Goal: Task Accomplishment & Management: Complete application form

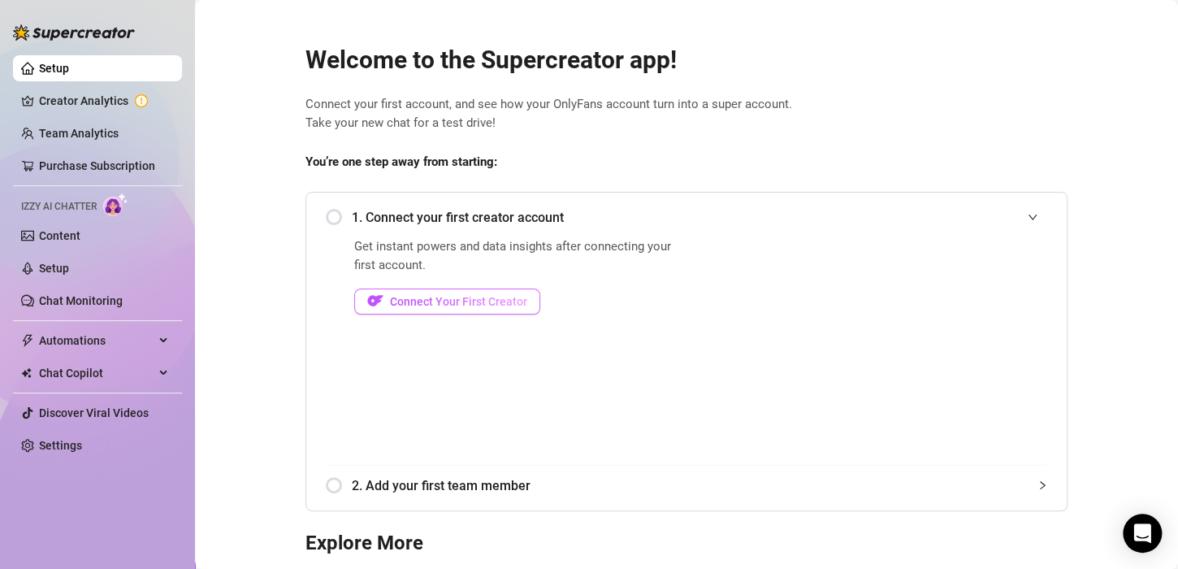
click at [465, 304] on span "Connect Your First Creator" at bounding box center [458, 301] width 137 height 13
click at [350, 233] on div "1. Connect your first creator account" at bounding box center [686, 217] width 721 height 40
click at [459, 301] on span "Connect Your First Creator" at bounding box center [458, 301] width 137 height 13
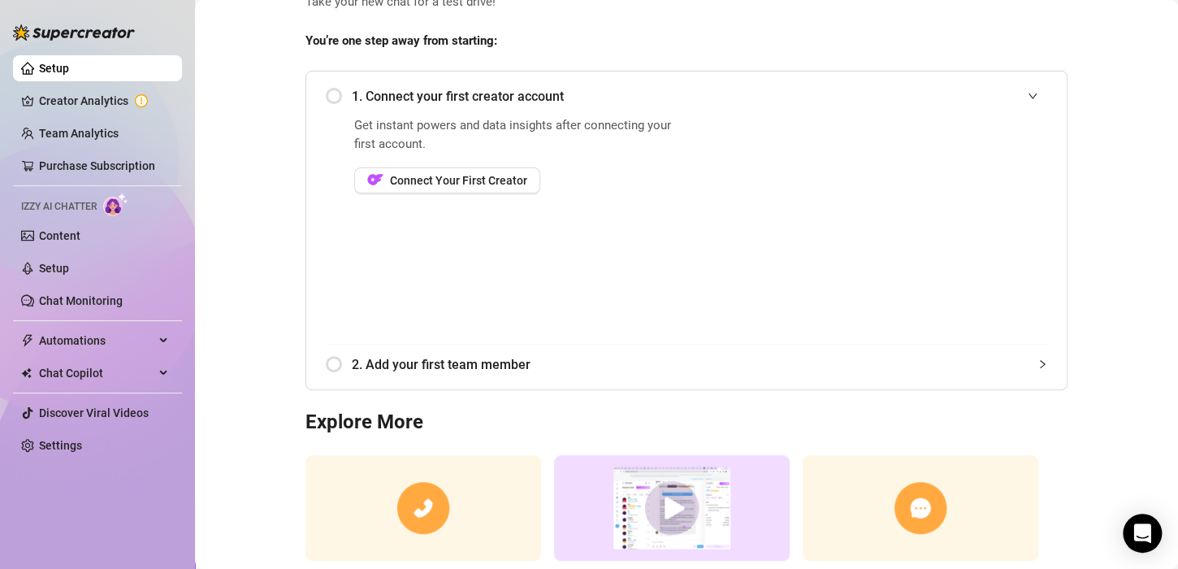
scroll to position [120, 0]
click at [471, 180] on span "Connect Your First Creator" at bounding box center [458, 181] width 137 height 13
click at [450, 372] on span "2. Add your first team member" at bounding box center [699, 365] width 695 height 20
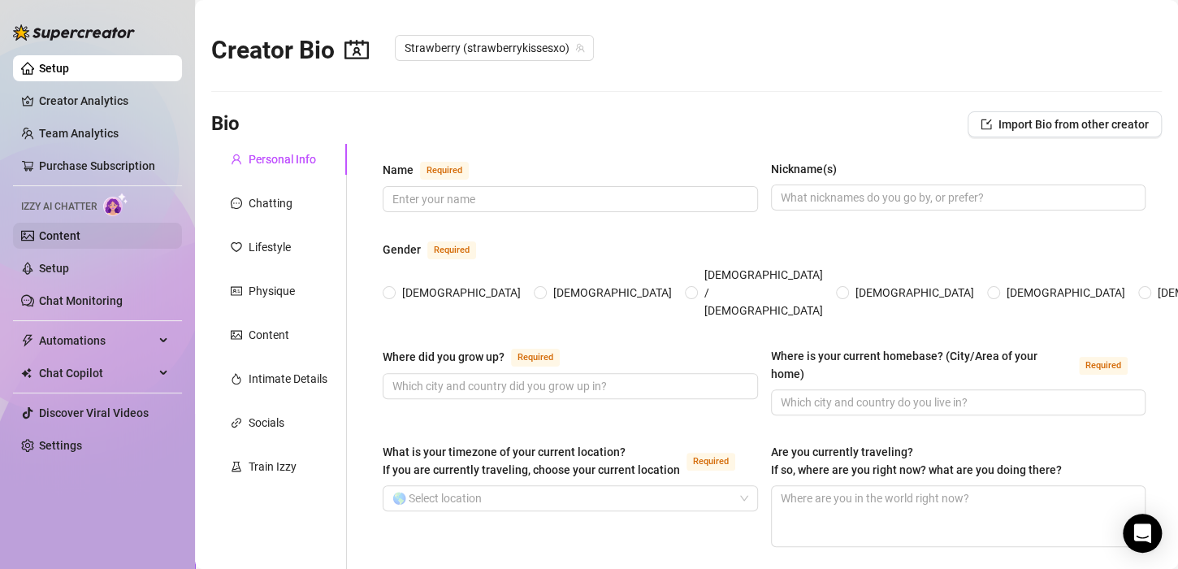
click at [74, 240] on link "Content" at bounding box center [59, 235] width 41 height 13
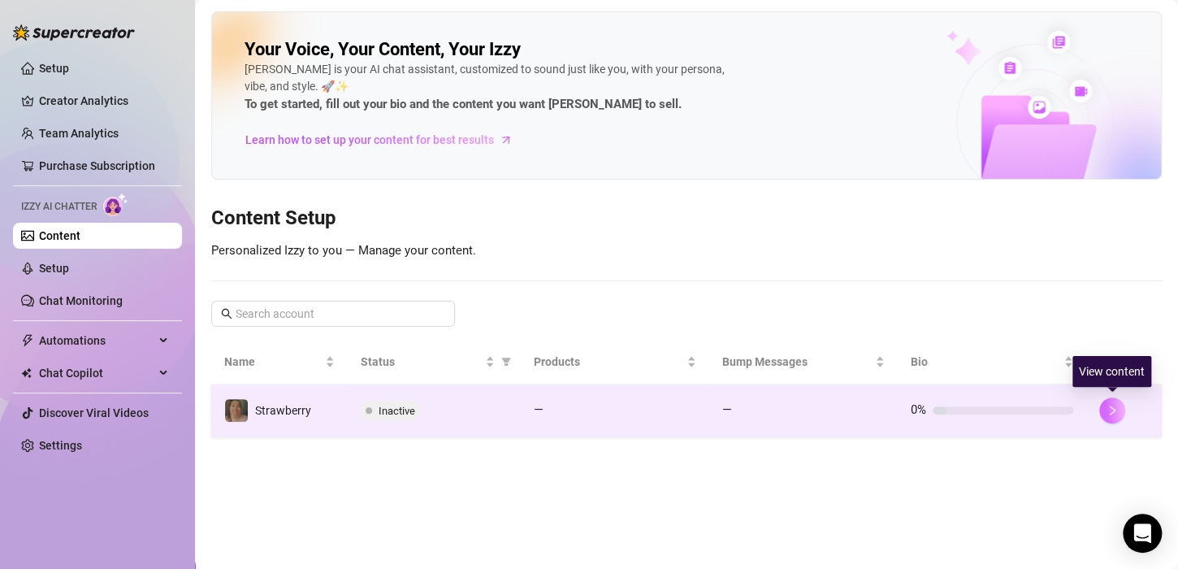
click at [1109, 404] on icon "right" at bounding box center [1111, 409] width 11 height 11
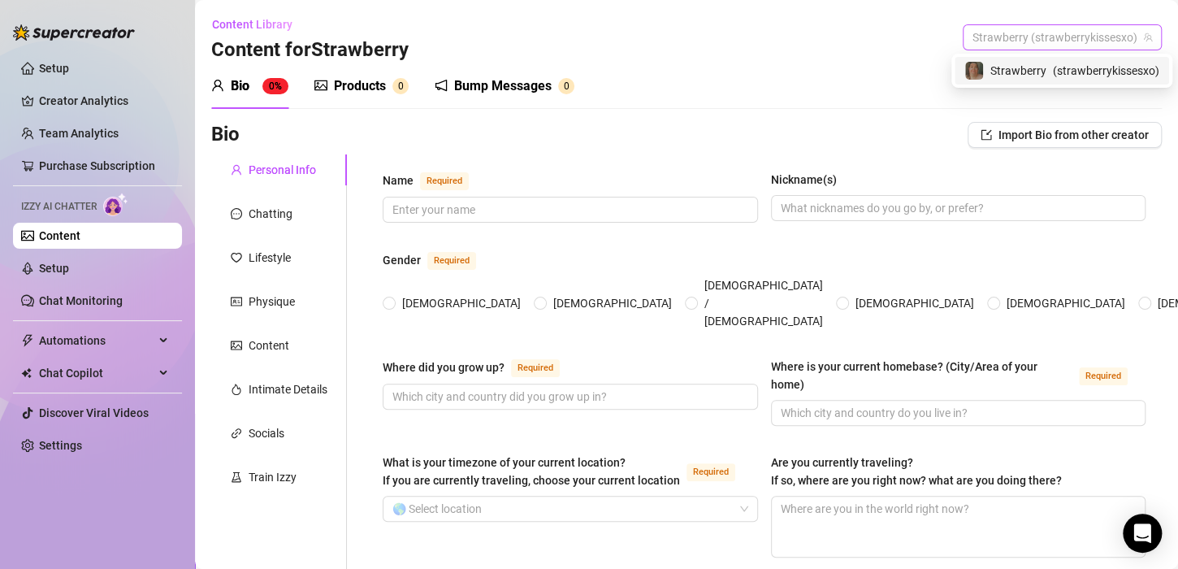
click at [1037, 43] on span "Strawberry (strawberrykissesxo)" at bounding box center [1061, 37] width 179 height 24
click at [1037, 62] on span "Strawberry" at bounding box center [1018, 71] width 56 height 18
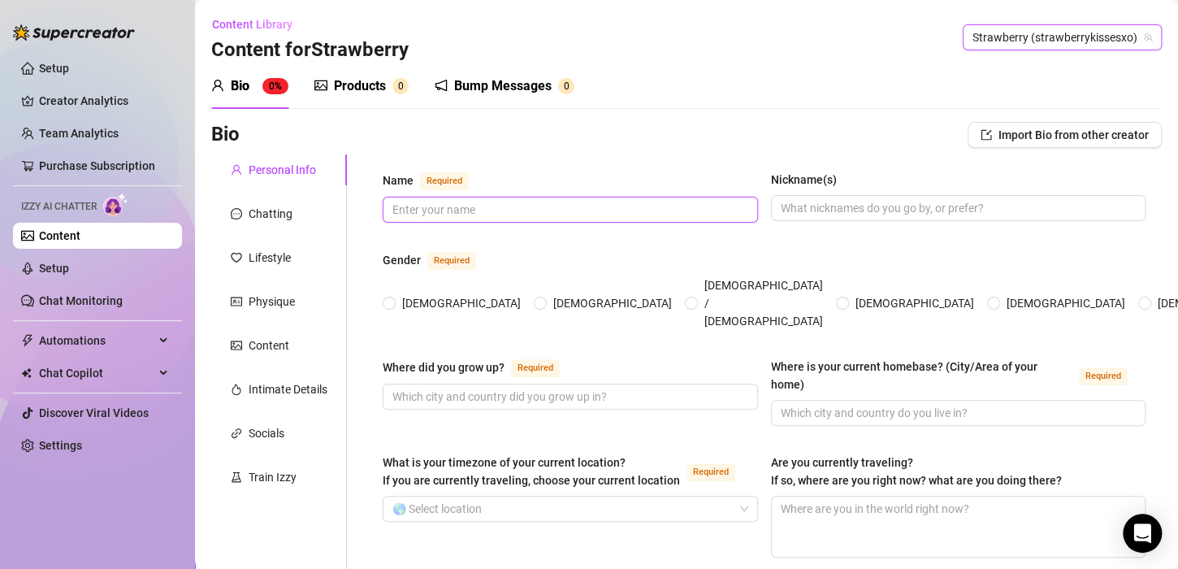
click at [560, 210] on input "Name Required" at bounding box center [568, 210] width 352 height 18
type input "R"
type input "Strawberry kisses"
click at [837, 206] on input "Nickname(s)" at bounding box center [957, 208] width 352 height 18
type input "Strawberry"
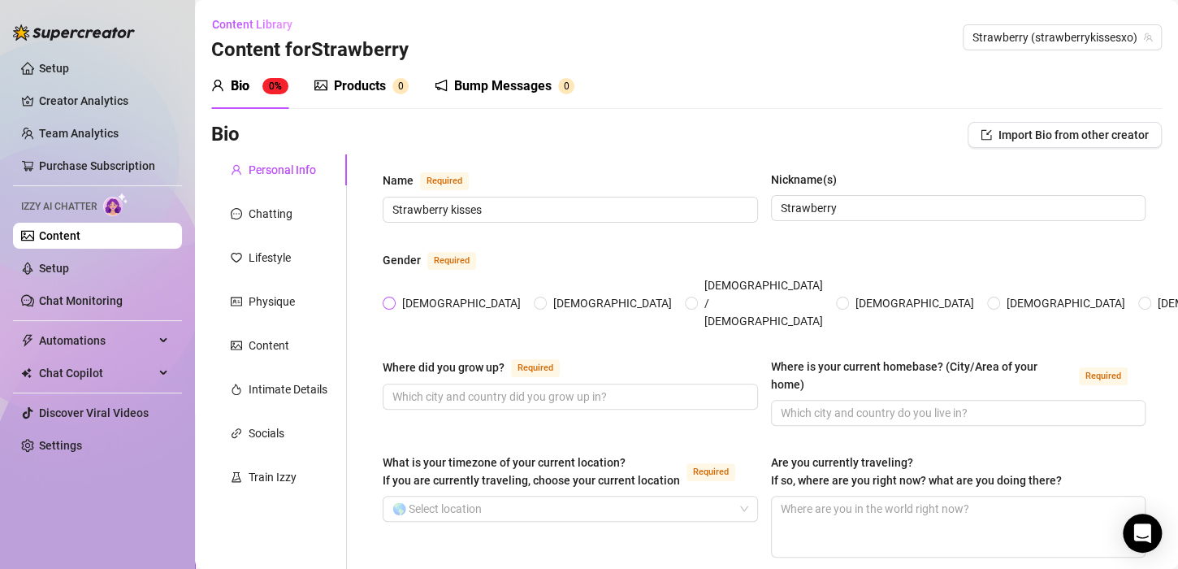
click at [415, 294] on span "[DEMOGRAPHIC_DATA]" at bounding box center [462, 303] width 132 height 18
click at [393, 299] on input "[DEMOGRAPHIC_DATA]" at bounding box center [390, 304] width 6 height 11
radio input "true"
click at [517, 387] on input "Where did you grow up? Required" at bounding box center [568, 396] width 352 height 18
type input "S"
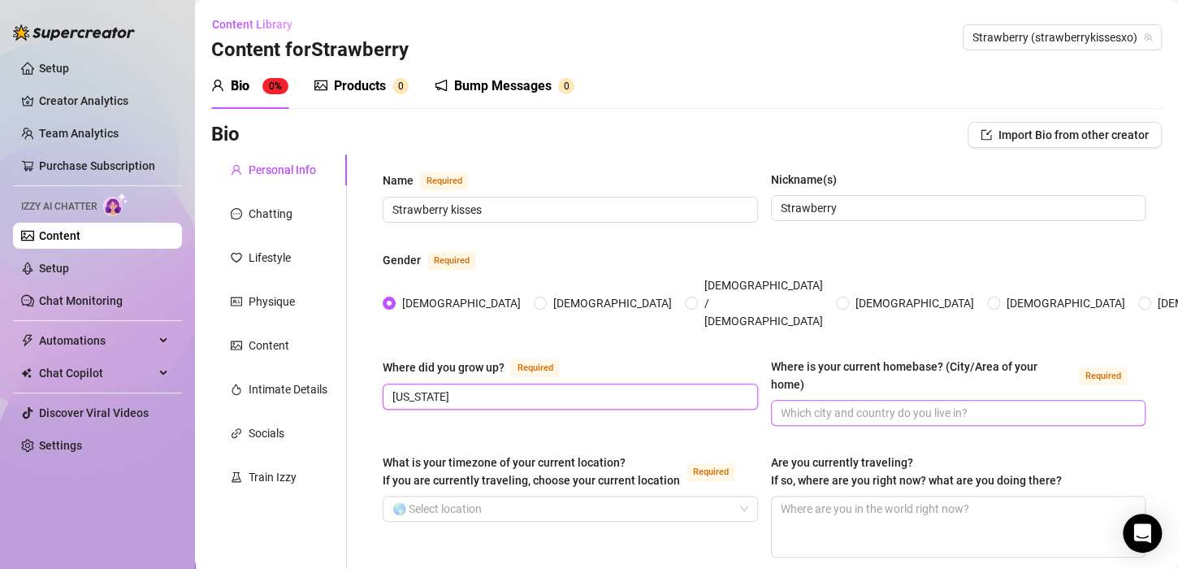
type input "[US_STATE]"
click at [893, 404] on input "Where is your current homebase? (City/Area of your home) Required" at bounding box center [957, 413] width 352 height 18
type input "N"
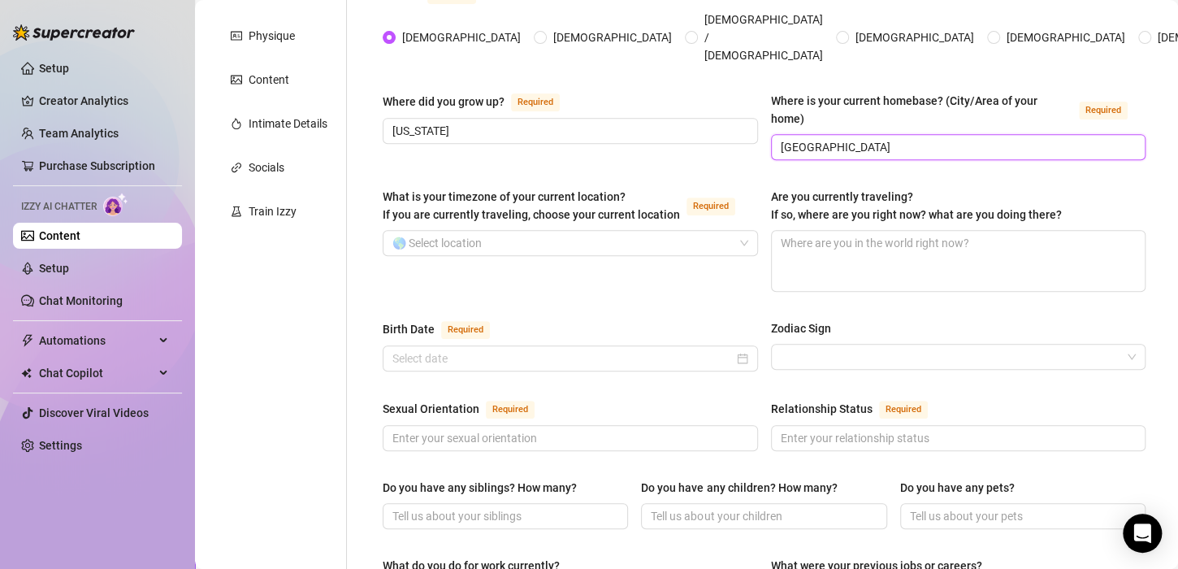
scroll to position [270, 0]
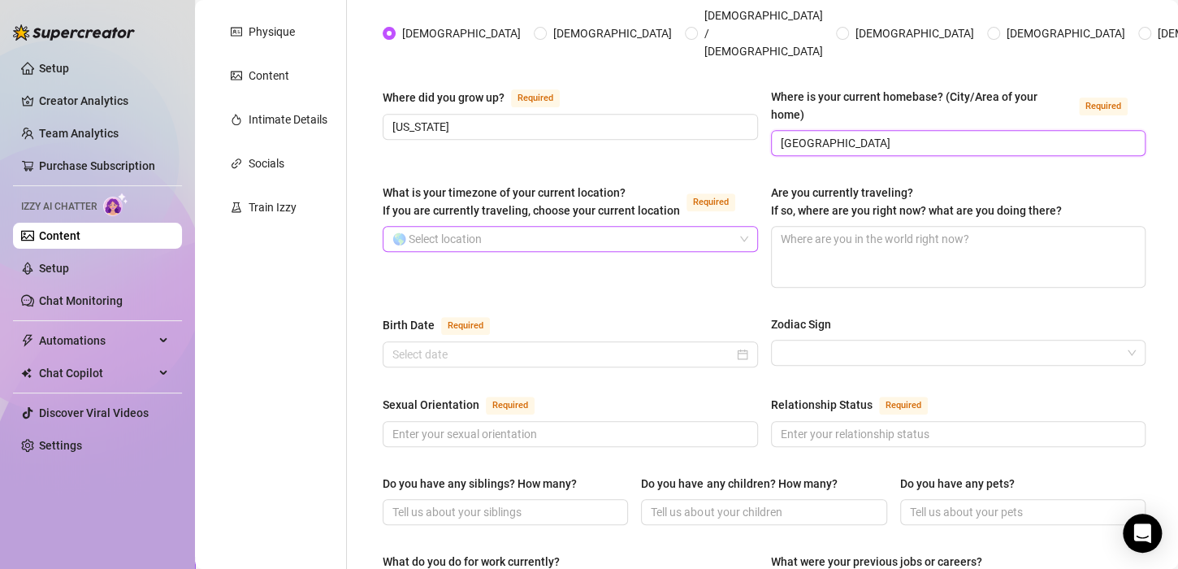
type input "[GEOGRAPHIC_DATA]"
click at [607, 227] on input "What is your timezone of your current location? If you are currently traveling,…" at bounding box center [562, 239] width 341 height 24
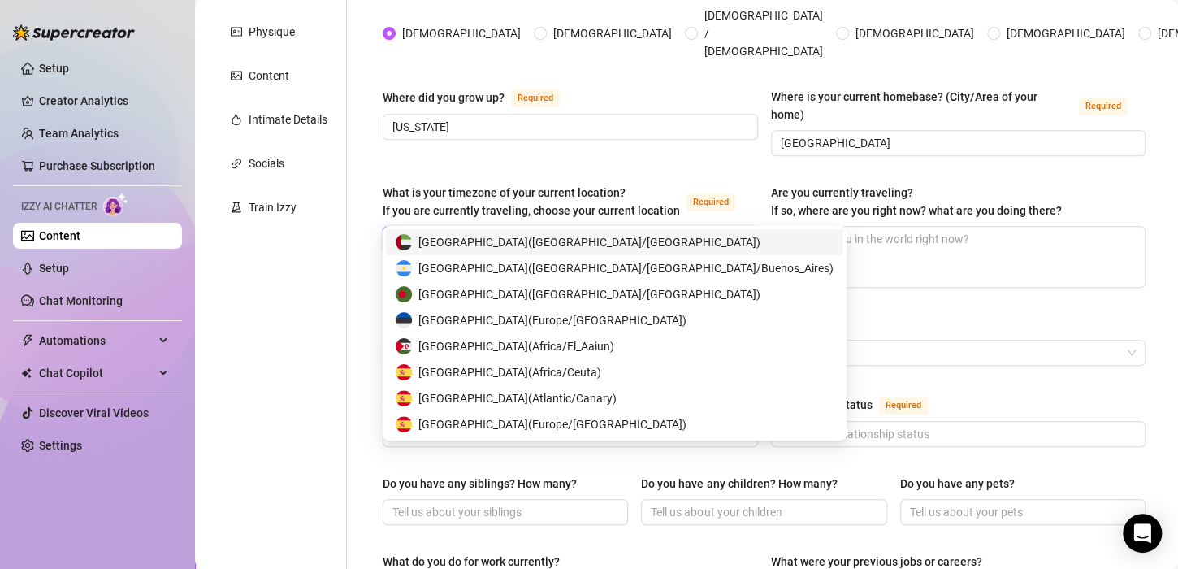
type input "e"
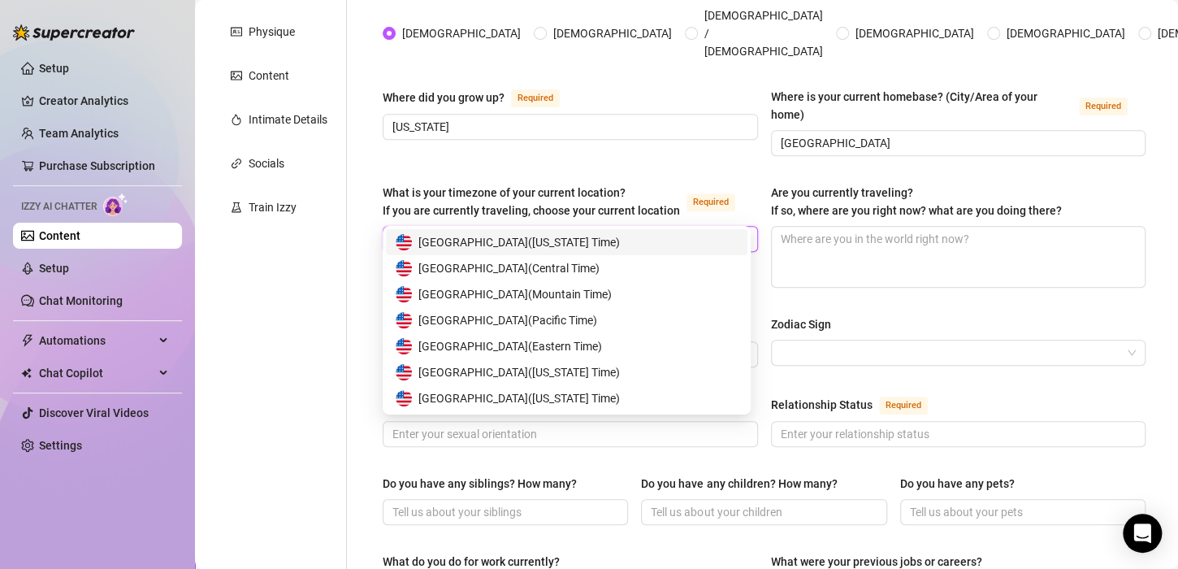
type input "[GEOGRAPHIC_DATA]"
click at [644, 348] on div "United States of America ( Eastern Time )" at bounding box center [567, 346] width 342 height 18
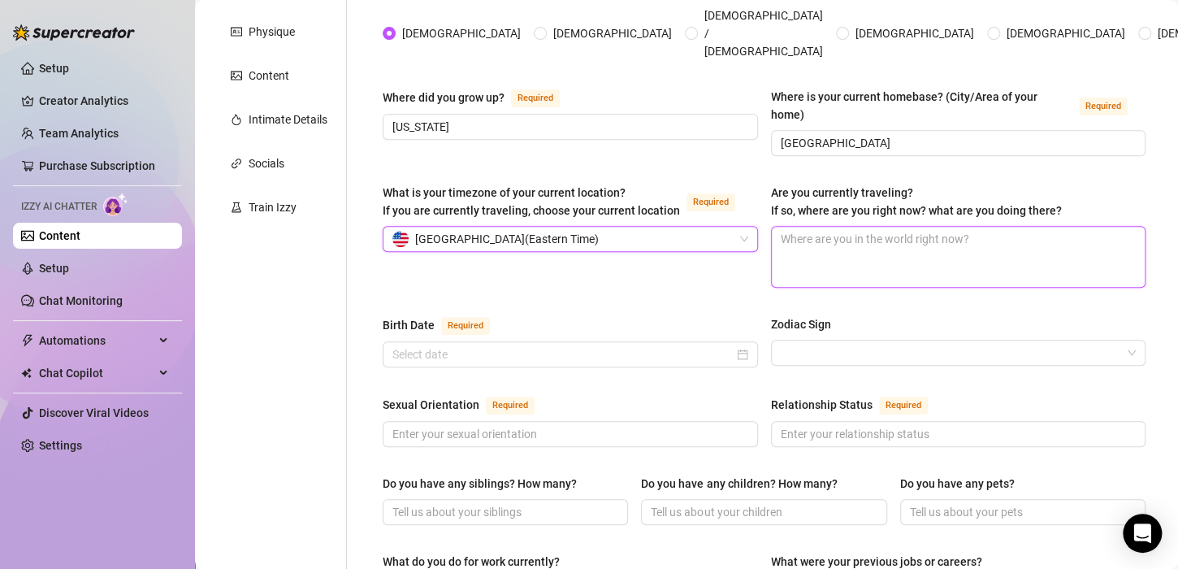
click at [907, 236] on textarea "Are you currently traveling? If so, where are you right now? what are you doing…" at bounding box center [959, 257] width 374 height 60
click at [652, 339] on div "Birth Date Required Zodiac Sign" at bounding box center [764, 348] width 763 height 67
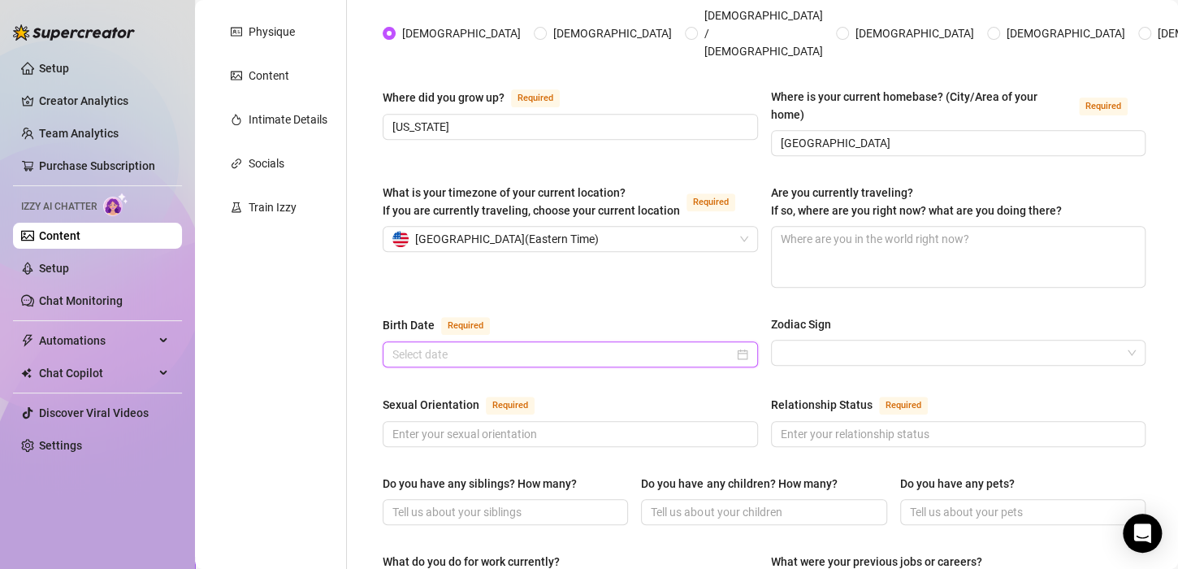
click at [656, 345] on input "Birth Date Required" at bounding box center [562, 354] width 341 height 18
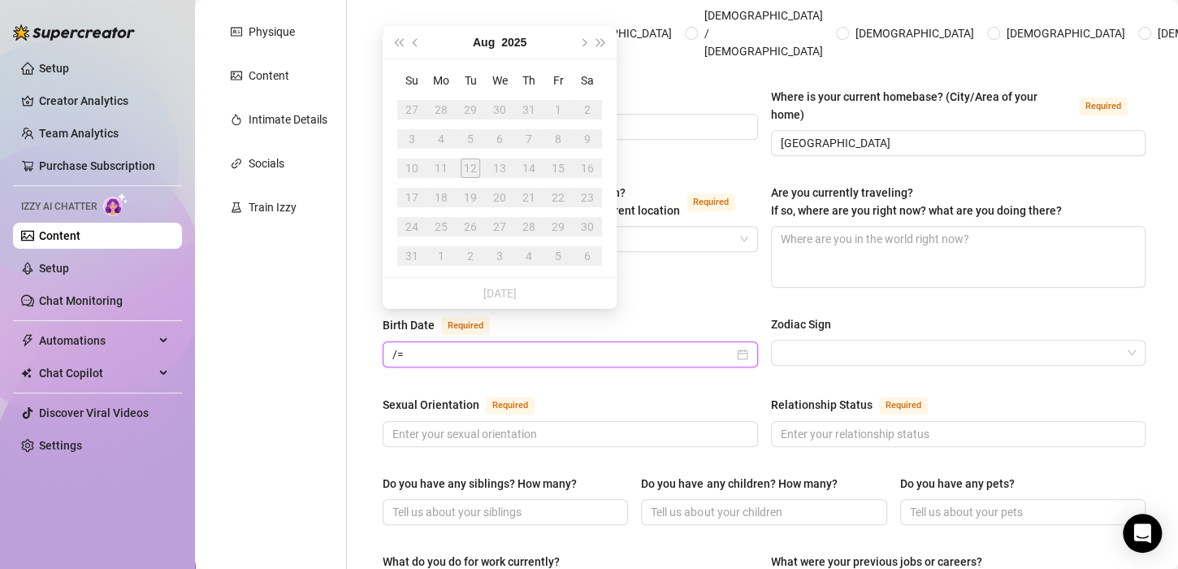
type input "/"
type input "[DATE]"
click at [656, 345] on input "[DATE]" at bounding box center [562, 354] width 341 height 18
click at [724, 395] on div "Sexual Orientation Required" at bounding box center [570, 408] width 375 height 26
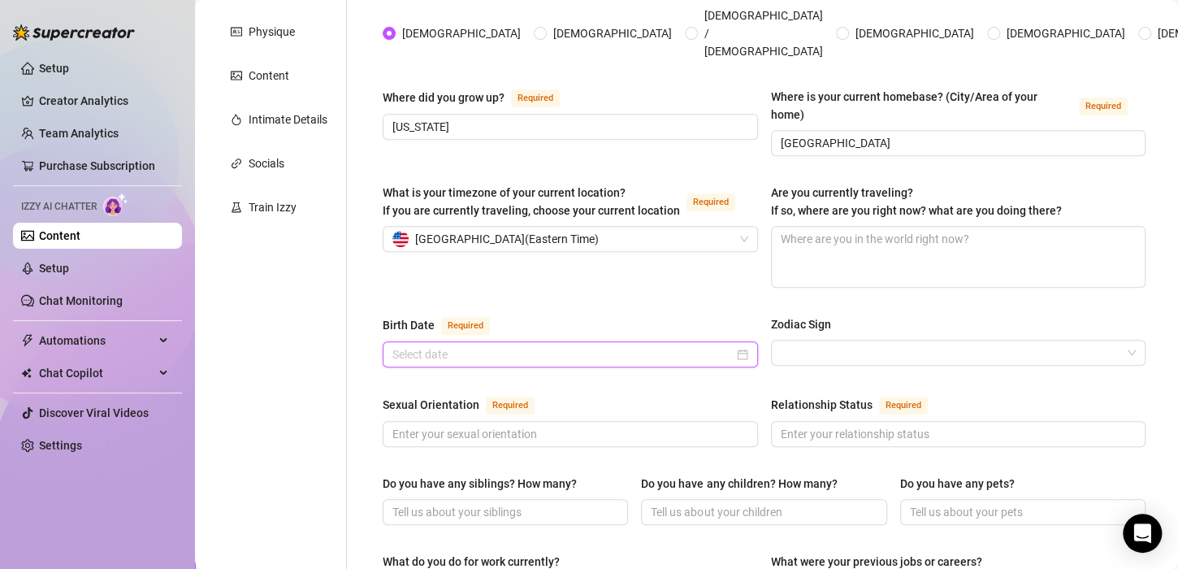
click at [690, 345] on input "Birth Date Required" at bounding box center [562, 354] width 341 height 18
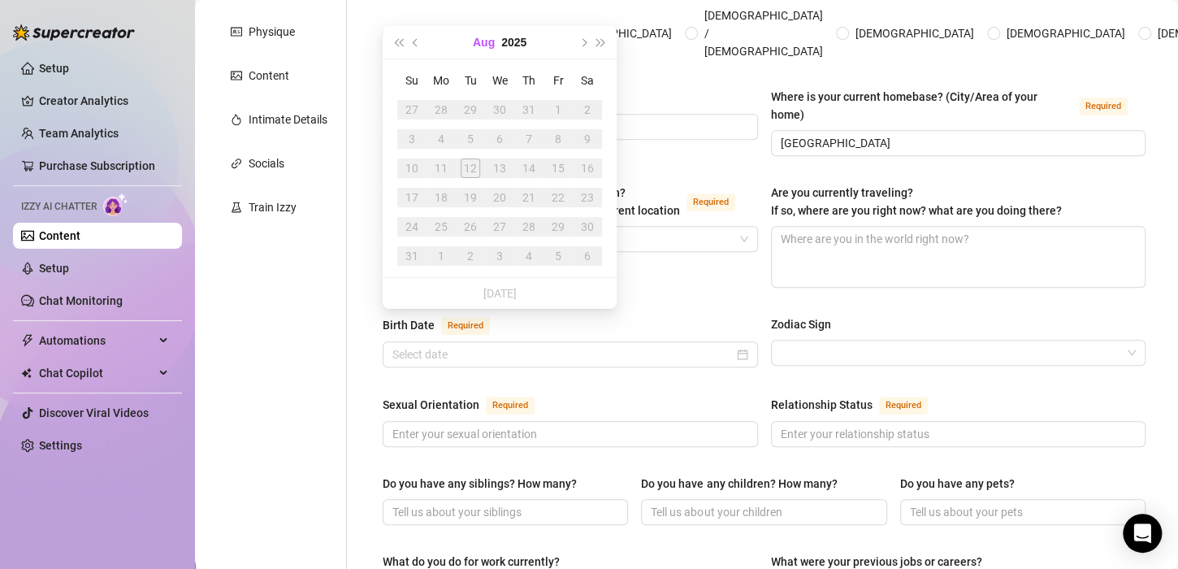
click at [479, 50] on button "Aug" at bounding box center [484, 42] width 22 height 32
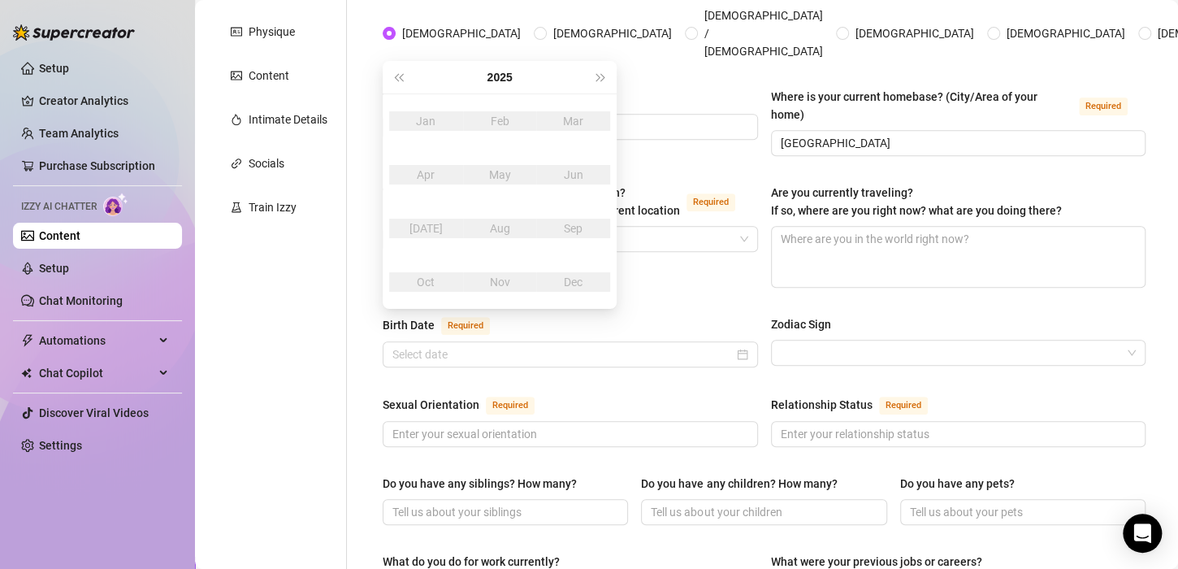
click at [414, 231] on div "[DATE]" at bounding box center [425, 227] width 49 height 19
click at [407, 70] on div "2025" at bounding box center [499, 77] width 184 height 32
click at [404, 73] on button "Last year (Control + left)" at bounding box center [398, 77] width 18 height 32
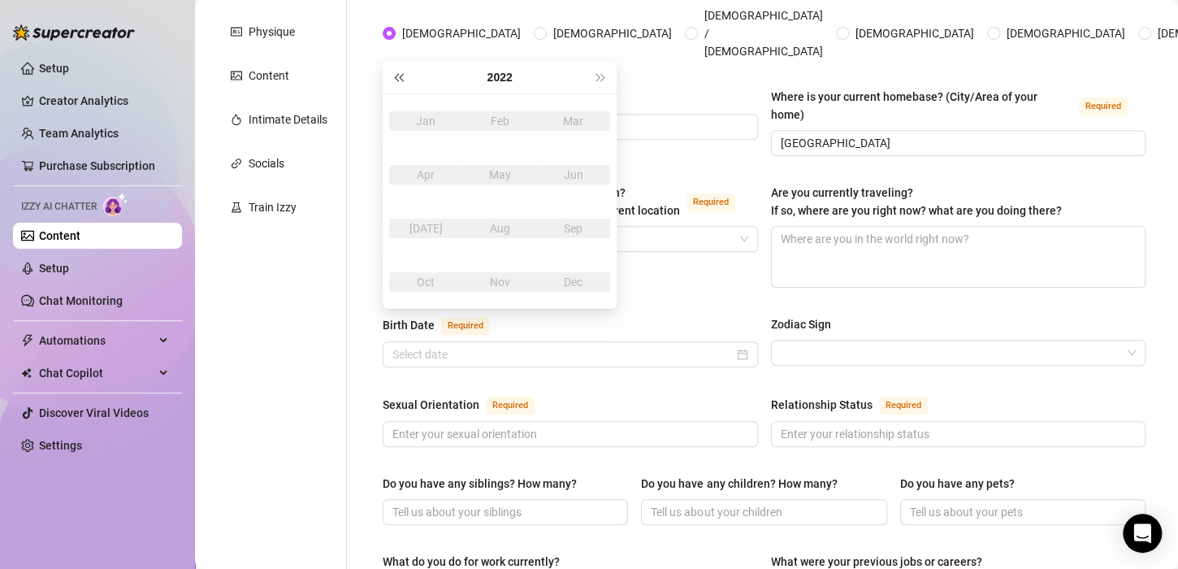
click at [404, 73] on button "Last year (Control + left)" at bounding box center [398, 77] width 18 height 32
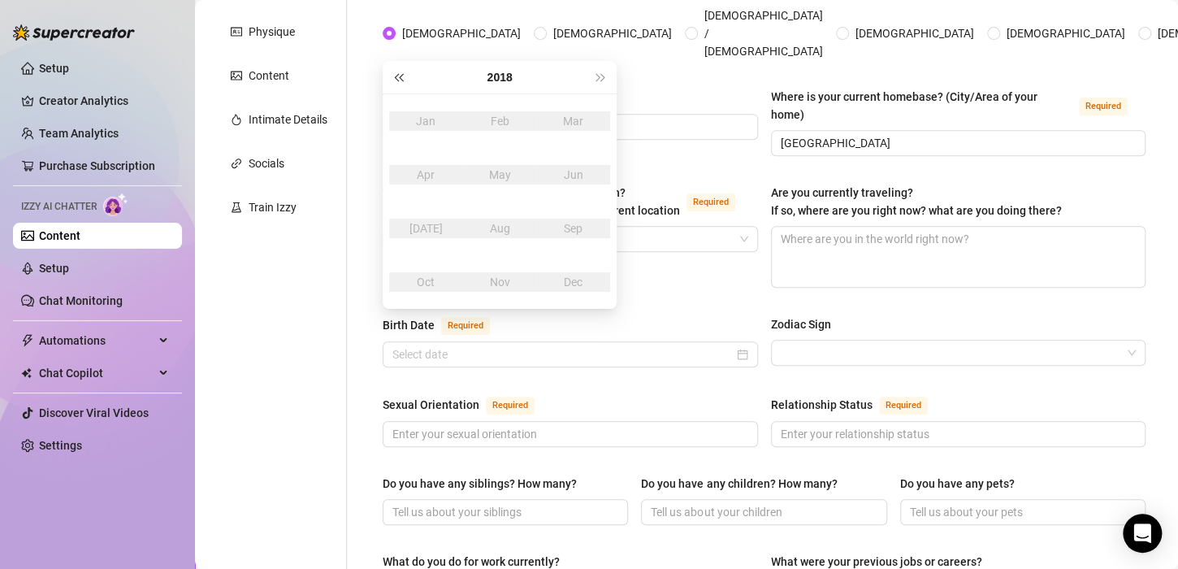
click at [404, 73] on button "Last year (Control + left)" at bounding box center [398, 77] width 18 height 32
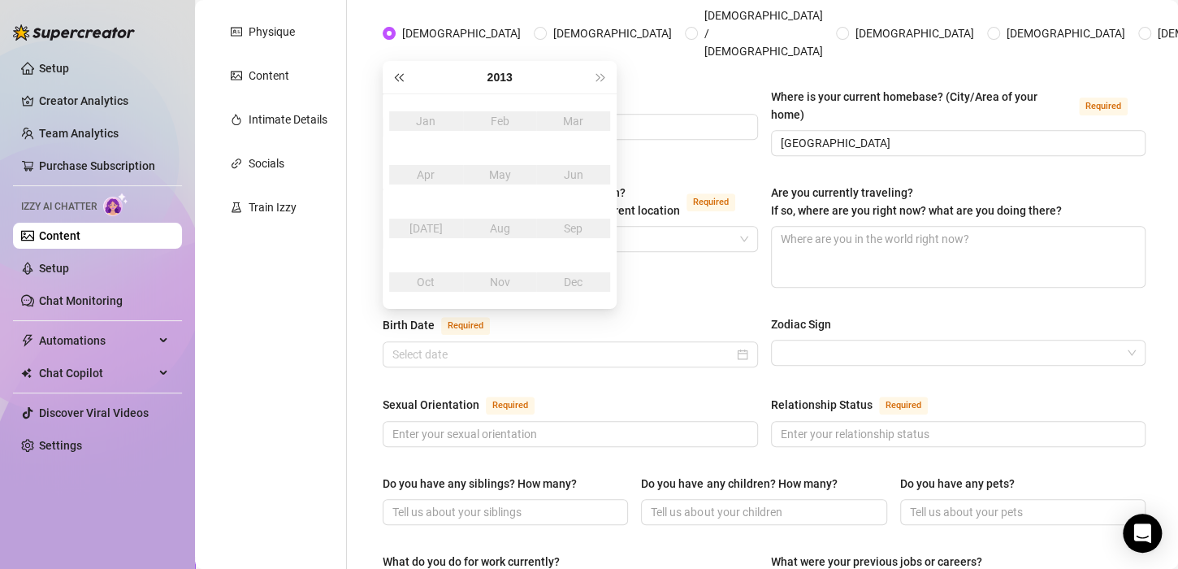
click at [404, 73] on button "Last year (Control + left)" at bounding box center [398, 77] width 18 height 32
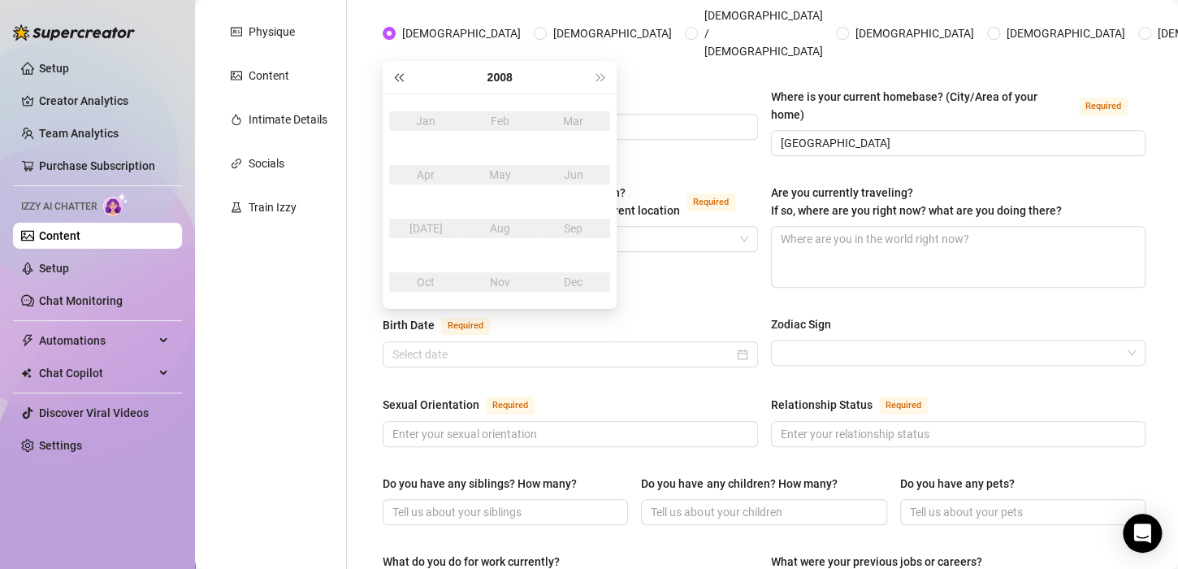
click at [404, 73] on button "Last year (Control + left)" at bounding box center [398, 77] width 18 height 32
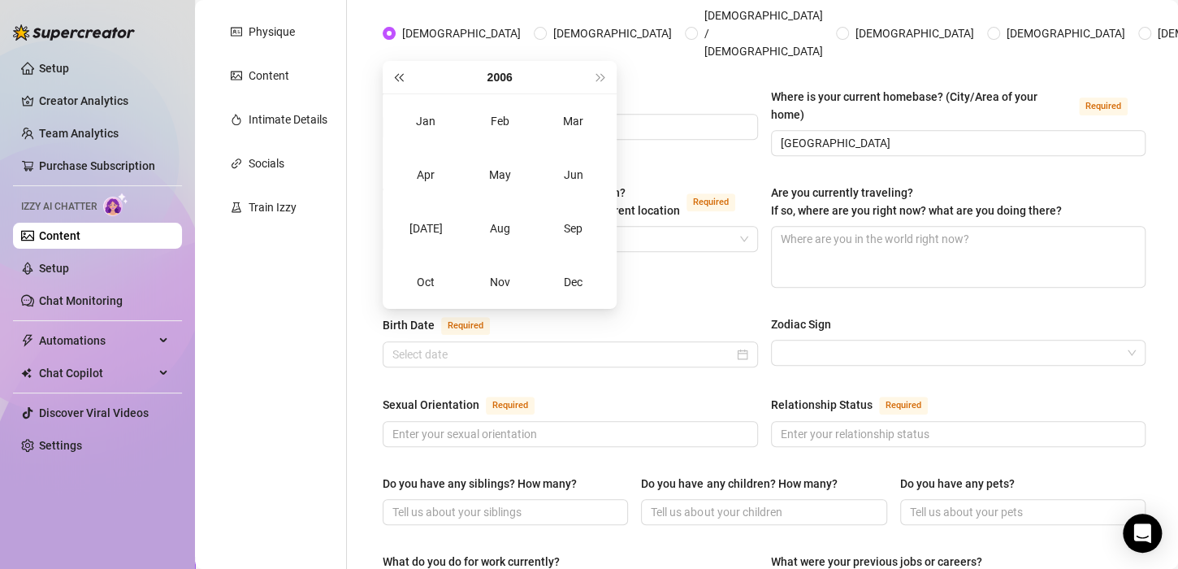
click at [404, 73] on button "Last year (Control + left)" at bounding box center [398, 77] width 18 height 32
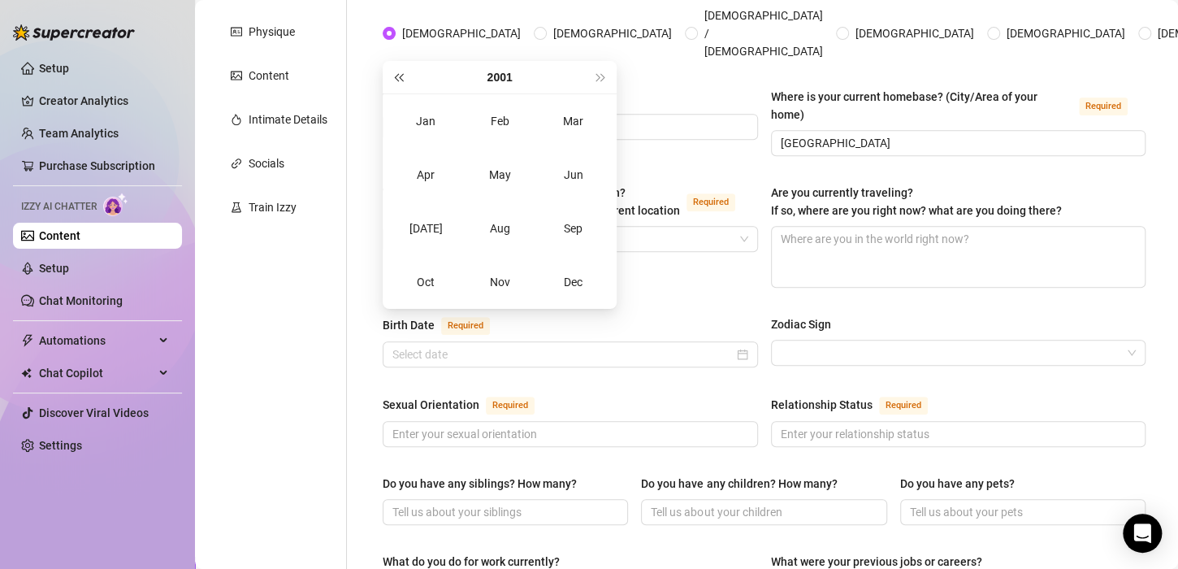
click at [404, 73] on button "Last year (Control + left)" at bounding box center [398, 77] width 18 height 32
click at [581, 188] on td "Jun" at bounding box center [573, 175] width 74 height 54
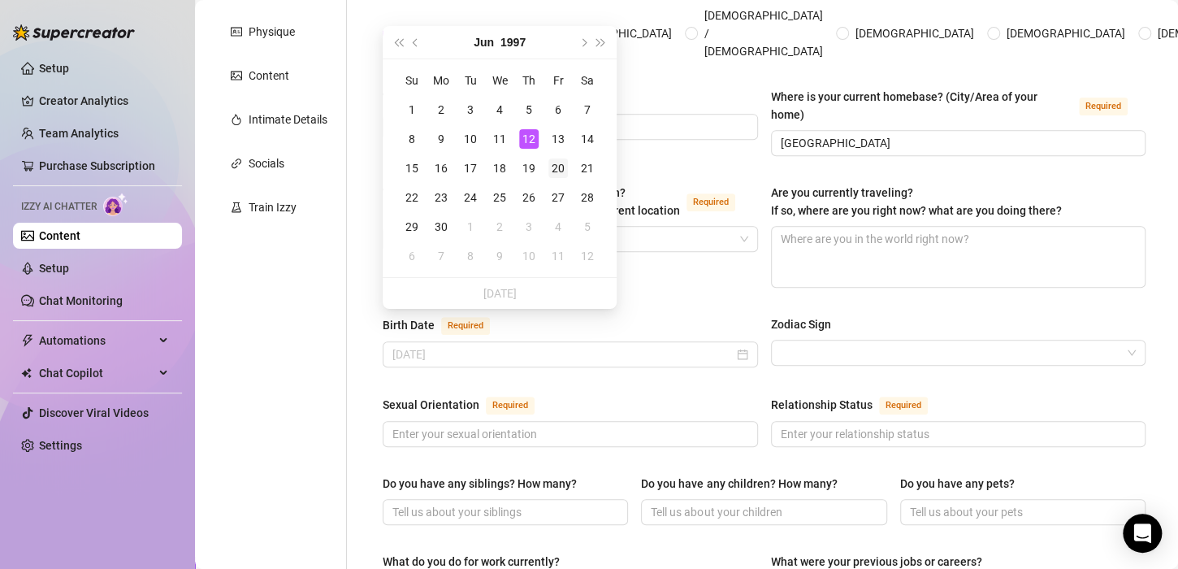
type input "[DATE]"
click at [558, 173] on div "20" at bounding box center [557, 167] width 19 height 19
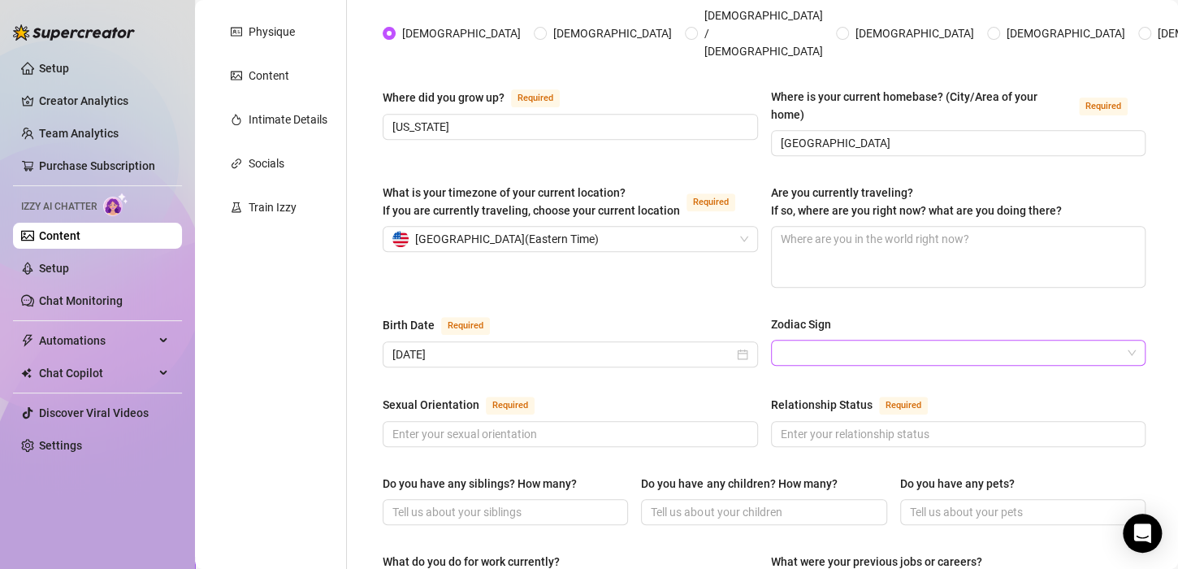
click at [835, 340] on input "Zodiac Sign" at bounding box center [951, 352] width 341 height 24
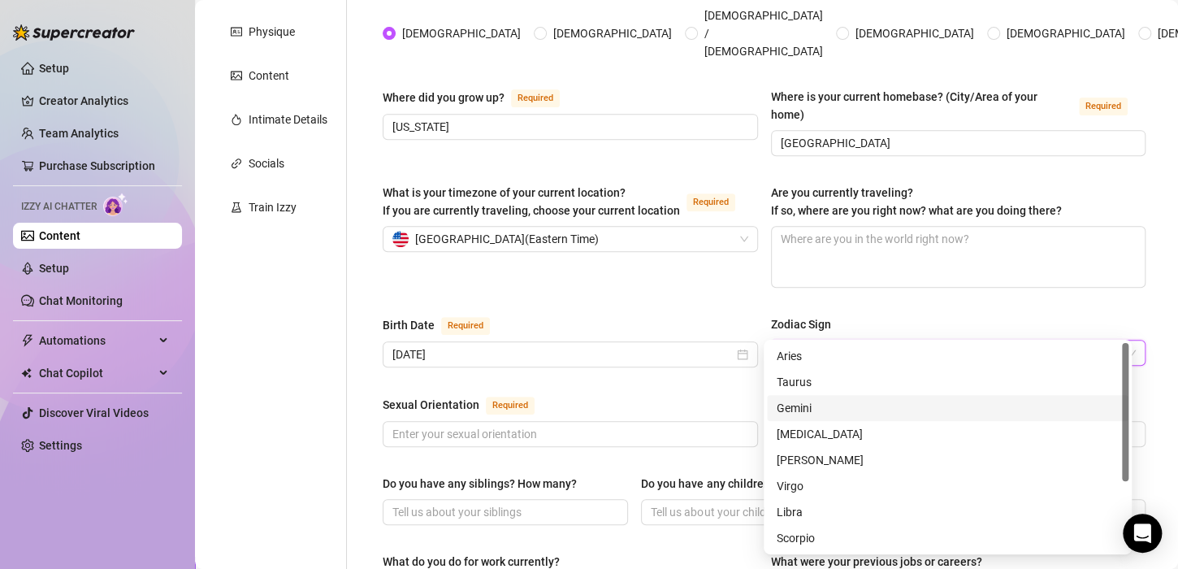
click at [819, 416] on div "Gemini" at bounding box center [947, 408] width 342 height 18
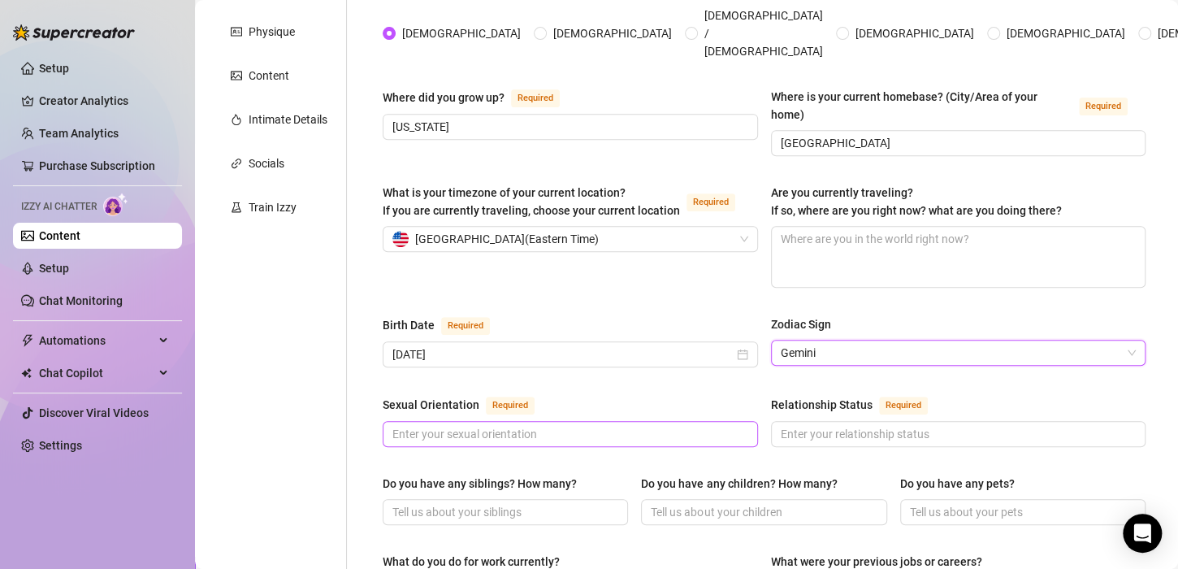
click at [605, 421] on span at bounding box center [570, 434] width 375 height 26
click at [604, 425] on input "Sexual Orientation Required" at bounding box center [568, 434] width 352 height 18
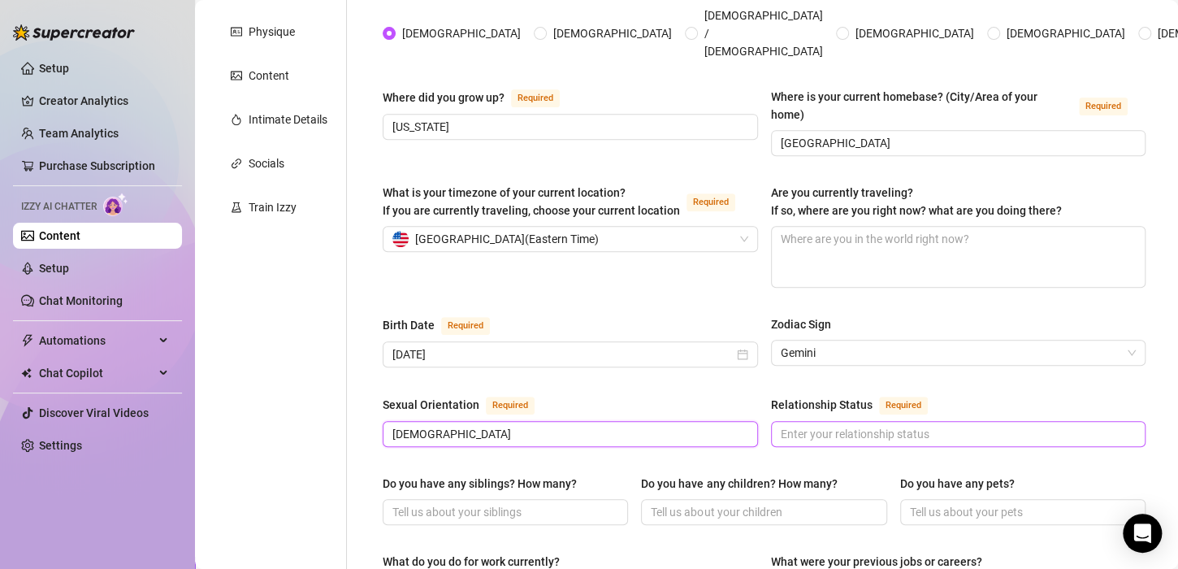
type input "[DEMOGRAPHIC_DATA]"
click at [923, 425] on input "Relationship Status Required" at bounding box center [957, 434] width 352 height 18
type input "single"
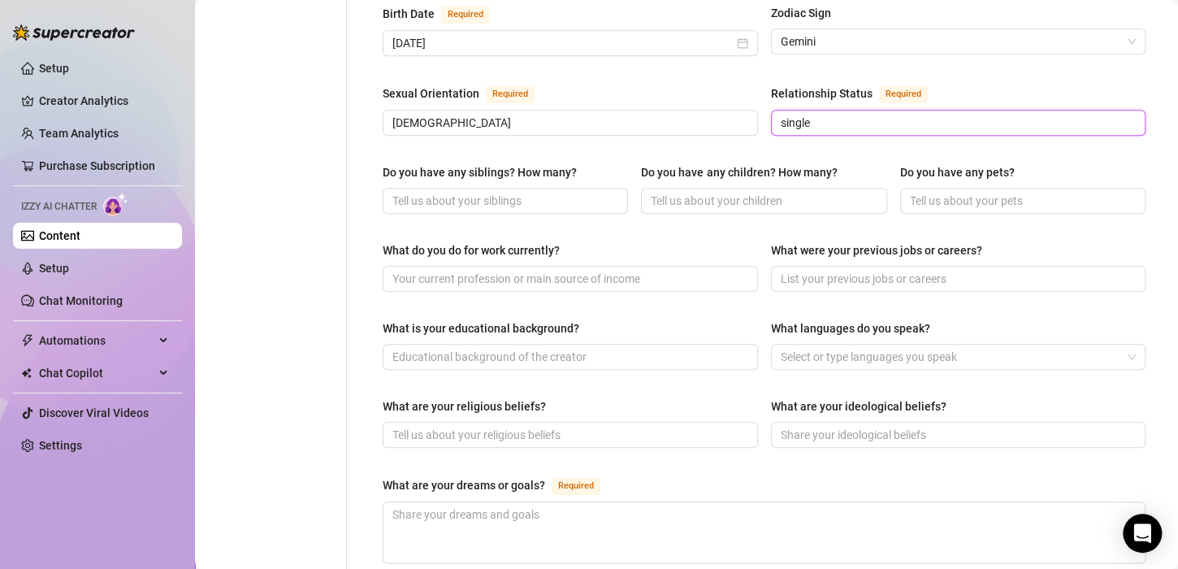
scroll to position [661, 0]
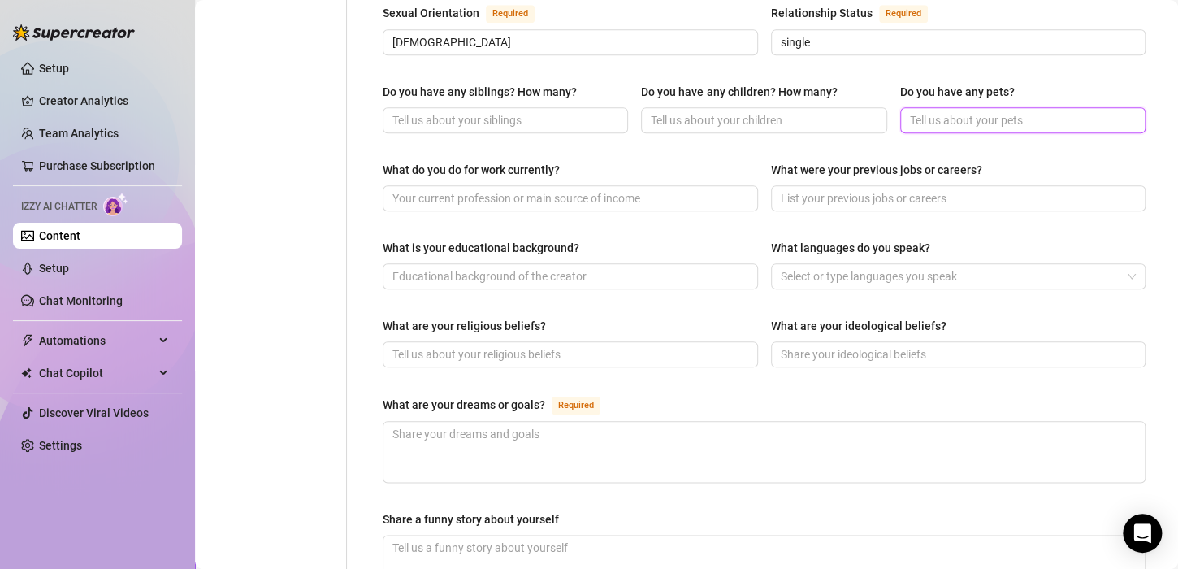
click at [1025, 111] on input "Do you have any pets?" at bounding box center [1021, 120] width 223 height 18
type input "one dog tanjiro"
click at [763, 111] on input "Do you have any children? How many?" at bounding box center [762, 120] width 223 height 18
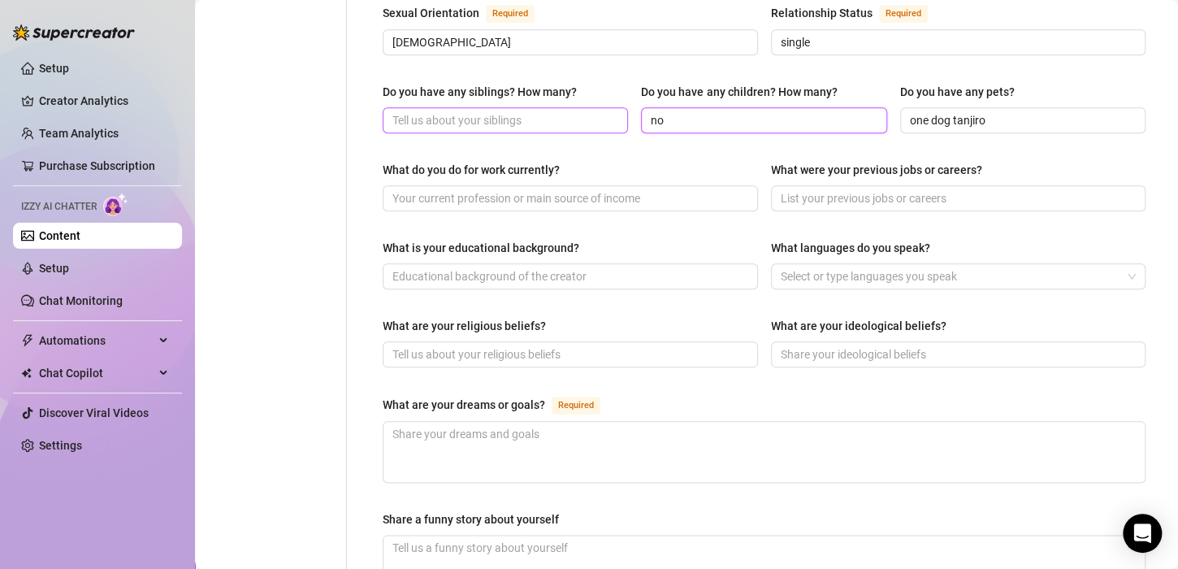
type input "no"
click at [584, 111] on input "Do you have any siblings? How many?" at bounding box center [503, 120] width 223 height 18
type input "n"
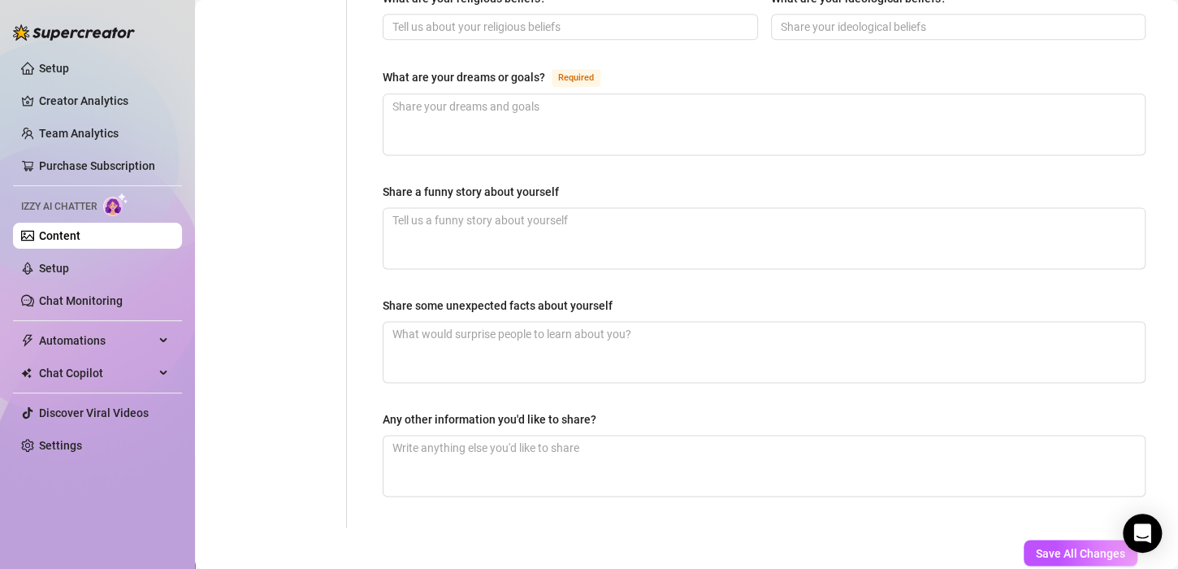
scroll to position [1005, 0]
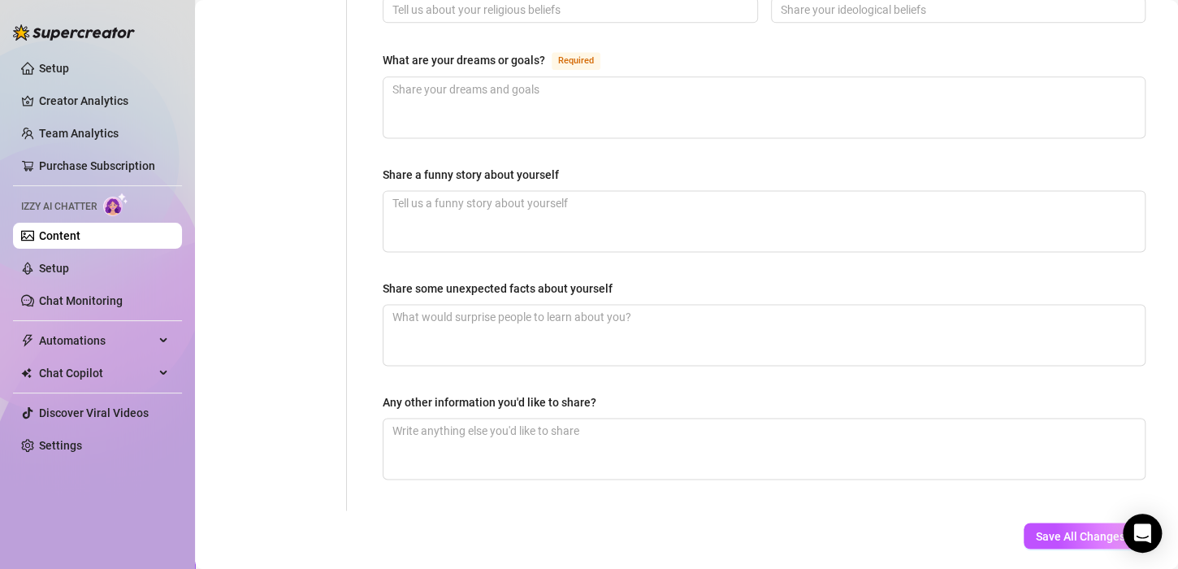
type input "16"
click at [820, 77] on textarea "What are your dreams or goals? Required" at bounding box center [763, 107] width 761 height 60
type textarea "t"
type textarea "to"
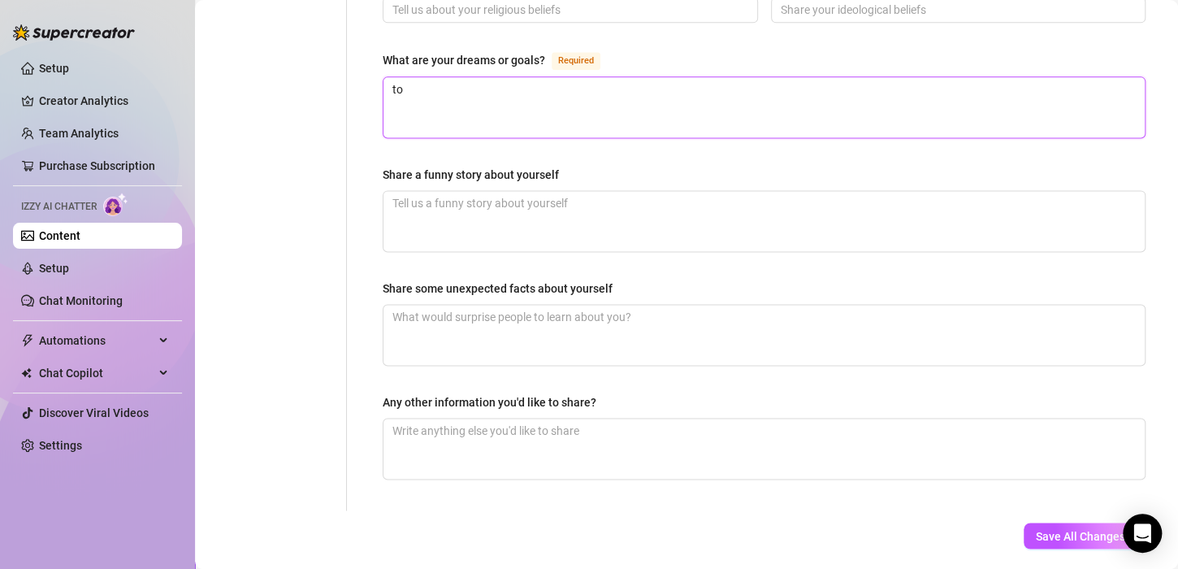
type textarea "to"
type textarea "to o"
type textarea "to ow"
type textarea "to own"
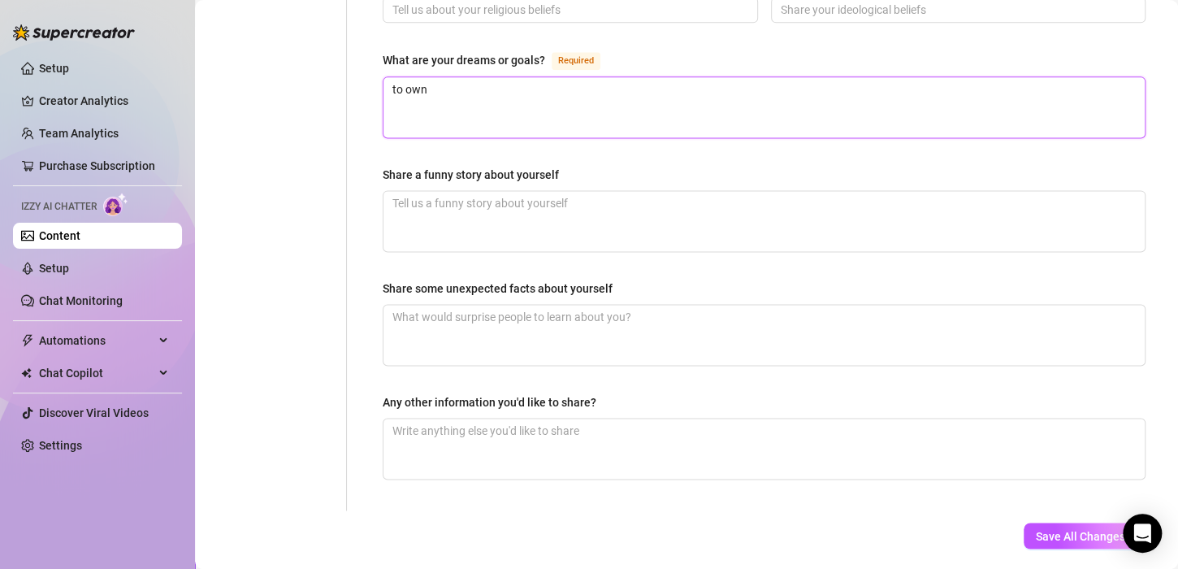
type textarea "to own a"
type textarea "to own a o"
type textarea "to own a ol"
type textarea "to own a old"
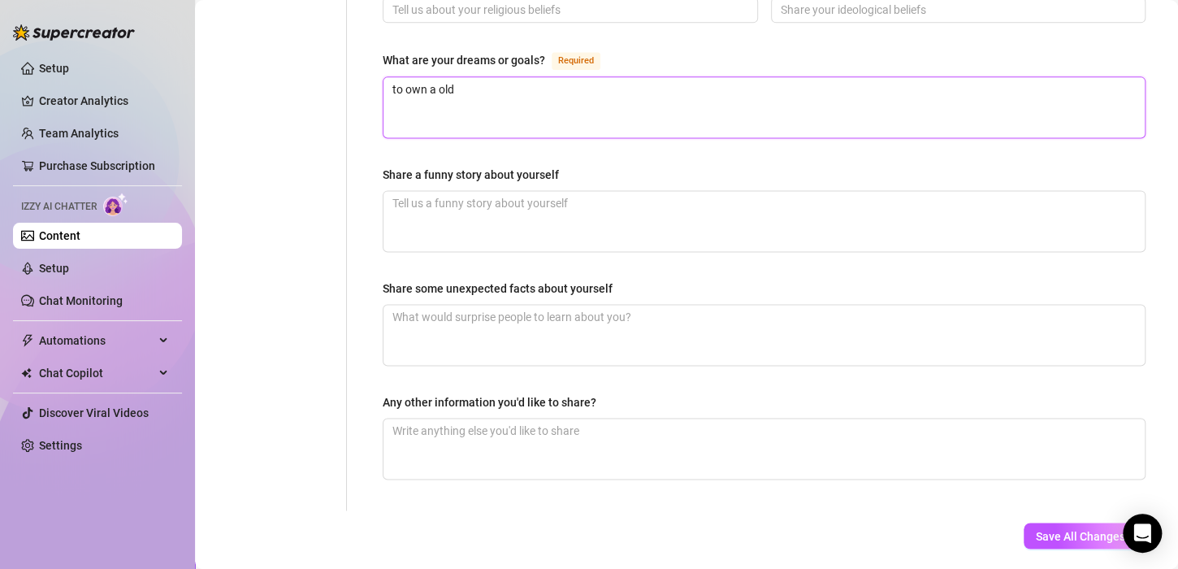
type textarea "to own a old s"
type textarea "to own a old sc"
type textarea "to own a old sch"
type textarea "to own a old scho"
type textarea "to own a old schoo"
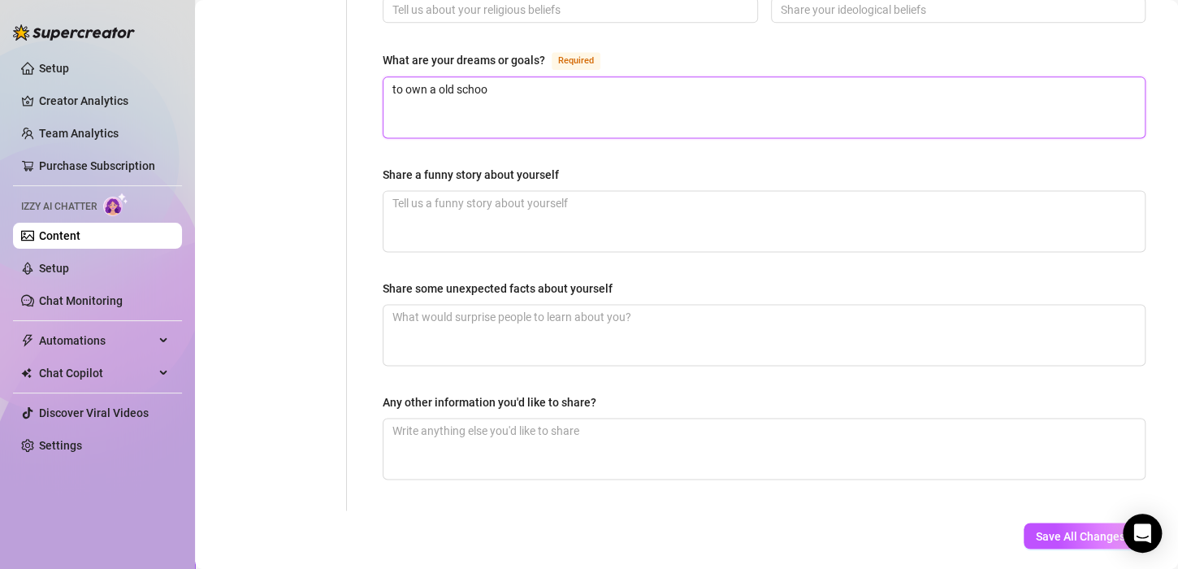
type textarea "to own a old school"
type textarea "to own a old school a"
type textarea "to own a old school an"
type textarea "to own a old school and"
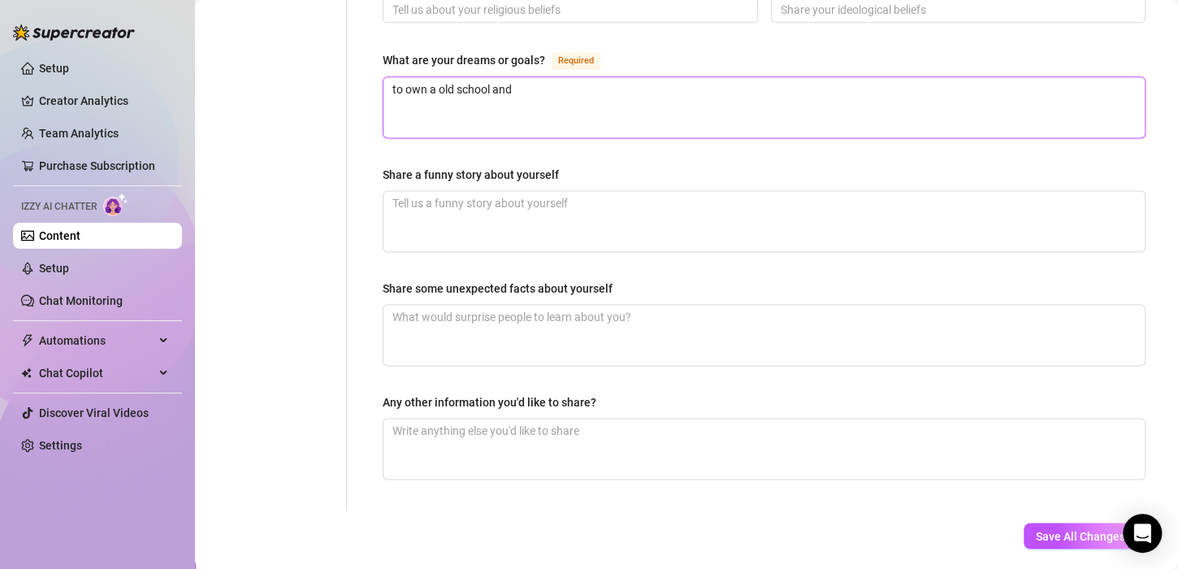
type textarea "to own a old school and"
type textarea "to own a old school and t"
type textarea "to own a old school and tu"
type textarea "to own a old school and tur"
type textarea "to own a old school and turn"
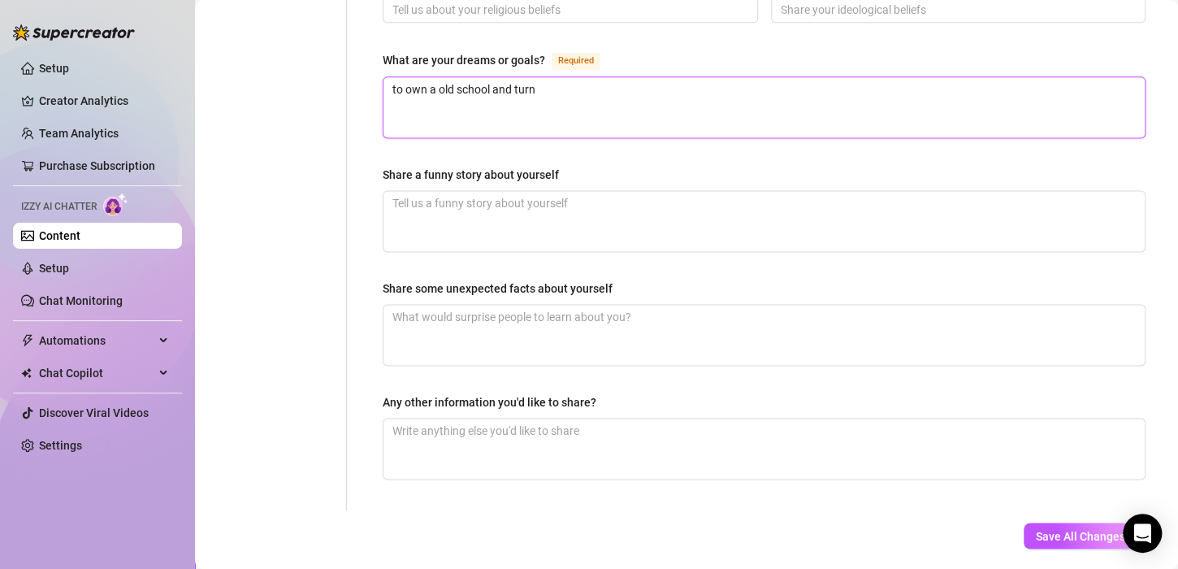
type textarea "to own a old school and turn"
type textarea "to own a old school and turn it"
type textarea "to own a old school and turn it i"
type textarea "to own a old school and turn it in"
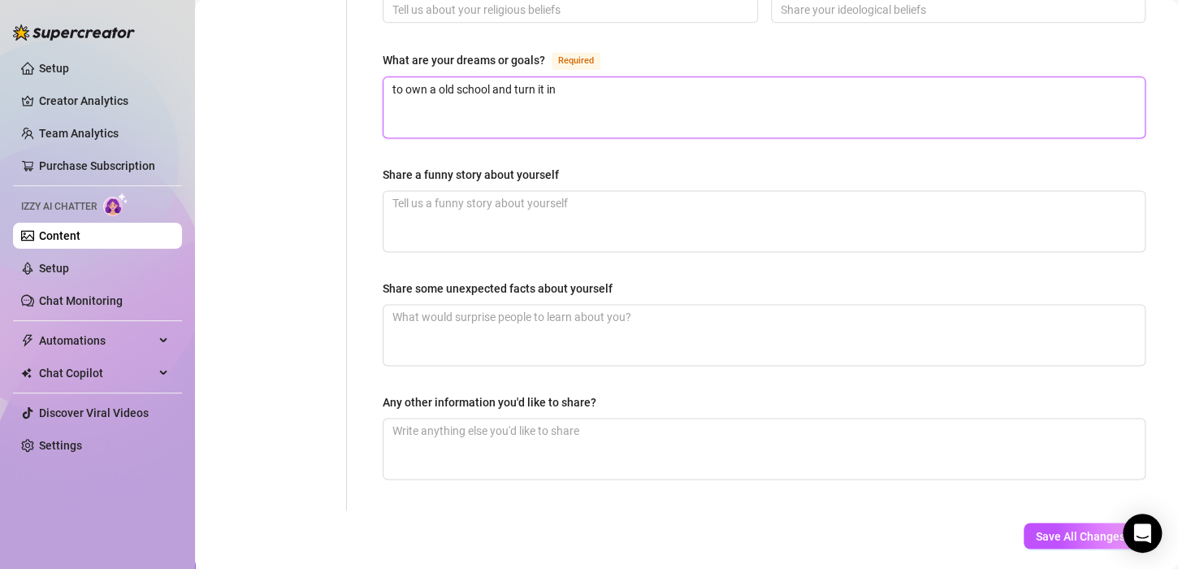
type textarea "to own a old school and turn it int"
type textarea "to own a old school and turn it into"
type textarea "to own a old school and turn it into a"
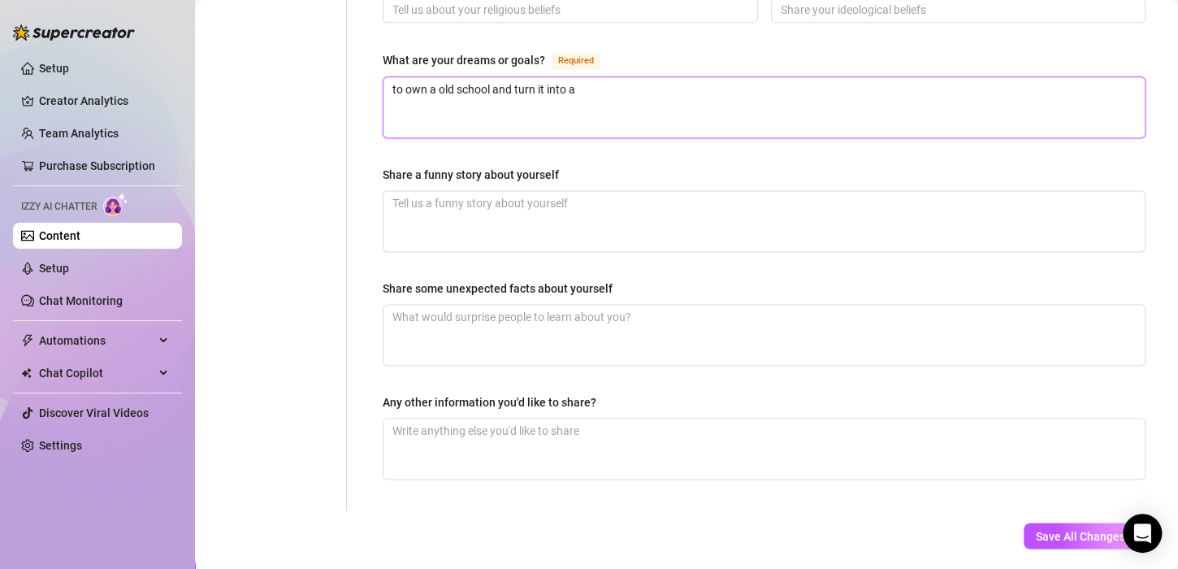
type textarea "to own a old school and turn it into a h"
type textarea "to own a old school and turn it into a hu"
type textarea "to own a old school and turn it into a hug"
type textarea "to own a old school and turn it into a huge"
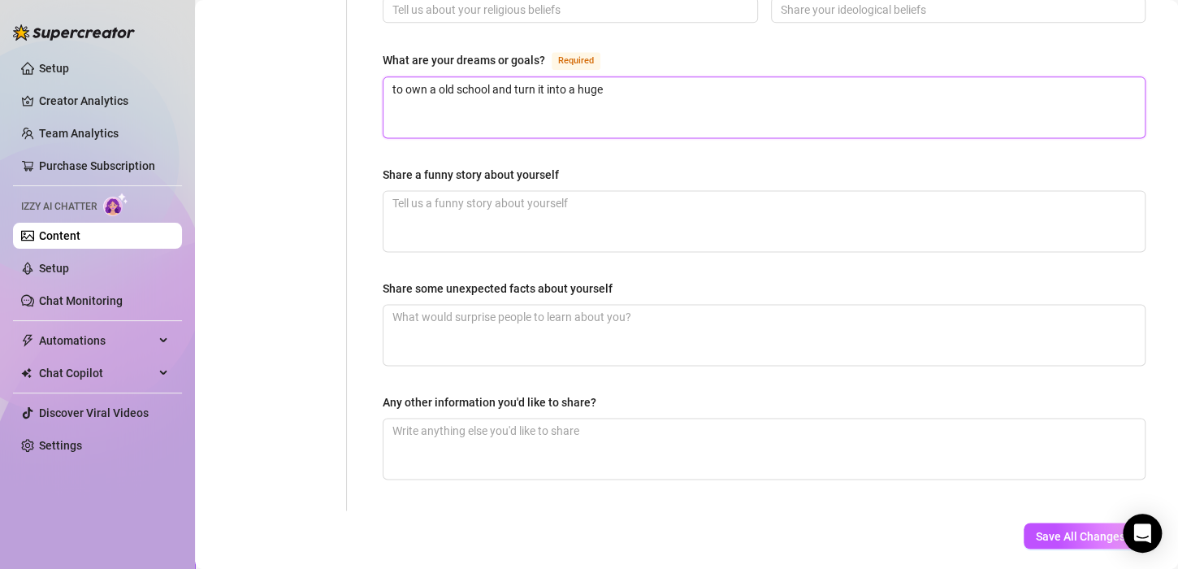
type textarea "to own a old school and turn it into a huge h"
type textarea "to own a old school and turn it into a huge hou"
type textarea "to own a old school and turn it into a huge hous"
type textarea "to own a old school and turn it into a huge house"
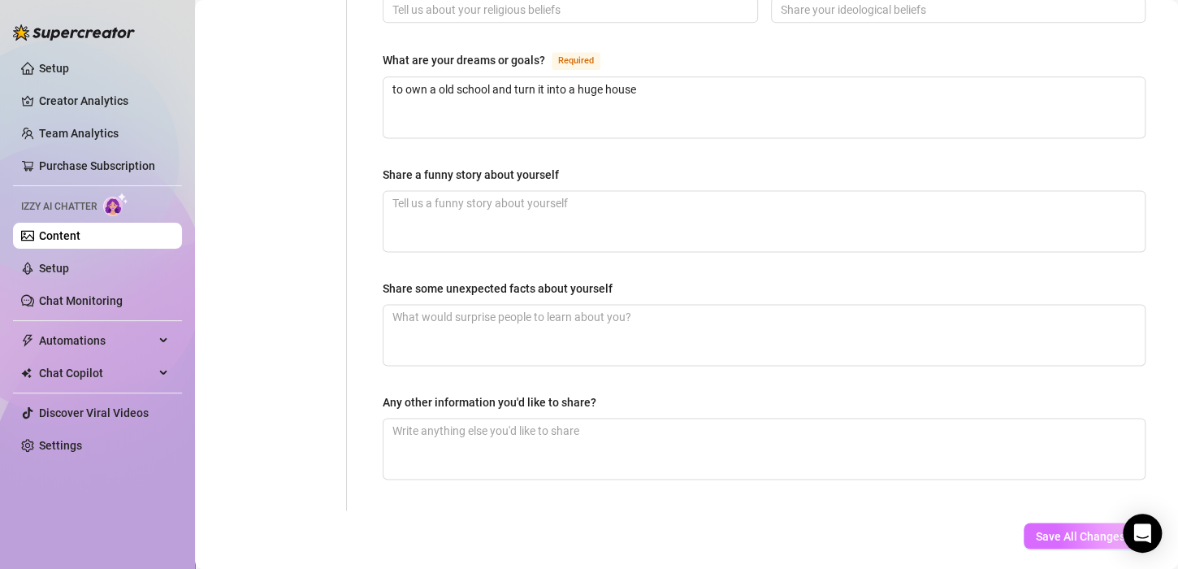
click at [1075, 529] on span "Save All Changes" at bounding box center [1080, 535] width 89 height 13
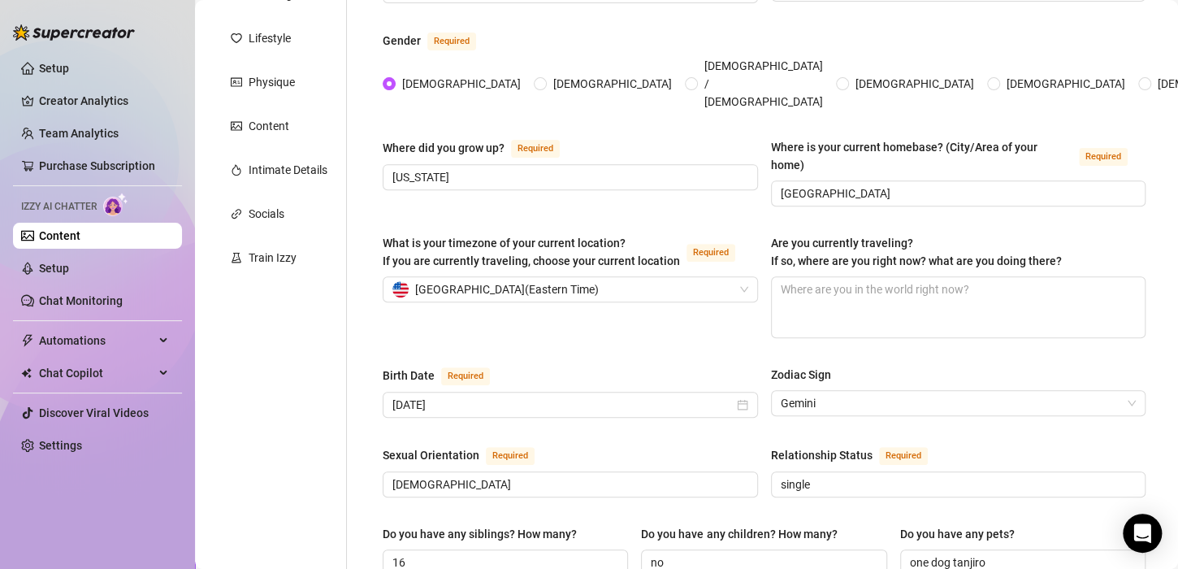
scroll to position [0, 0]
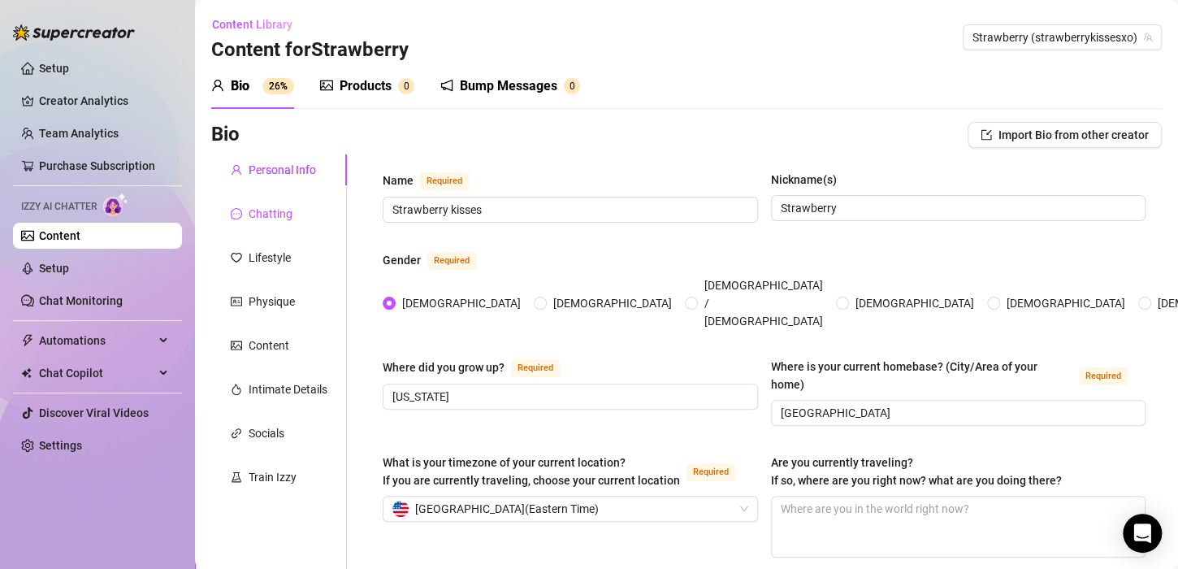
click at [266, 214] on div "Chatting" at bounding box center [271, 214] width 44 height 18
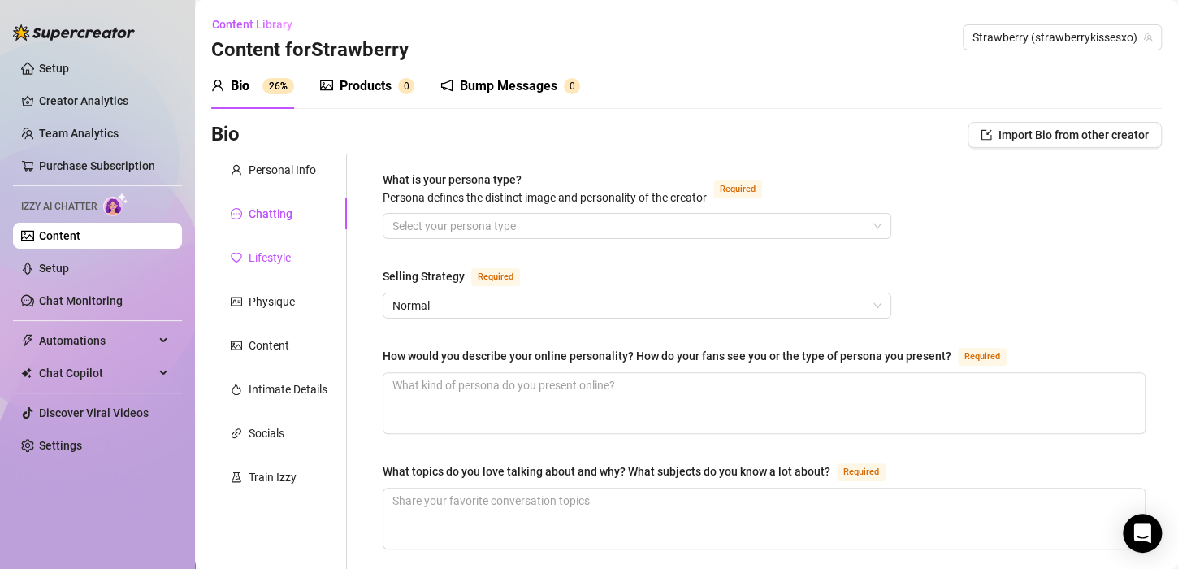
click at [277, 252] on div "Lifestyle" at bounding box center [270, 258] width 42 height 18
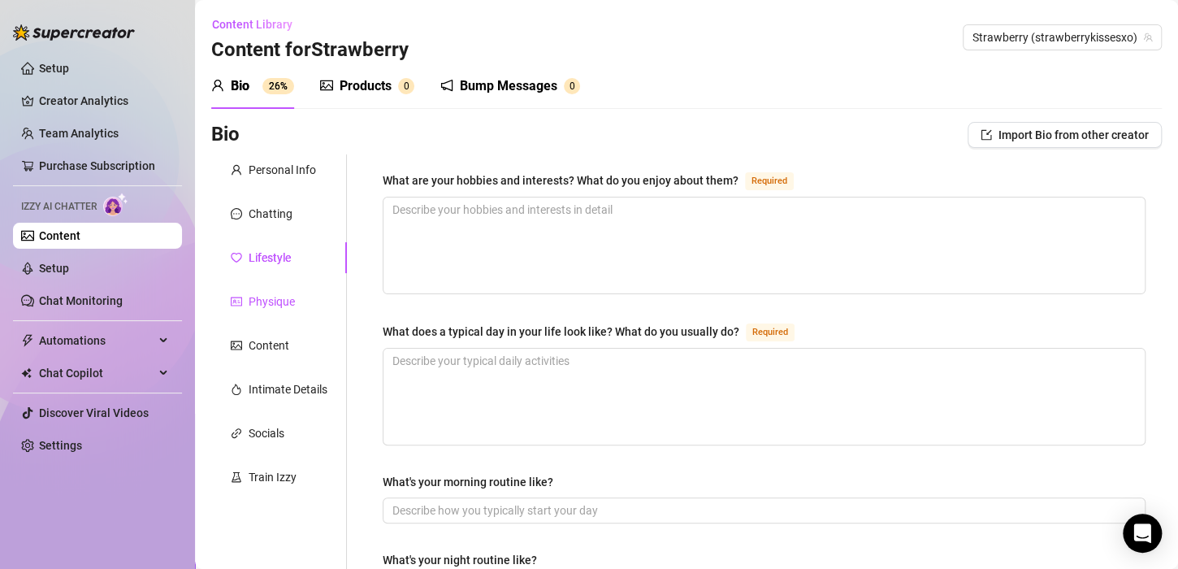
click at [275, 301] on div "Physique" at bounding box center [272, 301] width 46 height 18
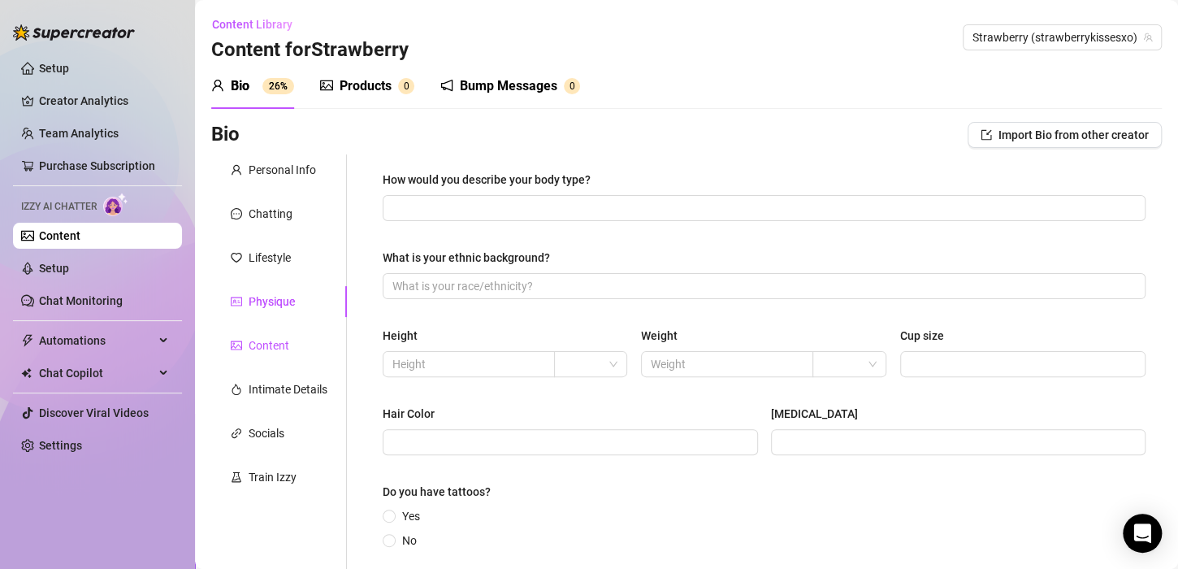
click at [282, 346] on div "Content" at bounding box center [269, 345] width 41 height 18
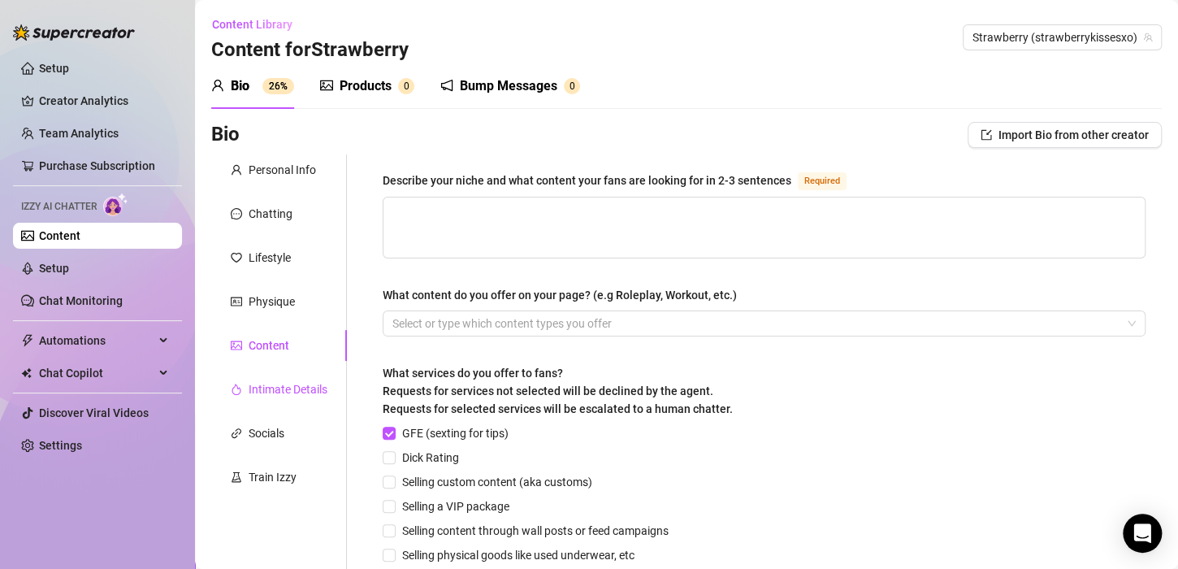
click at [287, 391] on div "Intimate Details" at bounding box center [288, 389] width 79 height 18
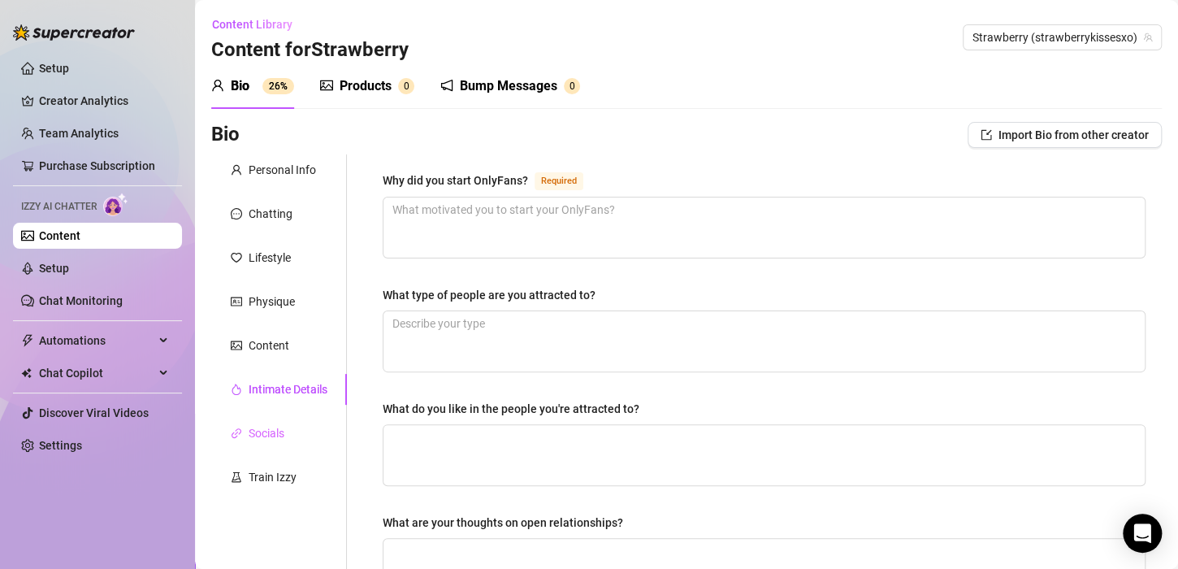
click at [290, 436] on div "Socials" at bounding box center [279, 432] width 136 height 31
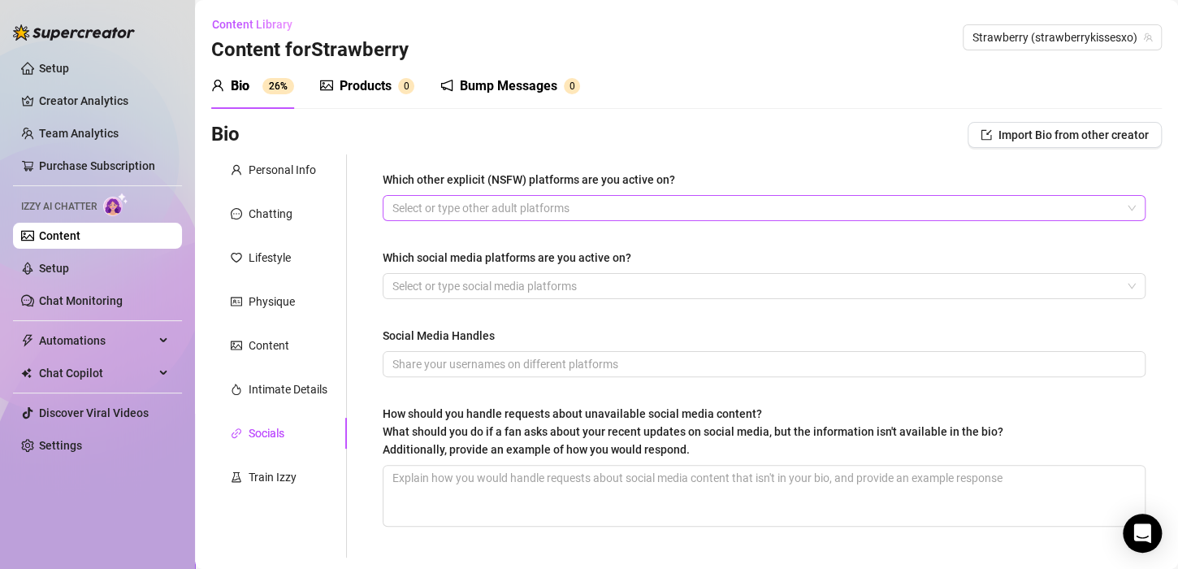
click at [530, 214] on div at bounding box center [755, 208] width 739 height 23
click at [636, 82] on div "Bio 26% Products 0 Bump Messages 0" at bounding box center [686, 85] width 950 height 45
click at [466, 292] on div at bounding box center [755, 286] width 739 height 23
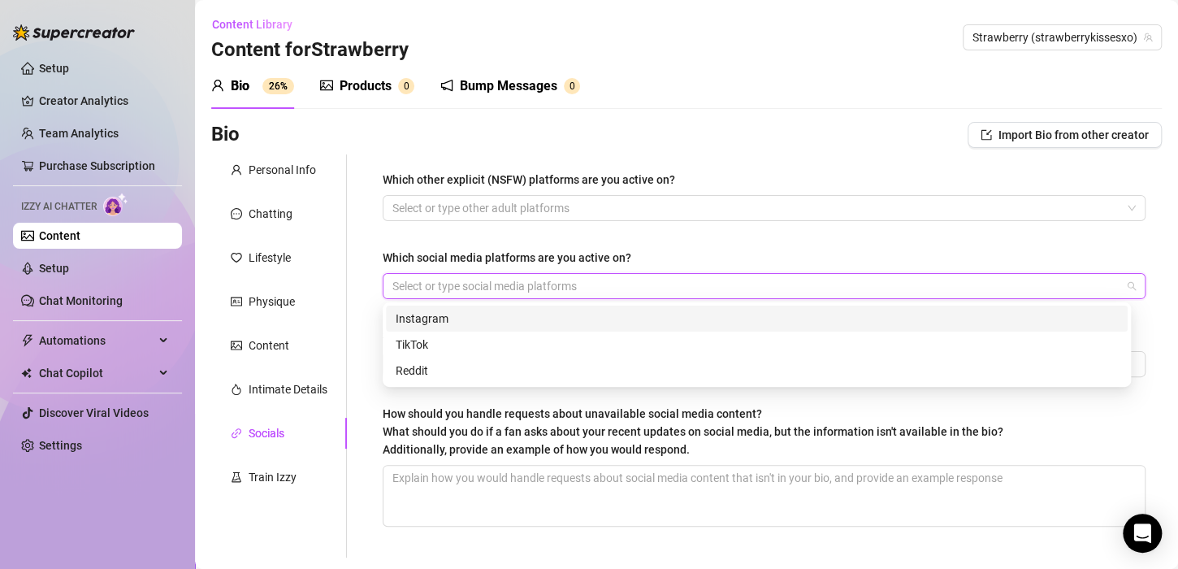
click at [465, 291] on div at bounding box center [755, 286] width 739 height 23
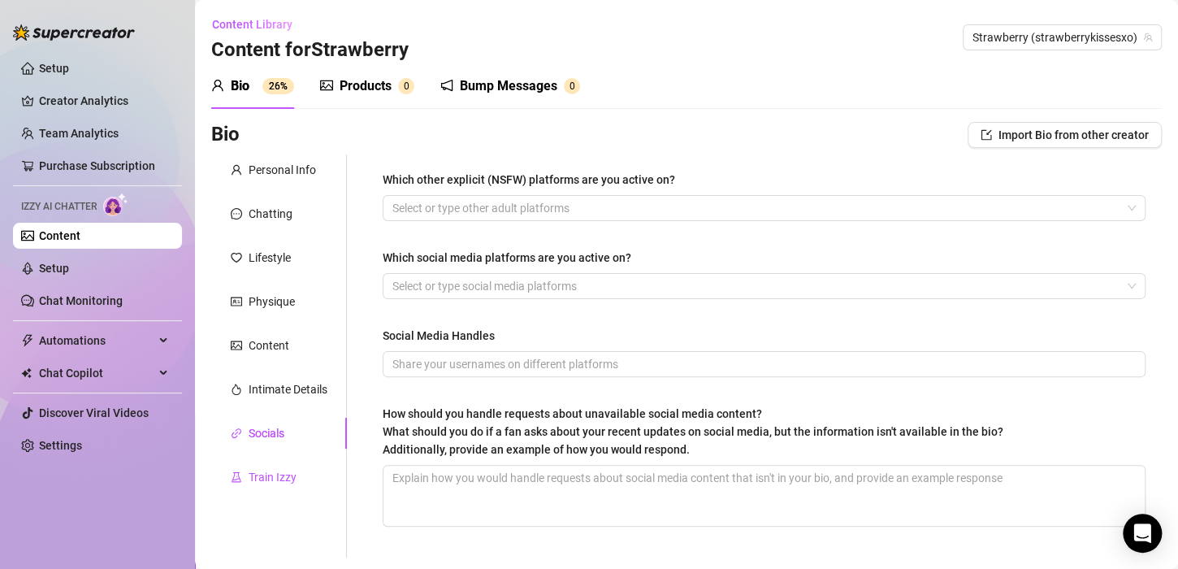
click at [270, 475] on div "Train Izzy" at bounding box center [273, 477] width 48 height 18
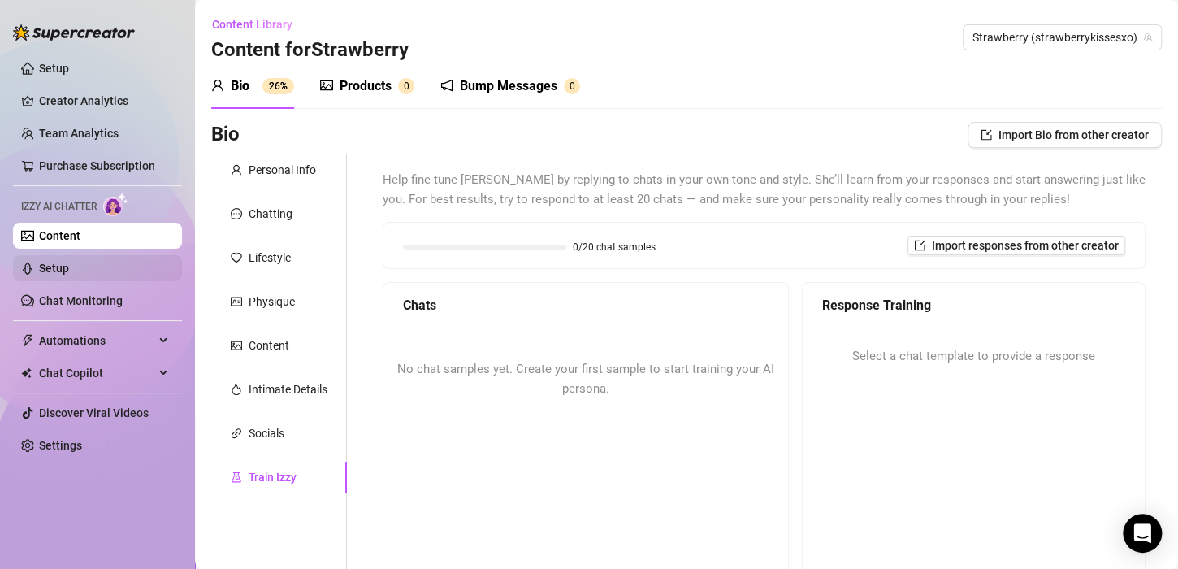
click at [69, 262] on link "Setup" at bounding box center [54, 268] width 30 height 13
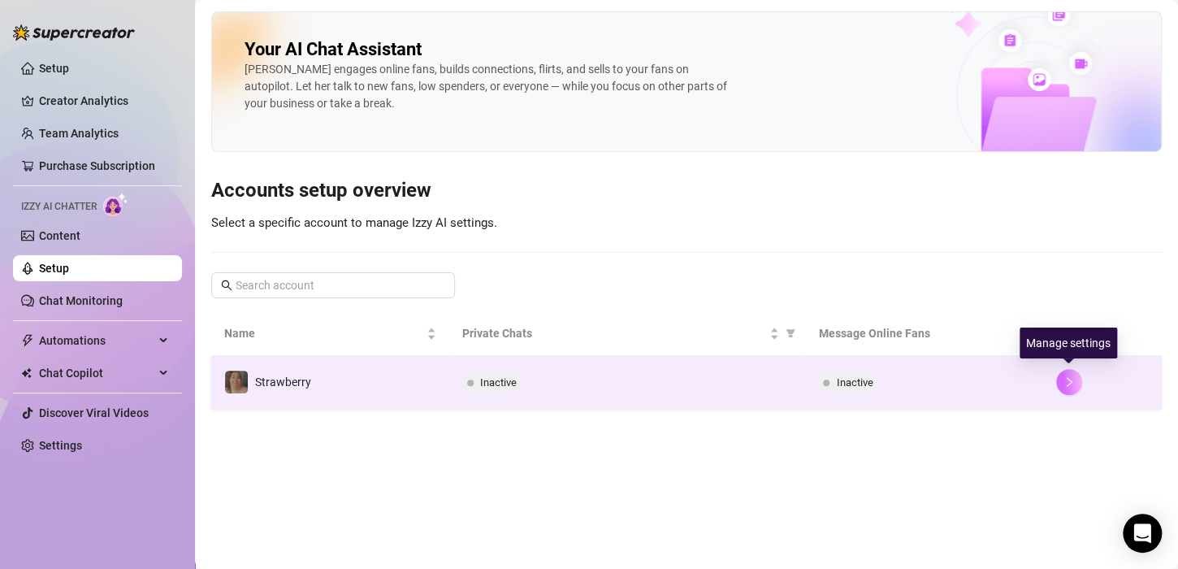
click at [1064, 383] on icon "right" at bounding box center [1068, 381] width 11 height 11
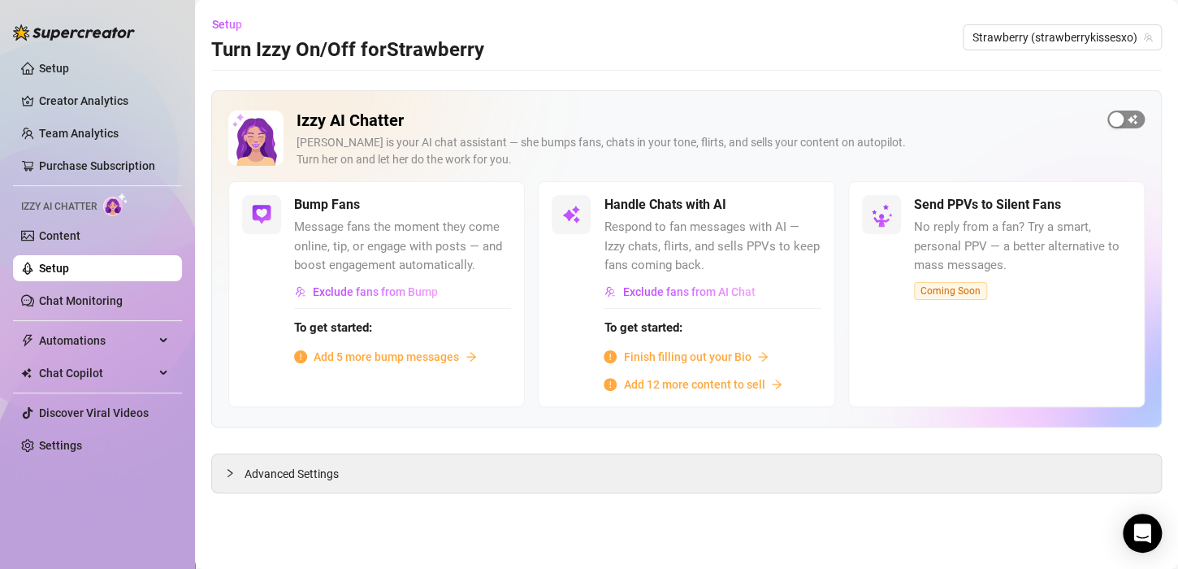
click at [1120, 123] on div "button" at bounding box center [1116, 119] width 15 height 15
click at [486, 203] on div "button" at bounding box center [484, 204] width 15 height 15
click at [409, 356] on span "Add 5 more bump messages" at bounding box center [386, 357] width 145 height 18
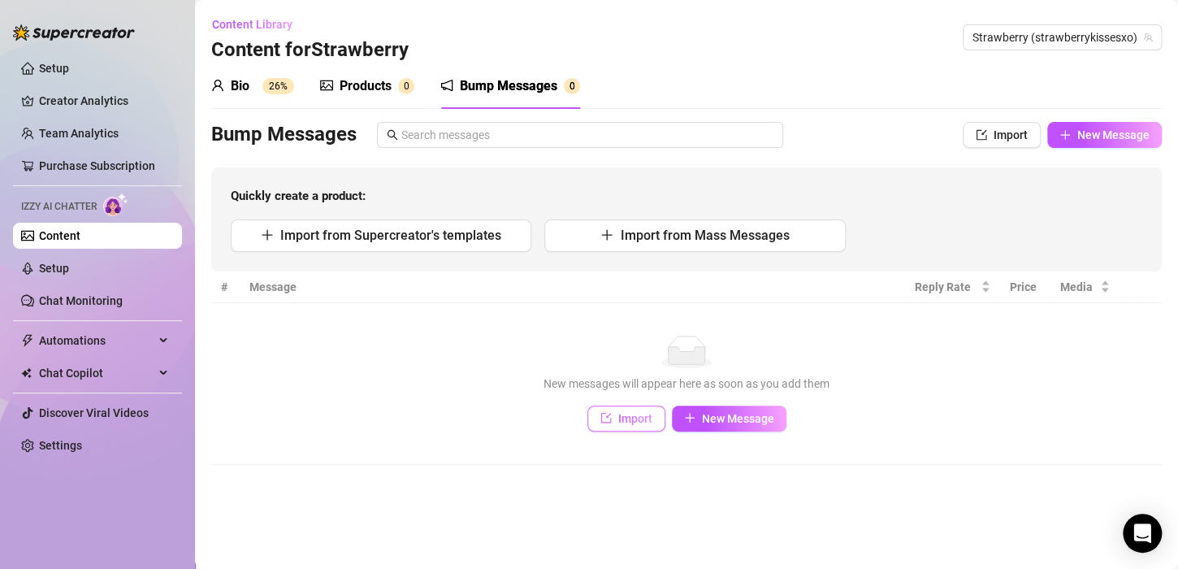
click at [629, 418] on span "Import" at bounding box center [635, 418] width 34 height 13
type textarea "Type your message here..."
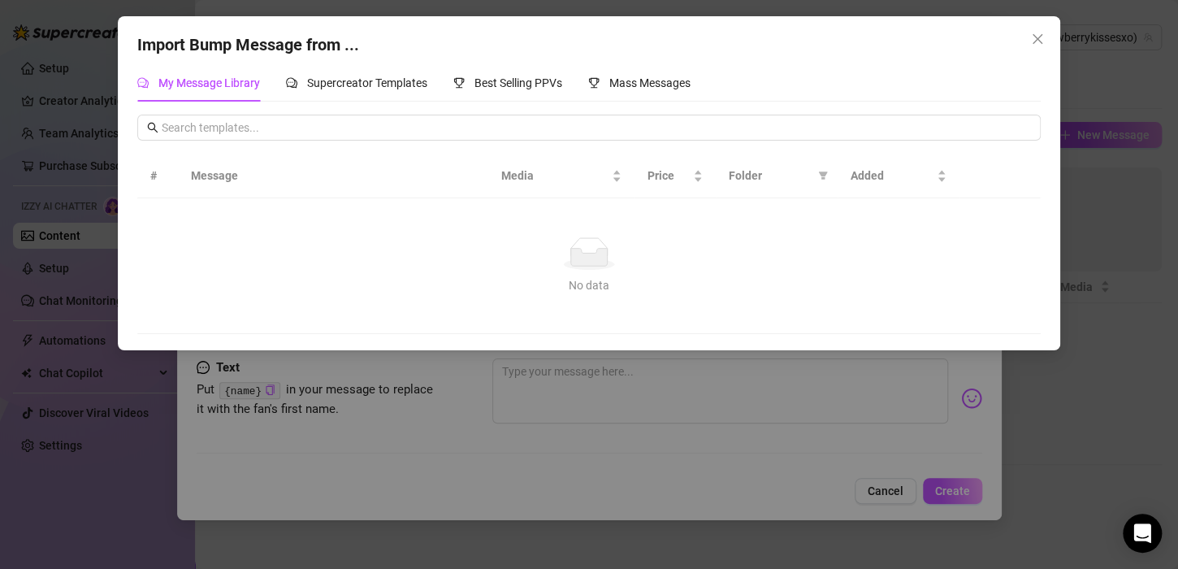
click at [1066, 291] on div "Import Bump Message from ... My Message Library Supercreator Templates Best Sel…" at bounding box center [589, 284] width 1178 height 569
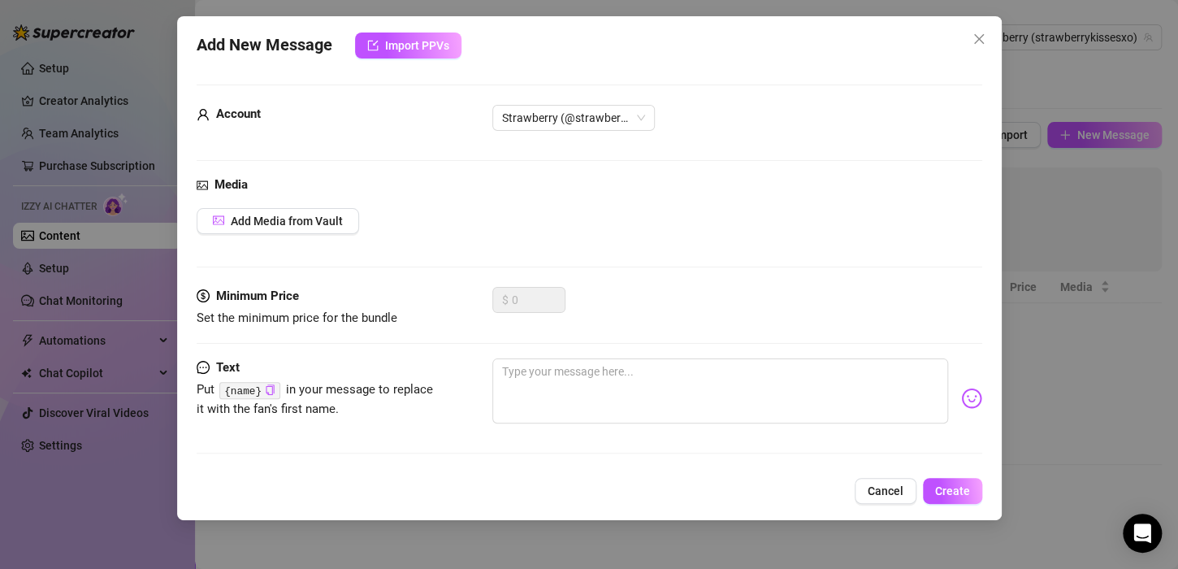
click at [1160, 284] on div "Add New Message Import PPVs Account Strawberry (@strawberrykissesxo) Media Add …" at bounding box center [589, 284] width 1178 height 569
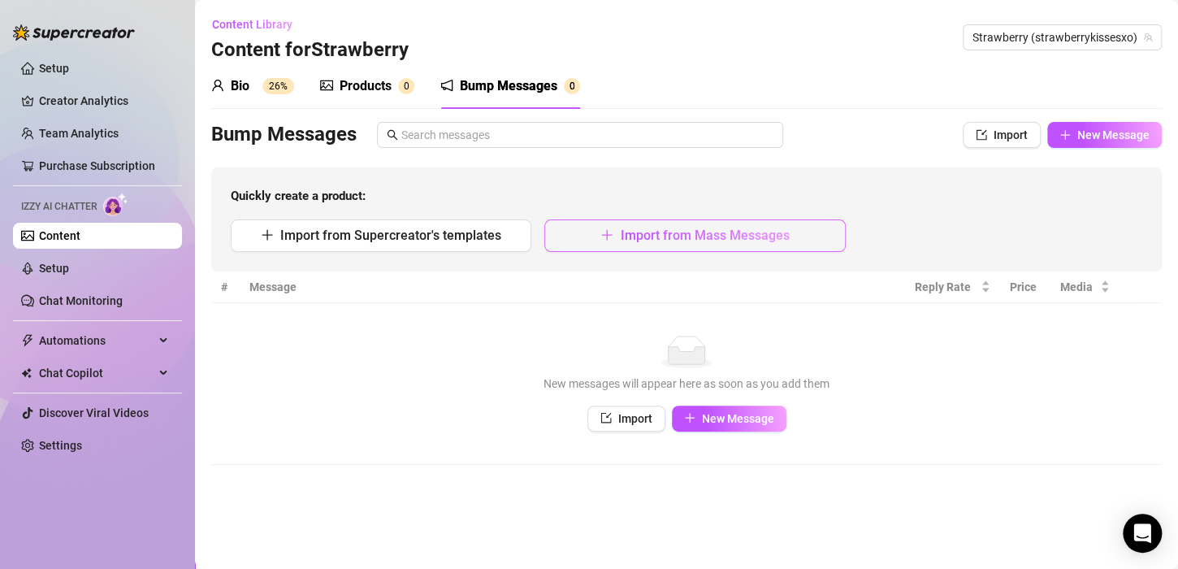
click at [715, 246] on button "Import from Mass Messages" at bounding box center [694, 235] width 301 height 32
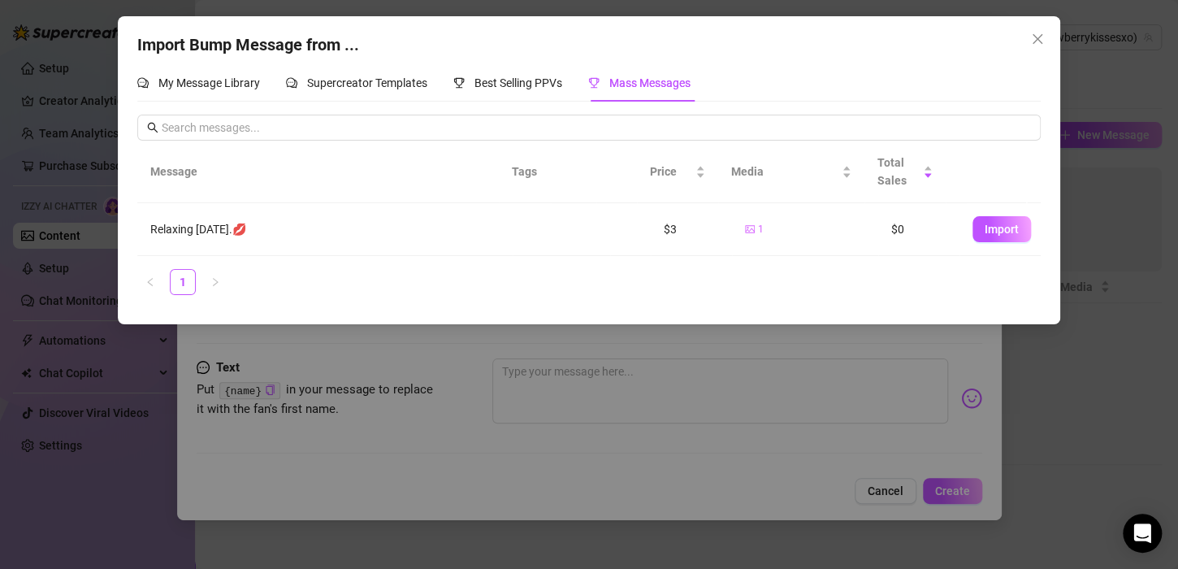
click at [1044, 339] on div "Import Bump Message from ... My Message Library Supercreator Templates Best Sel…" at bounding box center [589, 284] width 1178 height 569
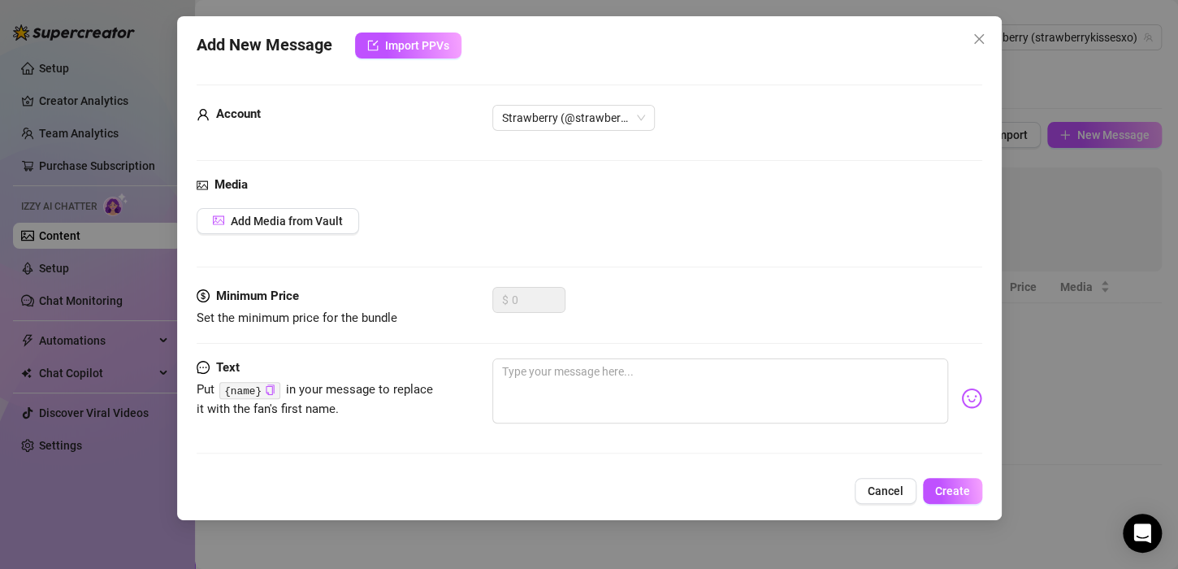
click at [989, 317] on div "Add New Message Import PPVs Account Strawberry (@strawberrykissesxo) Media Add …" at bounding box center [589, 268] width 824 height 504
click at [1049, 108] on div "Add New Message Import PPVs Account Strawberry (@strawberrykissesxo) Media Add …" at bounding box center [589, 284] width 1178 height 569
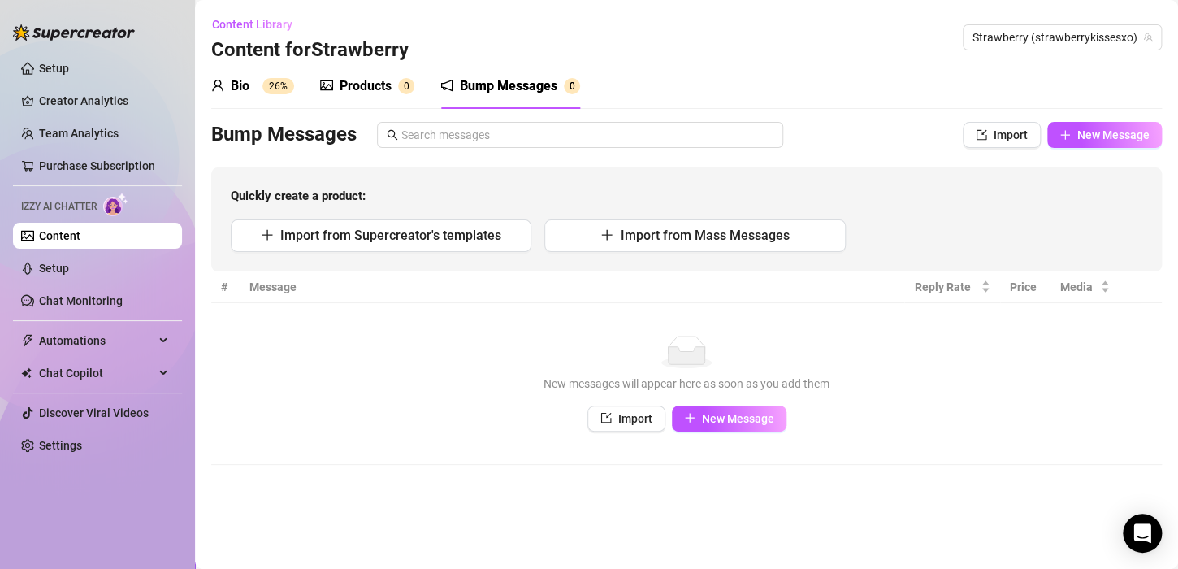
click at [275, 87] on sup "26%" at bounding box center [278, 86] width 32 height 16
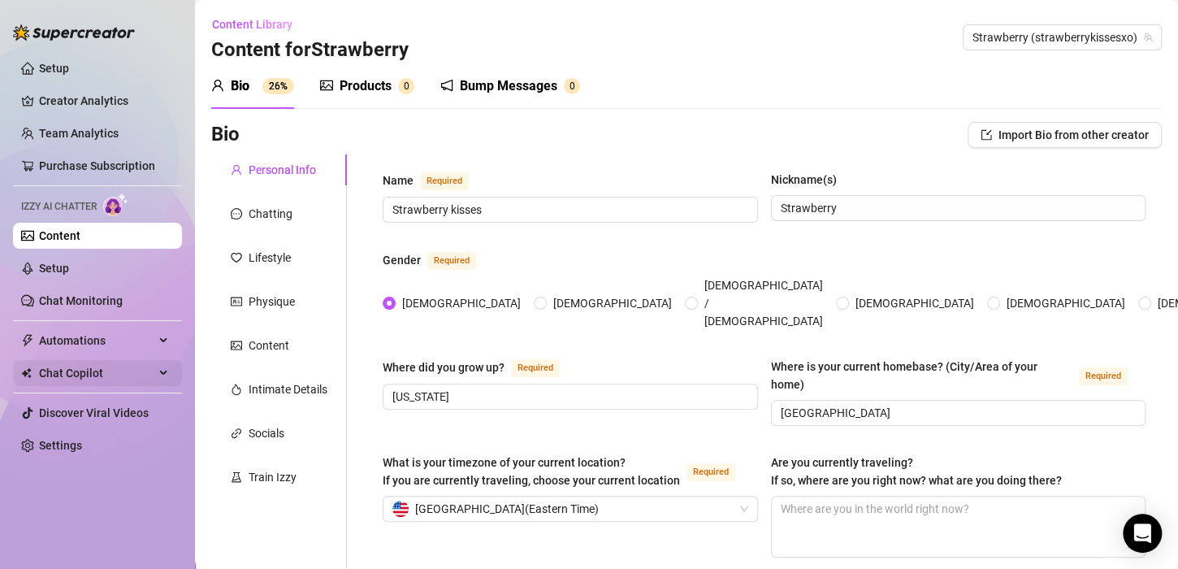
click at [130, 373] on span "Chat Copilot" at bounding box center [96, 373] width 115 height 26
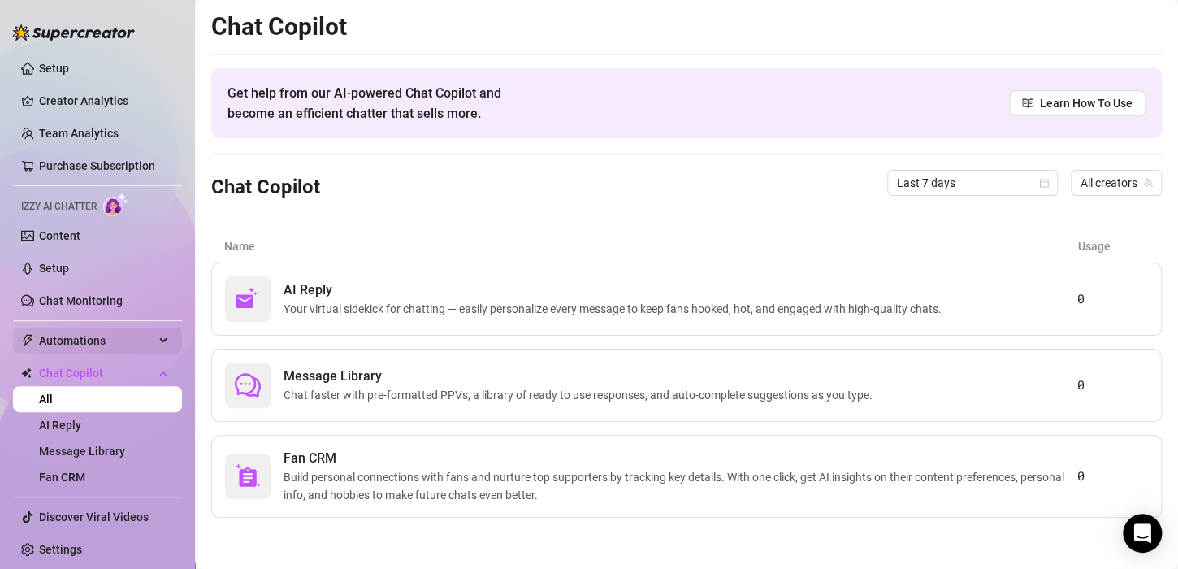
click at [143, 339] on span "Automations" at bounding box center [96, 340] width 115 height 26
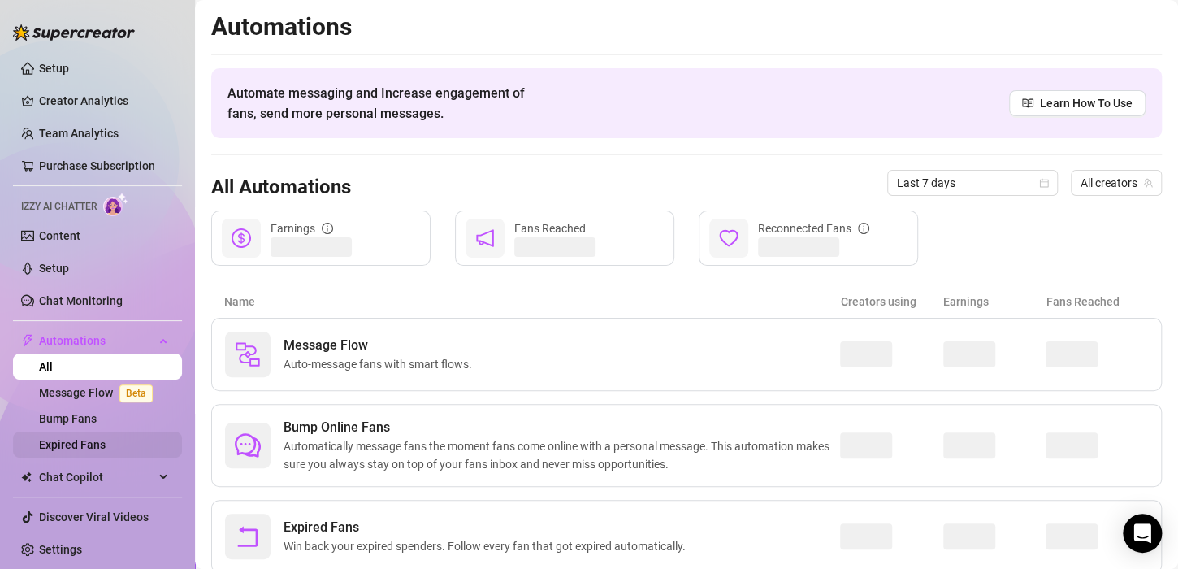
click at [106, 451] on link "Expired Fans" at bounding box center [72, 444] width 67 height 13
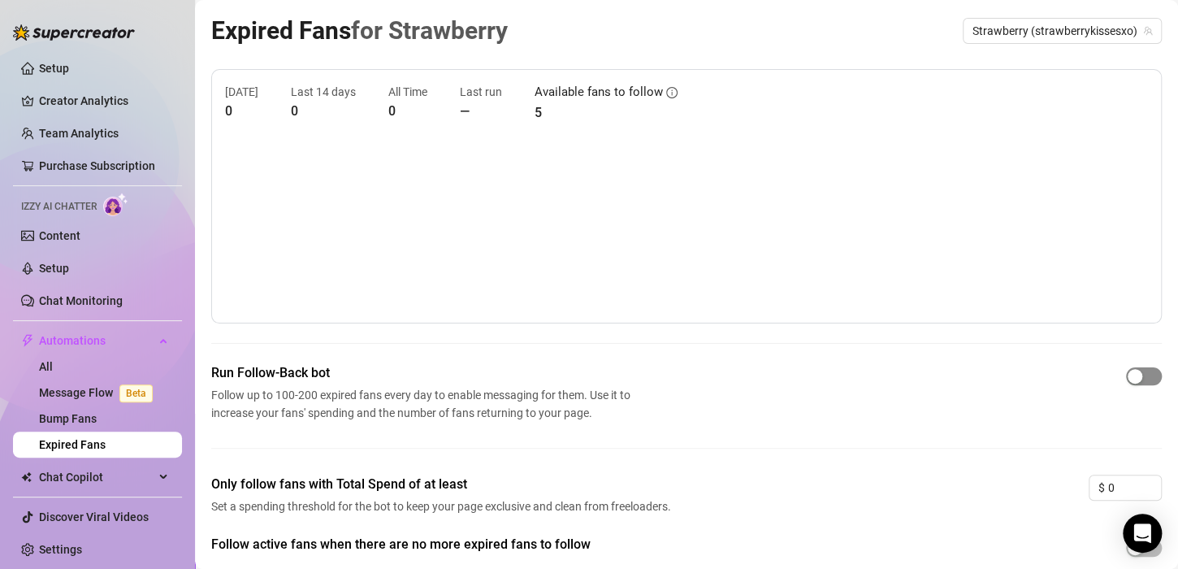
click at [1127, 374] on div "button" at bounding box center [1134, 376] width 15 height 15
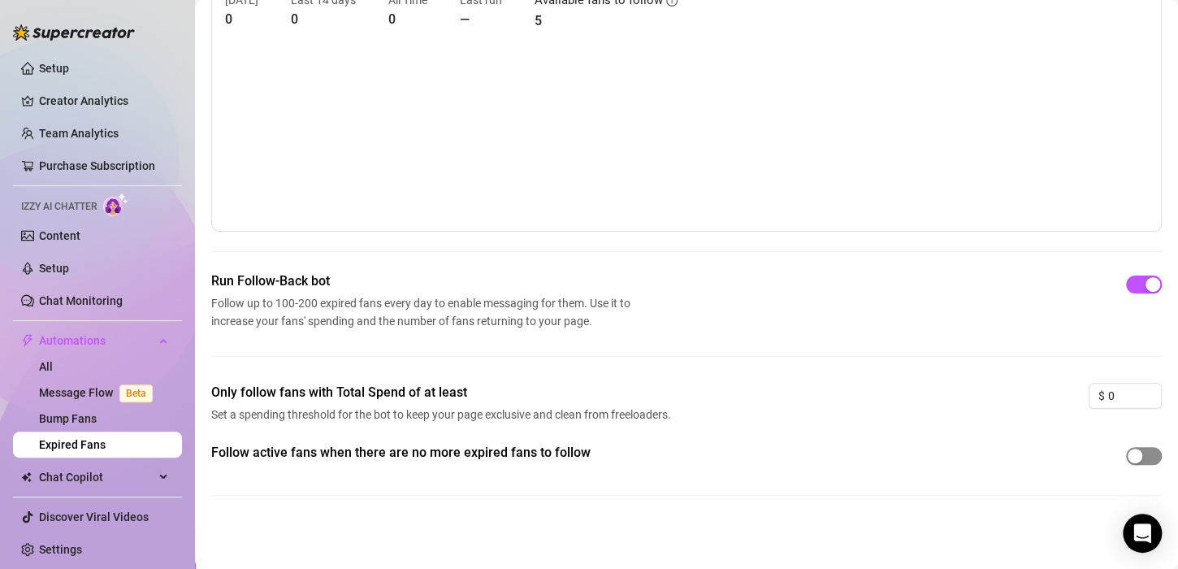
click at [1127, 452] on div "button" at bounding box center [1134, 455] width 15 height 15
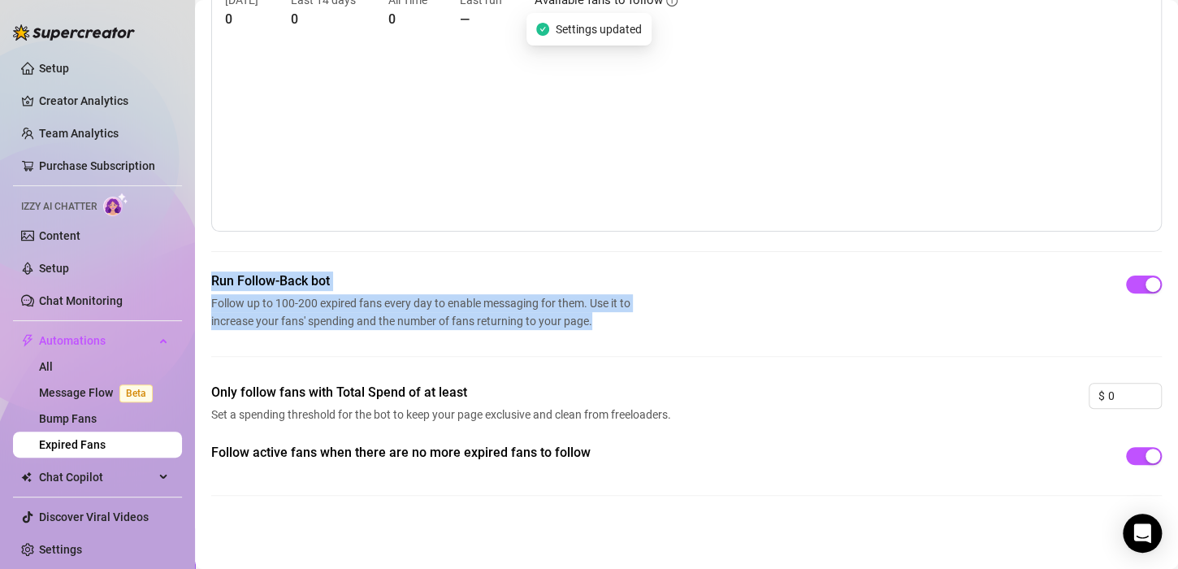
drag, startPoint x: 1152, startPoint y: 334, endPoint x: 1172, endPoint y: 202, distance: 133.1
click at [1172, 202] on div "Expired Fans for Strawberry Strawberry (strawberrykissesxo) [DATE] 0 Last 14 da…" at bounding box center [686, 284] width 983 height 569
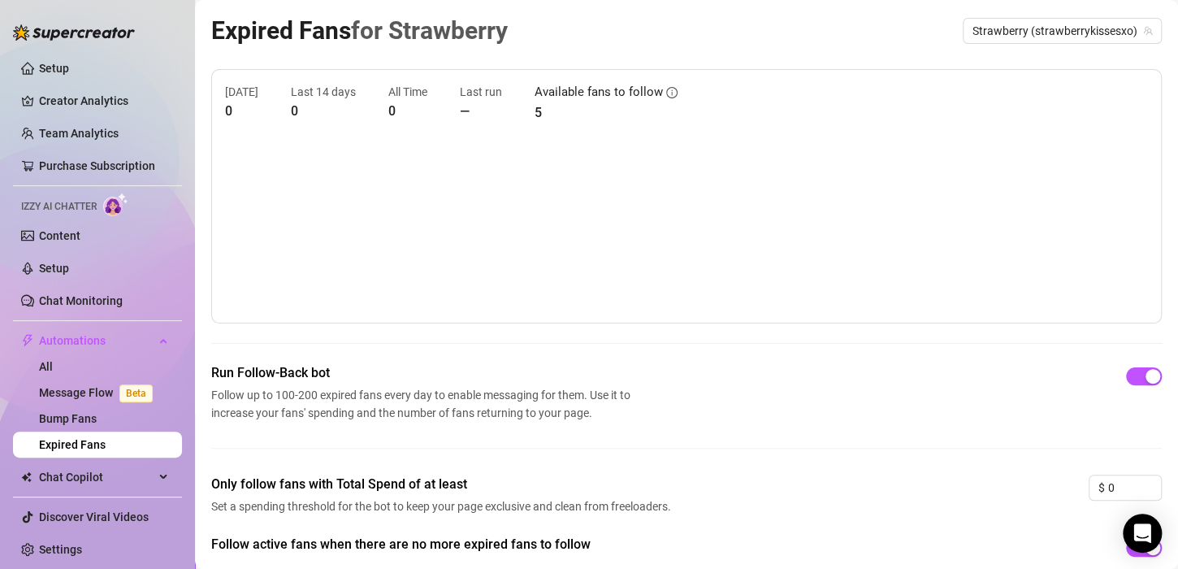
click at [945, 488] on div "Only follow fans with Total Spend of at least Set a spending threshold for the …" at bounding box center [686, 504] width 950 height 60
click at [97, 419] on link "Bump Fans" at bounding box center [68, 418] width 58 height 13
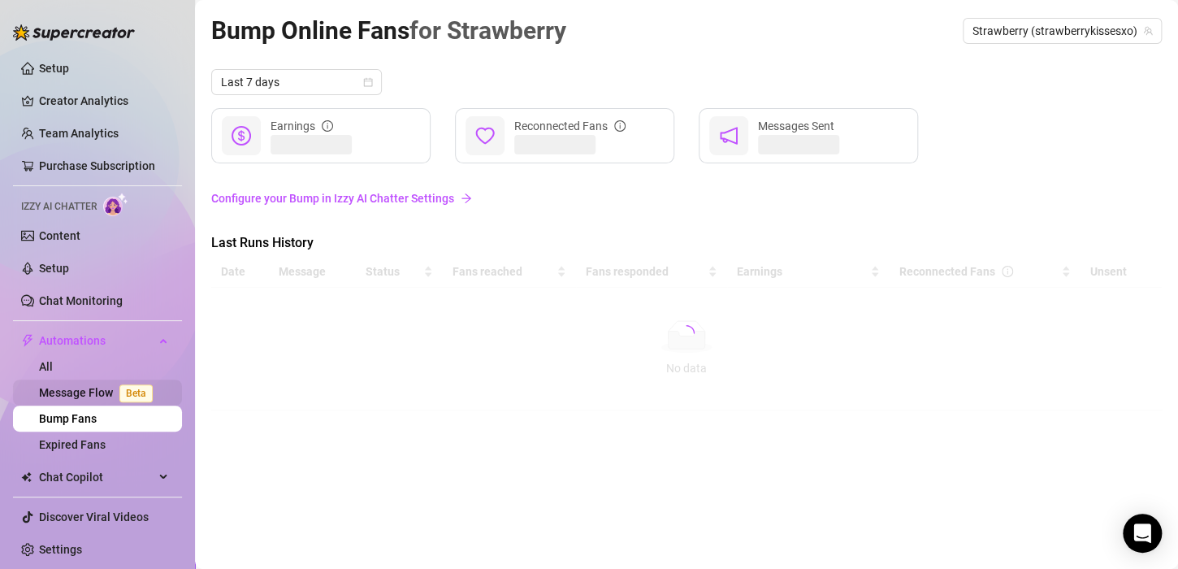
click at [119, 388] on span "Beta" at bounding box center [135, 393] width 33 height 18
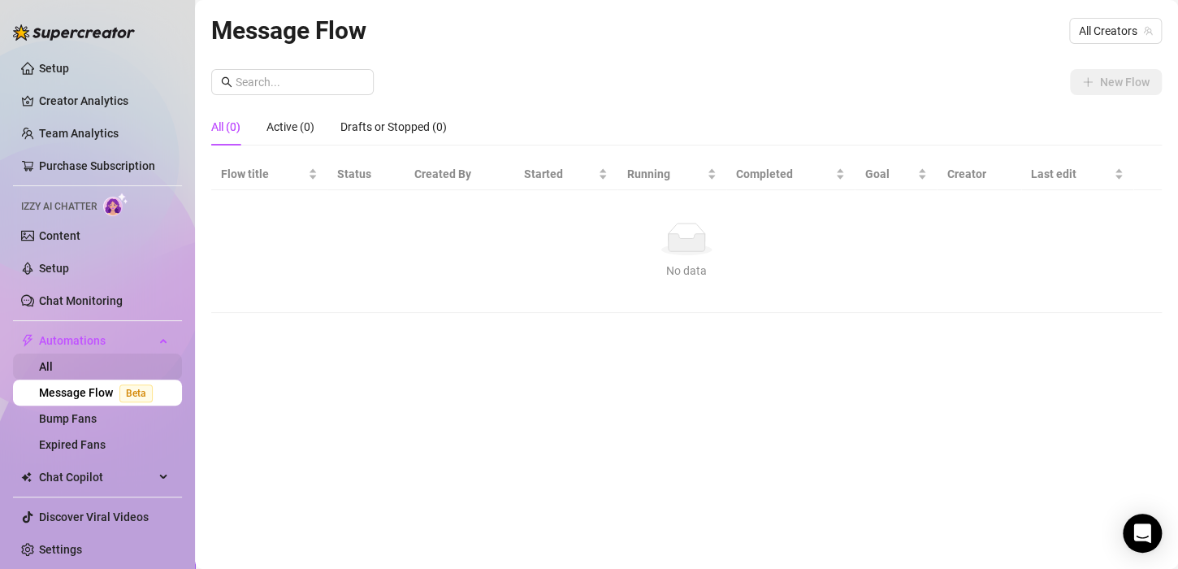
click at [53, 366] on link "All" at bounding box center [46, 366] width 14 height 13
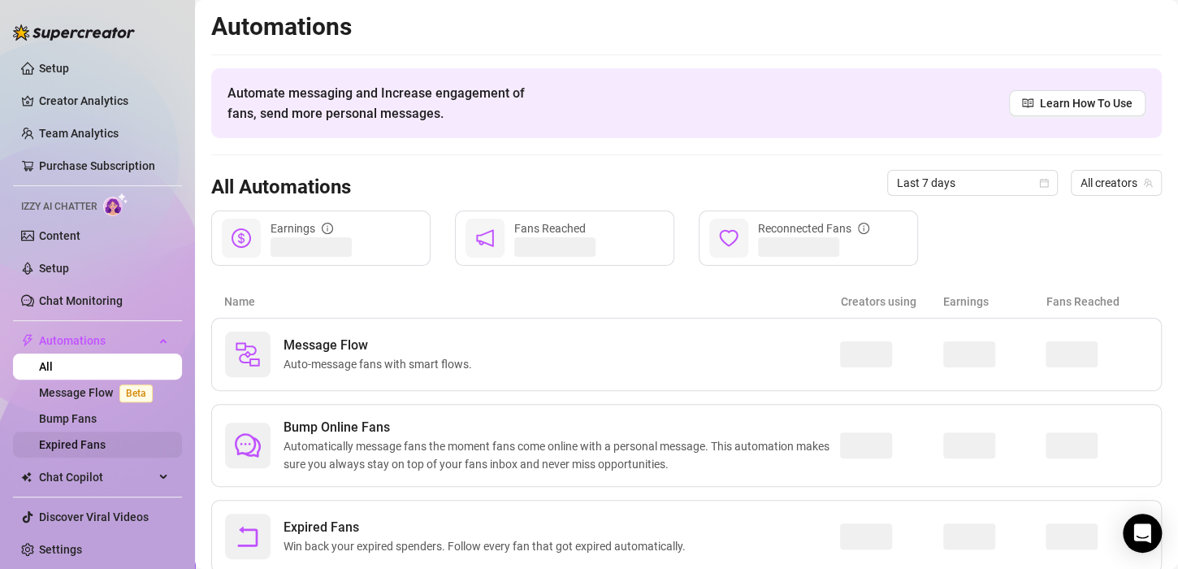
click at [106, 439] on link "Expired Fans" at bounding box center [72, 444] width 67 height 13
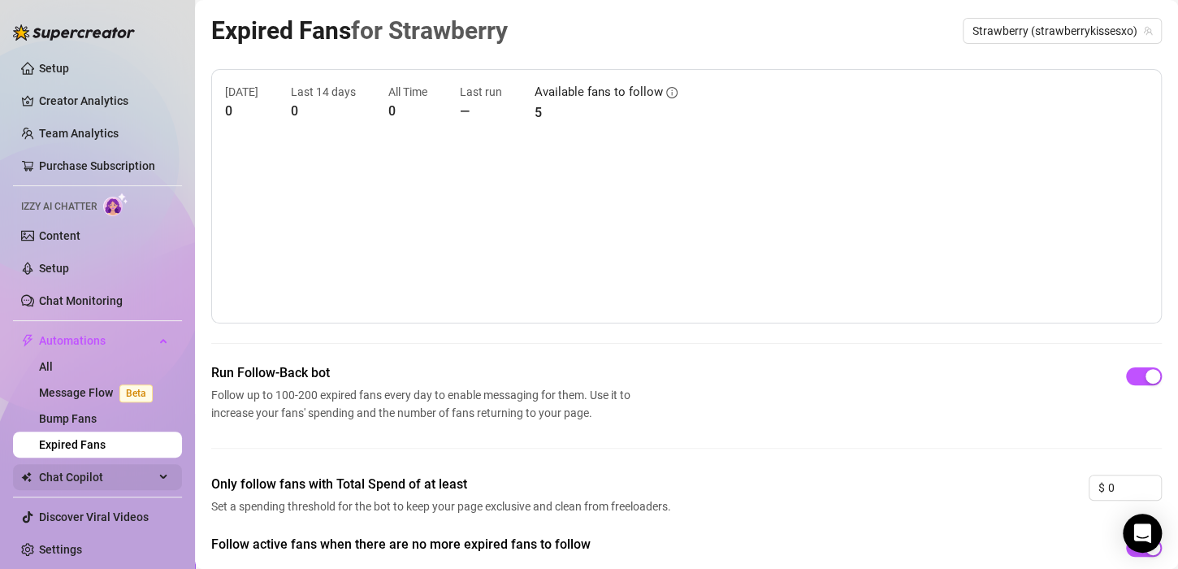
click at [114, 482] on span "Chat Copilot" at bounding box center [96, 477] width 115 height 26
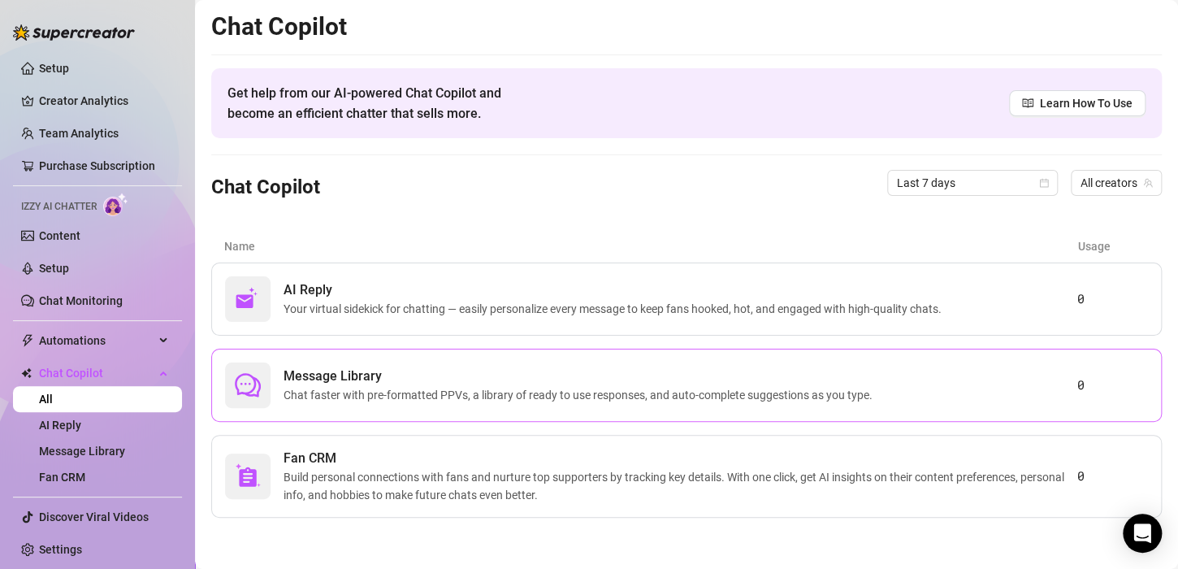
click at [638, 407] on div "Message Library Chat faster with pre-formatted PPVs, a library of ready to use …" at bounding box center [686, 384] width 950 height 73
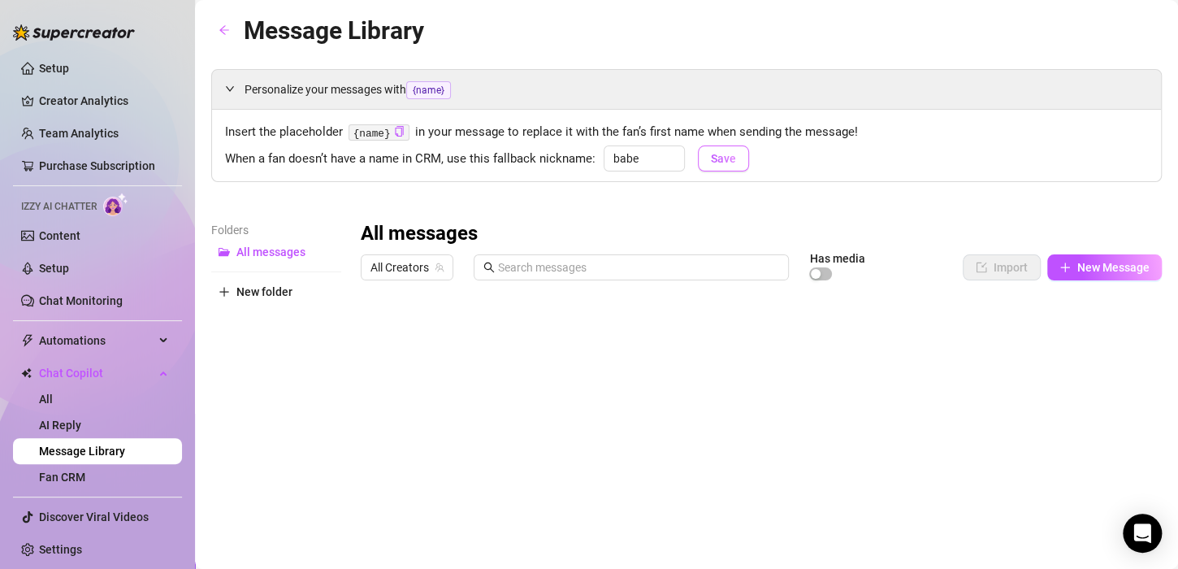
click at [721, 162] on span "Save" at bounding box center [723, 158] width 25 height 13
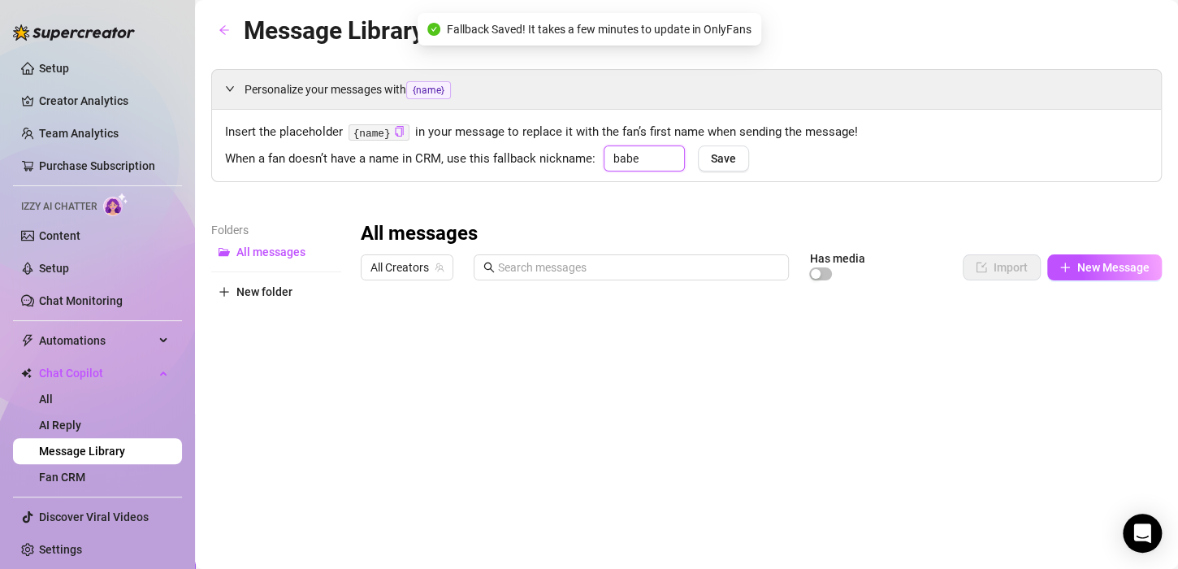
click at [658, 159] on input "babe" at bounding box center [643, 158] width 81 height 26
click at [1101, 280] on div "All Creators Has media Import New Message" at bounding box center [761, 267] width 801 height 28
click at [811, 269] on span "button" at bounding box center [820, 273] width 23 height 13
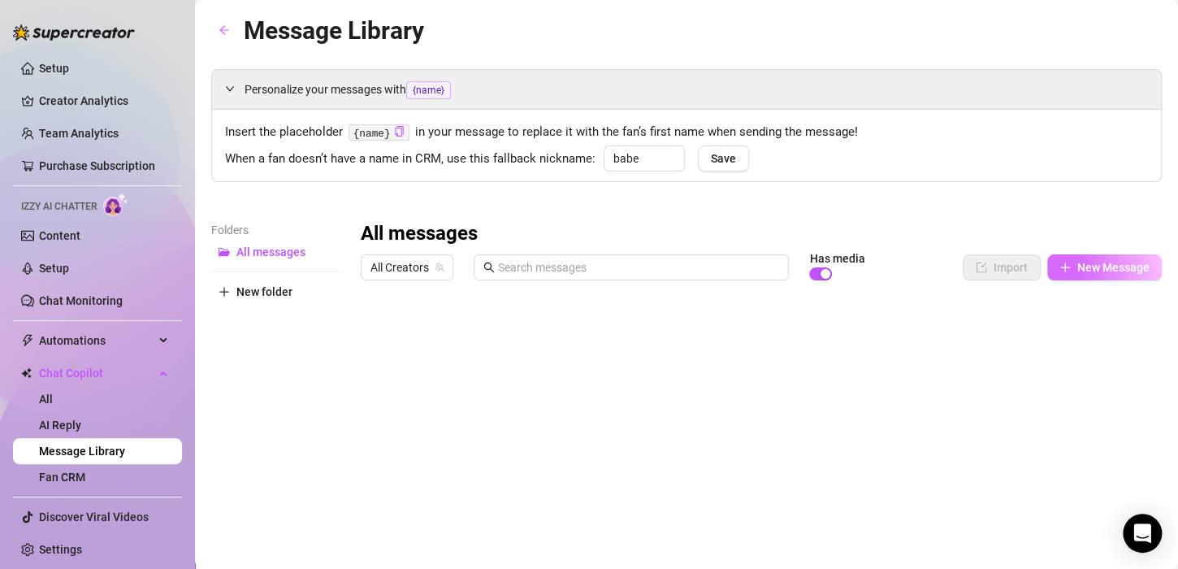
click at [1114, 269] on span "New Message" at bounding box center [1113, 267] width 72 height 13
type textarea "Type your message here..."
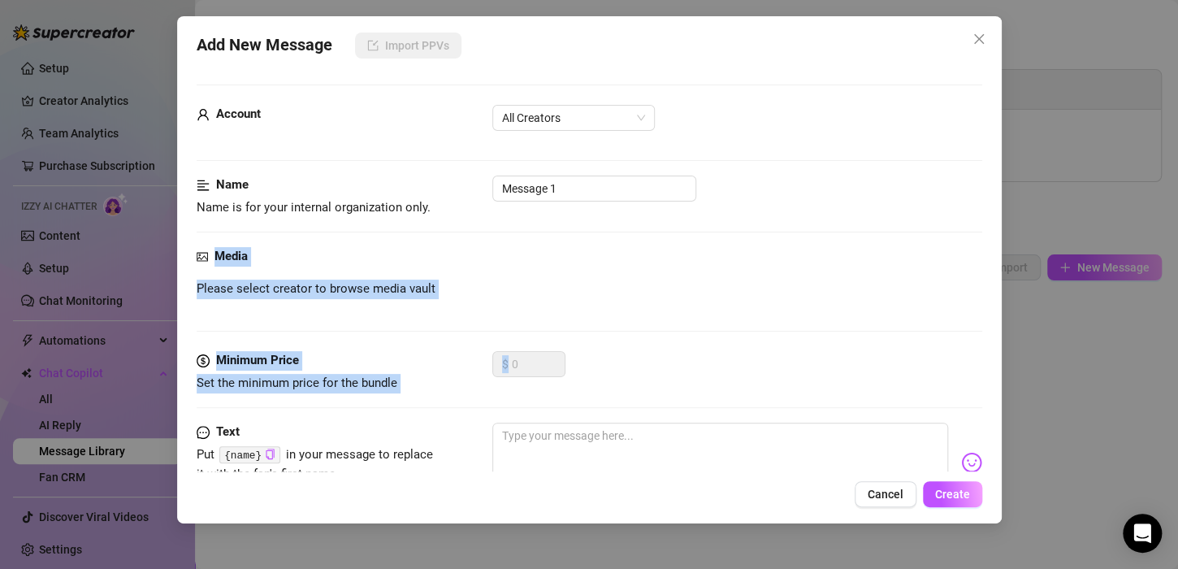
drag, startPoint x: 1012, startPoint y: 240, endPoint x: 998, endPoint y: 362, distance: 123.4
click at [998, 362] on div "Add New Message Import PPVs Account All Creators Name Name is for your internal…" at bounding box center [589, 284] width 1178 height 569
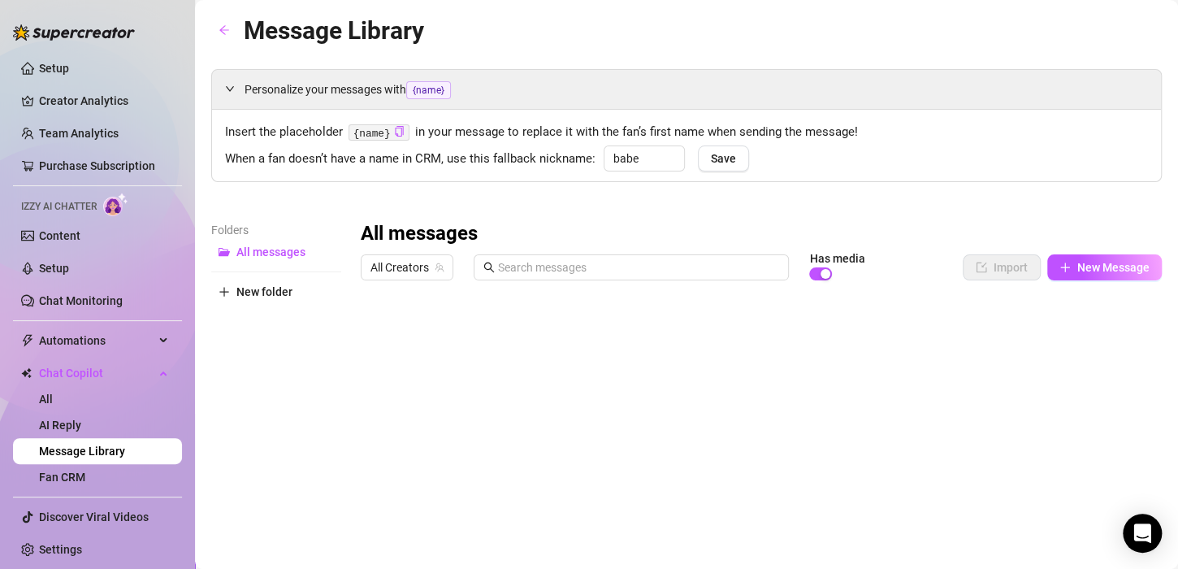
click at [821, 447] on div "All messages All Creators Has media Import New Message Title Text Media $ AI Pr…" at bounding box center [761, 488] width 801 height 534
click at [370, 136] on code "{name}" at bounding box center [378, 132] width 61 height 17
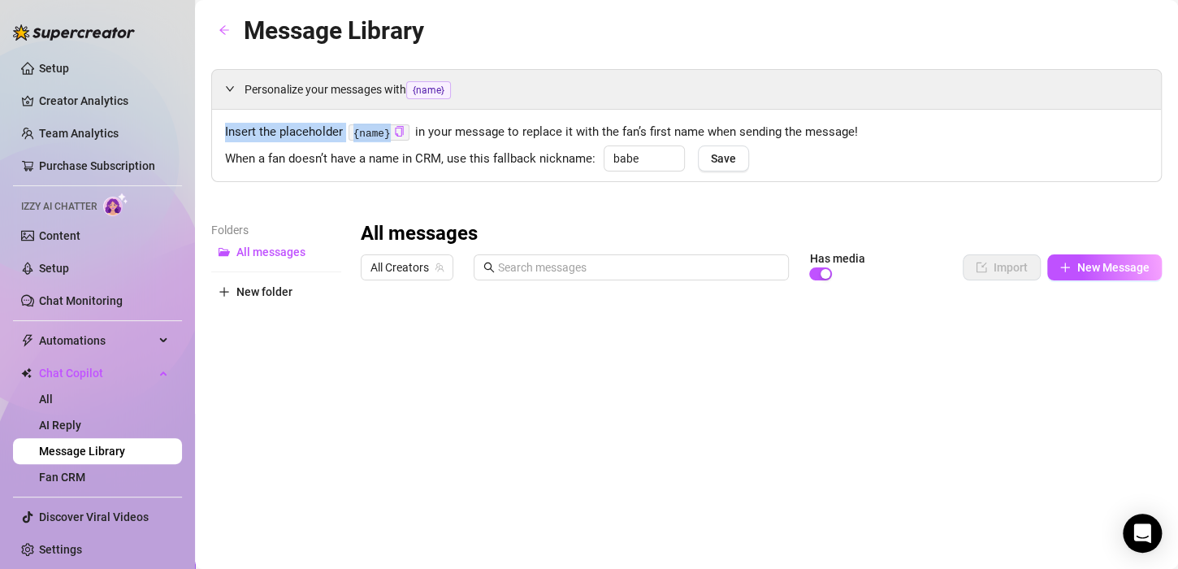
click at [379, 128] on code "{name}" at bounding box center [378, 132] width 61 height 17
click at [67, 262] on link "Setup" at bounding box center [54, 268] width 30 height 13
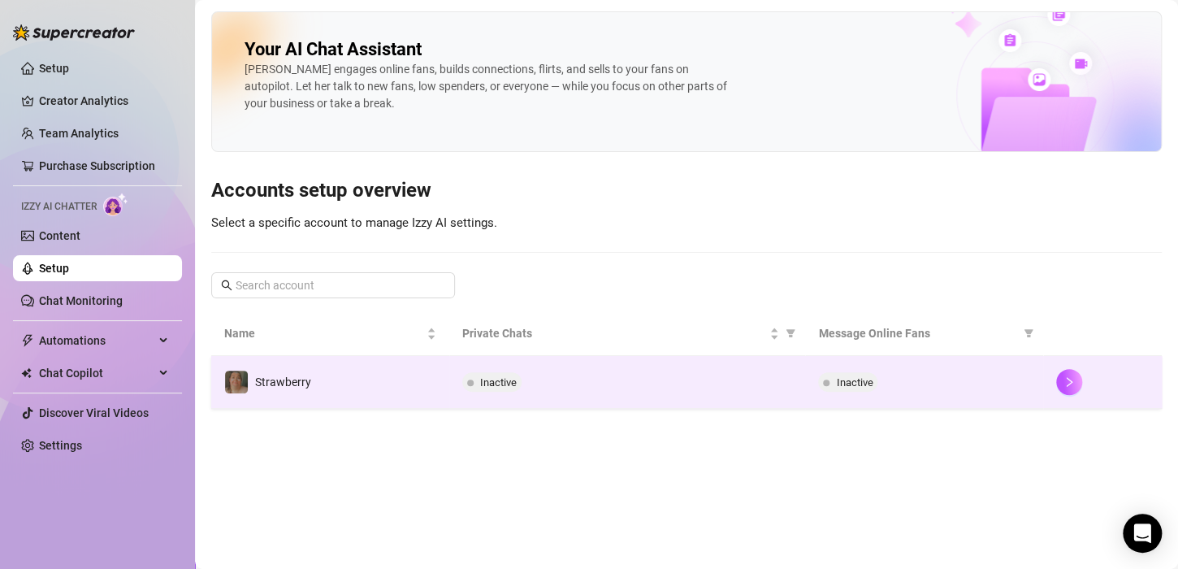
click at [392, 385] on td "Strawberry" at bounding box center [330, 382] width 238 height 53
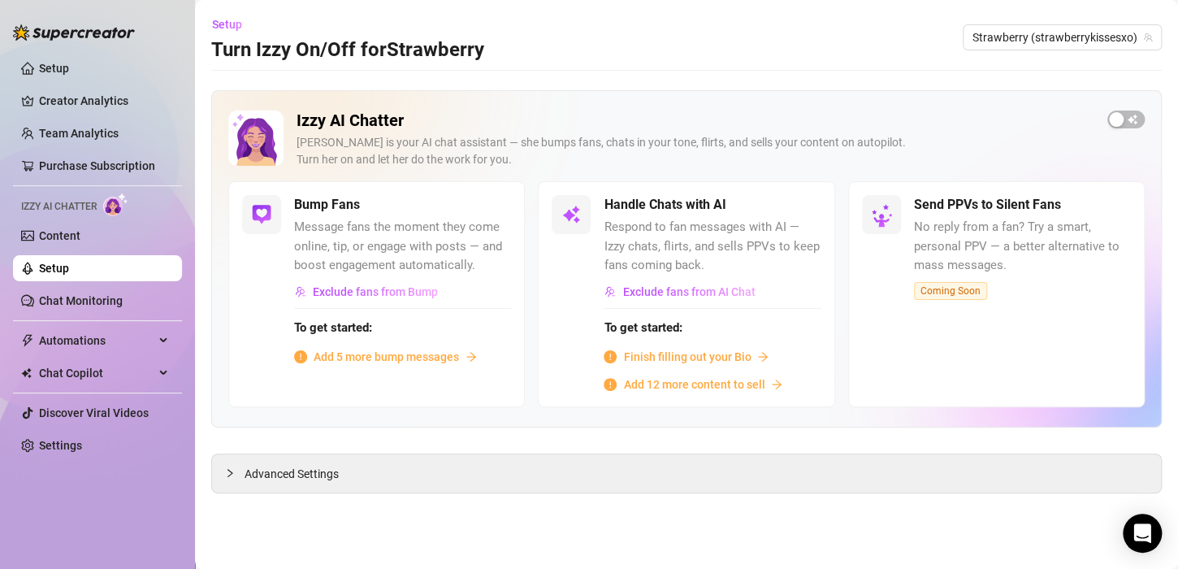
click at [683, 355] on span "Finish filling out your Bio" at bounding box center [687, 357] width 128 height 18
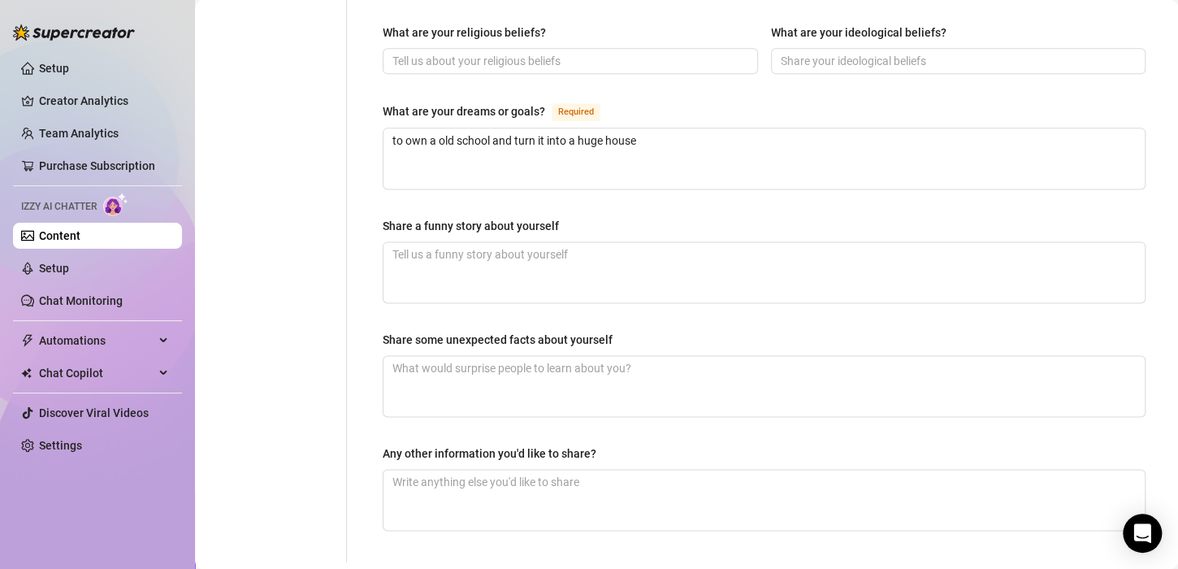
scroll to position [1010, 0]
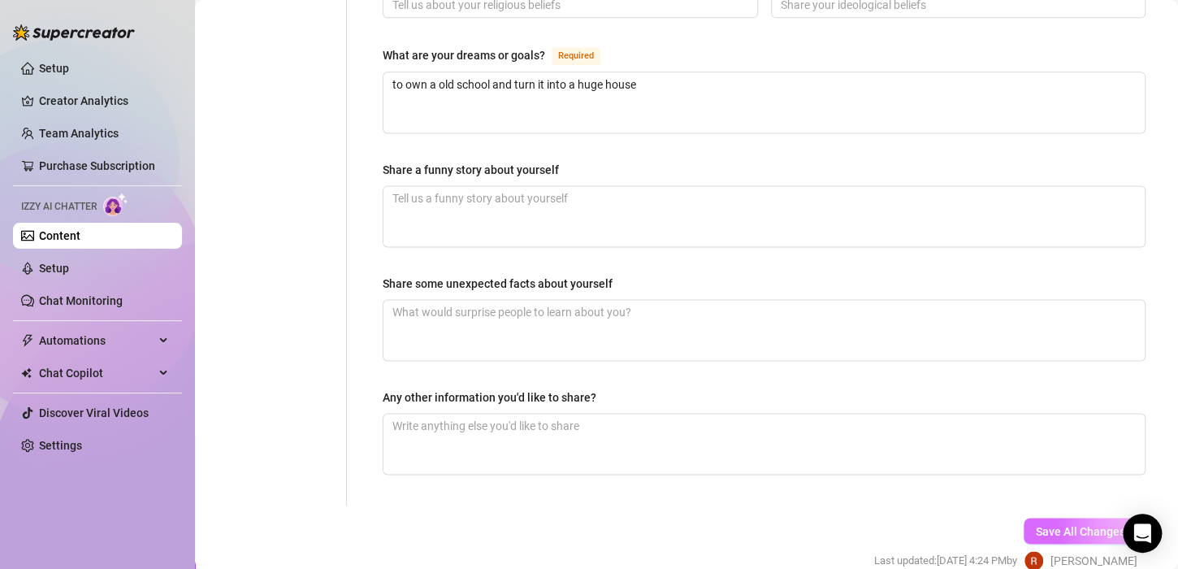
click at [1075, 524] on span "Save All Changes" at bounding box center [1080, 530] width 89 height 13
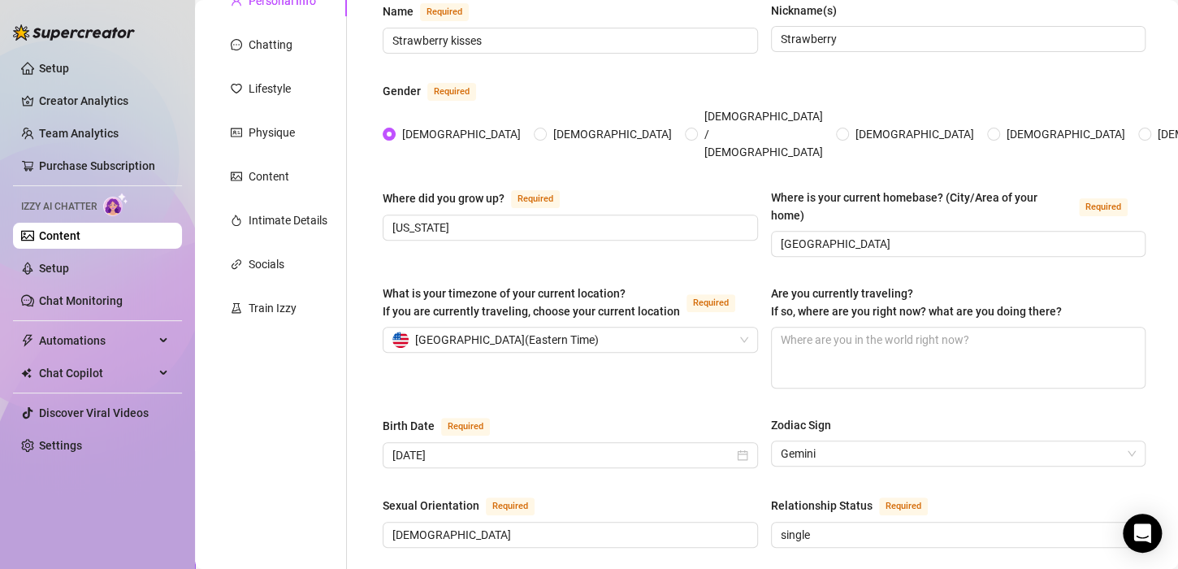
scroll to position [0, 0]
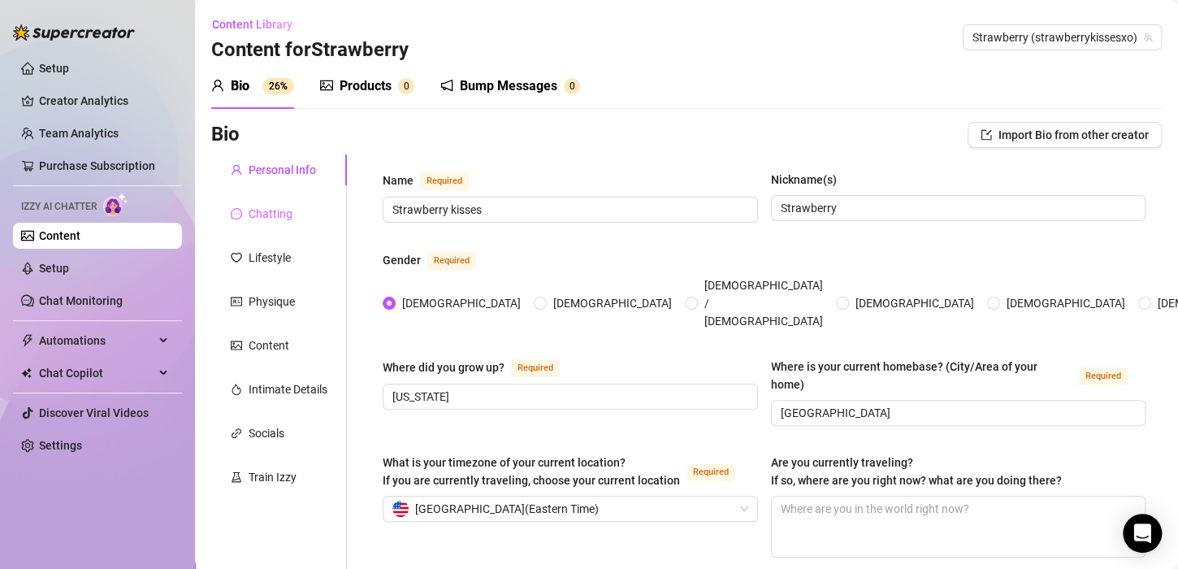
click at [299, 218] on div "Chatting" at bounding box center [279, 213] width 136 height 31
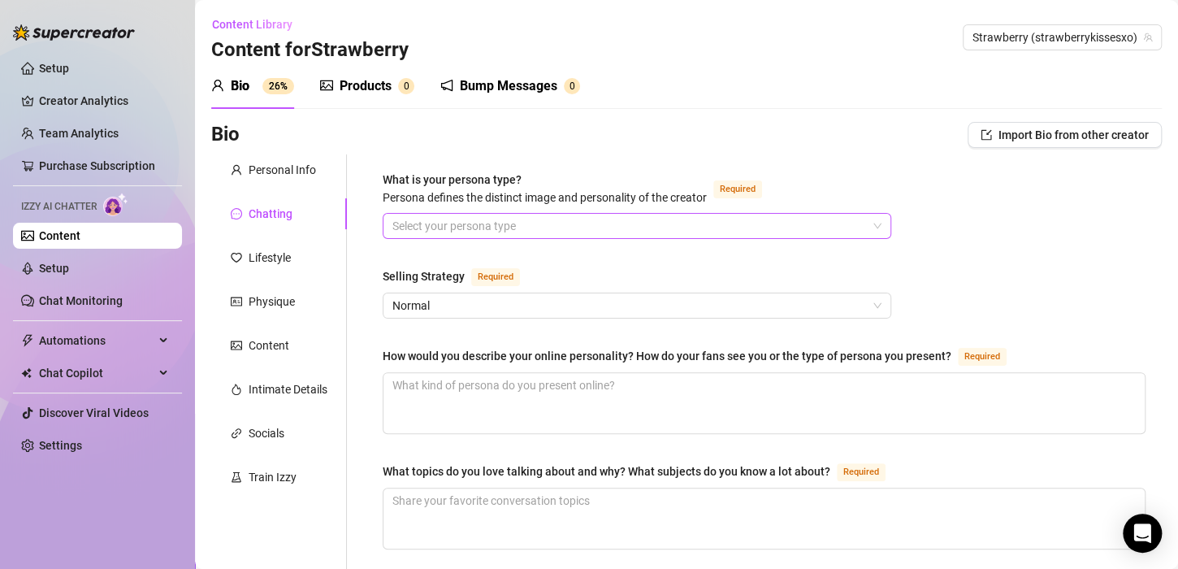
click at [505, 221] on input "What is your persona type? [PERSON_NAME] defines the distinct image and persona…" at bounding box center [629, 226] width 474 height 24
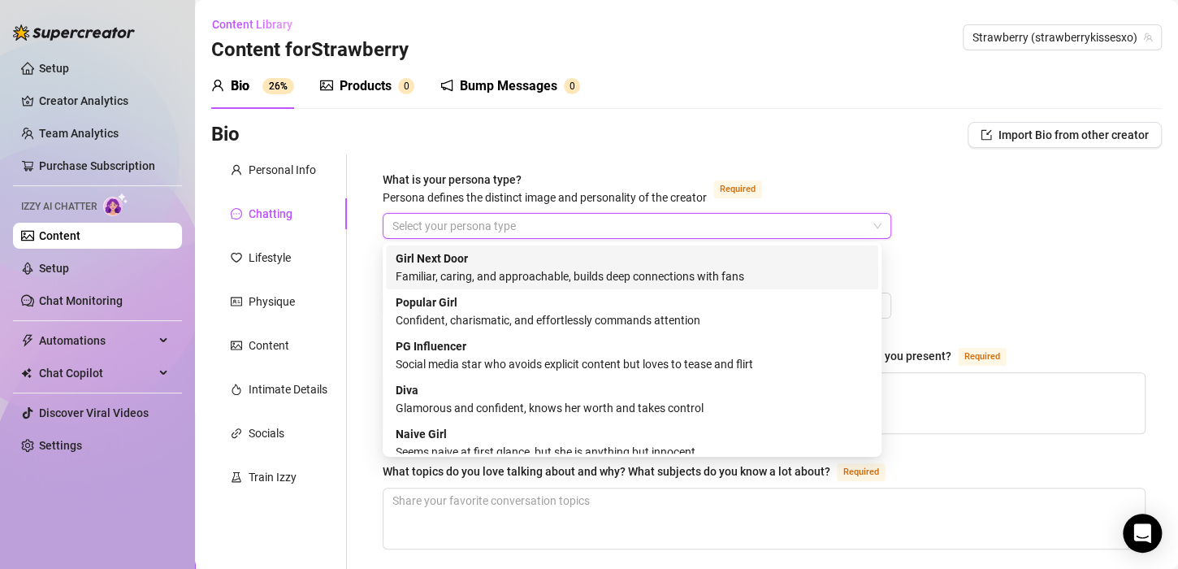
click at [723, 270] on div "Familiar, caring, and approachable, builds deep connections with fans" at bounding box center [632, 276] width 473 height 18
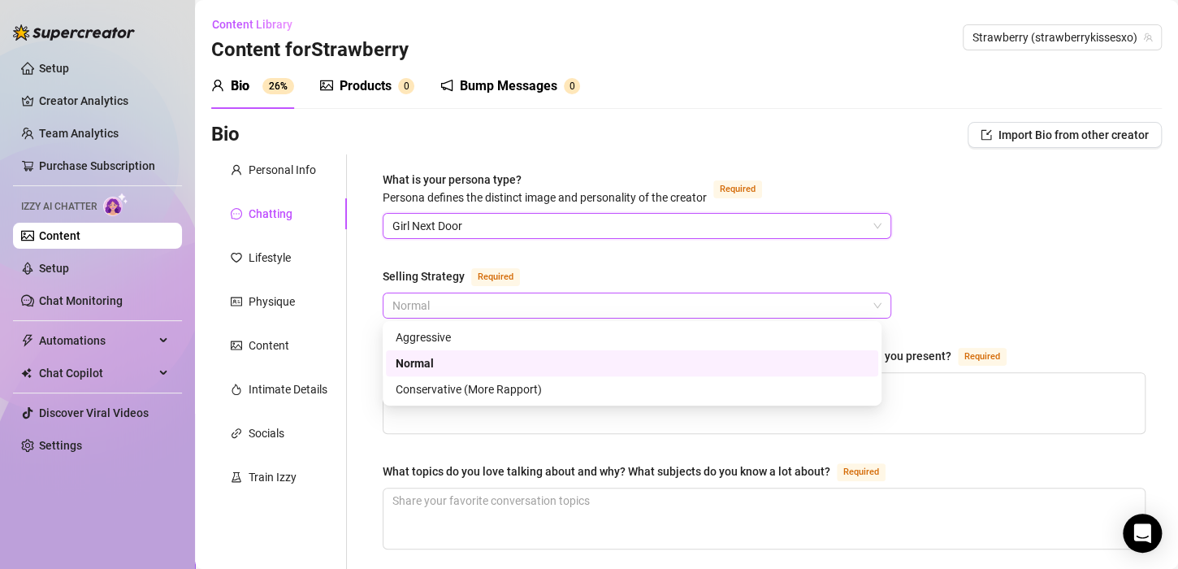
click at [699, 308] on span "Normal" at bounding box center [636, 305] width 489 height 24
click at [681, 360] on div "Normal" at bounding box center [632, 363] width 473 height 18
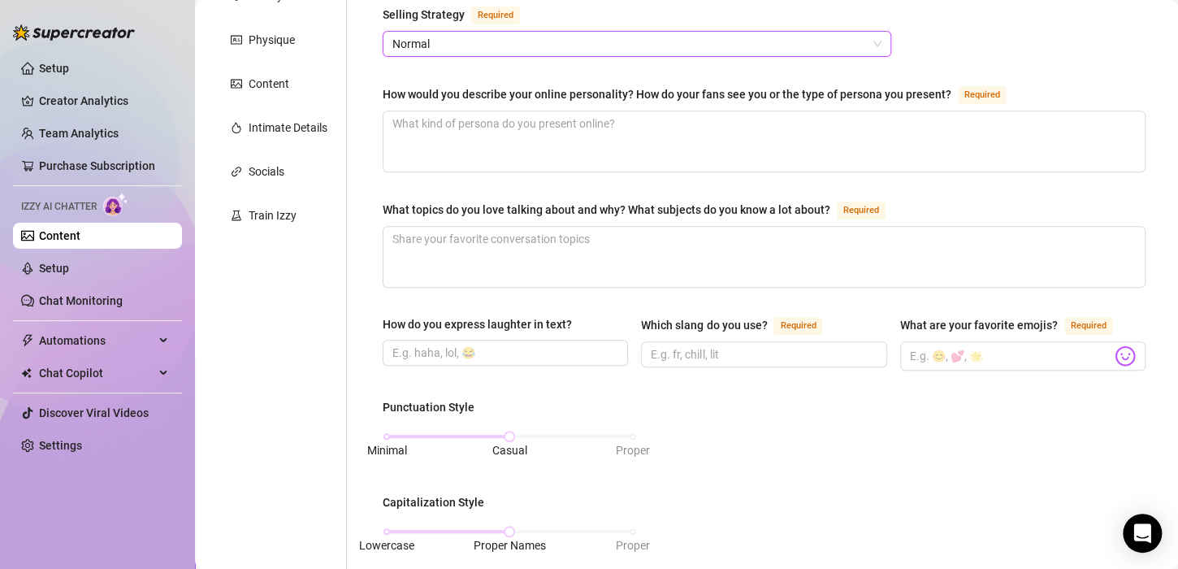
scroll to position [211, 0]
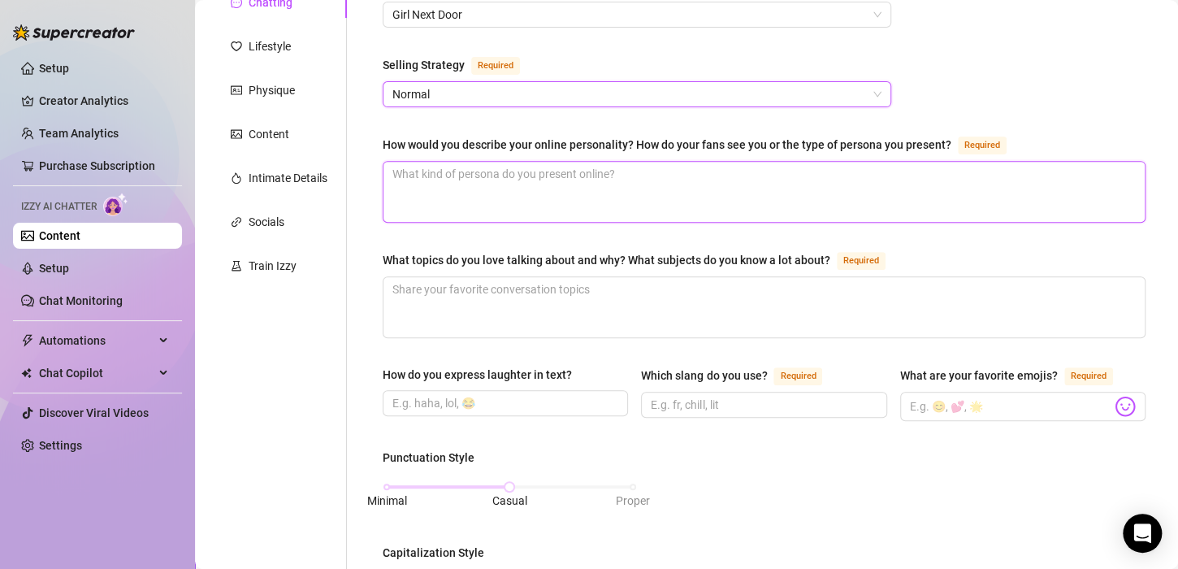
click at [802, 206] on textarea "How would you describe your online personality? How do your fans see you or the…" at bounding box center [763, 192] width 761 height 60
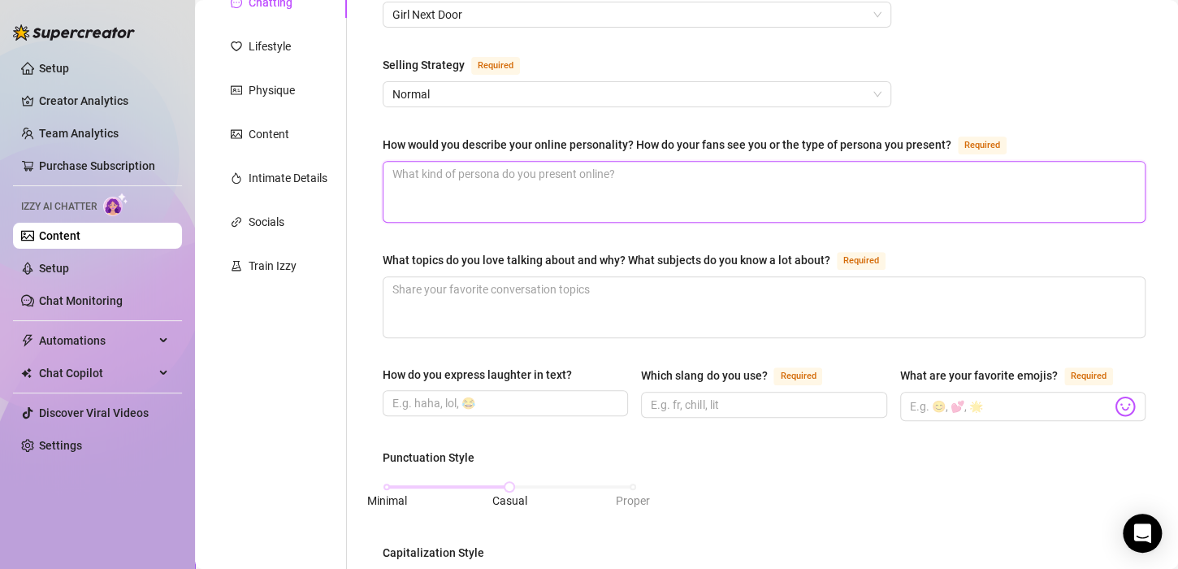
type textarea "S"
type textarea "Sif"
type textarea "Si"
type textarea "S"
type textarea "So"
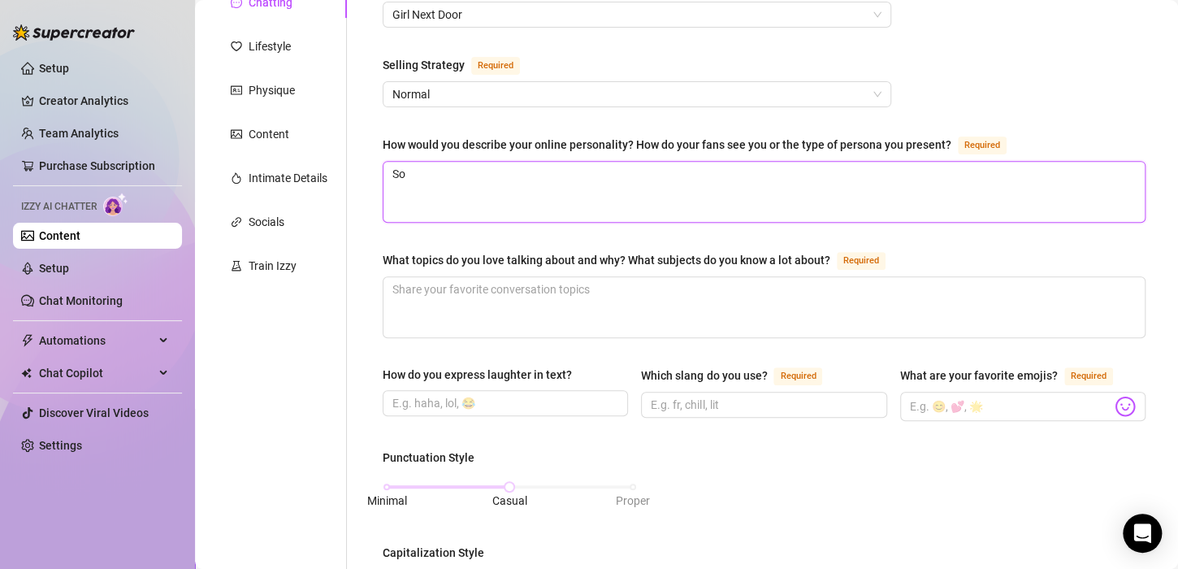
type textarea "Sof"
type textarea "Soft"
type textarea "Soft gi"
type textarea "Soft gir"
type textarea "Soft gir,"
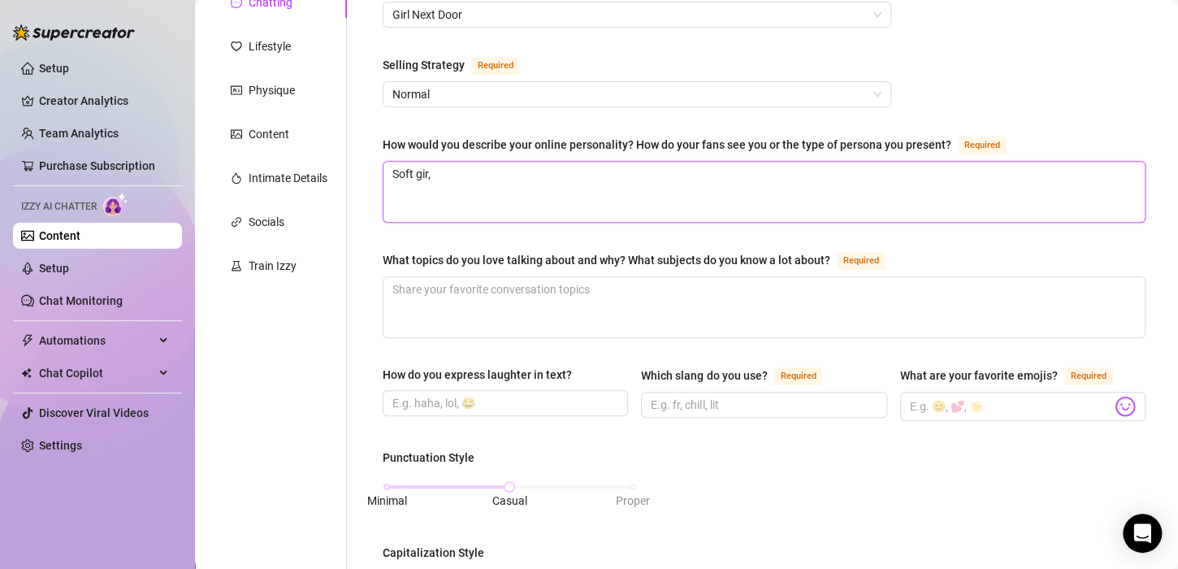
type textarea "Soft gir"
type textarea "Soft girl"
type textarea "Soft girl,"
type textarea "Soft girl, c"
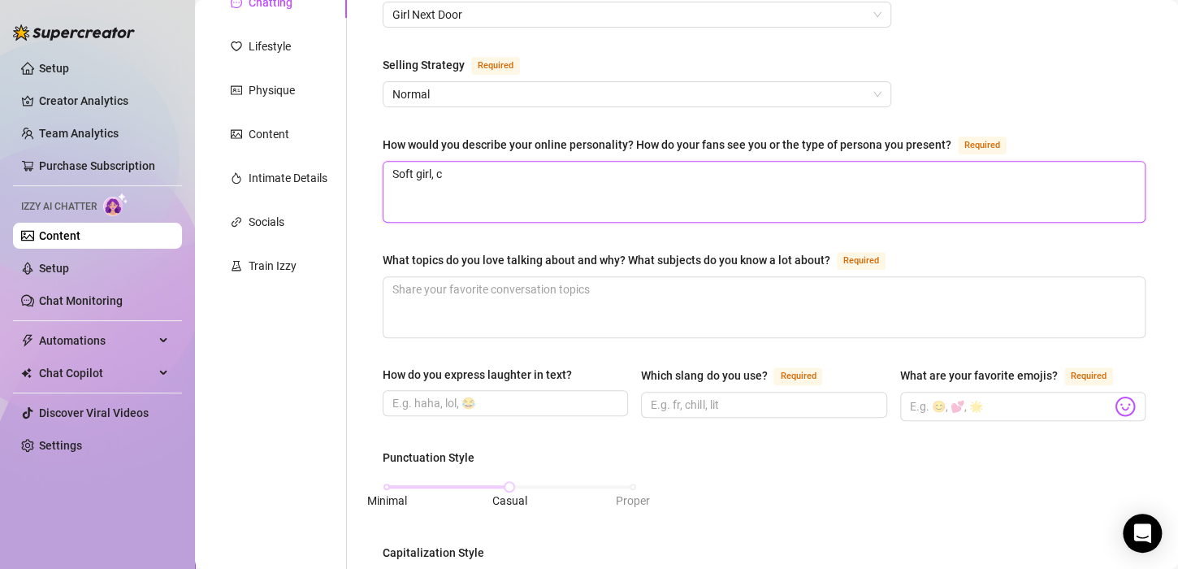
type textarea "Soft girl, ca"
type textarea "Soft girl, car"
type textarea "Soft girl, [PERSON_NAME]"
type textarea "Soft girl, caring"
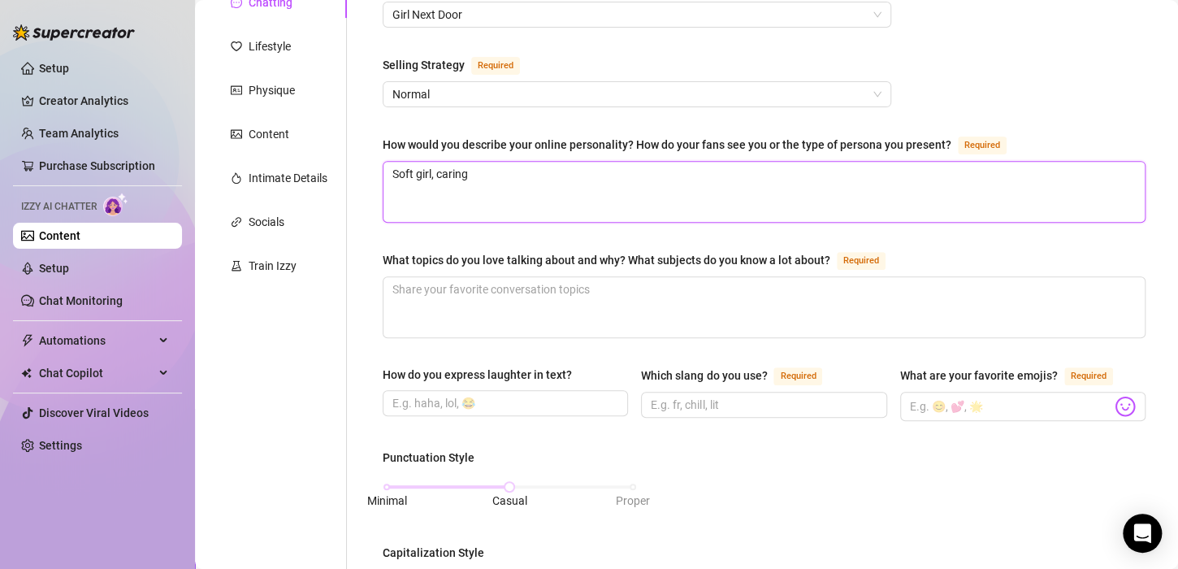
type textarea "Soft girl, caring"
type textarea "Soft girl, caring ,"
type textarea "Soft girl, caring , s"
type textarea "Soft girl, caring , sa"
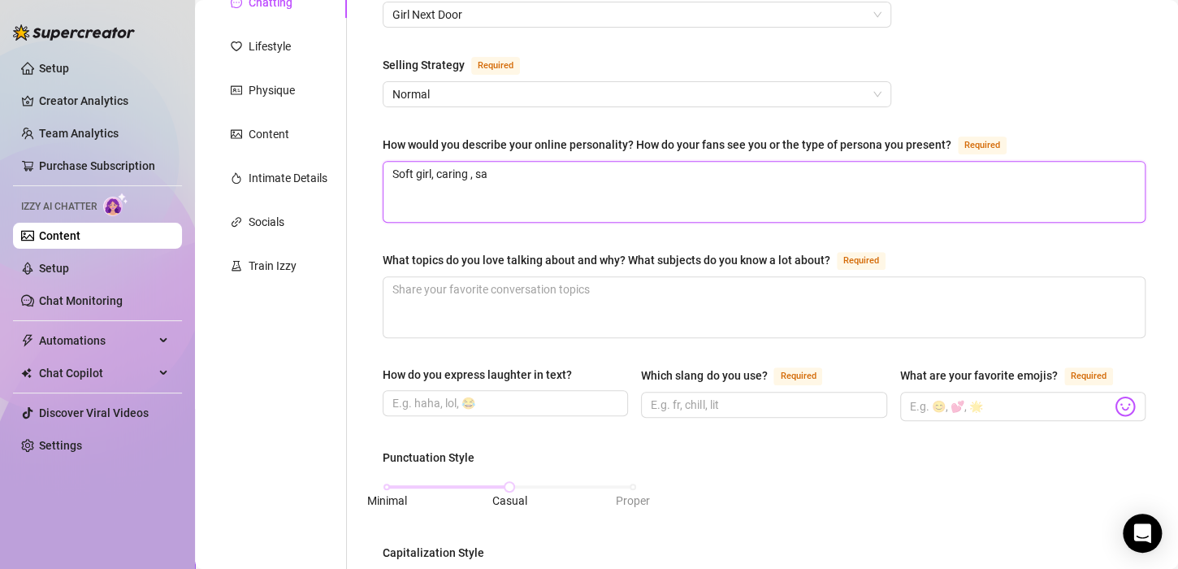
type textarea "Soft girl, caring , sab"
type textarea "Soft girl, caring , sabr"
type textarea "Soft girl, caring , sabri"
type textarea "Soft girl, caring , sabrin"
type textarea "Soft girl, caring , [PERSON_NAME]"
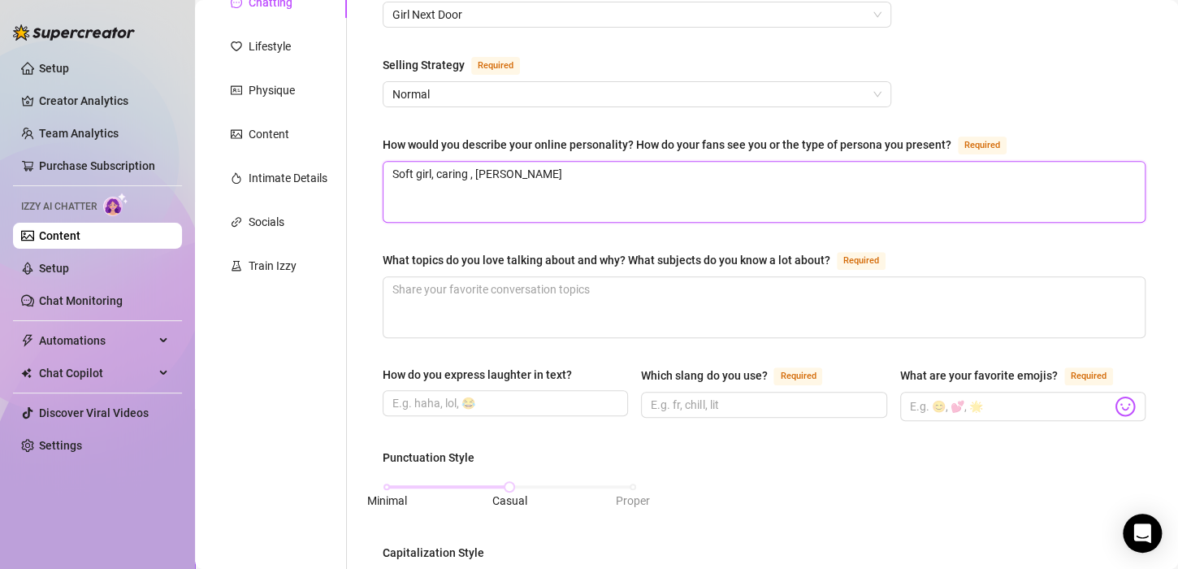
type textarea "Soft girl, caring , [PERSON_NAME]"
type textarea "Soft girl, caring , [PERSON_NAME] ca"
type textarea "Soft girl, caring , [PERSON_NAME]"
type textarea "Soft girl, caring , [PERSON_NAME] carpt"
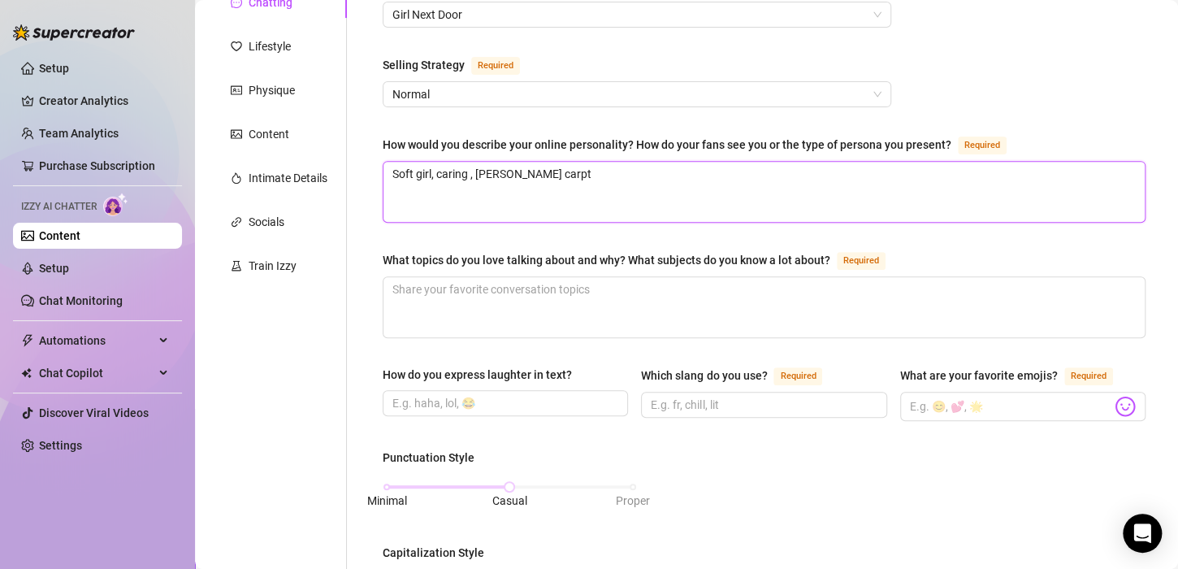
type textarea "Soft girl, caring , [PERSON_NAME]"
type textarea "Soft girl, caring , [PERSON_NAME] t"
type textarea "Soft girl, caring , [PERSON_NAME] ty"
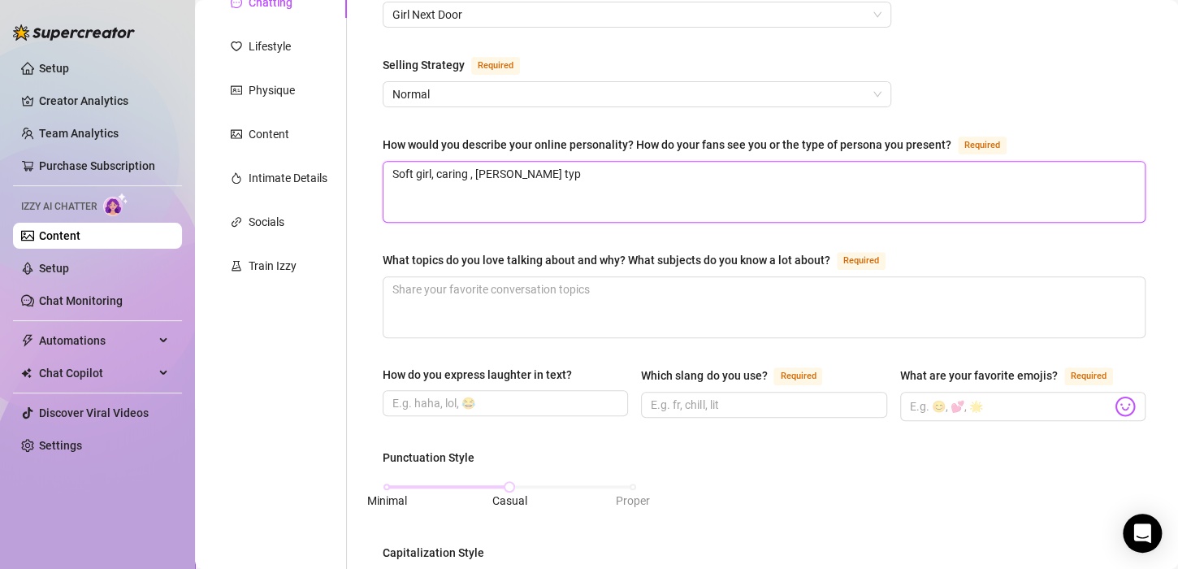
type textarea "Soft girl, caring , [PERSON_NAME] type"
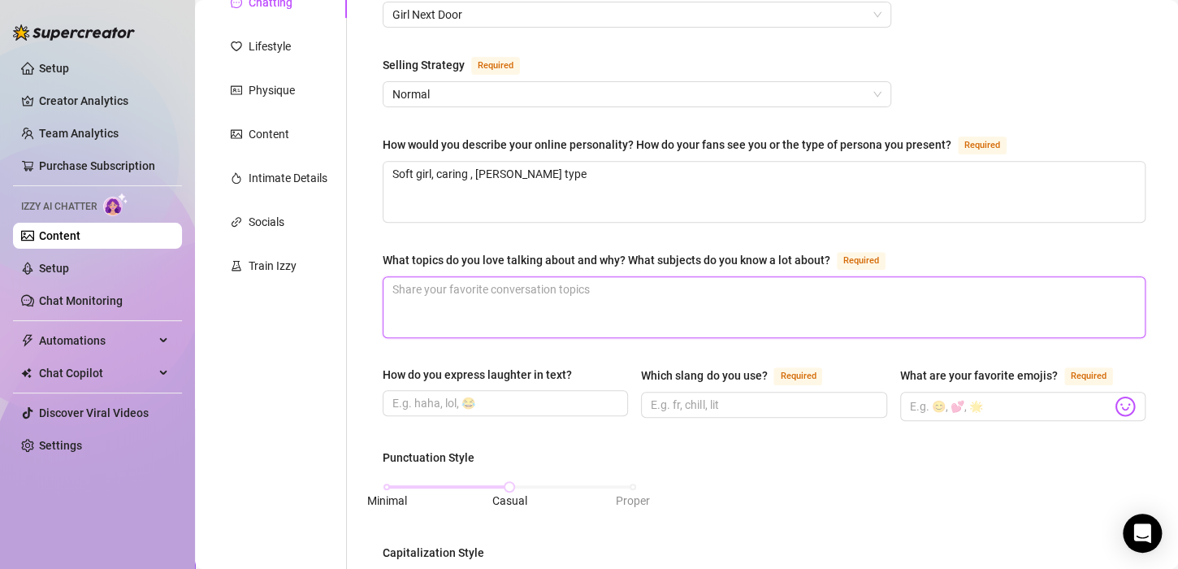
click at [695, 292] on textarea "What topics do you love talking about and why? What subjects do you know a lot …" at bounding box center [763, 307] width 761 height 60
type textarea "An"
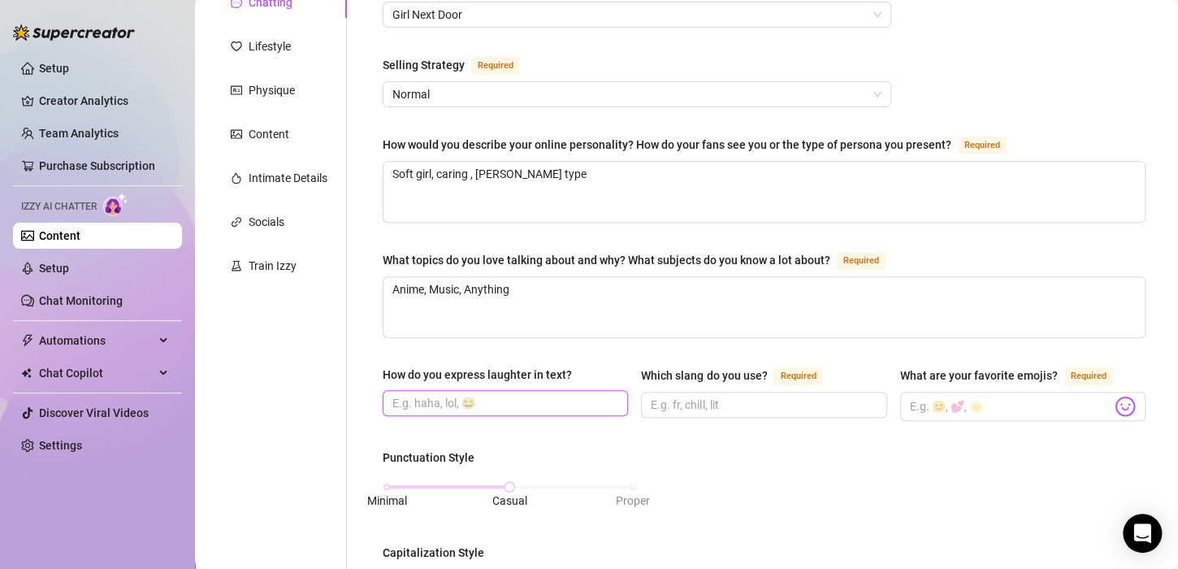
click at [594, 402] on input "How do you express laughter in text?" at bounding box center [503, 403] width 223 height 18
click at [727, 396] on input "Which slang do you use? Required" at bounding box center [762, 405] width 223 height 18
click at [1009, 413] on span at bounding box center [1022, 405] width 245 height 29
click at [1114, 404] on img at bounding box center [1124, 406] width 21 height 21
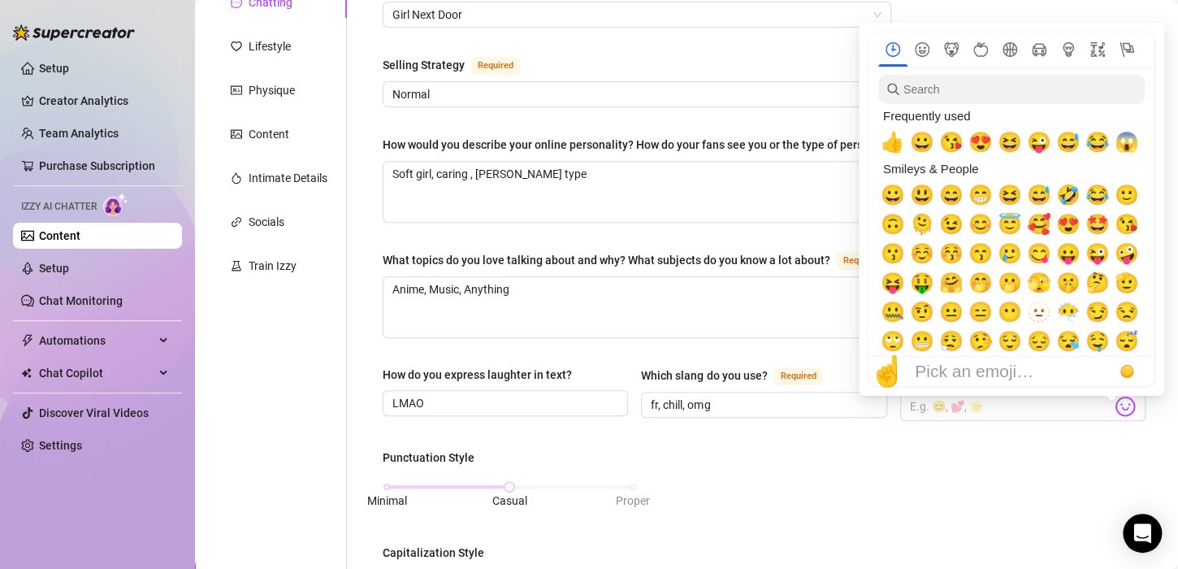
click at [980, 128] on div "Frequently used" at bounding box center [1009, 116] width 263 height 24
click at [979, 140] on span "😍" at bounding box center [980, 142] width 24 height 23
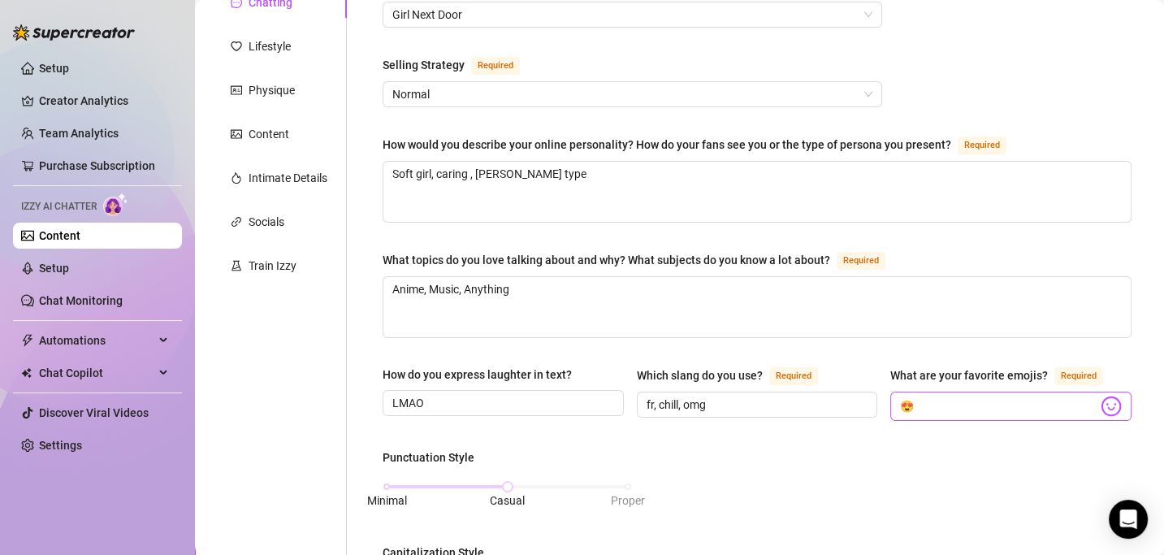
click at [1102, 408] on img at bounding box center [1111, 406] width 21 height 21
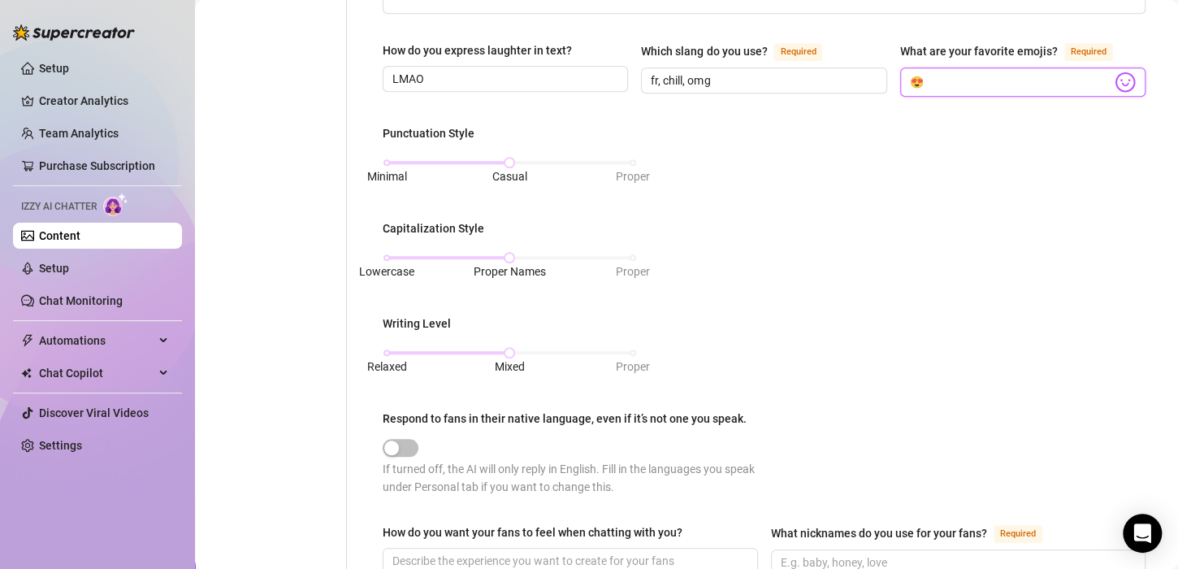
scroll to position [534, 0]
click at [640, 346] on div "Punctuation Style Minimal Casual Proper Capitalization Style Lowercase Proper N…" at bounding box center [764, 319] width 763 height 386
click at [417, 444] on span "button" at bounding box center [401, 449] width 36 height 18
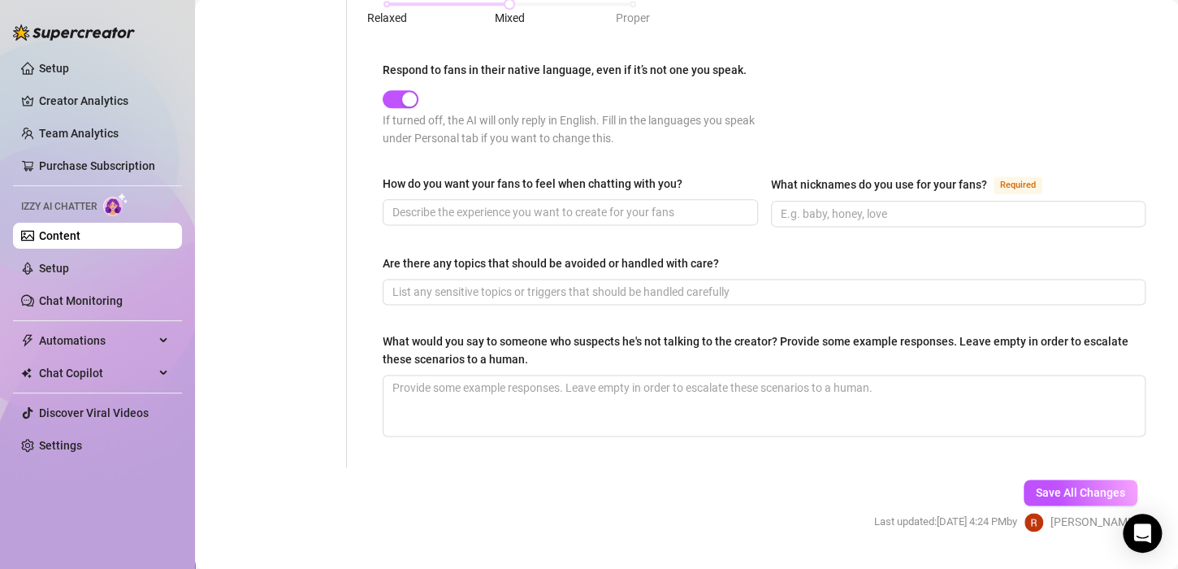
scroll to position [888, 0]
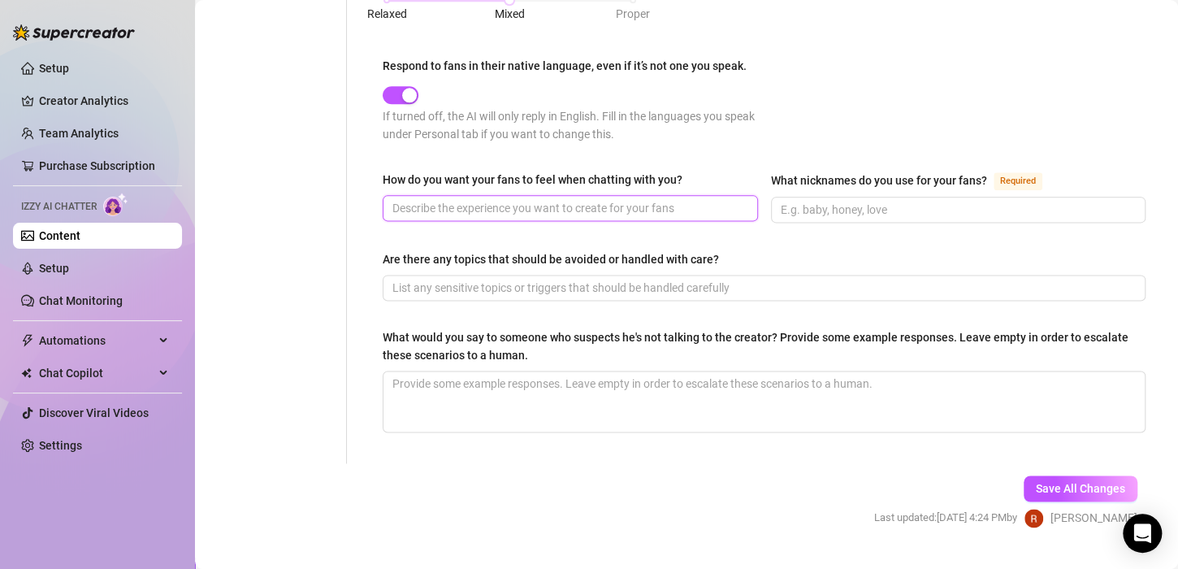
click at [655, 201] on input "How do you want your fans to feel when chatting with you?" at bounding box center [568, 208] width 352 height 18
click at [865, 201] on input "What nicknames do you use for your fans? Required" at bounding box center [957, 210] width 352 height 18
click at [1060, 482] on span "Save All Changes" at bounding box center [1080, 488] width 89 height 13
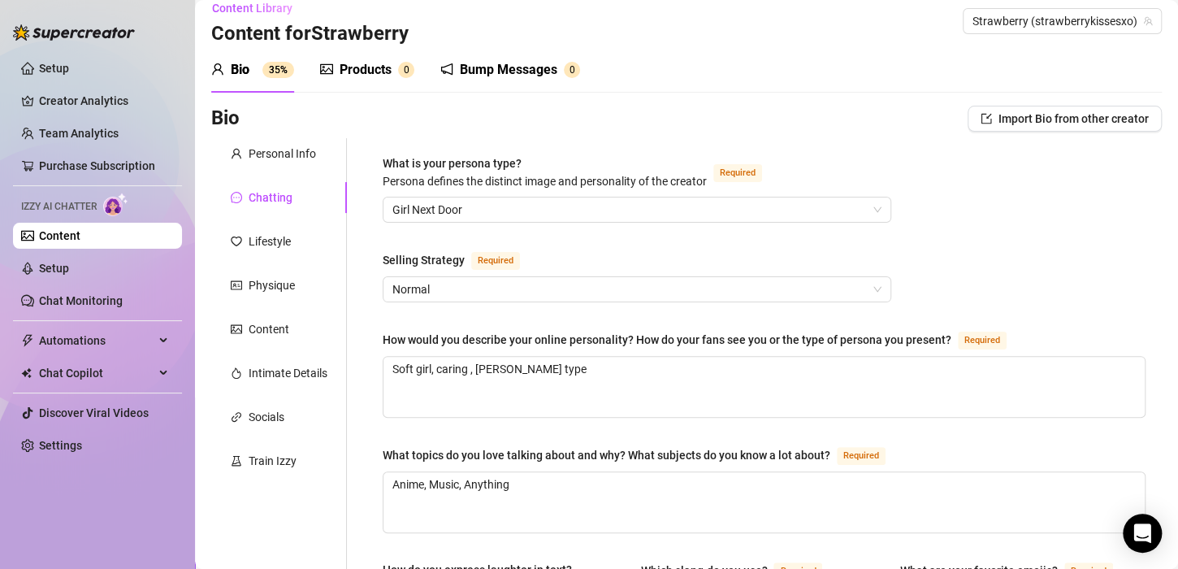
scroll to position [0, 0]
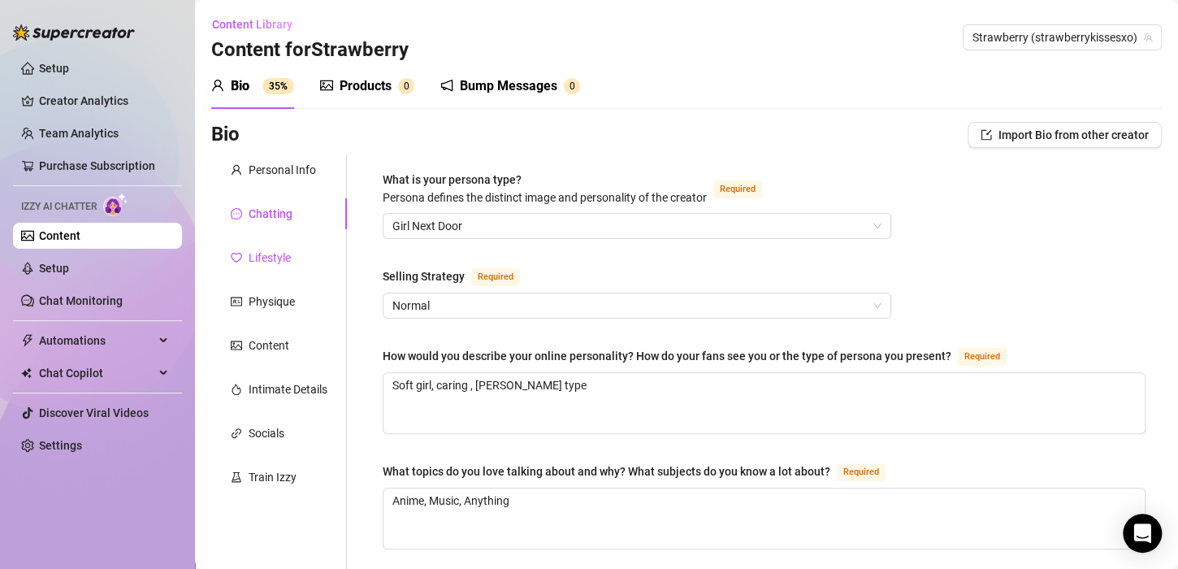
click at [279, 251] on div "Lifestyle" at bounding box center [270, 258] width 42 height 18
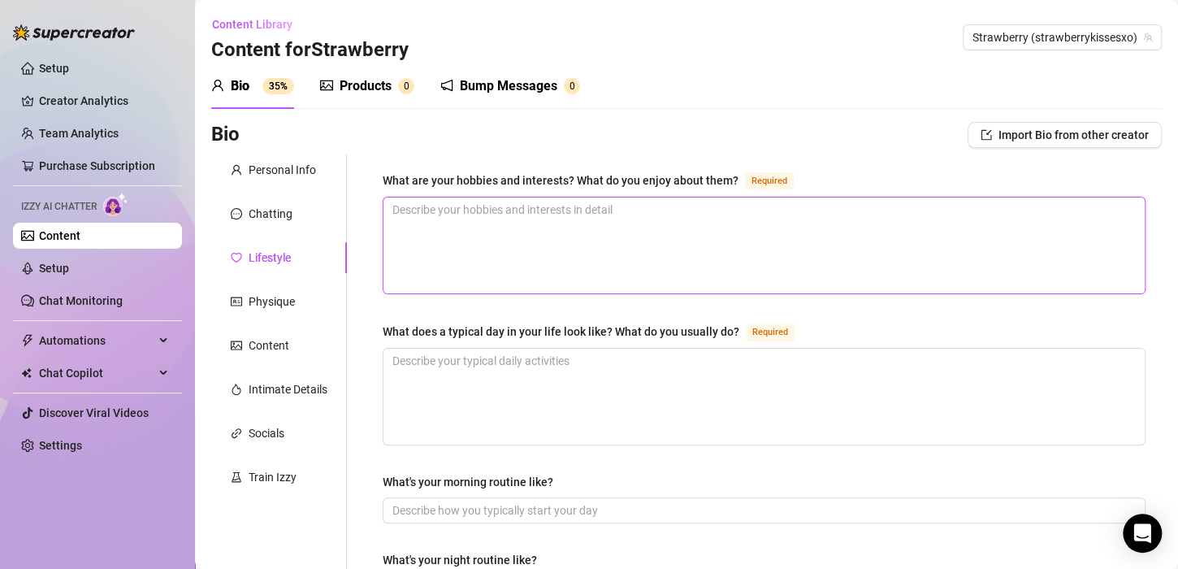
click at [564, 228] on textarea "What are your hobbies and interests? What do you enjoy about them? Required" at bounding box center [763, 245] width 761 height 96
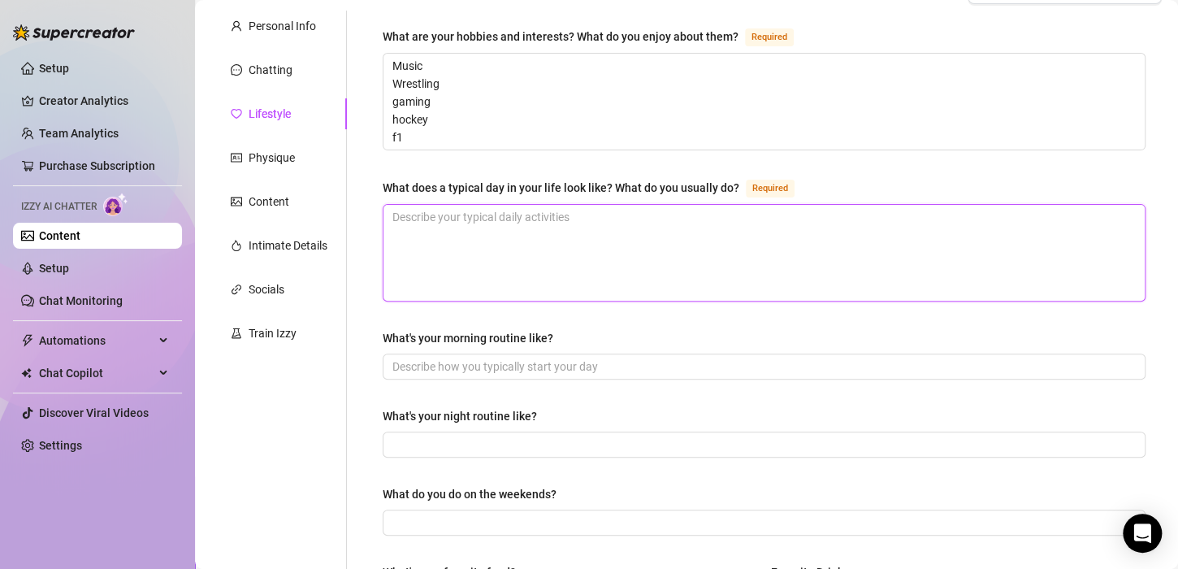
click at [875, 252] on textarea "What does a typical day in your life look like? What do you usually do? Required" at bounding box center [763, 253] width 761 height 96
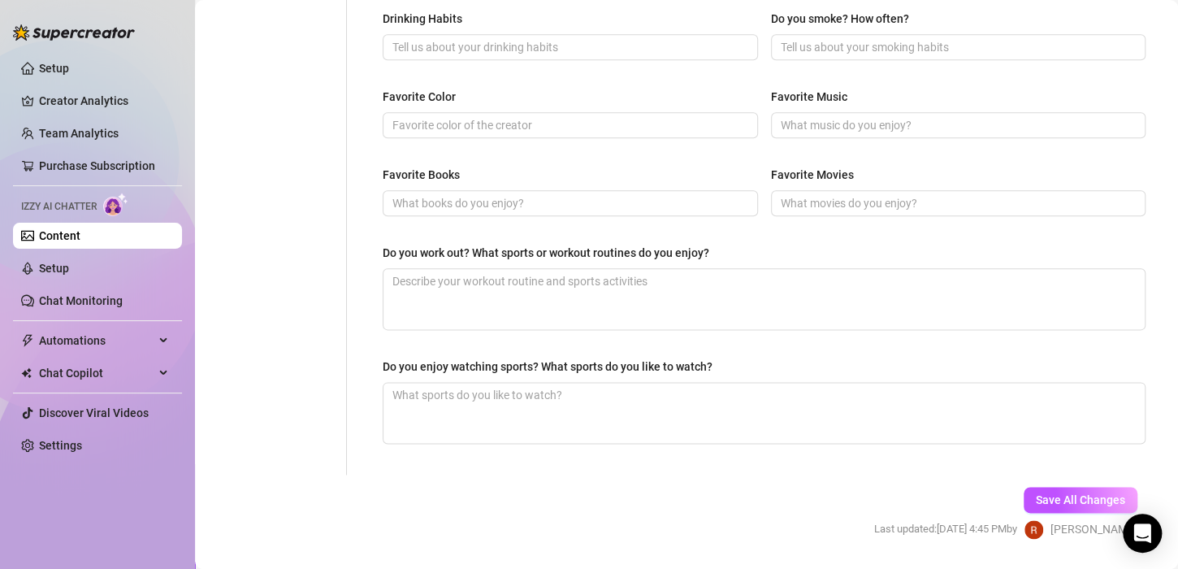
scroll to position [781, 0]
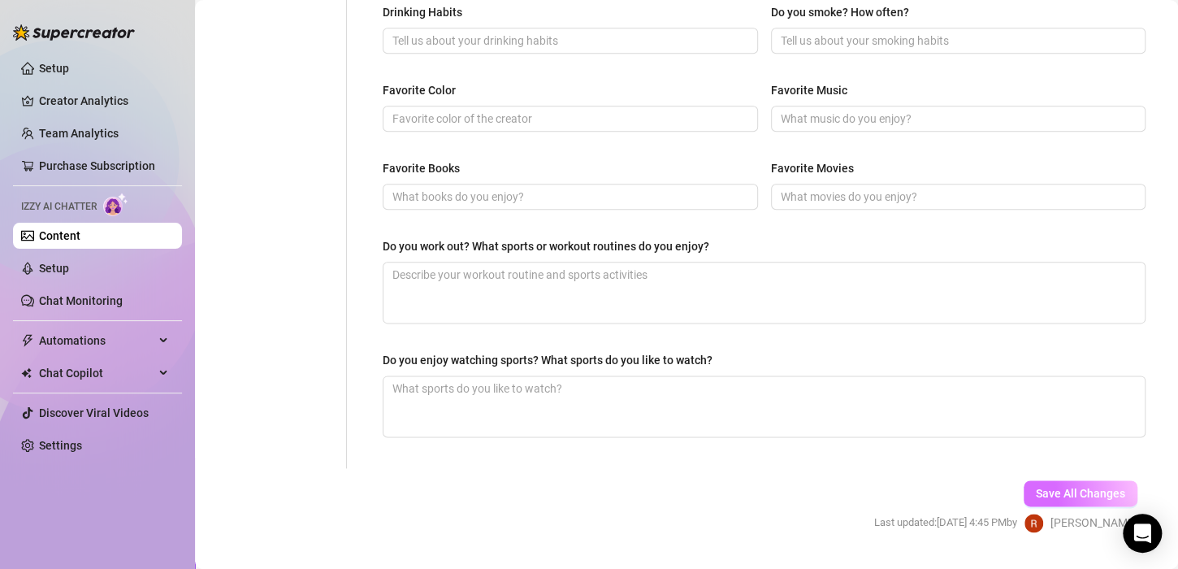
click at [1070, 489] on span "Save All Changes" at bounding box center [1080, 492] width 89 height 13
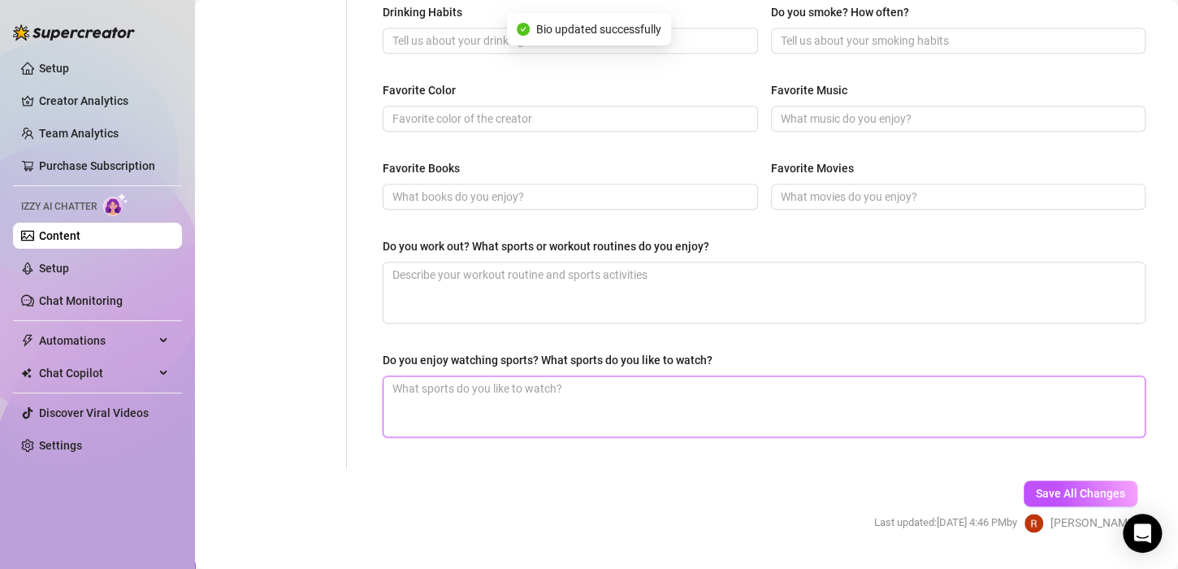
click at [704, 384] on textarea "Do you enjoy watching sports? What sports do you like to watch?" at bounding box center [763, 406] width 761 height 60
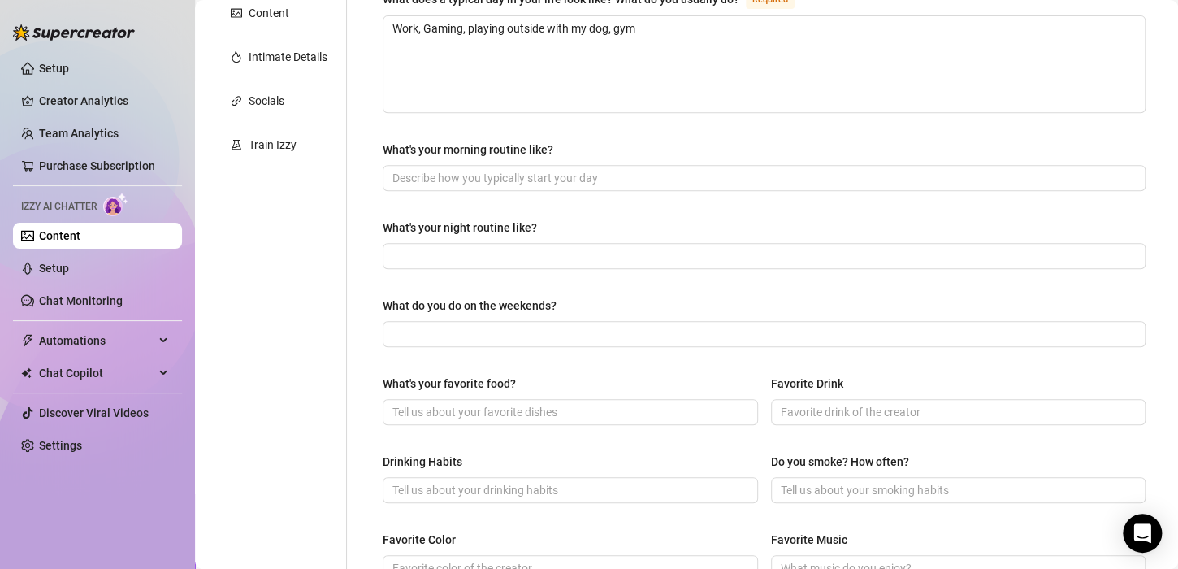
scroll to position [157, 0]
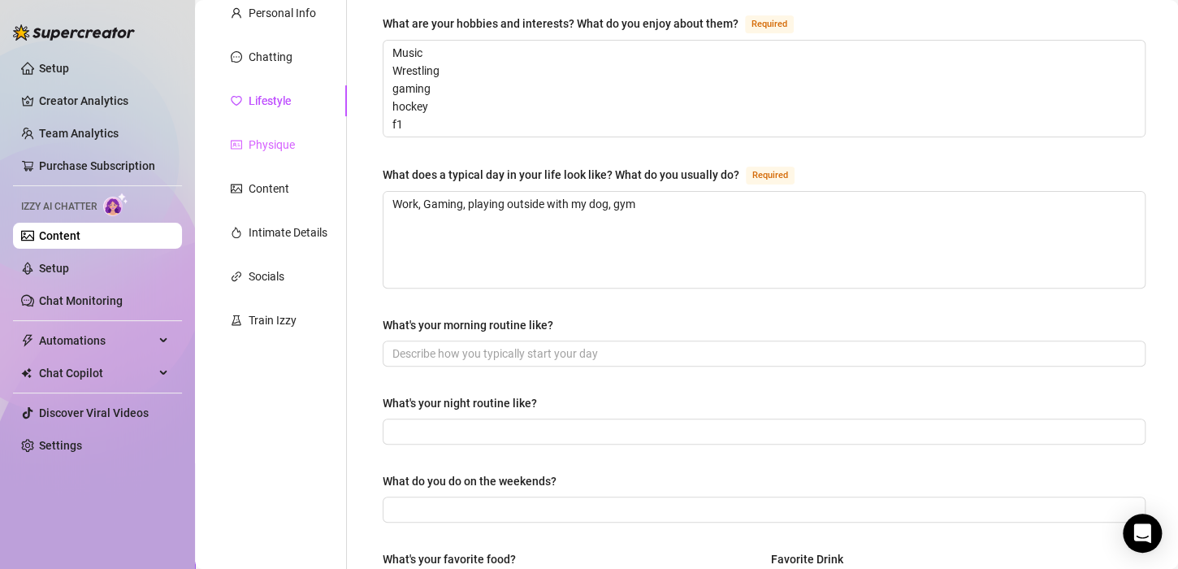
click at [280, 132] on div "Physique" at bounding box center [279, 144] width 136 height 31
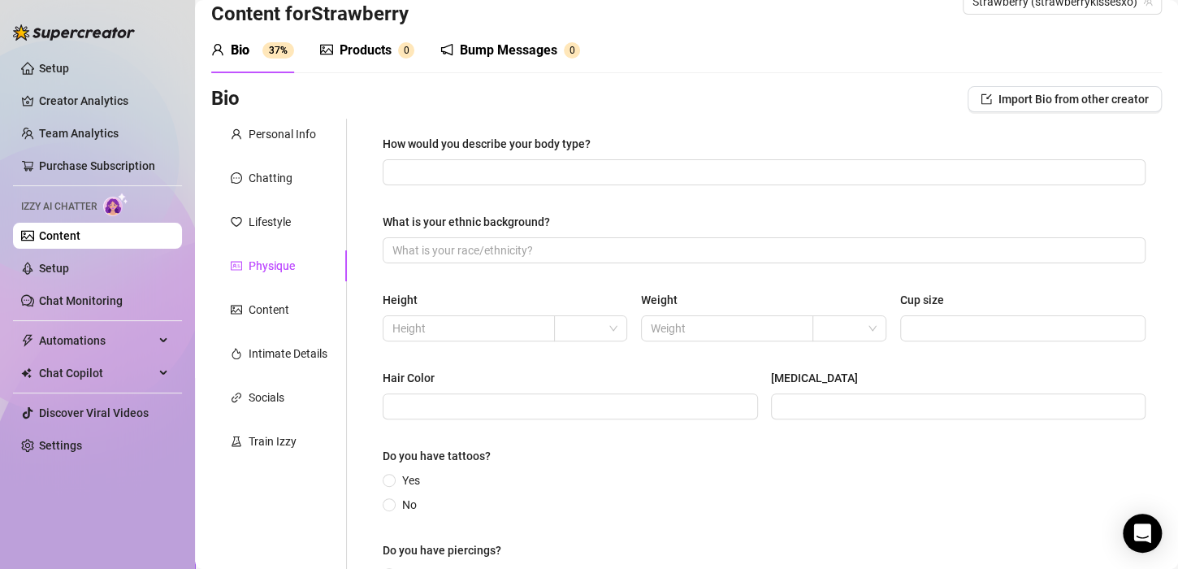
scroll to position [34, 0]
click at [743, 200] on div "How would you describe your body type? What is your ethnic background? Height W…" at bounding box center [764, 379] width 763 height 487
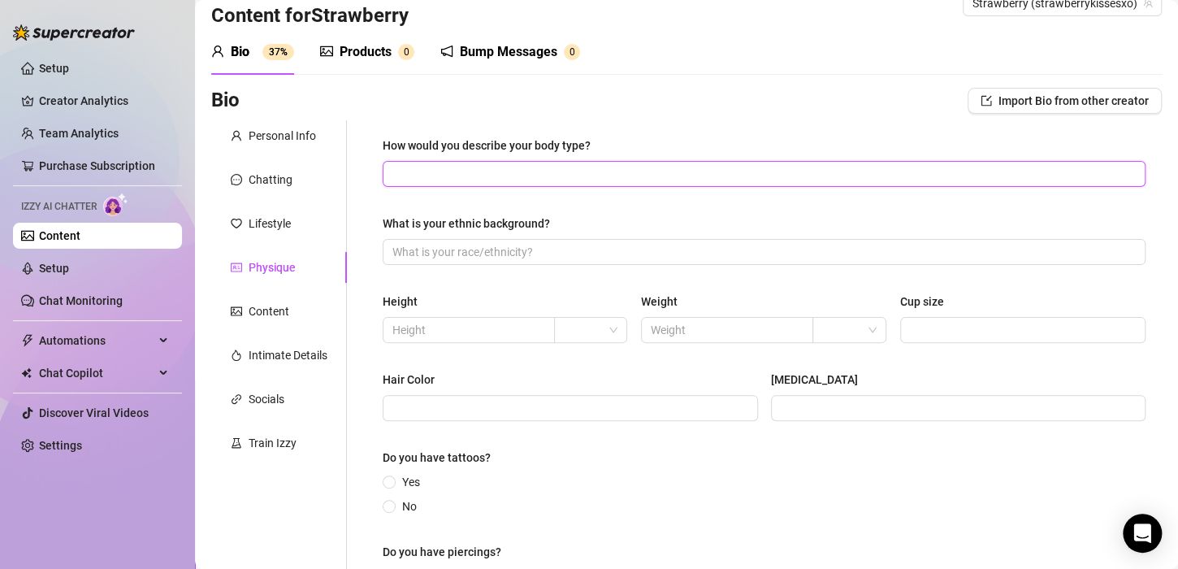
click at [746, 171] on input "How would you describe your body type?" at bounding box center [762, 174] width 740 height 18
click at [730, 190] on div "How would you describe your body type? Plus size What is your ethnic background…" at bounding box center [764, 379] width 763 height 487
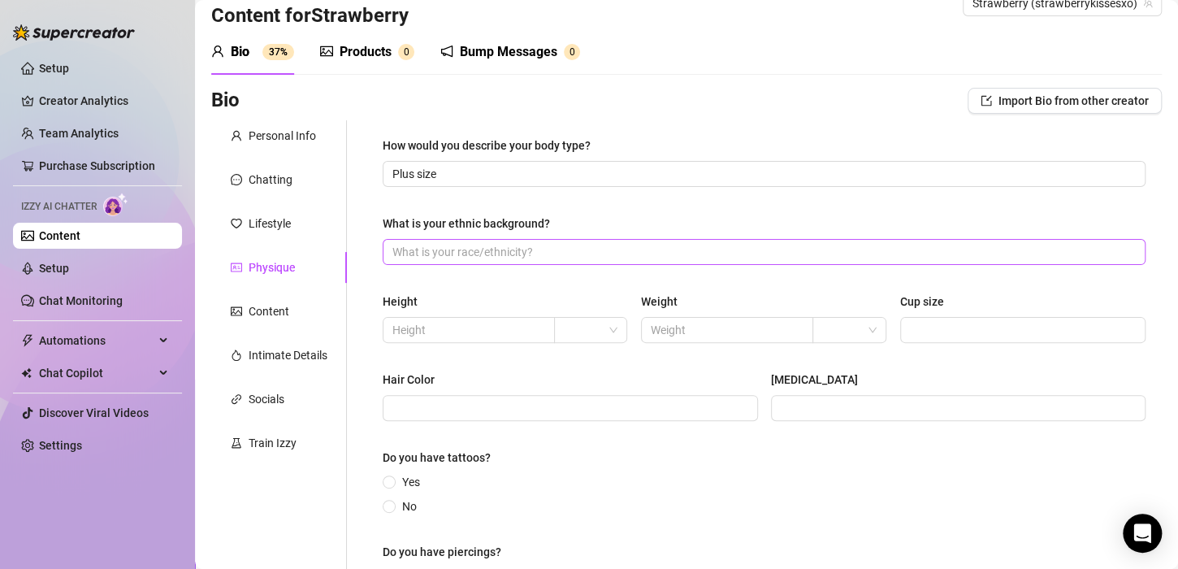
click at [725, 262] on span at bounding box center [764, 252] width 763 height 26
click at [725, 254] on input "What is your ethnic background?" at bounding box center [762, 252] width 740 height 18
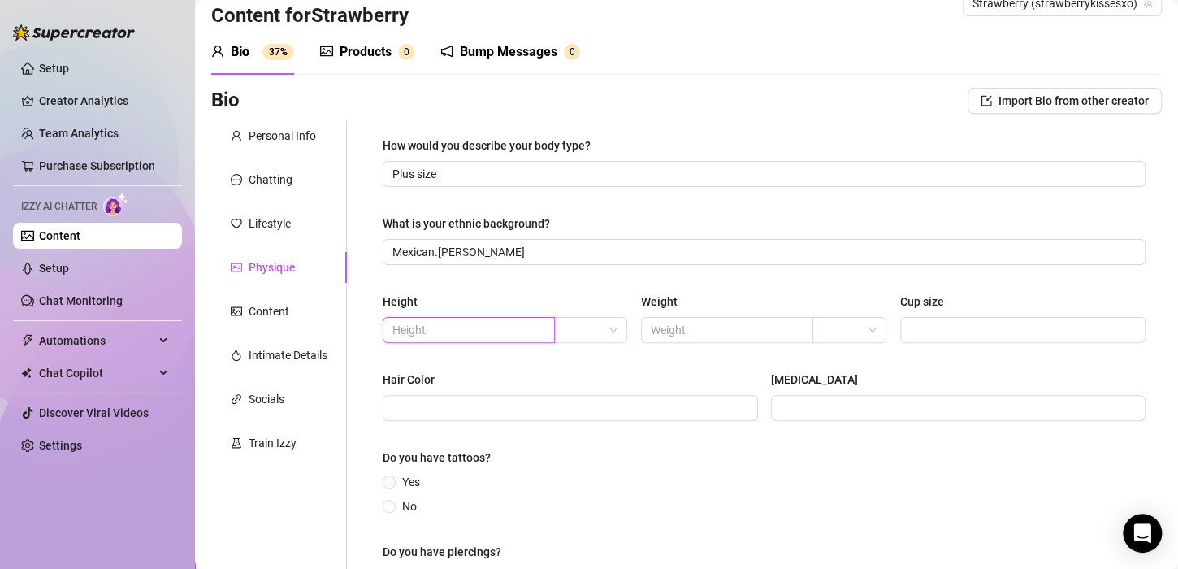
click at [533, 329] on input "text" at bounding box center [466, 330] width 149 height 18
click at [580, 323] on input "search" at bounding box center [584, 330] width 40 height 24
click at [586, 391] on div "ft" at bounding box center [587, 388] width 46 height 18
click at [484, 348] on div "Height ft Weight Cup size" at bounding box center [764, 324] width 763 height 65
click at [486, 331] on input "text" at bounding box center [466, 330] width 149 height 18
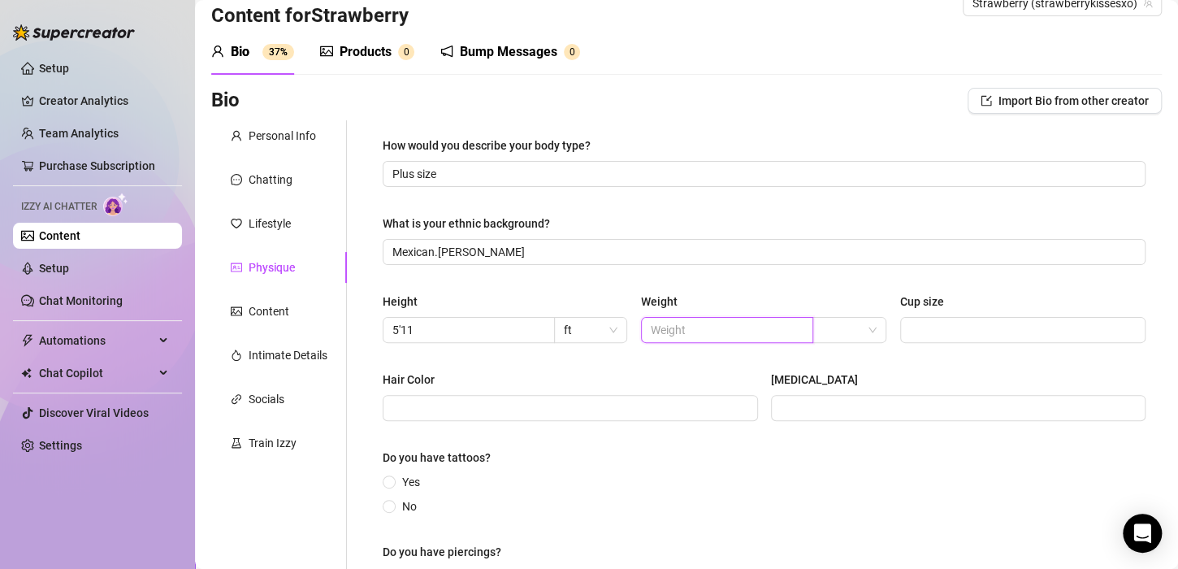
click at [691, 332] on input "text" at bounding box center [725, 330] width 149 height 18
click at [813, 320] on div at bounding box center [849, 330] width 74 height 26
click at [835, 398] on div "lbs" at bounding box center [840, 388] width 66 height 26
click at [961, 311] on div "Cup size" at bounding box center [1022, 304] width 245 height 24
click at [961, 327] on input "Cup size" at bounding box center [1021, 330] width 223 height 18
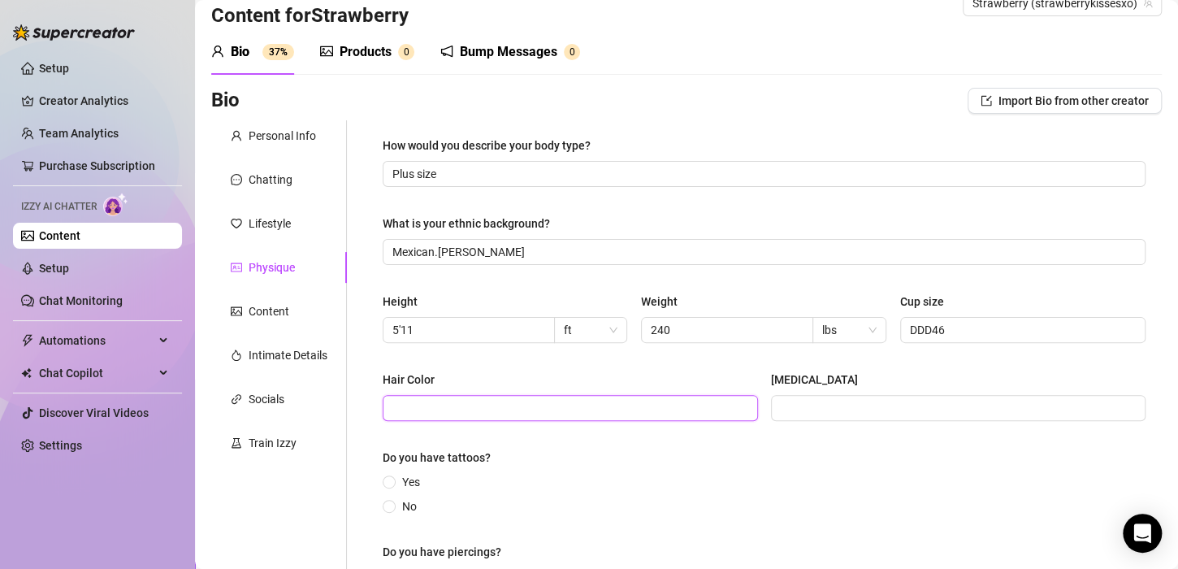
scroll to position [145, 0]
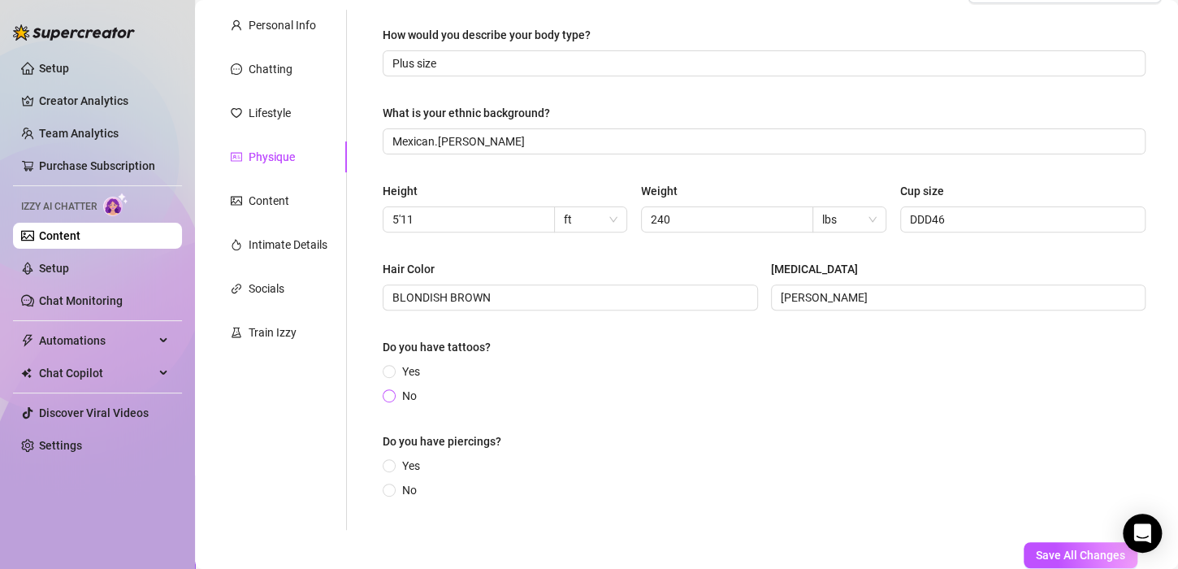
click at [396, 396] on span "No" at bounding box center [410, 396] width 28 height 18
click at [393, 396] on input "No" at bounding box center [390, 396] width 6 height 11
click at [409, 490] on span "No" at bounding box center [410, 490] width 28 height 18
click at [393, 490] on input "No" at bounding box center [390, 491] width 6 height 11
click at [1045, 546] on button "Save All Changes" at bounding box center [1080, 555] width 114 height 26
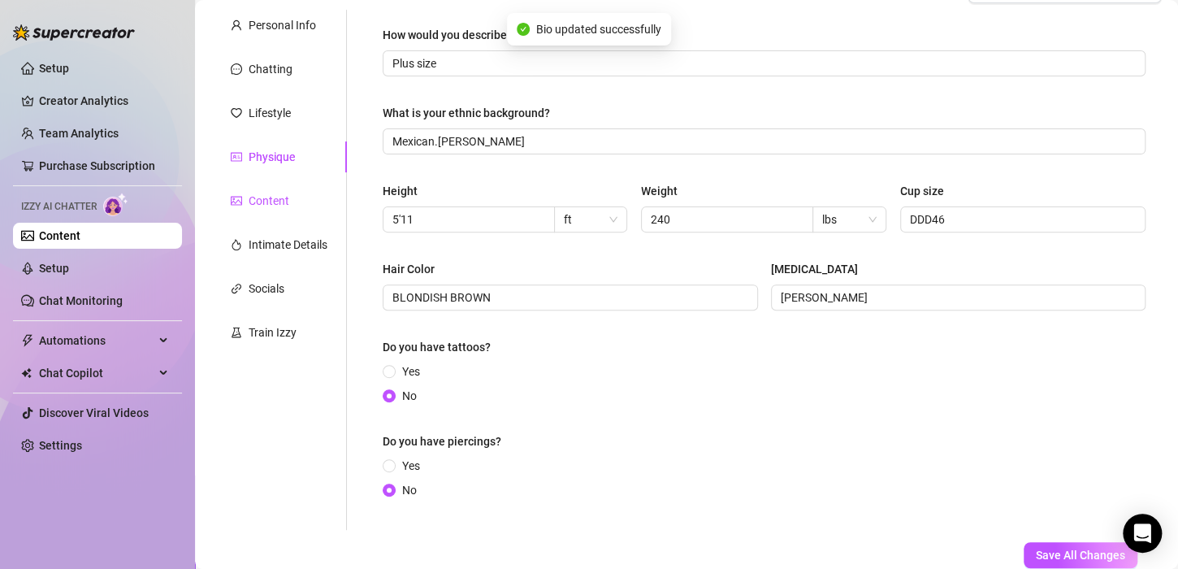
click at [253, 192] on div "Content" at bounding box center [269, 201] width 41 height 18
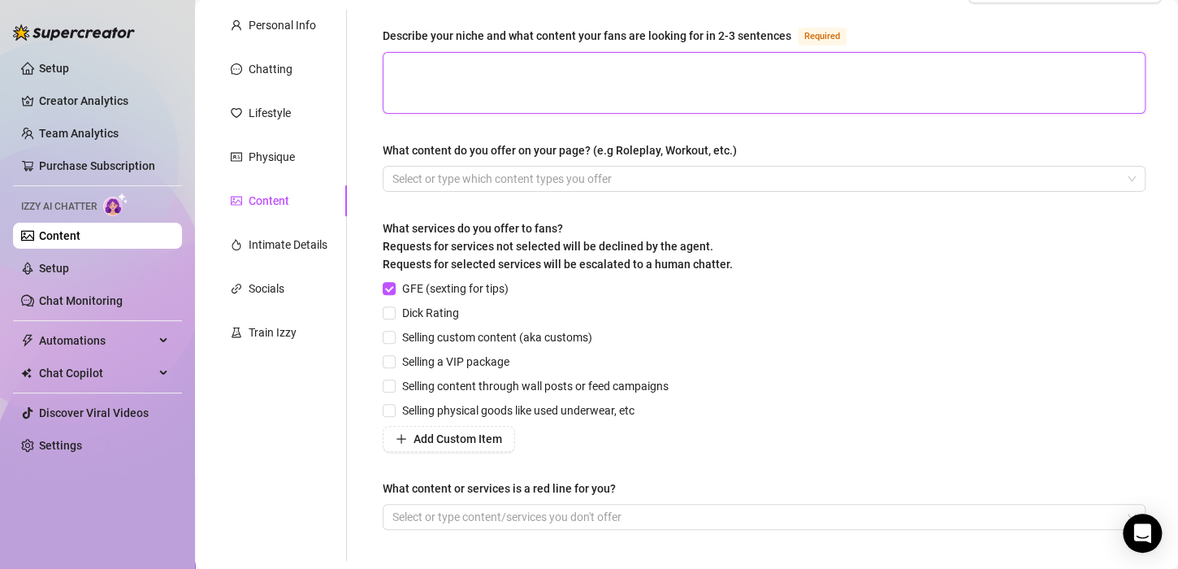
click at [844, 80] on textarea "Describe your niche and what content your fans are looking for in 2-3 sentences…" at bounding box center [763, 83] width 761 height 60
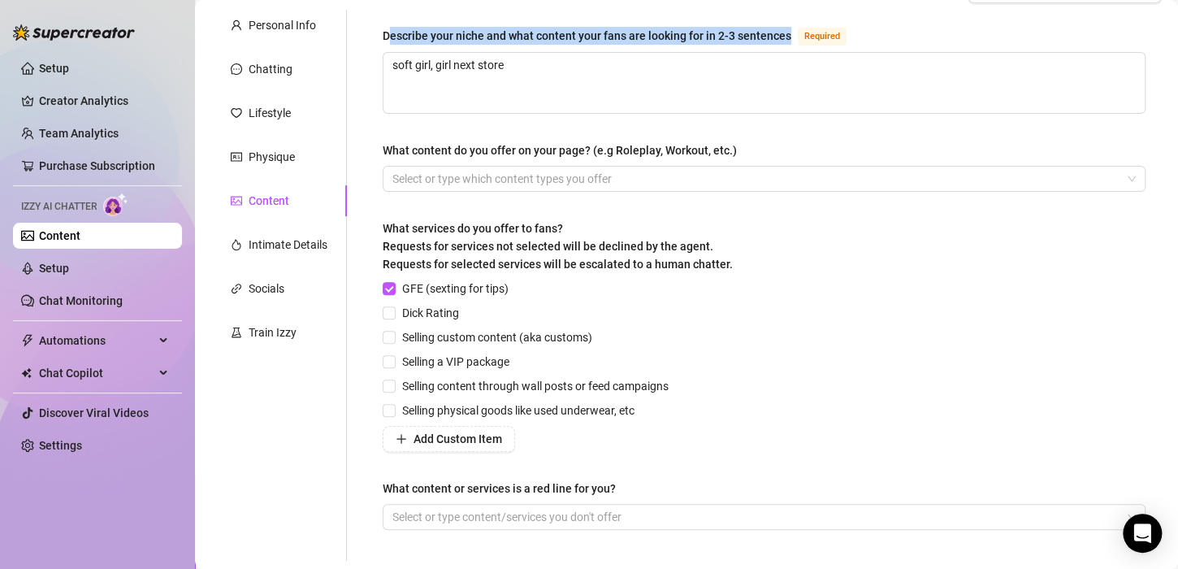
drag, startPoint x: 390, startPoint y: 31, endPoint x: 785, endPoint y: 31, distance: 395.5
click at [785, 31] on div "Describe your niche and what content your fans are looking for in 2-3 sentences" at bounding box center [587, 36] width 409 height 18
copy div "escribe your niche and what content your fans are looking for in 2-3 sentences"
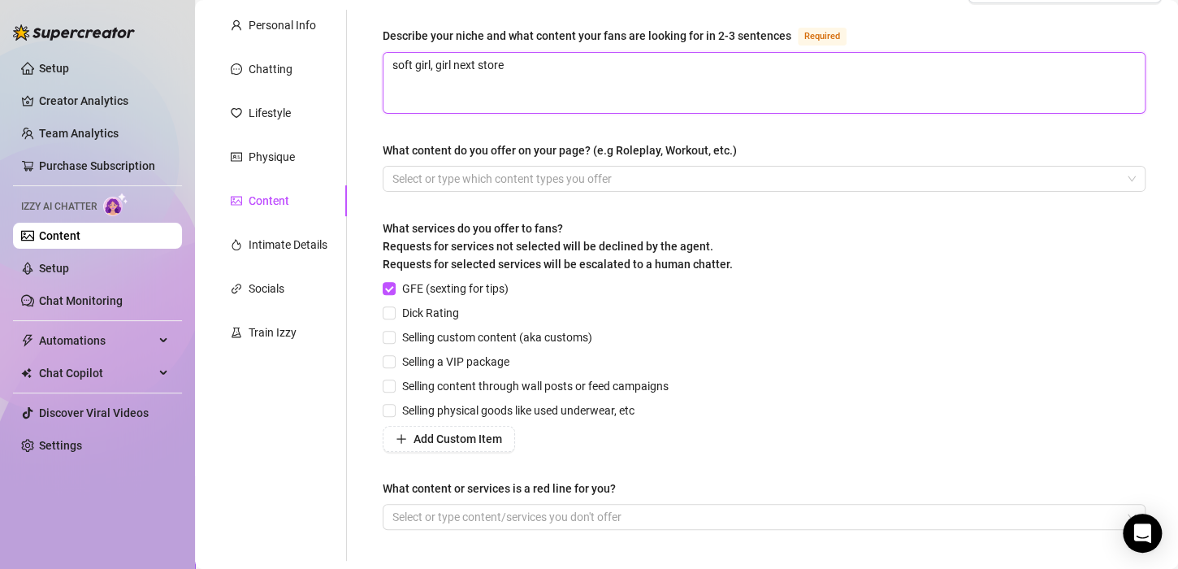
click at [651, 93] on textarea "soft girl, girl next store" at bounding box center [763, 83] width 761 height 60
paste textarea "My niche is a sweet, “girl next door” vibe with a touch of playful charm, inspi…"
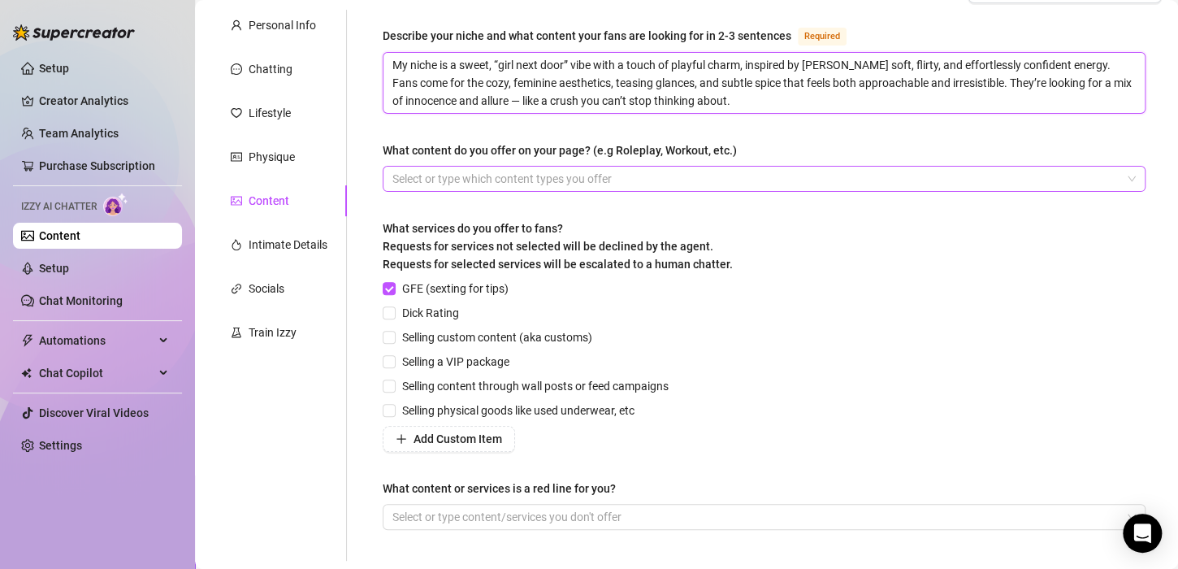
click at [646, 178] on div at bounding box center [755, 178] width 739 height 23
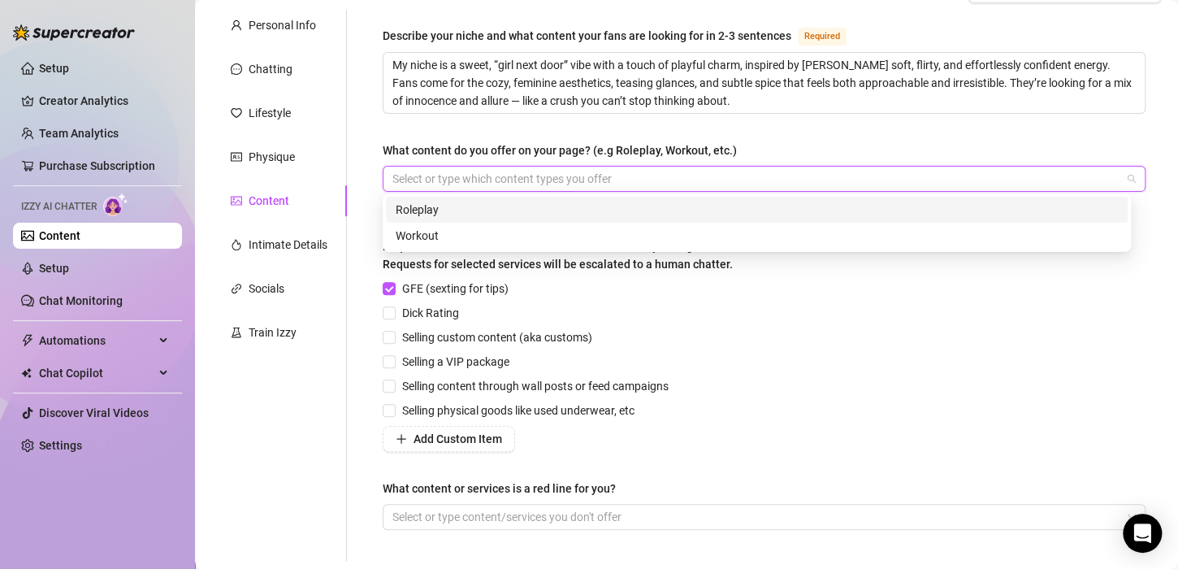
click at [649, 221] on div "Roleplay" at bounding box center [757, 210] width 742 height 26
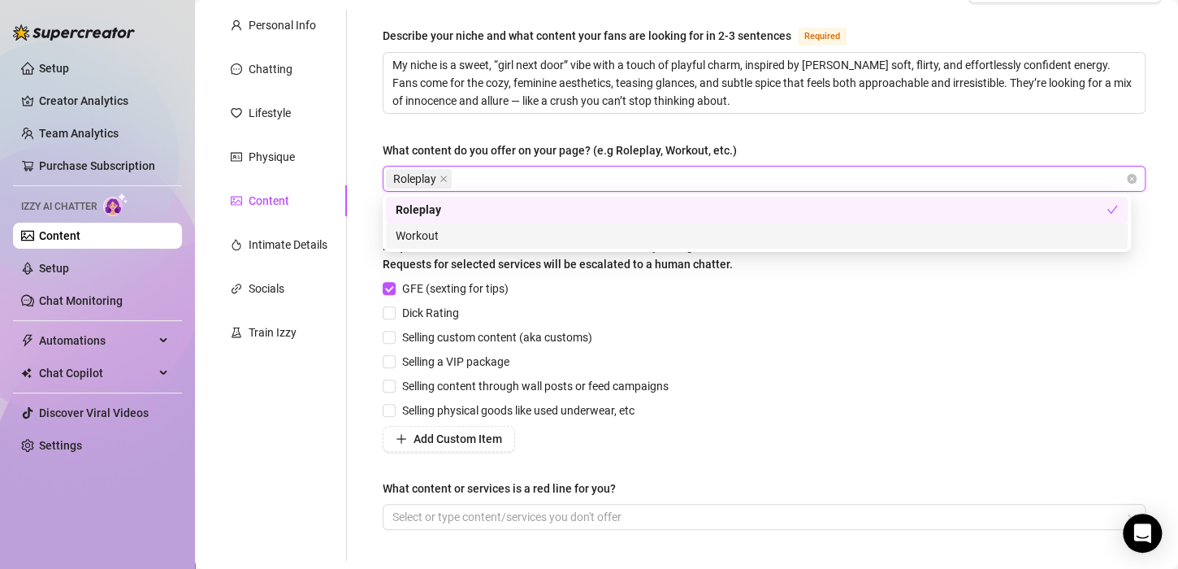
click at [581, 289] on div "GFE (sexting for tips)" at bounding box center [529, 288] width 292 height 18
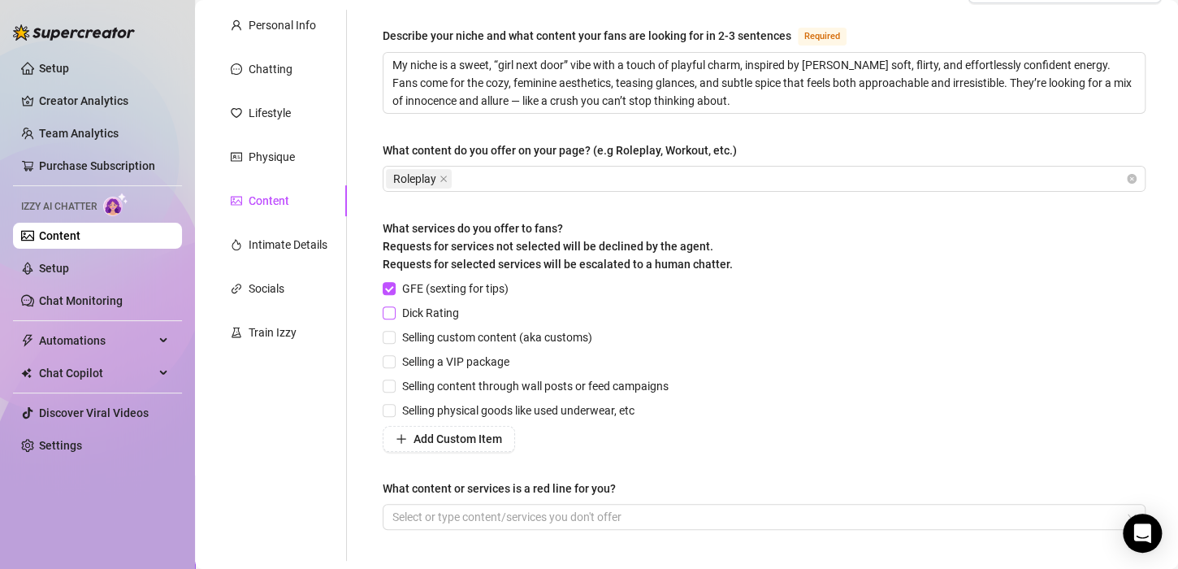
click at [450, 314] on span "Dick Rating" at bounding box center [431, 313] width 70 height 18
click at [394, 314] on input "Dick Rating" at bounding box center [388, 311] width 11 height 11
click at [444, 337] on span "Selling custom content (aka customs)" at bounding box center [497, 337] width 203 height 18
click at [394, 337] on input "Selling custom content (aka customs)" at bounding box center [388, 336] width 11 height 11
click at [461, 359] on span "Selling a VIP package" at bounding box center [456, 361] width 120 height 18
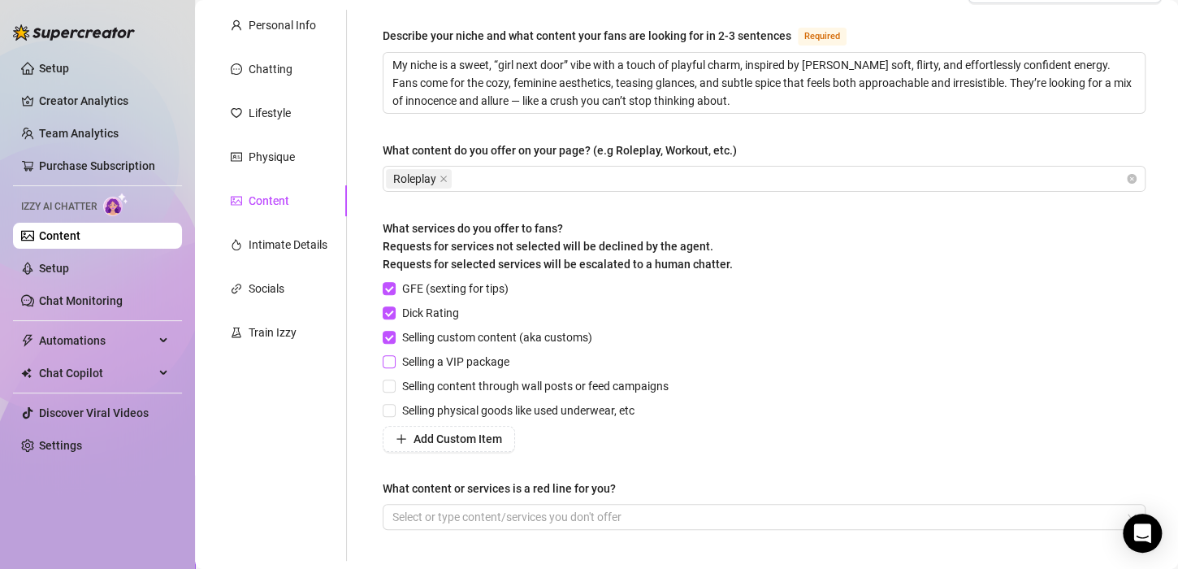
click at [394, 359] on input "Selling a VIP package" at bounding box center [388, 360] width 11 height 11
click at [479, 395] on div "GFE (sexting for tips) Dick Rating Selling custom content (aka customs) Selling…" at bounding box center [529, 365] width 292 height 172
click at [488, 388] on span "Selling content through wall posts or feed campaigns" at bounding box center [535, 386] width 279 height 18
click at [394, 388] on input "Selling content through wall posts or feed campaigns" at bounding box center [388, 384] width 11 height 11
click at [490, 414] on span "Selling physical goods like used underwear, etc" at bounding box center [518, 410] width 245 height 18
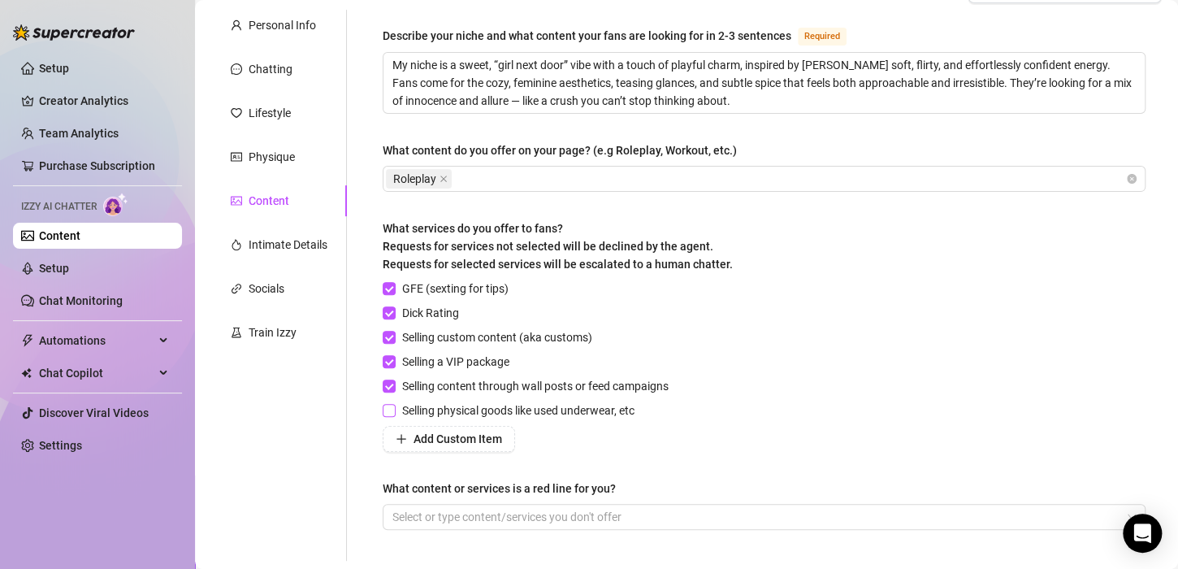
click at [394, 414] on input "Selling physical goods like used underwear, etc" at bounding box center [388, 409] width 11 height 11
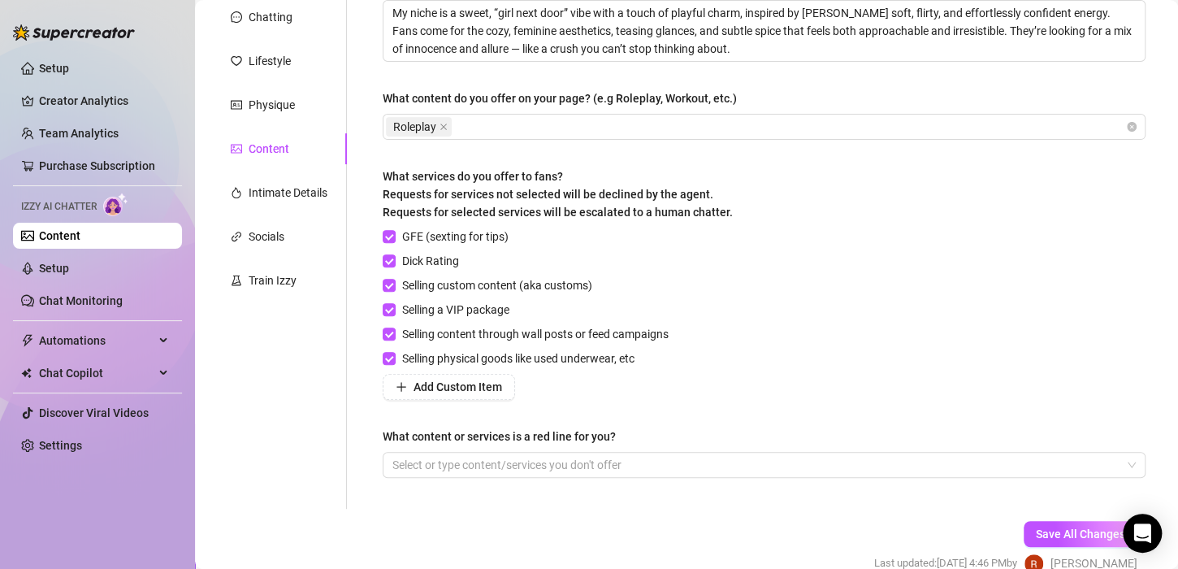
scroll to position [277, 0]
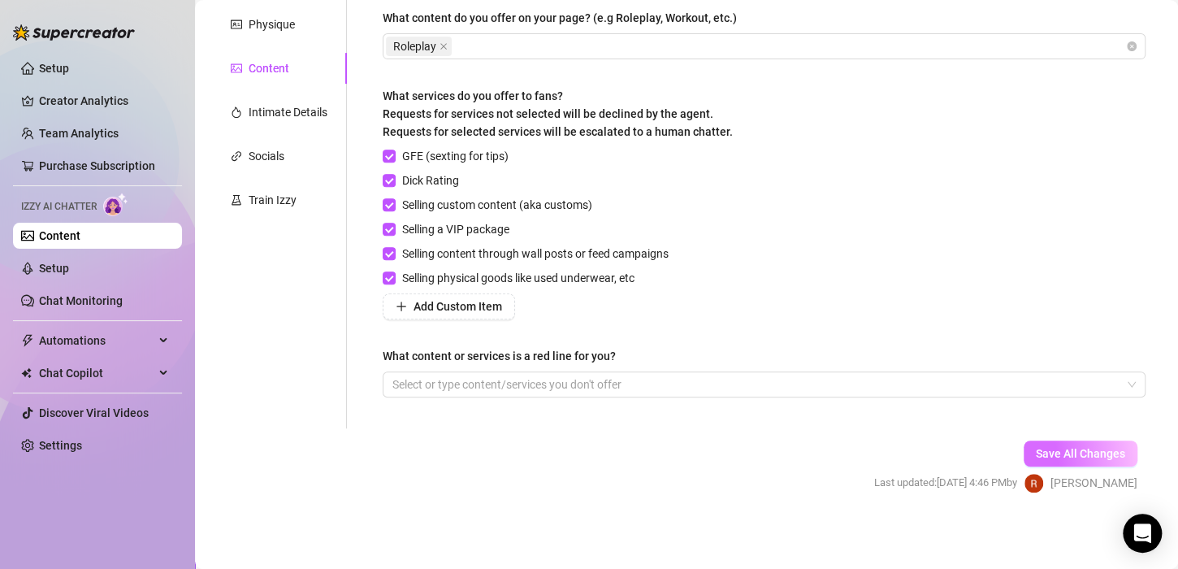
click at [1059, 449] on span "Save All Changes" at bounding box center [1080, 453] width 89 height 13
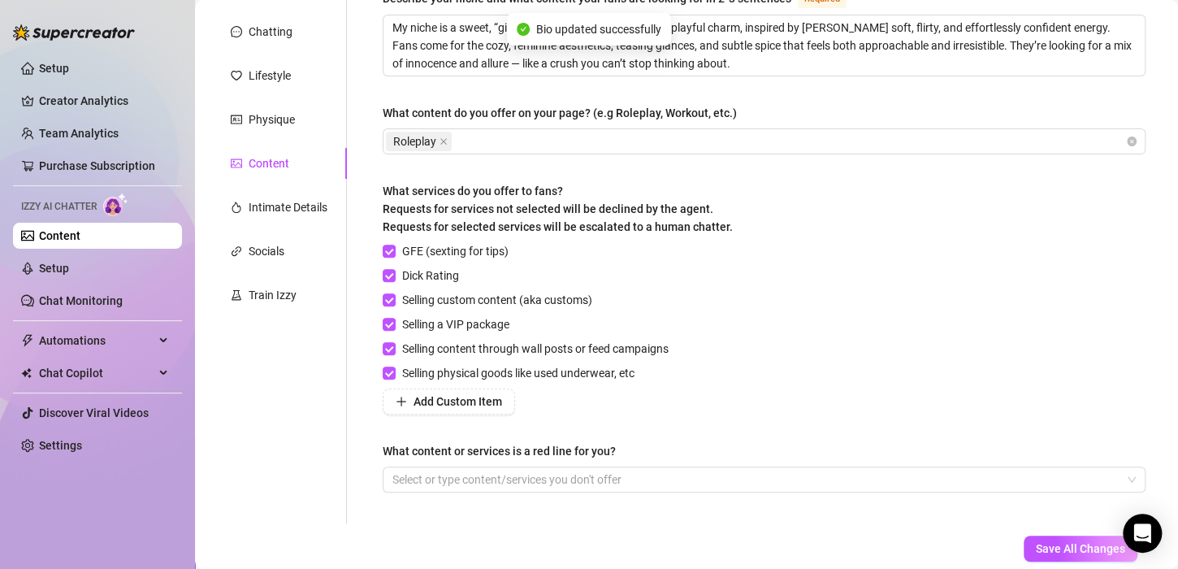
scroll to position [168, 0]
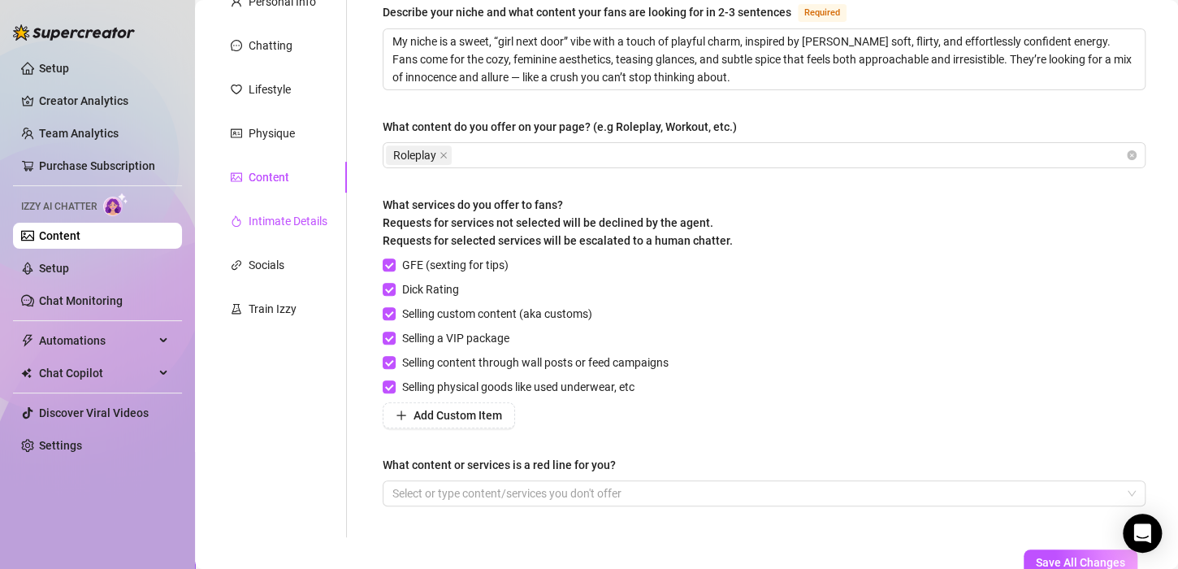
click at [279, 223] on div "Intimate Details" at bounding box center [288, 221] width 79 height 18
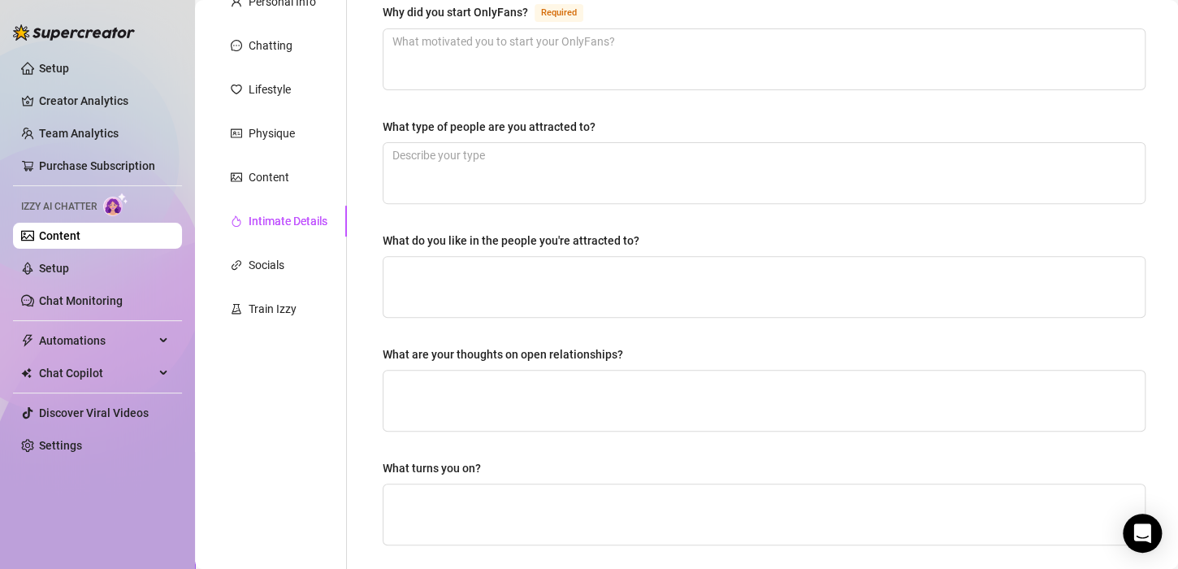
click at [758, 17] on div "Why did you start OnlyFans? Required" at bounding box center [764, 15] width 763 height 26
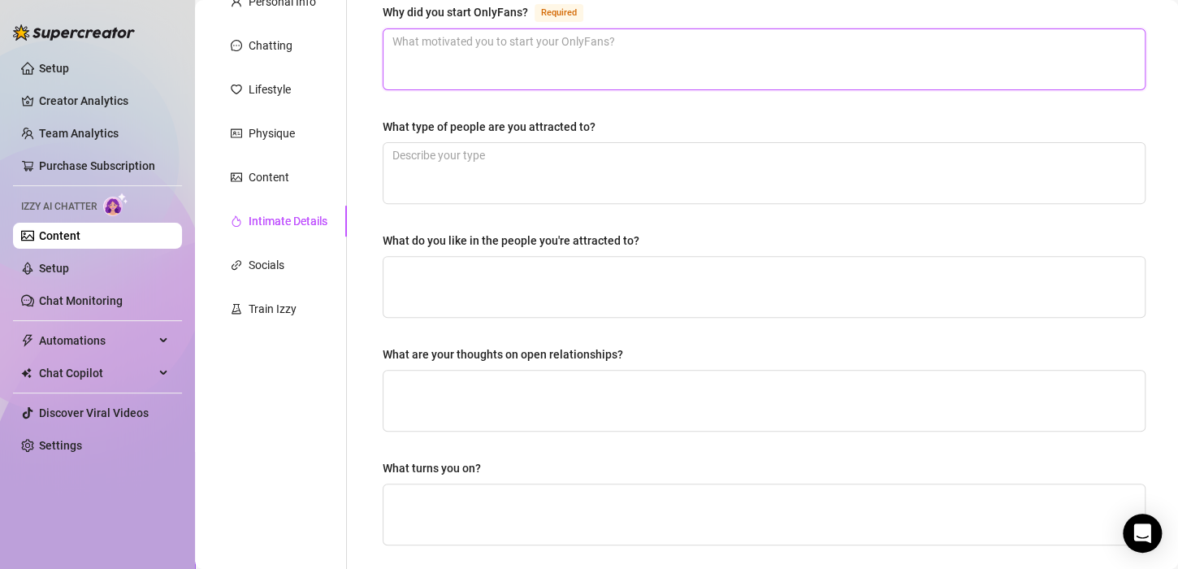
click at [759, 54] on textarea "Why did you start OnlyFans? Required" at bounding box center [763, 59] width 761 height 60
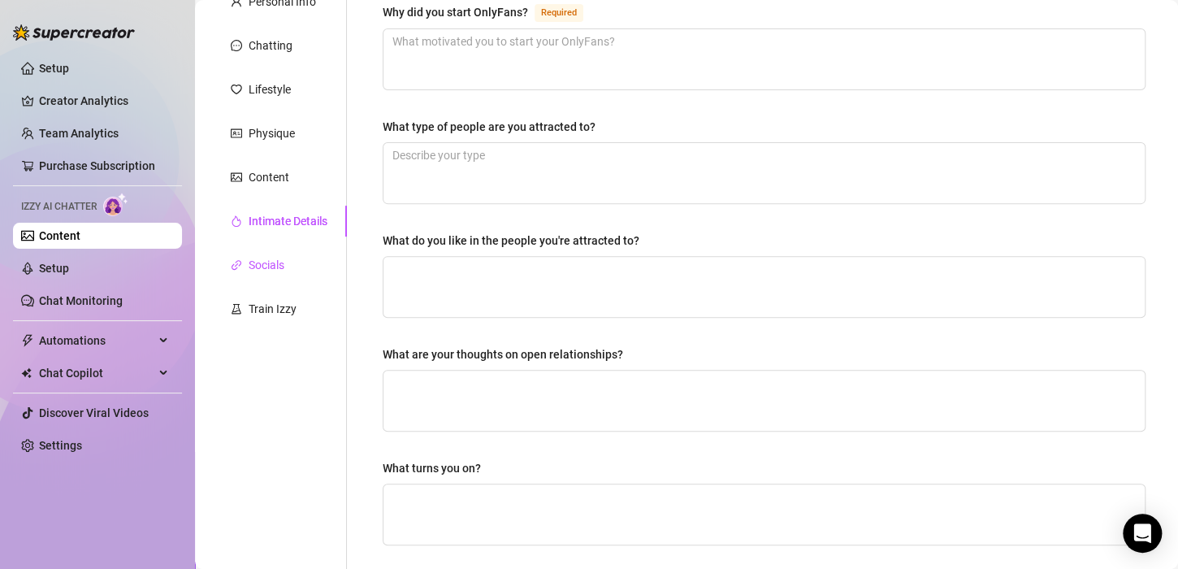
click at [275, 271] on div "Socials" at bounding box center [267, 265] width 36 height 18
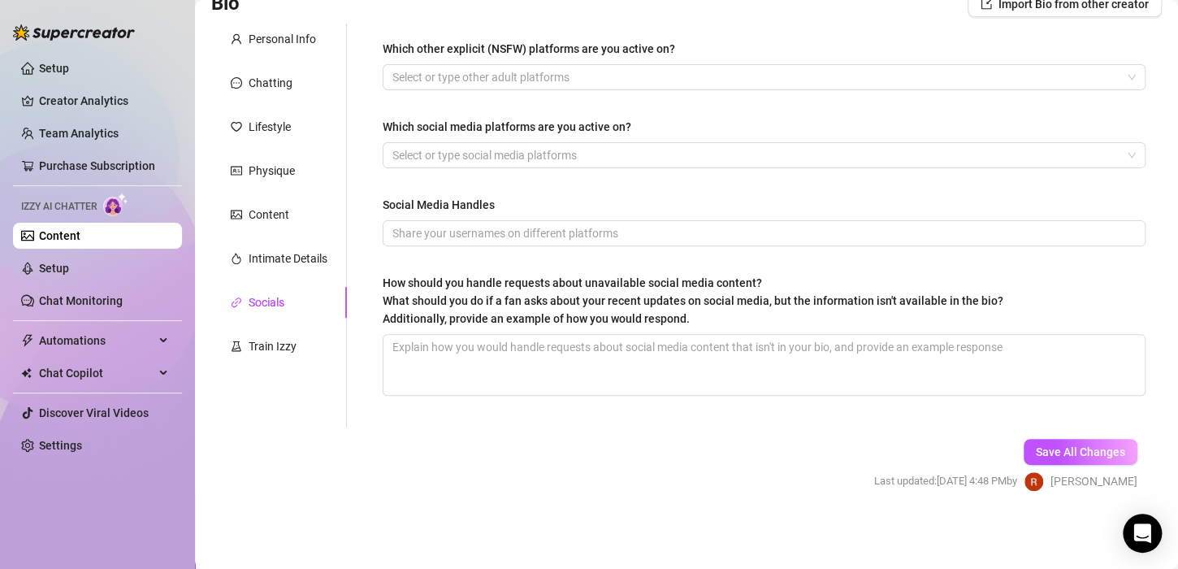
scroll to position [130, 0]
click at [296, 323] on div "Personal Info Chatting Lifestyle Physique Content Intimate Details Socials Trai…" at bounding box center [279, 225] width 136 height 403
click at [288, 352] on div "Train Izzy" at bounding box center [273, 347] width 48 height 18
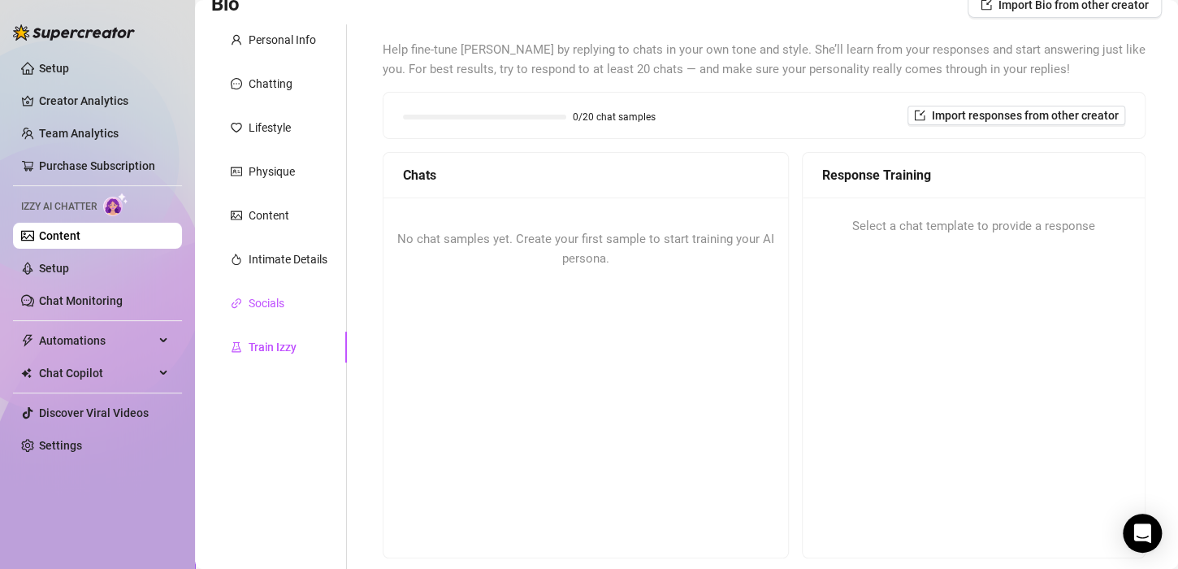
click at [275, 304] on div "Socials" at bounding box center [267, 303] width 36 height 18
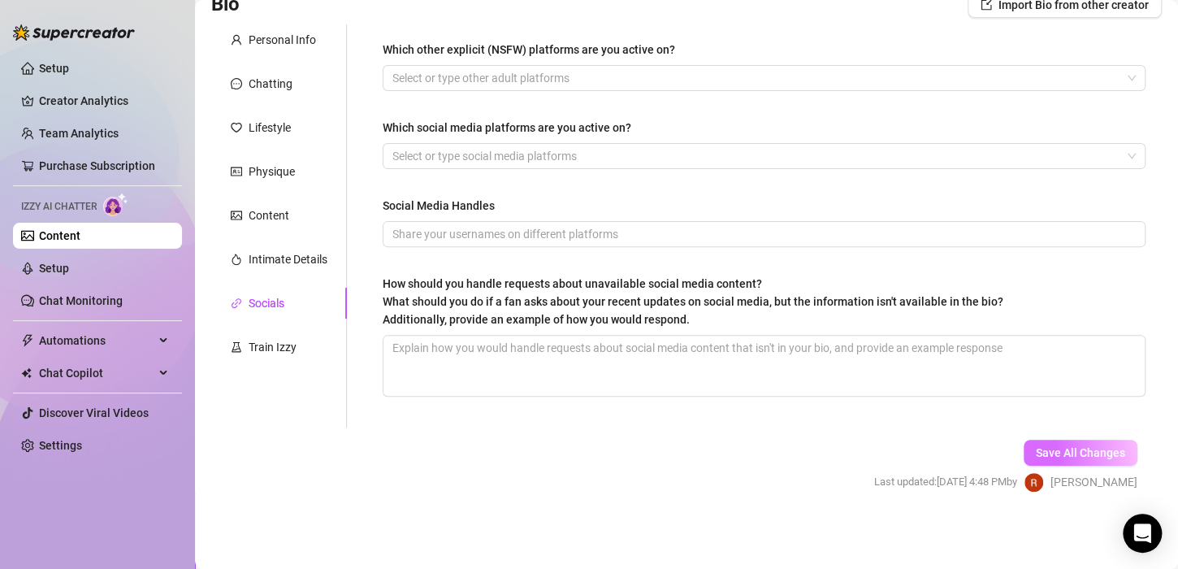
click at [1074, 443] on button "Save All Changes" at bounding box center [1080, 452] width 114 height 26
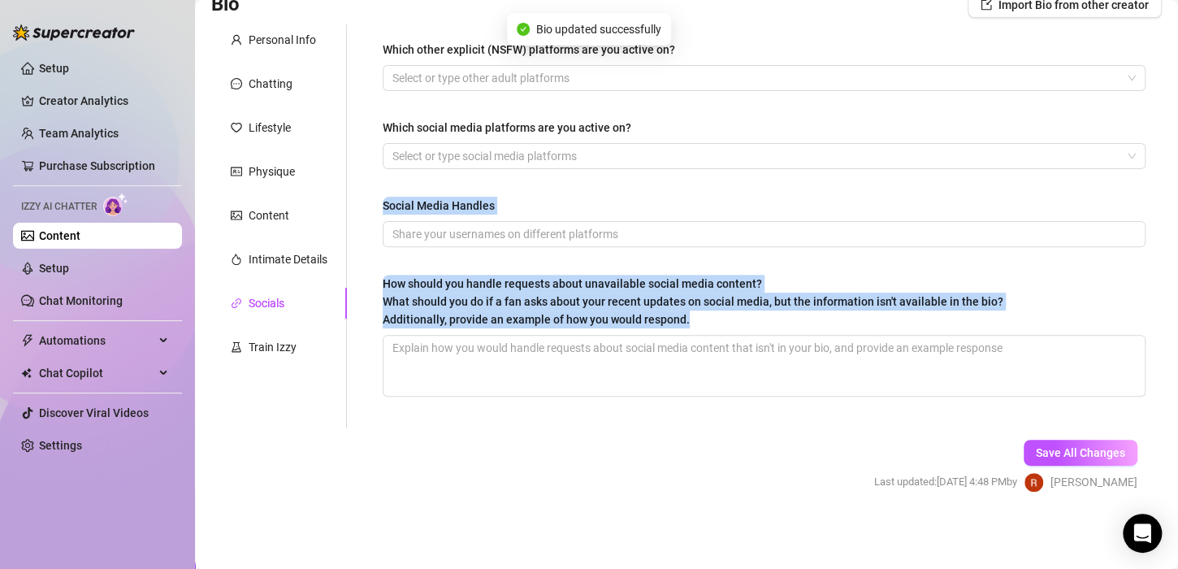
drag, startPoint x: 1156, startPoint y: 306, endPoint x: 1152, endPoint y: 149, distance: 157.6
click at [1152, 149] on main "Content Library Content for Strawberry Strawberry (strawberrykissesxo) Bio 51% …" at bounding box center [686, 219] width 983 height 699
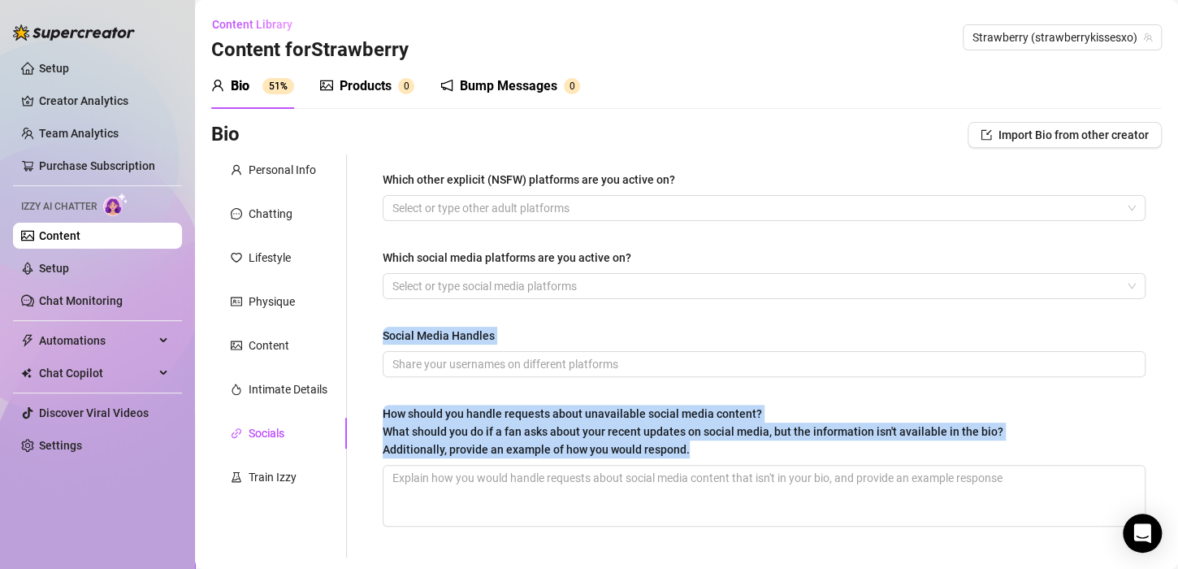
click at [80, 240] on link "Content" at bounding box center [59, 235] width 41 height 13
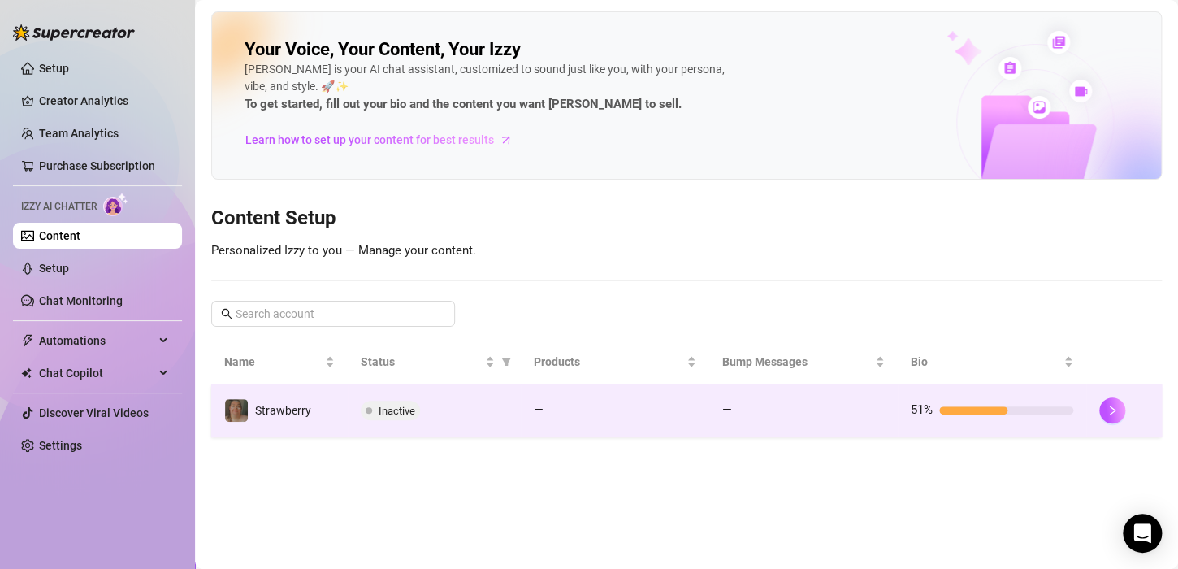
click at [444, 411] on div "Inactive" at bounding box center [434, 409] width 147 height 19
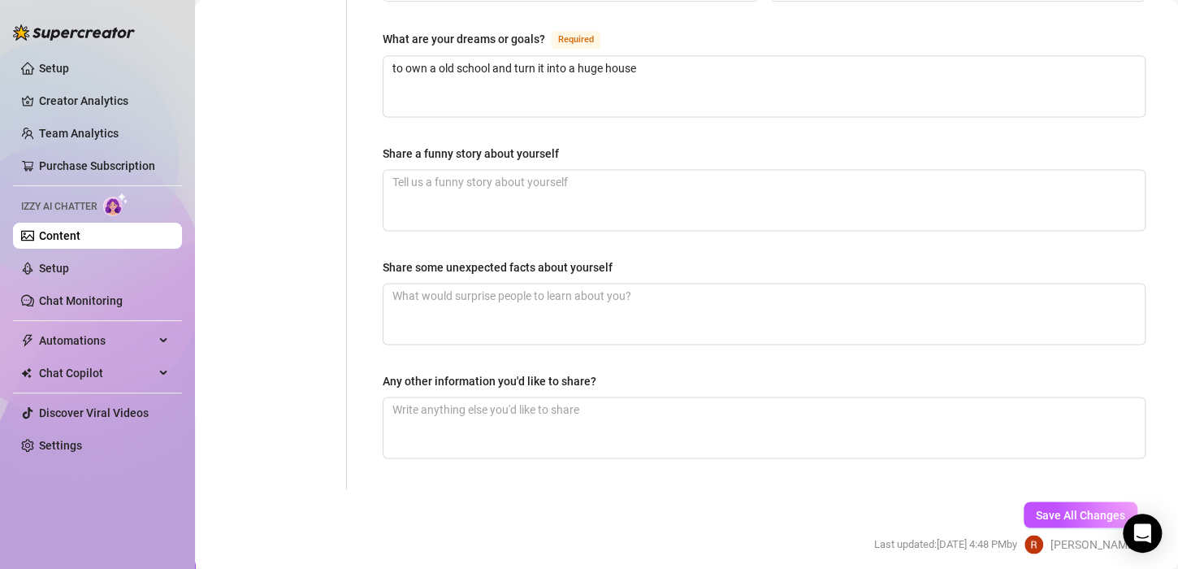
scroll to position [1056, 0]
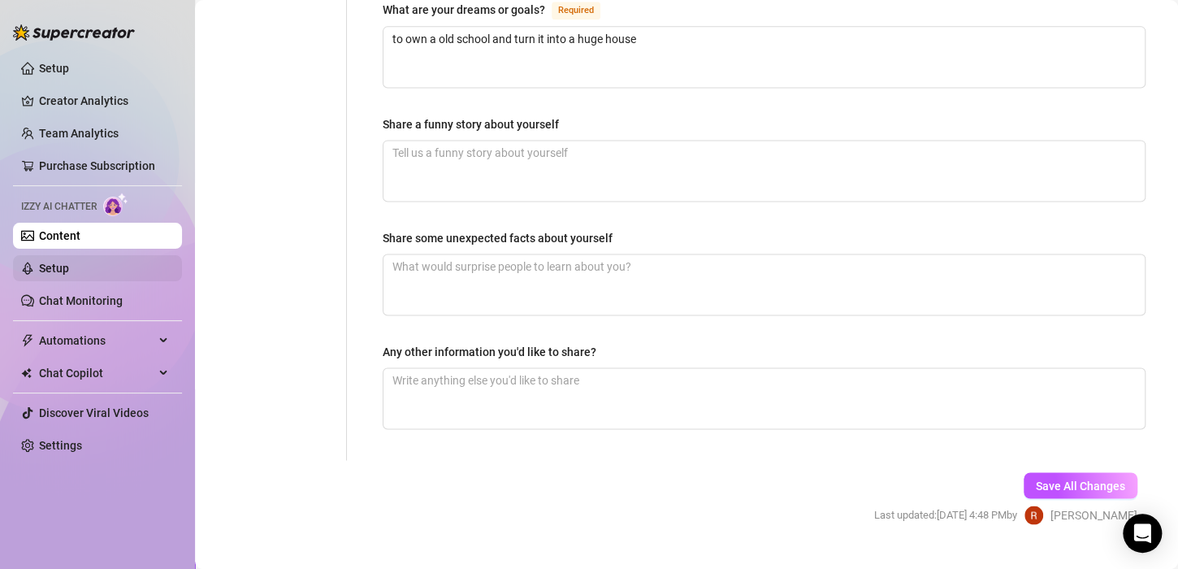
click at [39, 275] on link "Setup" at bounding box center [54, 268] width 30 height 13
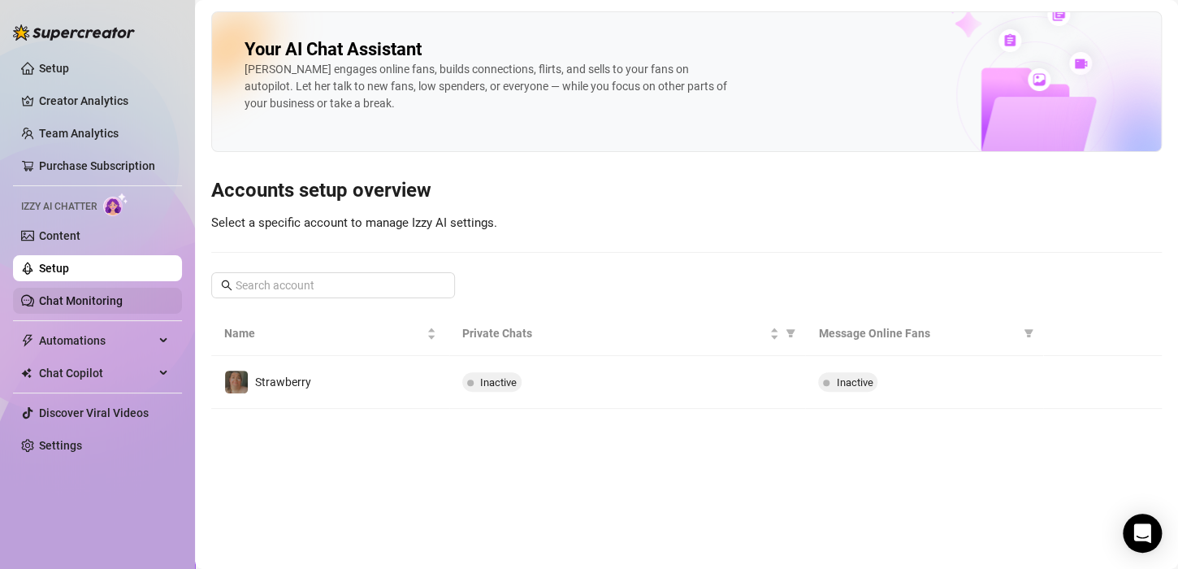
click at [61, 295] on link "Chat Monitoring" at bounding box center [81, 300] width 84 height 13
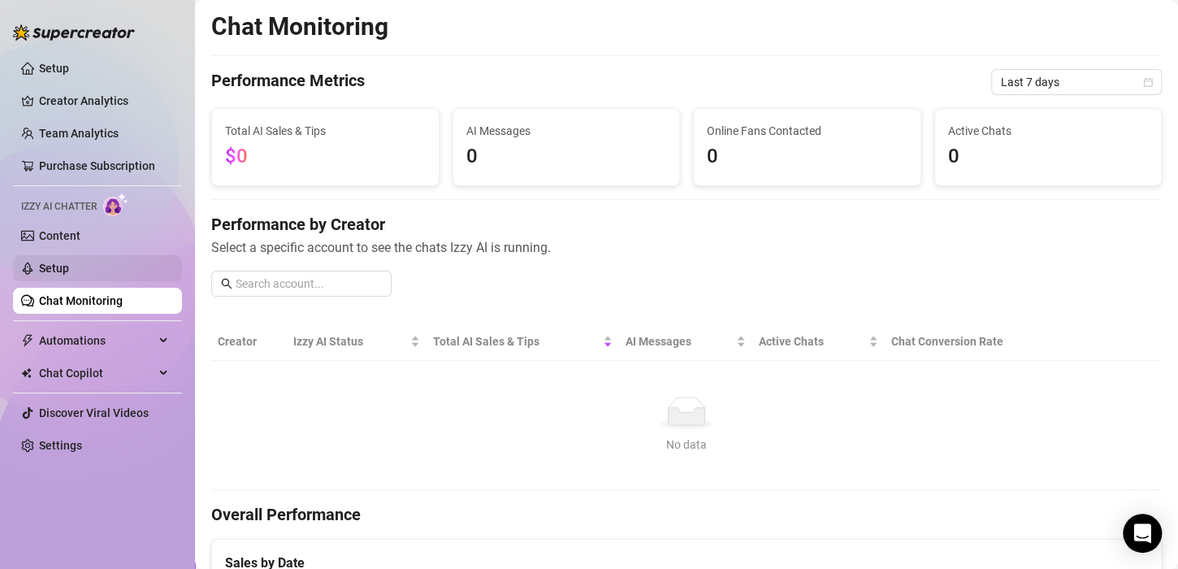
click at [63, 262] on link "Setup" at bounding box center [54, 268] width 30 height 13
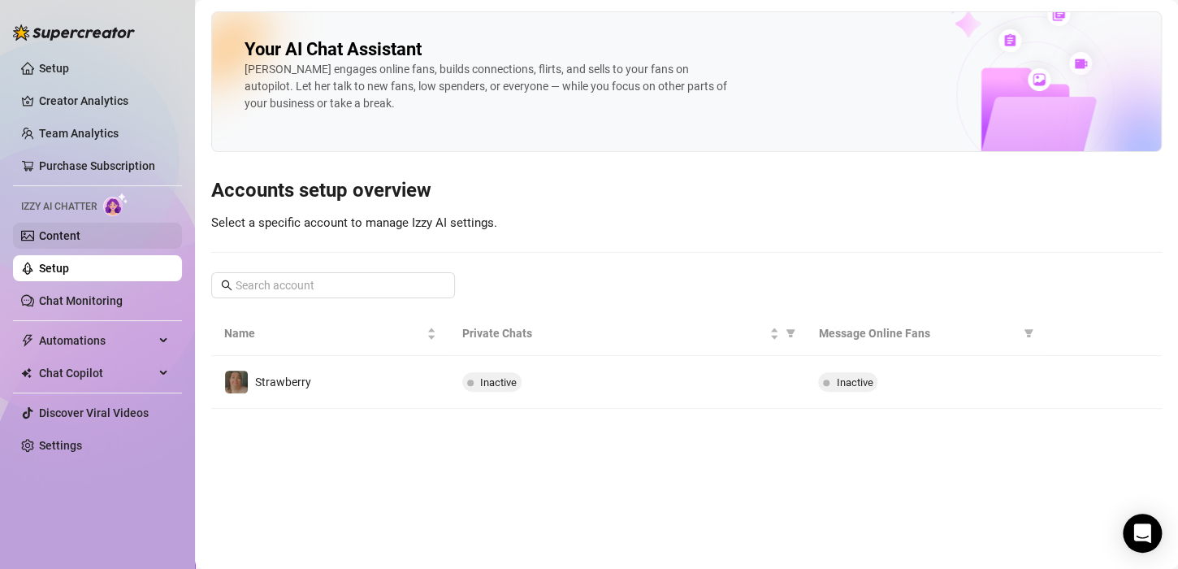
click at [63, 236] on link "Content" at bounding box center [59, 235] width 41 height 13
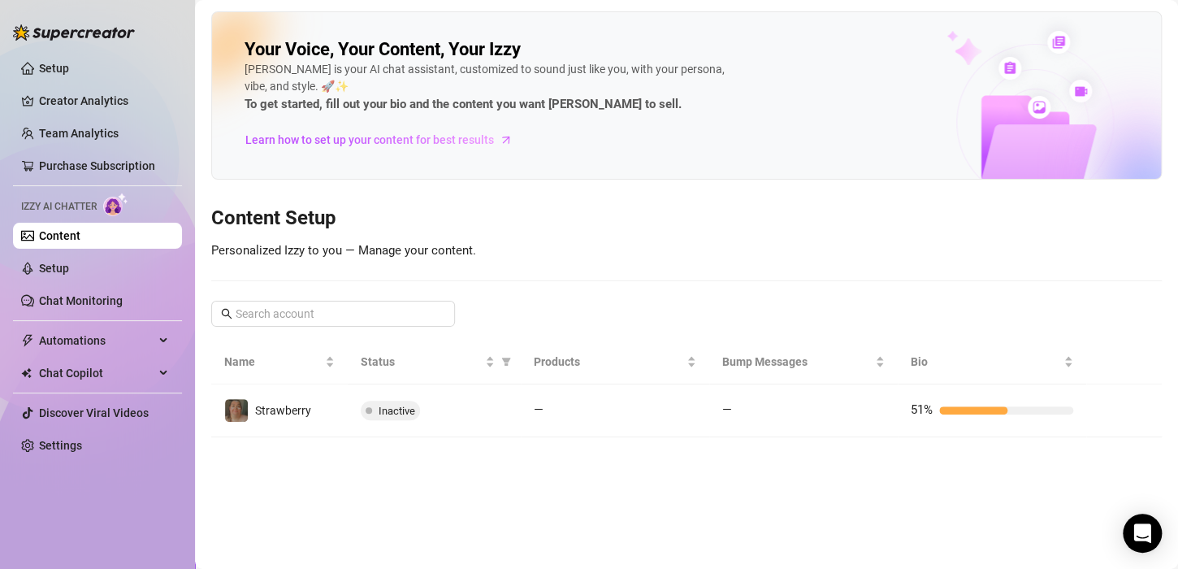
click at [63, 213] on span "Izzy AI Chatter" at bounding box center [59, 206] width 76 height 15
click at [108, 210] on img at bounding box center [115, 204] width 25 height 24
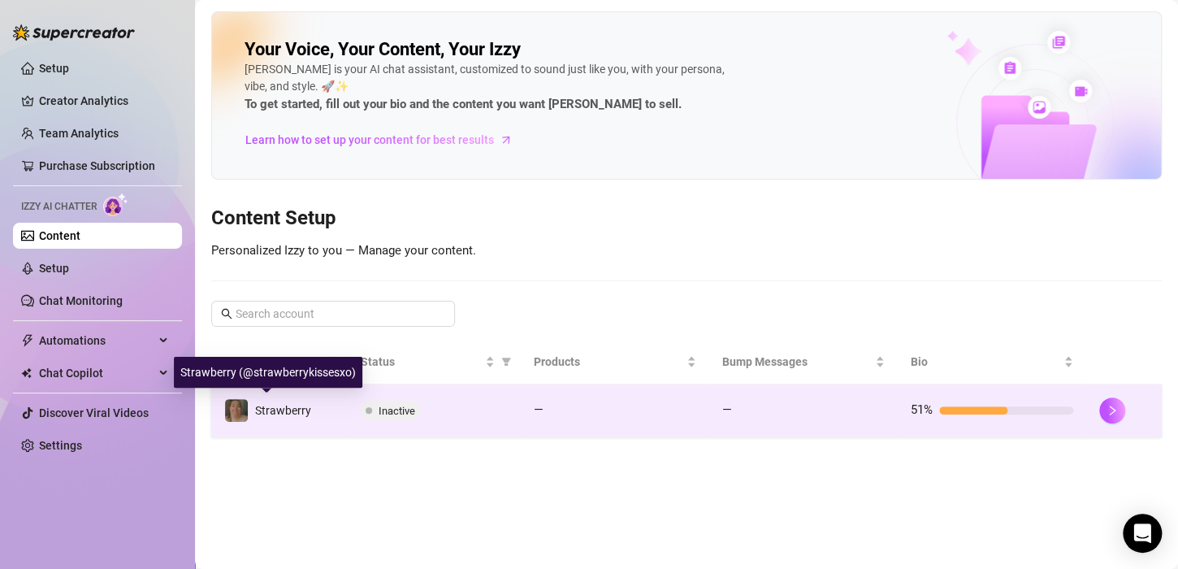
click at [286, 411] on span "Strawberry" at bounding box center [283, 410] width 56 height 13
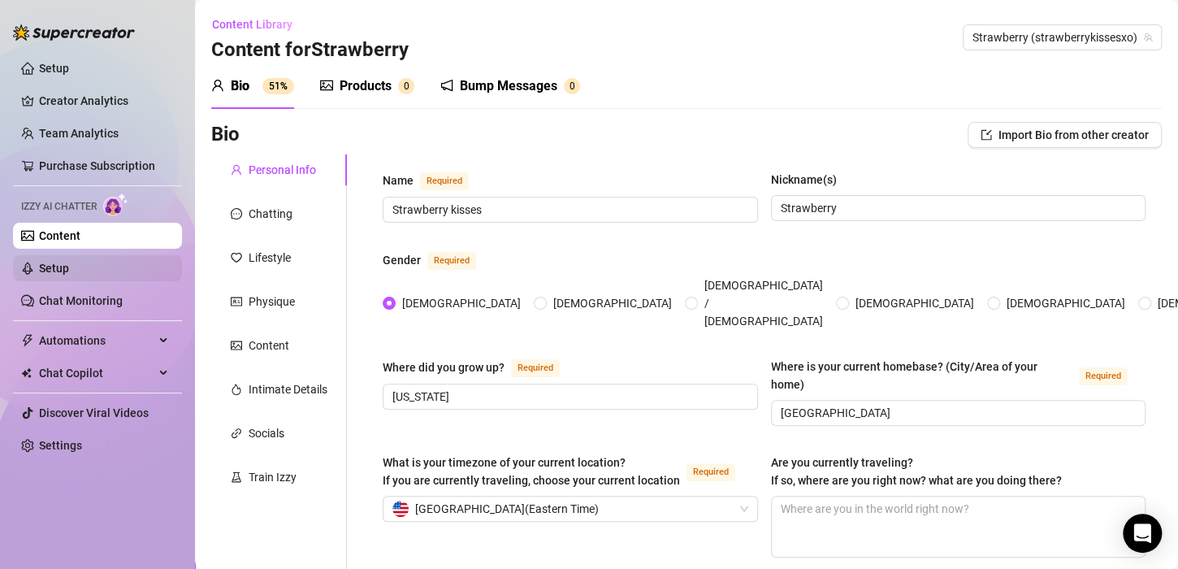
click at [69, 275] on link "Setup" at bounding box center [54, 268] width 30 height 13
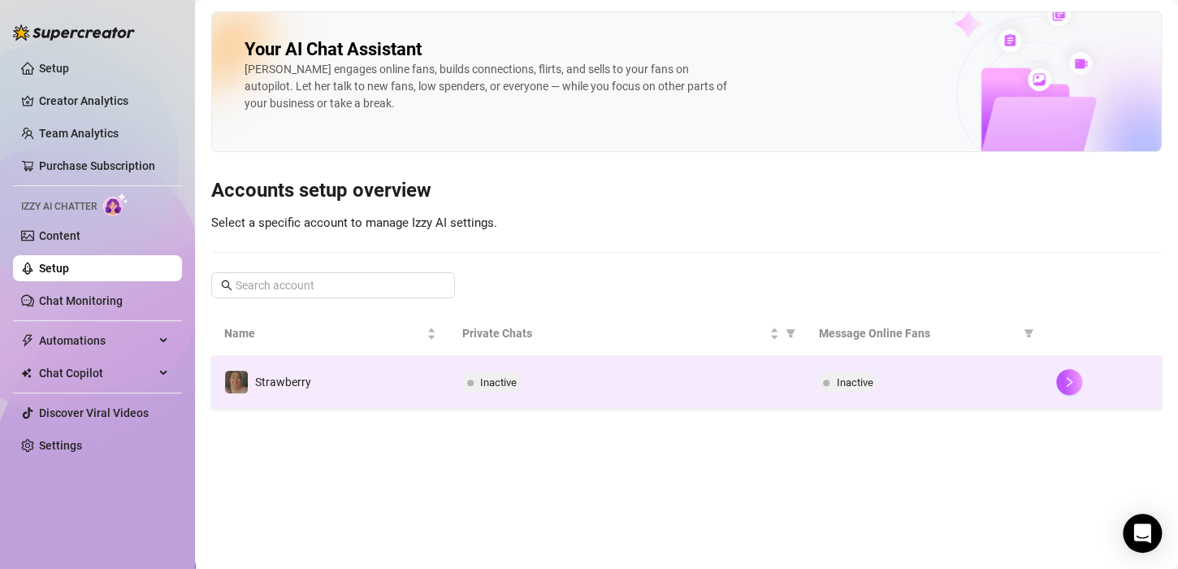
click at [541, 383] on div "Inactive" at bounding box center [627, 381] width 331 height 19
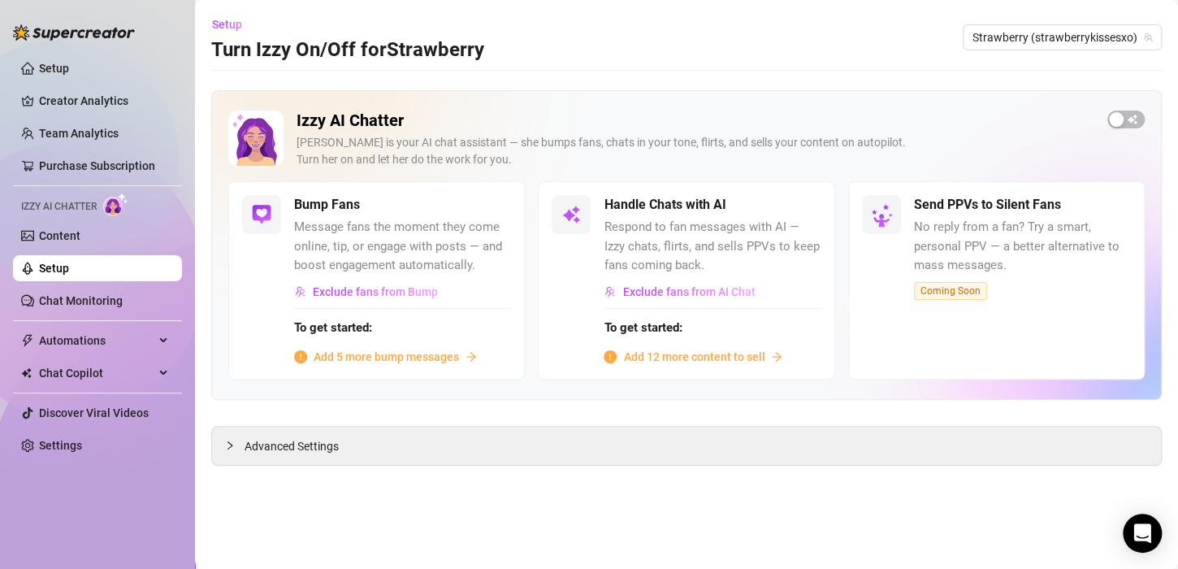
click at [738, 356] on span "Add 12 more content to sell" at bounding box center [693, 357] width 141 height 18
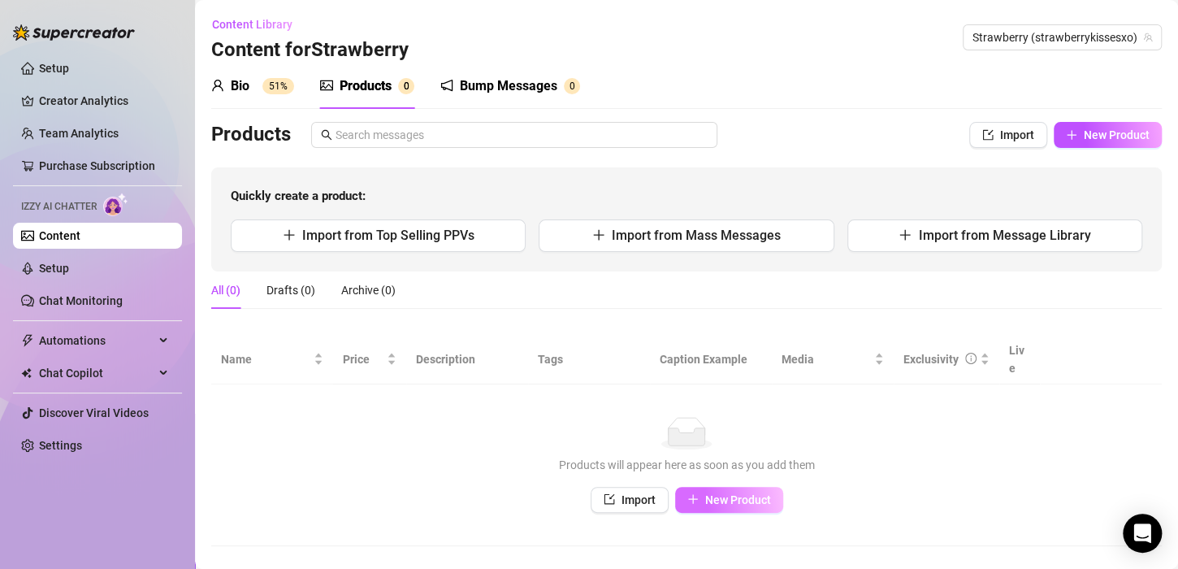
click at [724, 486] on button "New Product" at bounding box center [729, 499] width 108 height 26
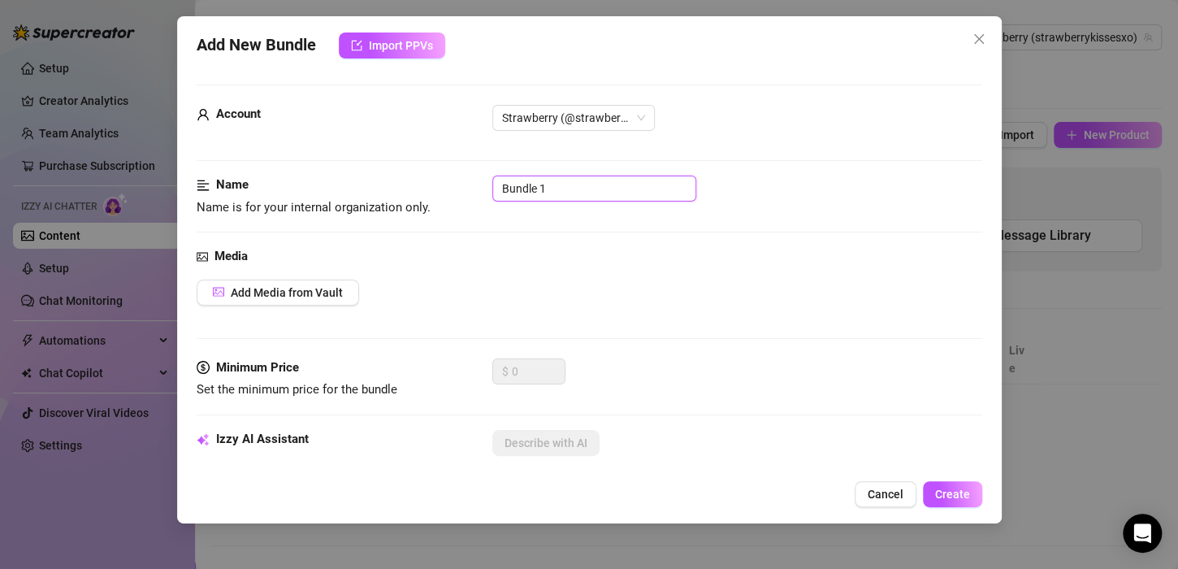
click at [558, 185] on input "Bundle 1" at bounding box center [594, 188] width 204 height 26
click at [289, 283] on button "Add Media from Vault" at bounding box center [278, 292] width 162 height 26
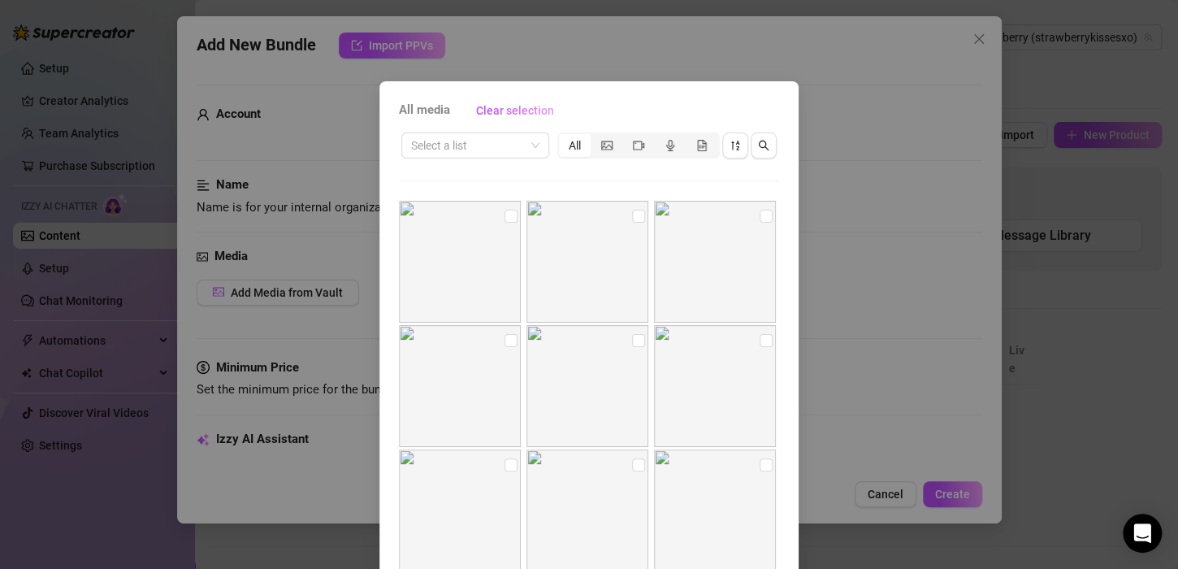
click at [507, 216] on img at bounding box center [460, 262] width 122 height 122
click at [504, 213] on input "checkbox" at bounding box center [510, 216] width 13 height 13
click at [633, 212] on img at bounding box center [587, 262] width 122 height 122
click at [632, 213] on input "checkbox" at bounding box center [638, 216] width 13 height 13
click at [759, 221] on input "checkbox" at bounding box center [765, 216] width 13 height 13
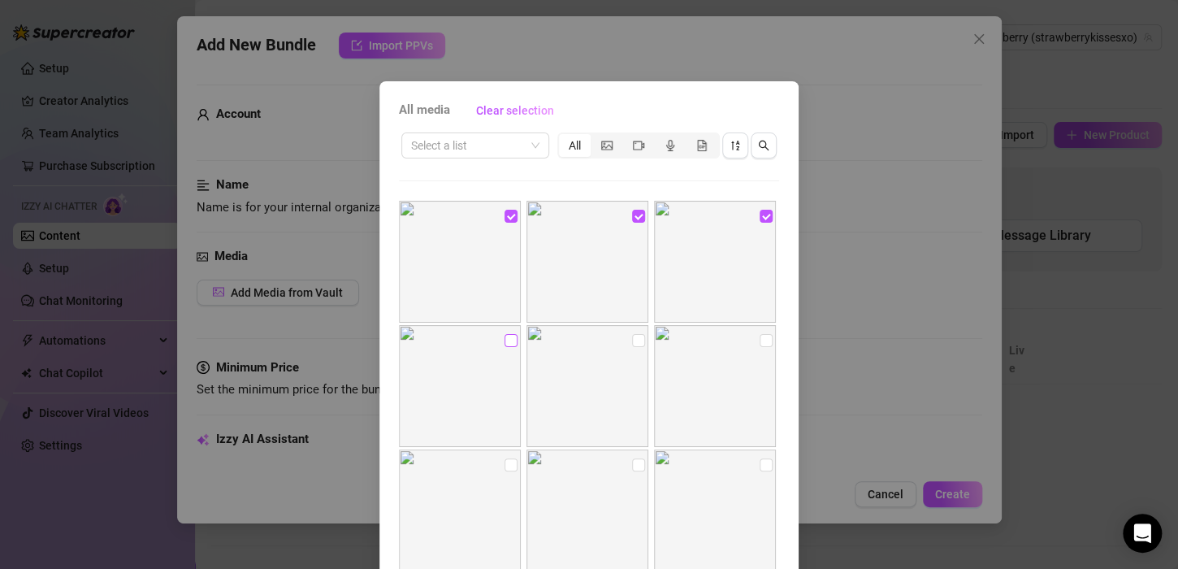
click at [504, 344] on input "checkbox" at bounding box center [510, 340] width 13 height 13
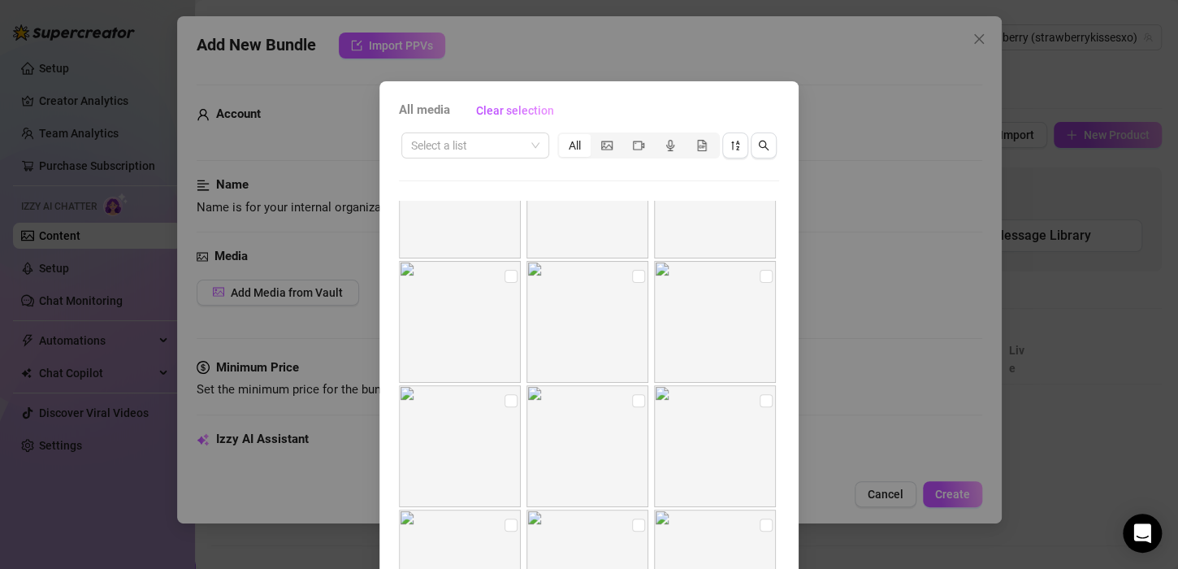
scroll to position [197, 0]
click at [504, 266] on input "checkbox" at bounding box center [510, 267] width 13 height 13
click at [632, 268] on input "checkbox" at bounding box center [638, 267] width 13 height 13
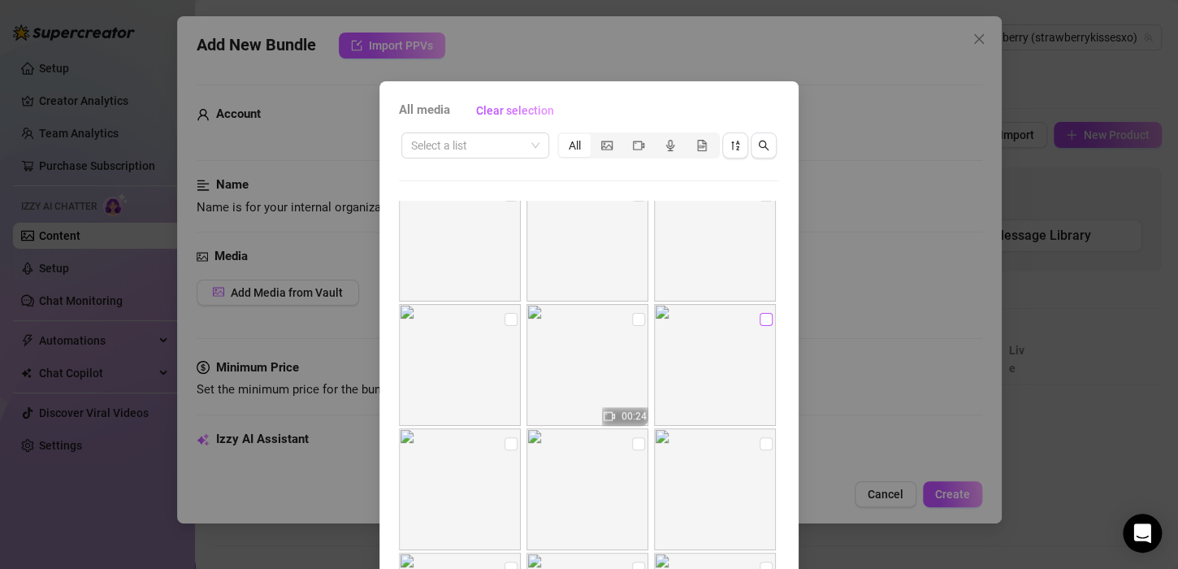
click at [759, 318] on input "checkbox" at bounding box center [765, 319] width 13 height 13
click at [632, 317] on input "checkbox" at bounding box center [638, 319] width 13 height 13
click at [759, 439] on input "checkbox" at bounding box center [765, 443] width 13 height 13
click at [632, 447] on input "checkbox" at bounding box center [638, 443] width 13 height 13
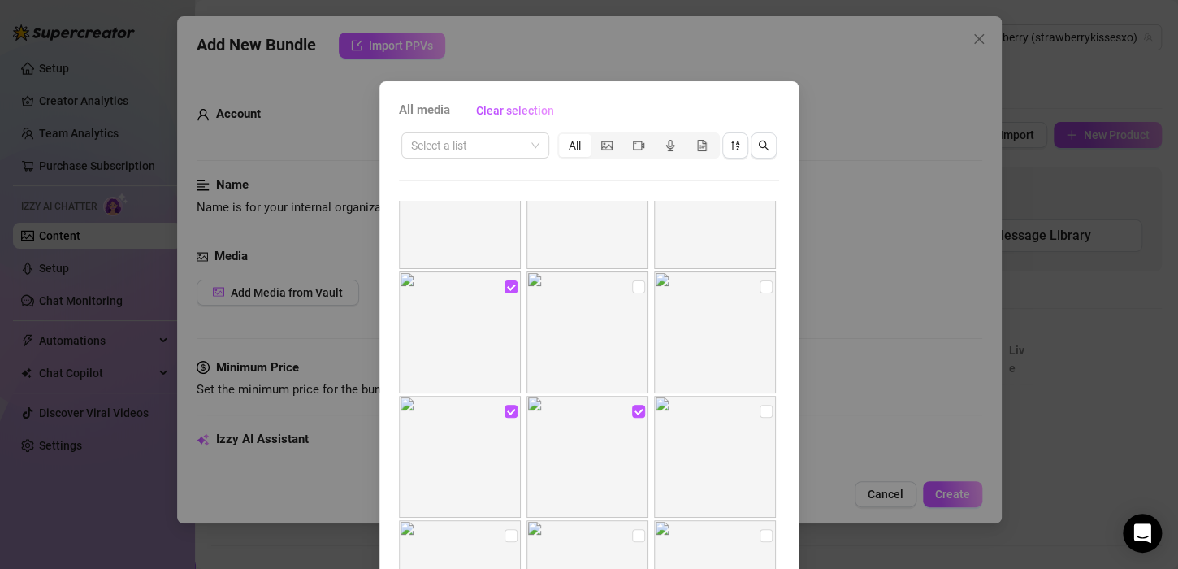
scroll to position [0, 0]
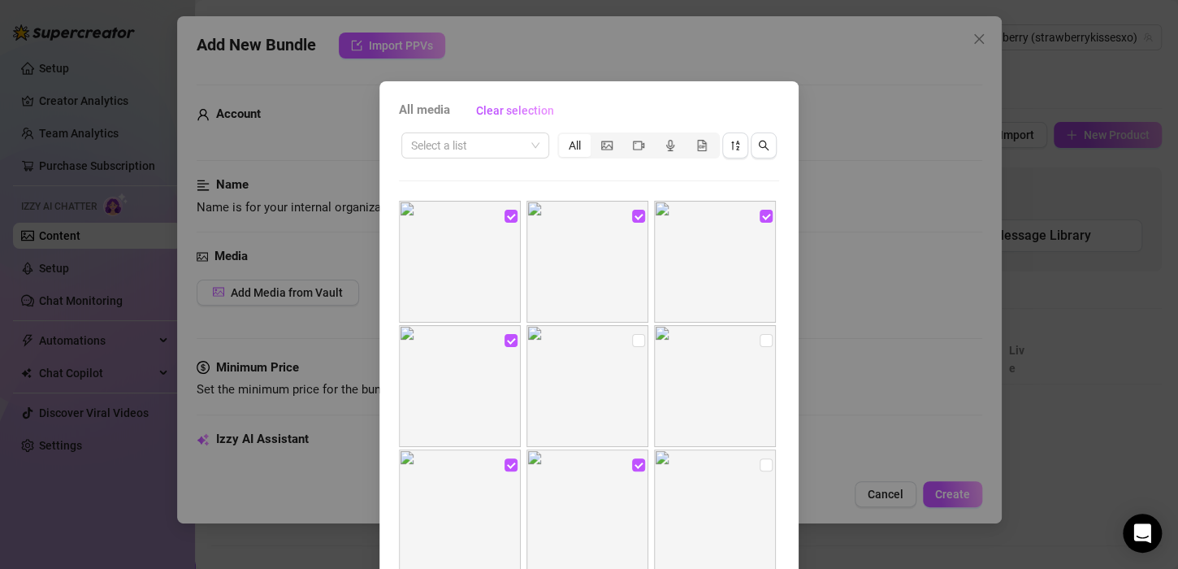
click at [871, 309] on div "All media Clear selection Select a list All 00:24 No more media Cancel OK" at bounding box center [589, 284] width 1178 height 569
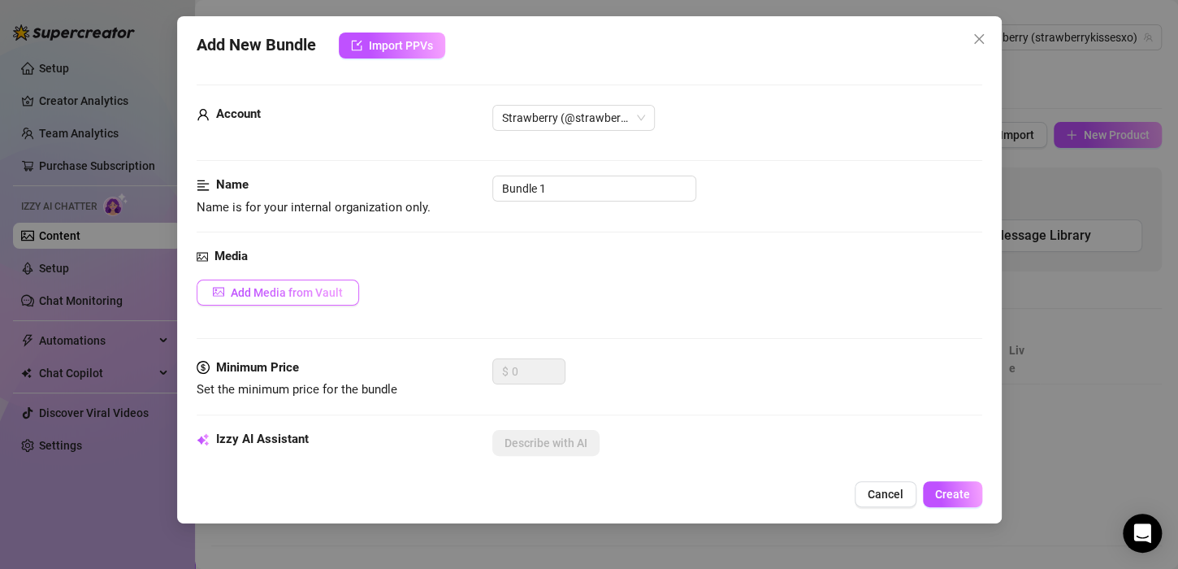
click at [340, 303] on button "Add Media from Vault" at bounding box center [278, 292] width 162 height 26
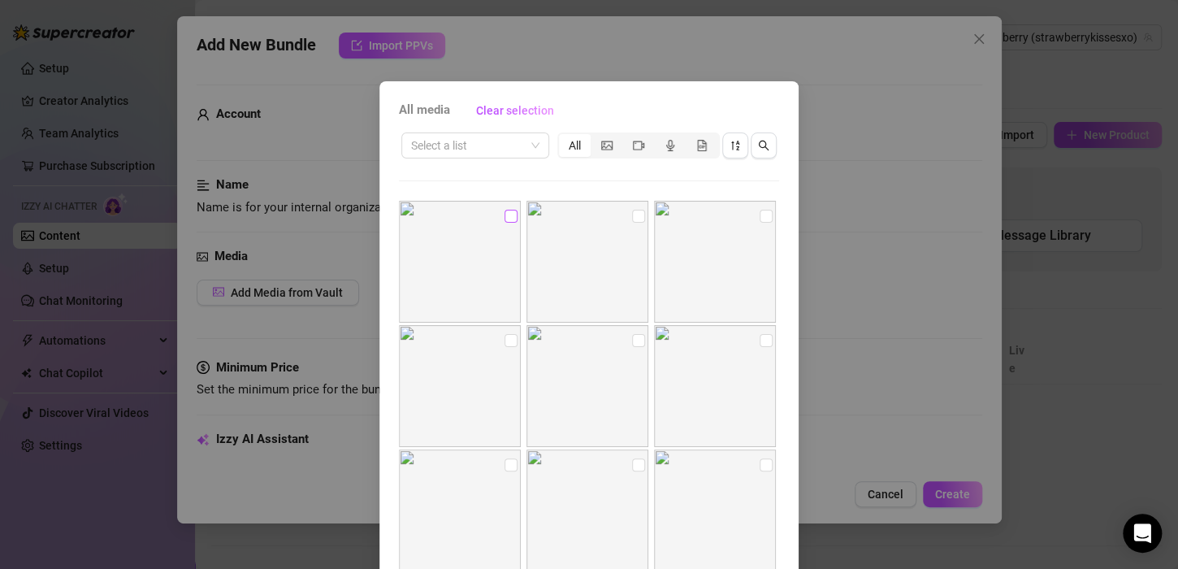
click at [504, 216] on input "checkbox" at bounding box center [510, 216] width 13 height 13
click at [632, 218] on input "checkbox" at bounding box center [638, 216] width 13 height 13
click at [759, 218] on input "checkbox" at bounding box center [765, 216] width 13 height 13
click at [504, 346] on label at bounding box center [510, 340] width 13 height 18
click at [504, 346] on input "checkbox" at bounding box center [510, 340] width 13 height 13
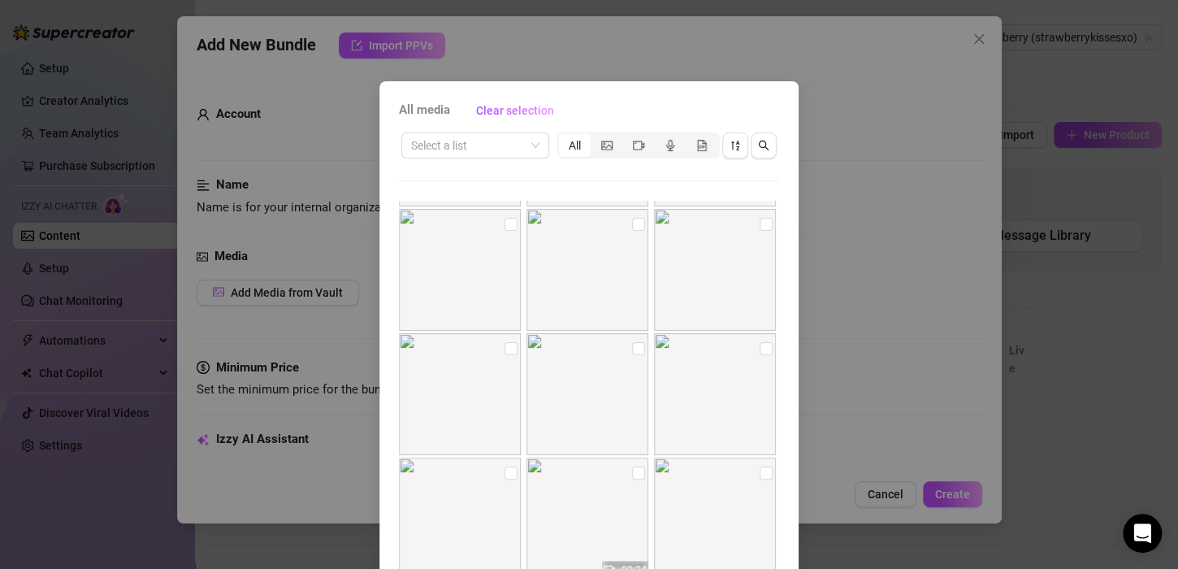
scroll to position [237, 0]
click at [504, 229] on input "checkbox" at bounding box center [510, 227] width 13 height 13
click at [632, 228] on input "checkbox" at bounding box center [638, 227] width 13 height 13
click at [759, 352] on input "checkbox" at bounding box center [765, 351] width 13 height 13
click at [759, 470] on input "checkbox" at bounding box center [765, 475] width 13 height 13
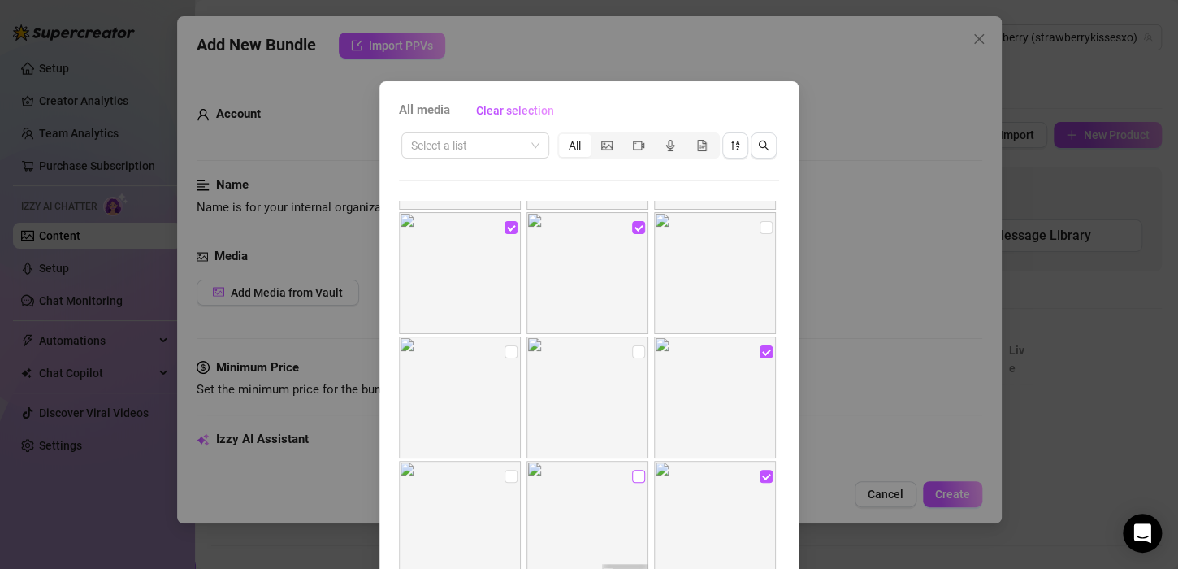
click at [632, 478] on input "checkbox" at bounding box center [638, 475] width 13 height 13
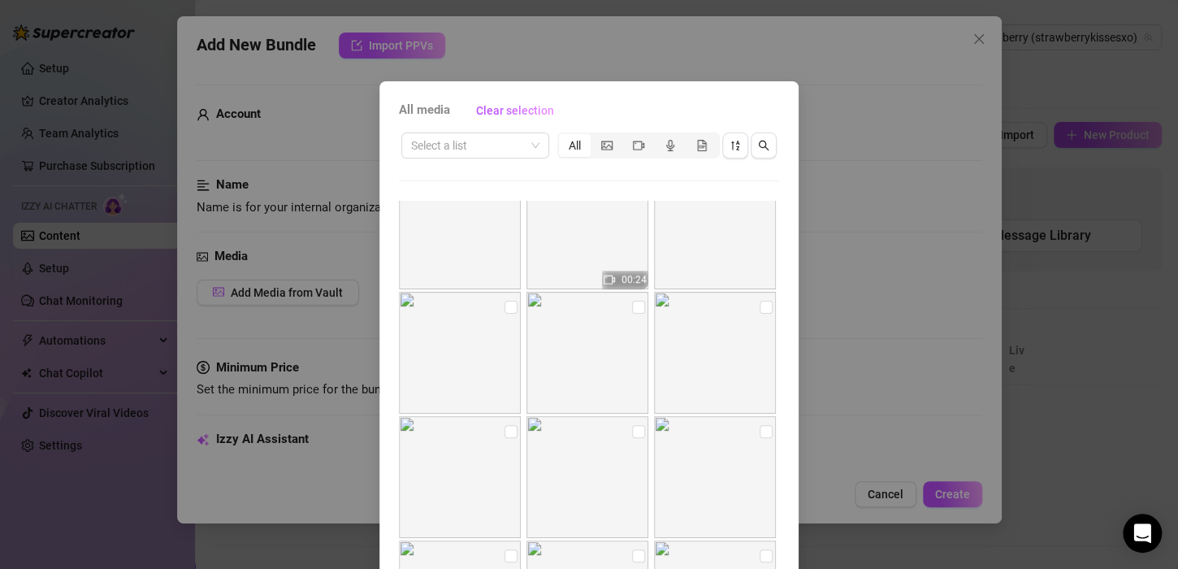
scroll to position [546, 0]
click at [616, 291] on img at bounding box center [587, 337] width 122 height 122
click at [632, 293] on input "checkbox" at bounding box center [638, 291] width 13 height 13
click at [759, 283] on label at bounding box center [765, 292] width 13 height 18
click at [759, 285] on input "checkbox" at bounding box center [765, 291] width 13 height 13
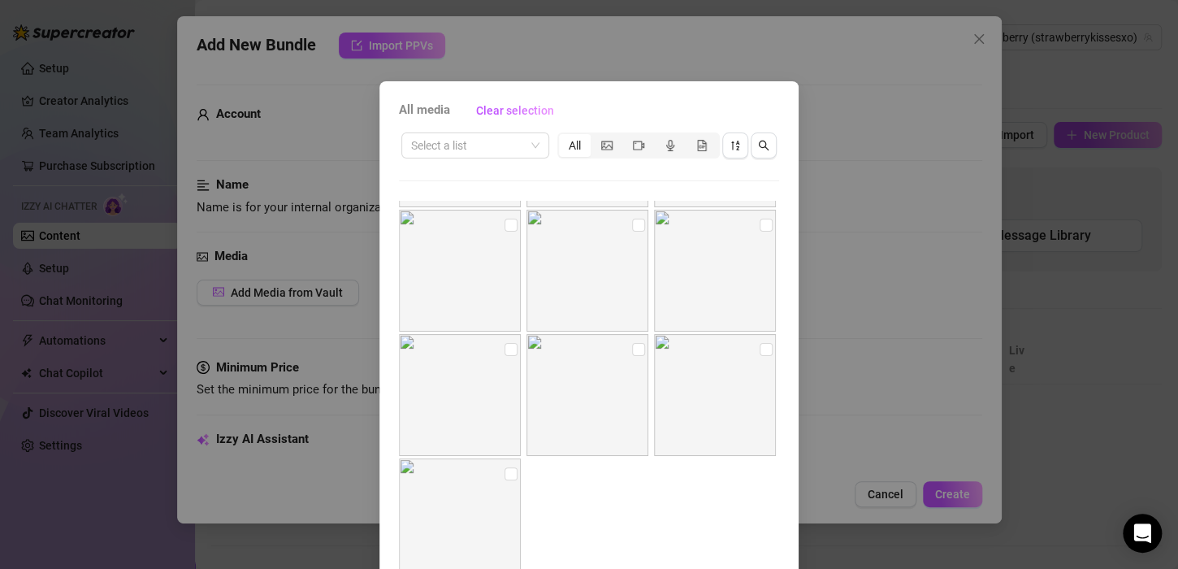
scroll to position [110, 0]
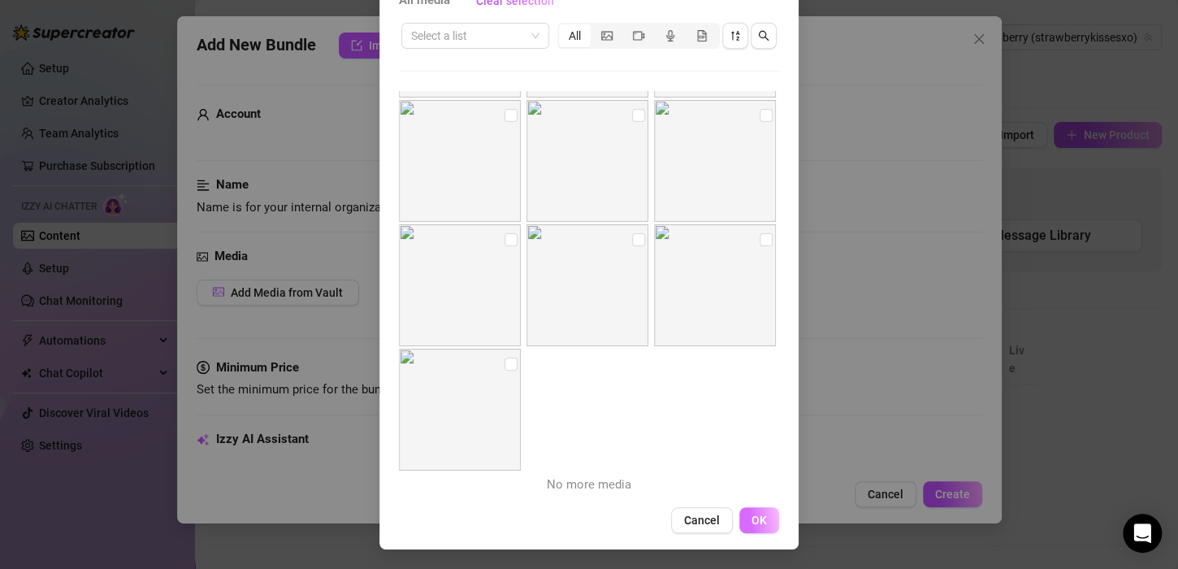
click at [768, 511] on button "OK" at bounding box center [759, 520] width 40 height 26
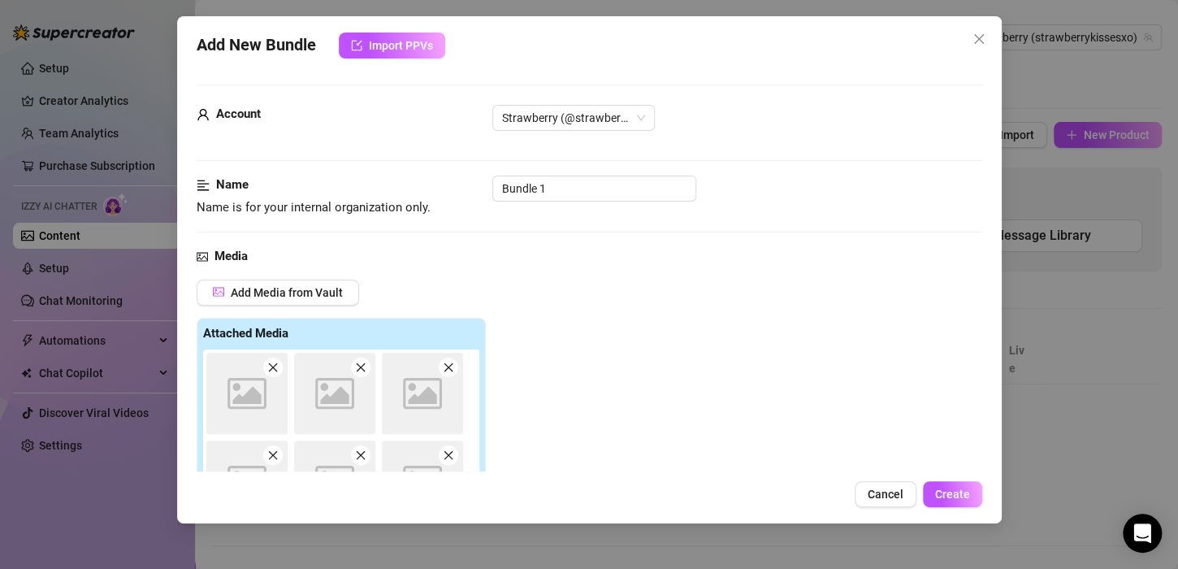
scroll to position [262, 0]
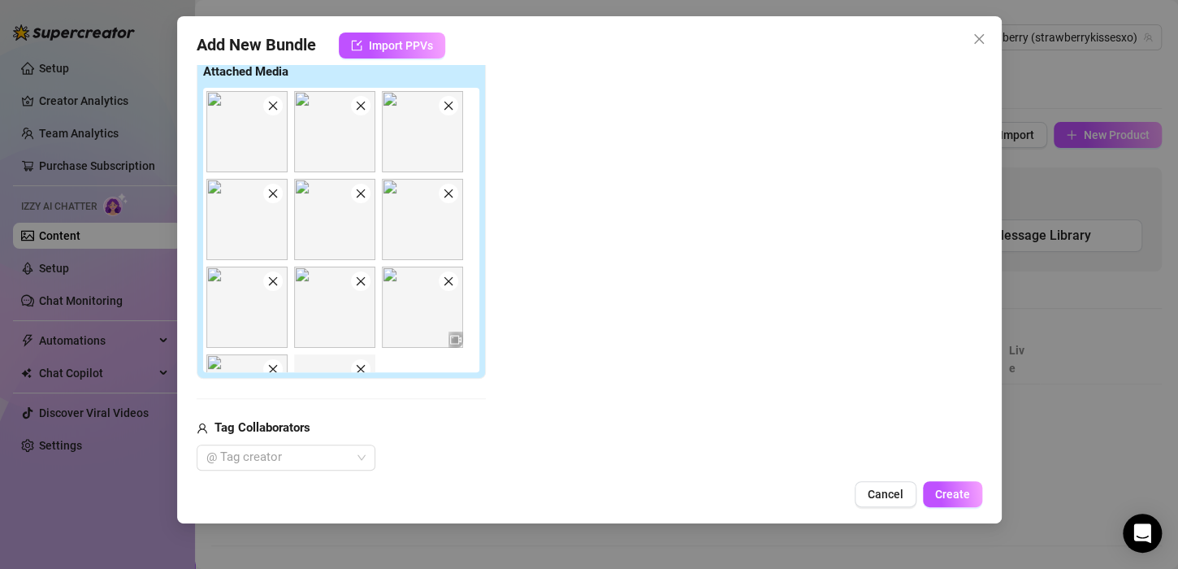
drag, startPoint x: 981, startPoint y: 172, endPoint x: 984, endPoint y: 97, distance: 74.8
click at [984, 97] on div "Add New Bundle Import PPVs Account Strawberry (@strawberrykissesxo) Name Name i…" at bounding box center [589, 269] width 824 height 507
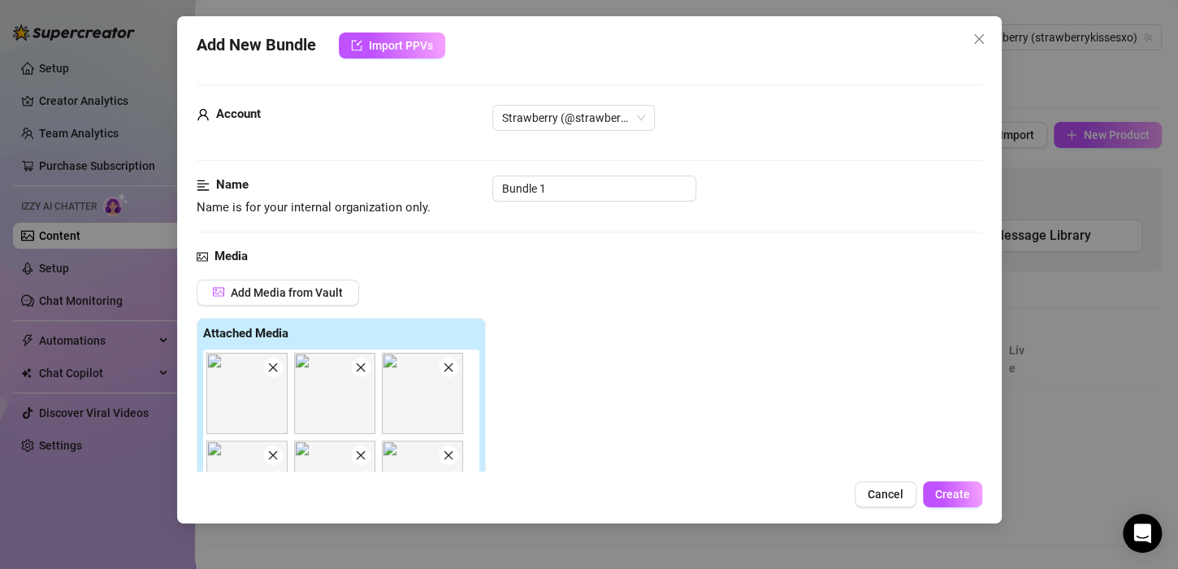
click at [561, 209] on div "Name Name is for your internal organization only. Bundle 1" at bounding box center [589, 195] width 785 height 41
click at [564, 205] on div "Name Name is for your internal organization only. Bundle 1" at bounding box center [589, 195] width 785 height 41
click at [567, 200] on input "Bundle 1" at bounding box center [594, 188] width 204 height 26
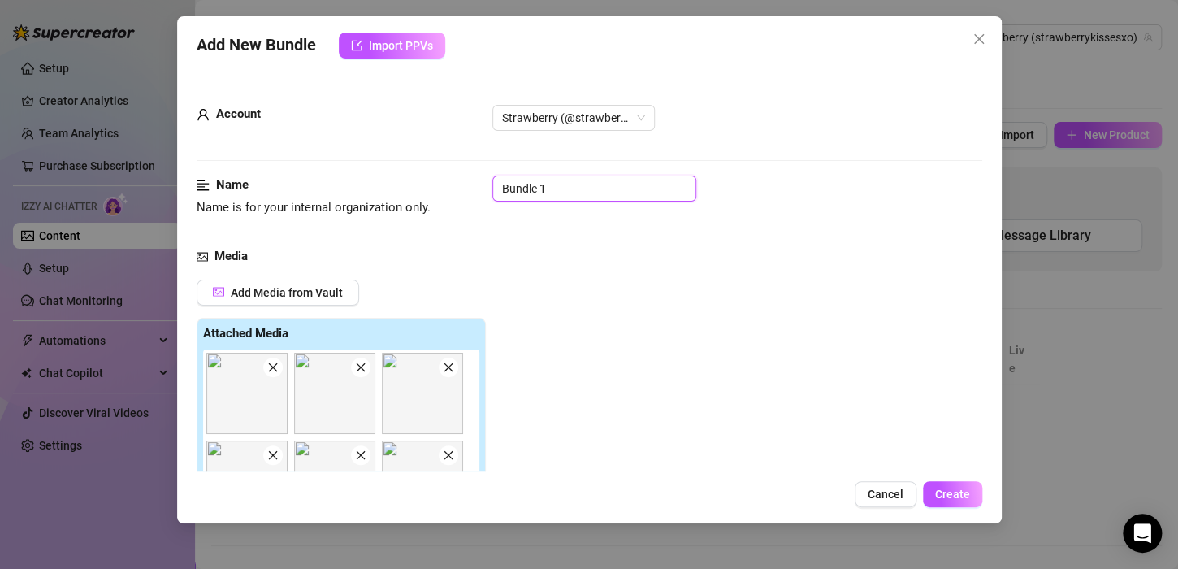
click at [567, 200] on input "Bundle 1" at bounding box center [594, 188] width 204 height 26
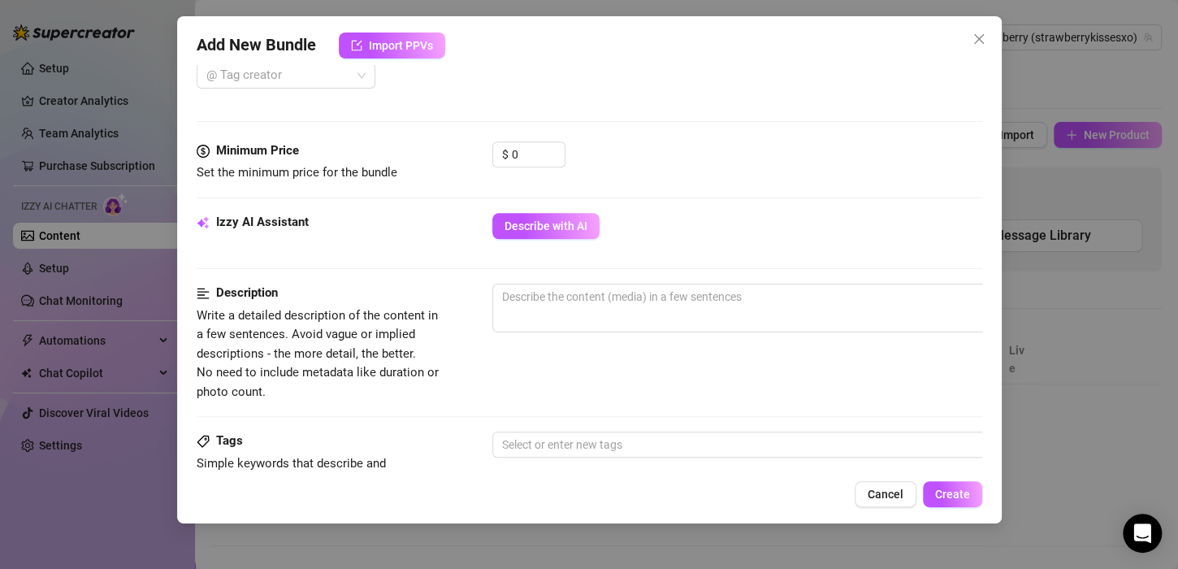
scroll to position [634, 0]
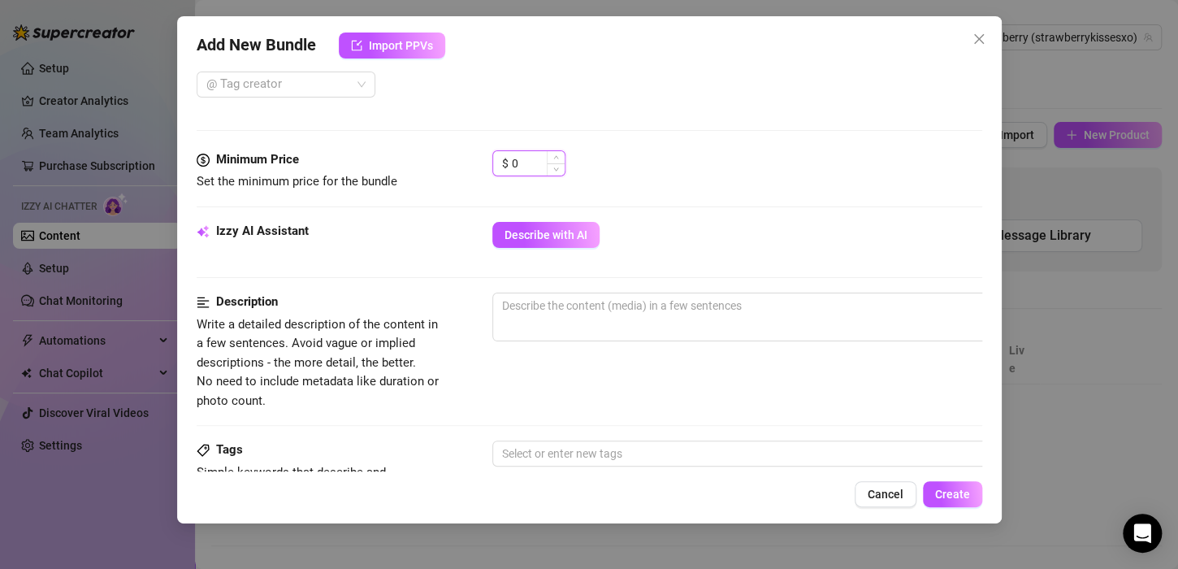
click at [543, 162] on input "0" at bounding box center [538, 163] width 53 height 24
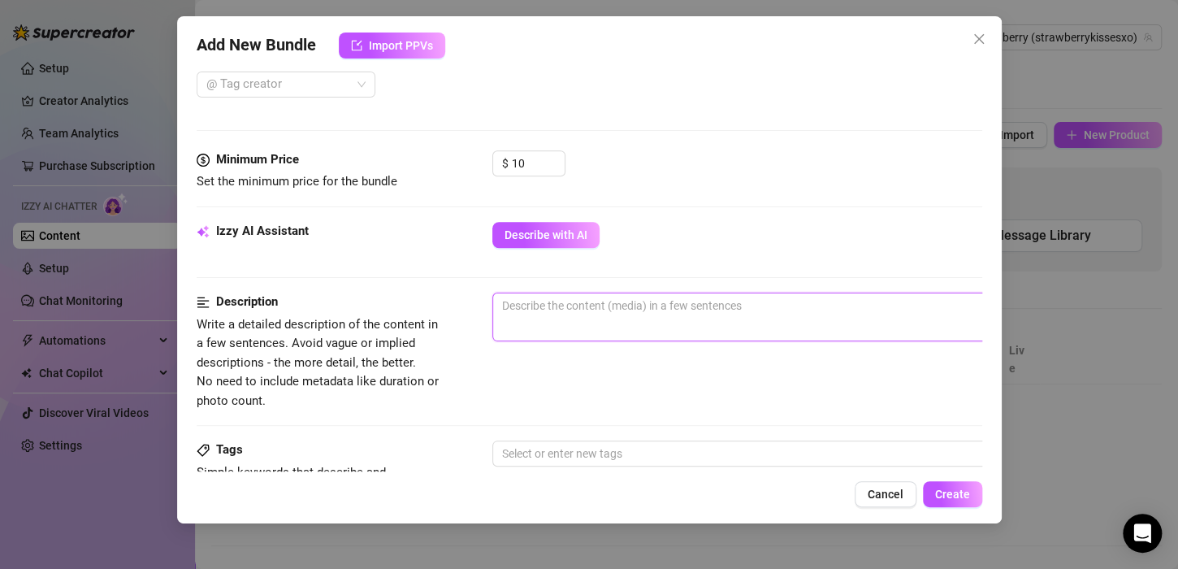
click at [578, 301] on textarea at bounding box center [776, 305] width 567 height 24
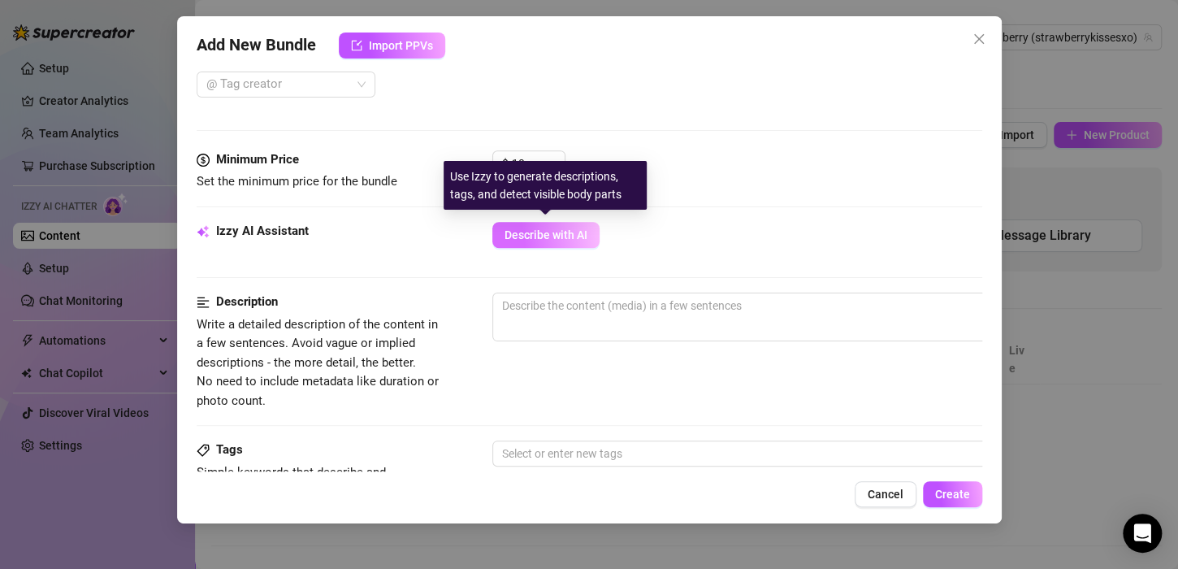
click at [534, 229] on span "Describe with AI" at bounding box center [545, 234] width 83 height 13
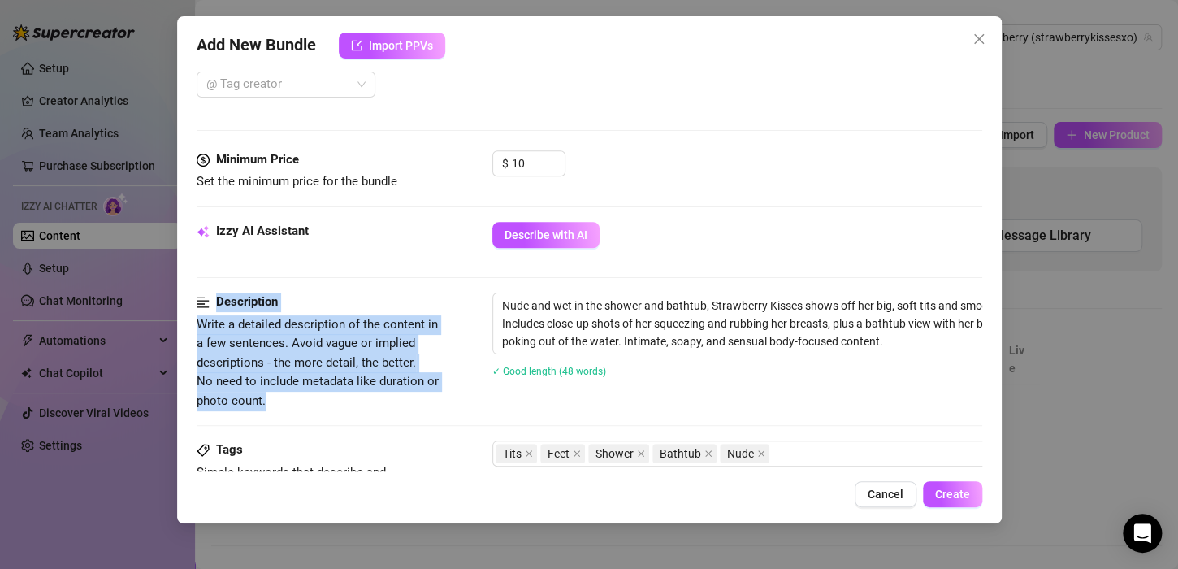
scroll to position [634, 93]
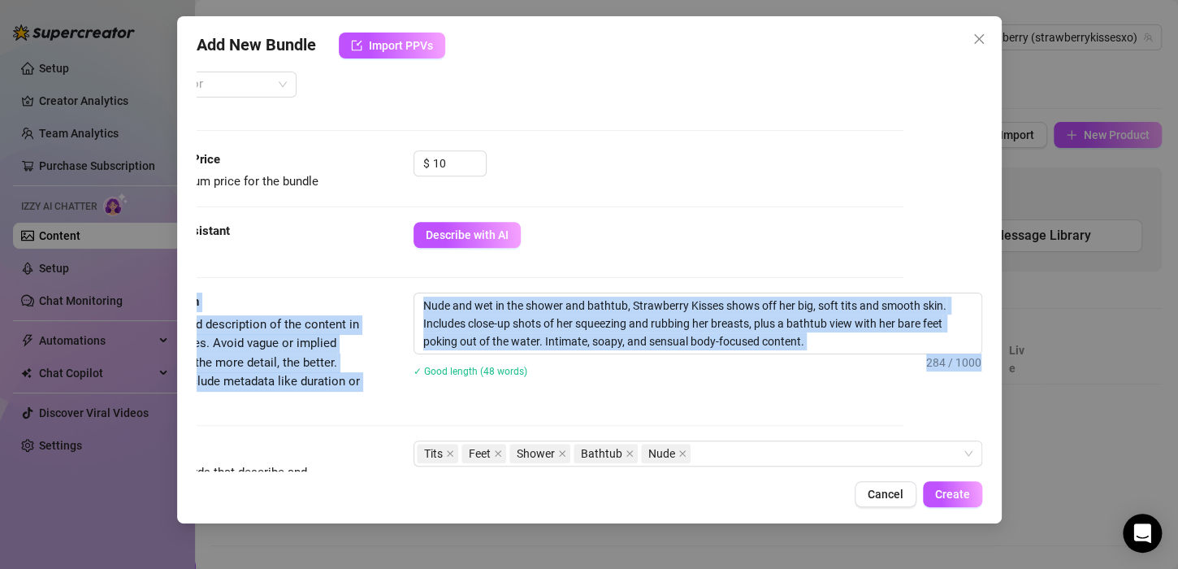
drag, startPoint x: 984, startPoint y: 252, endPoint x: 983, endPoint y: 326, distance: 73.9
click at [983, 326] on div "Add New Bundle Import PPVs Account Strawberry (@strawberrykissesxo) Name Name i…" at bounding box center [589, 269] width 824 height 507
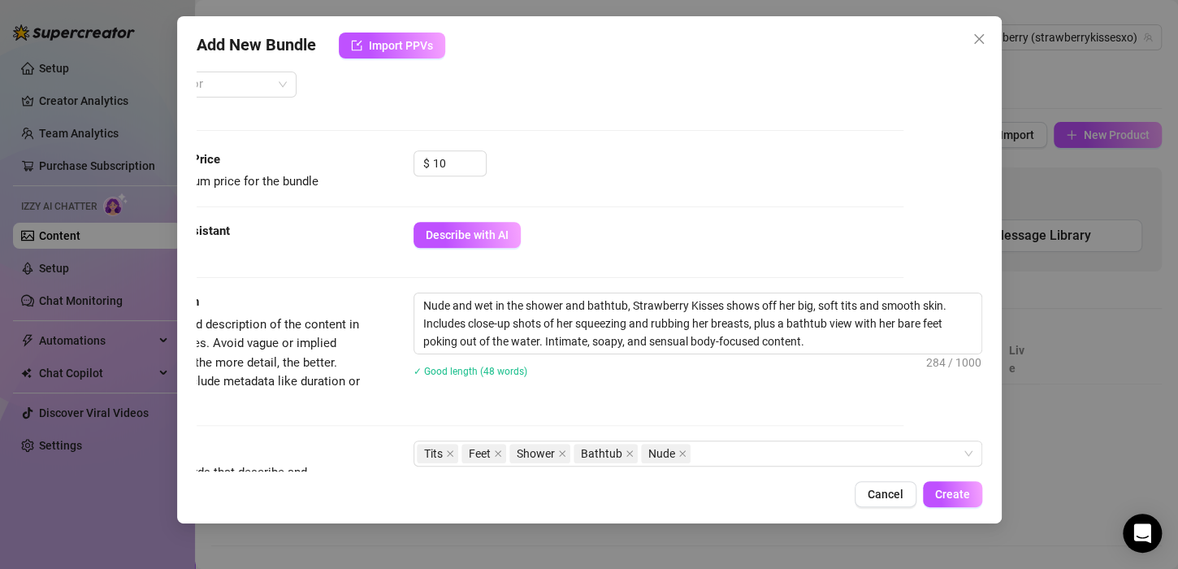
click at [874, 395] on div "Description Write a detailed description of the content in a few sentences. Avo…" at bounding box center [510, 351] width 785 height 118
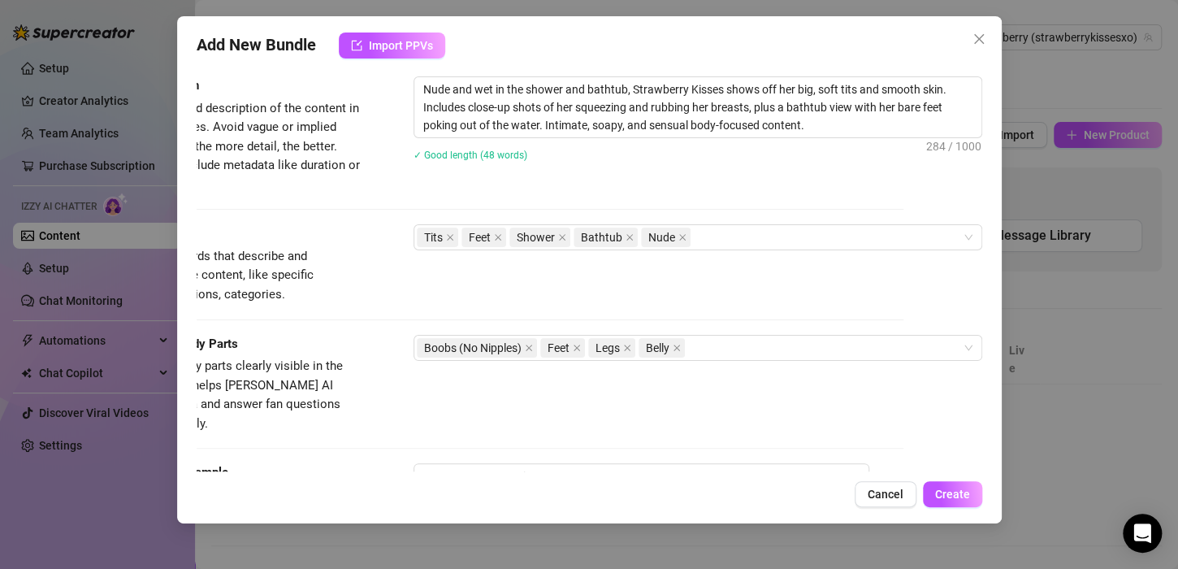
scroll to position [941, 93]
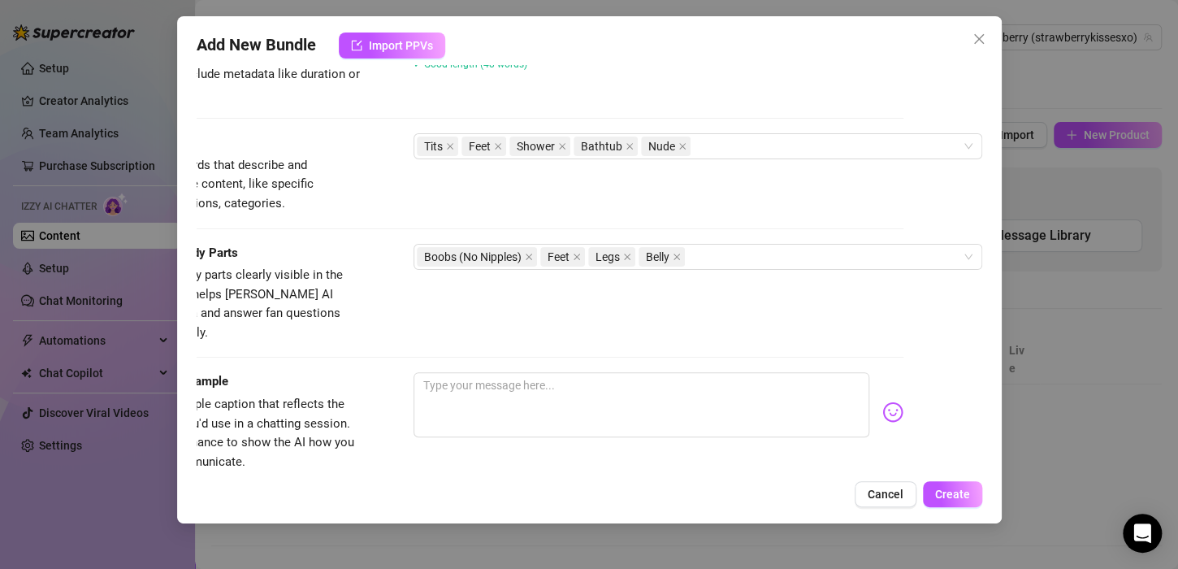
click at [544, 482] on div "Cancel Create" at bounding box center [589, 494] width 785 height 26
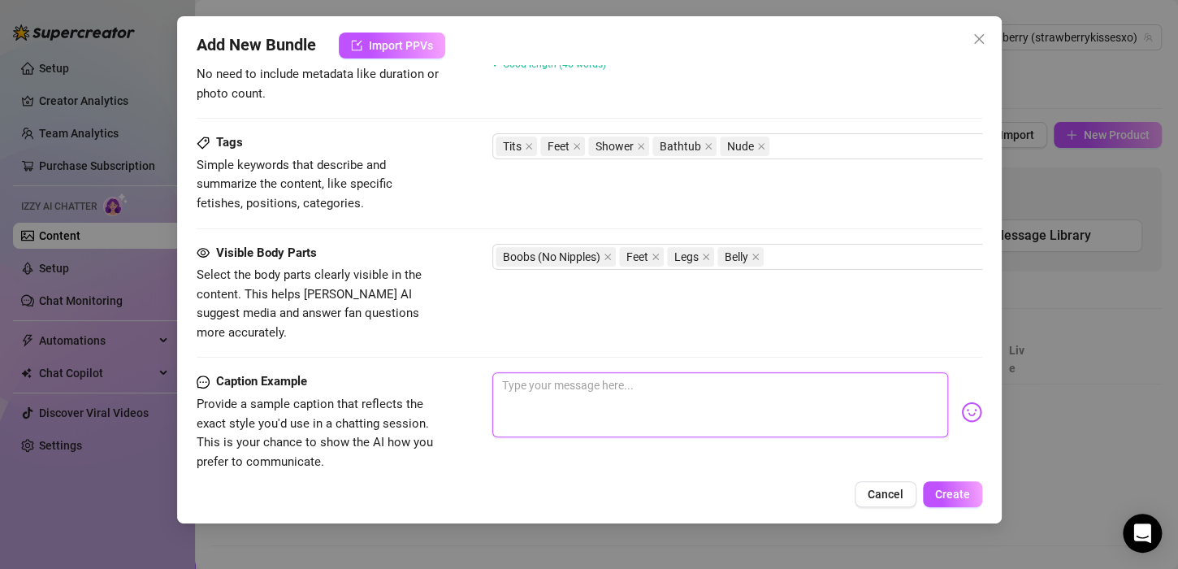
click at [646, 372] on textarea at bounding box center [720, 404] width 456 height 65
click at [792, 397] on textarea at bounding box center [720, 404] width 456 height 65
click at [928, 484] on button "Create" at bounding box center [952, 494] width 59 height 26
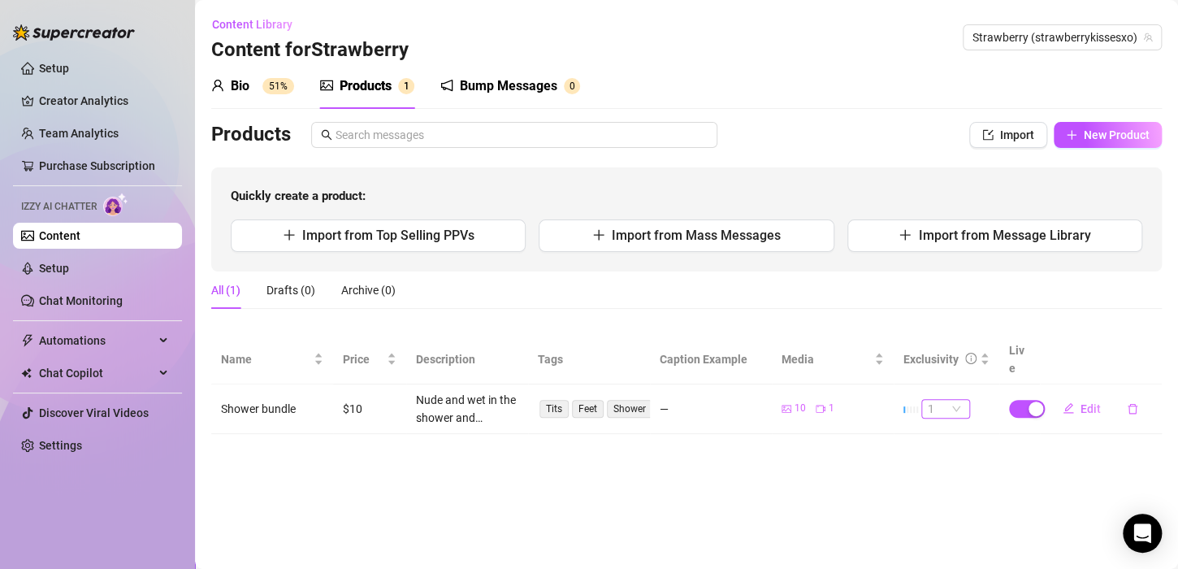
click at [954, 400] on span "1" at bounding box center [946, 409] width 36 height 18
click at [945, 524] on div "5 🔥" at bounding box center [945, 523] width 23 height 18
click at [952, 400] on span "1" at bounding box center [946, 409] width 36 height 18
click at [943, 448] on div "2" at bounding box center [945, 445] width 23 height 18
click at [1091, 136] on span "New Product" at bounding box center [1116, 134] width 66 height 13
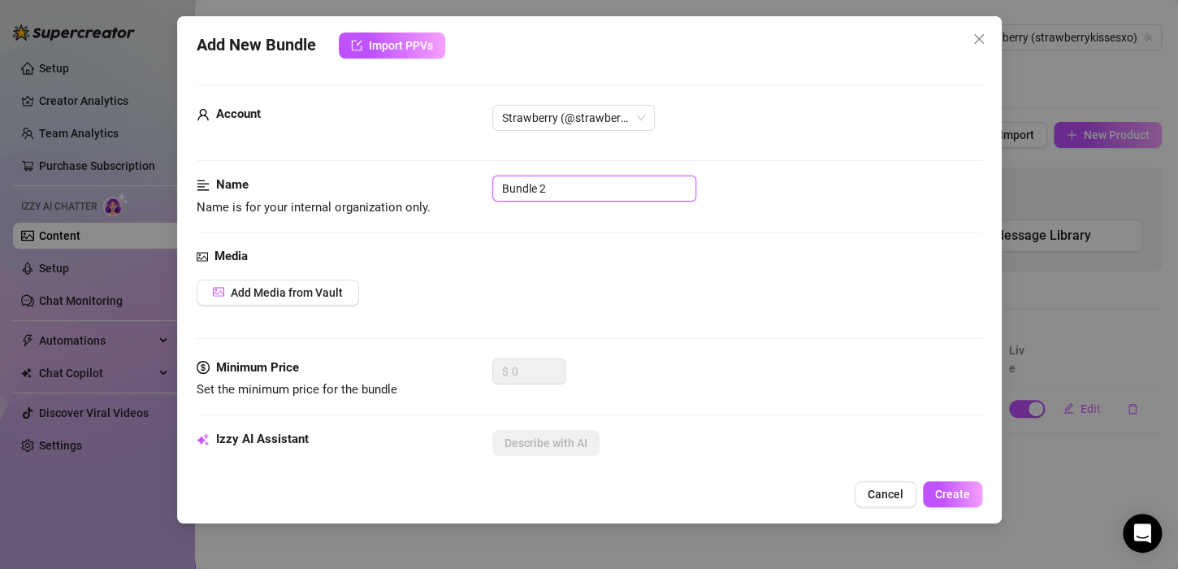
click at [626, 183] on input "Bundle 2" at bounding box center [594, 188] width 204 height 26
click at [285, 275] on div "Media Add Media from Vault" at bounding box center [589, 302] width 785 height 111
click at [581, 180] on input "Bundle 2" at bounding box center [594, 188] width 204 height 26
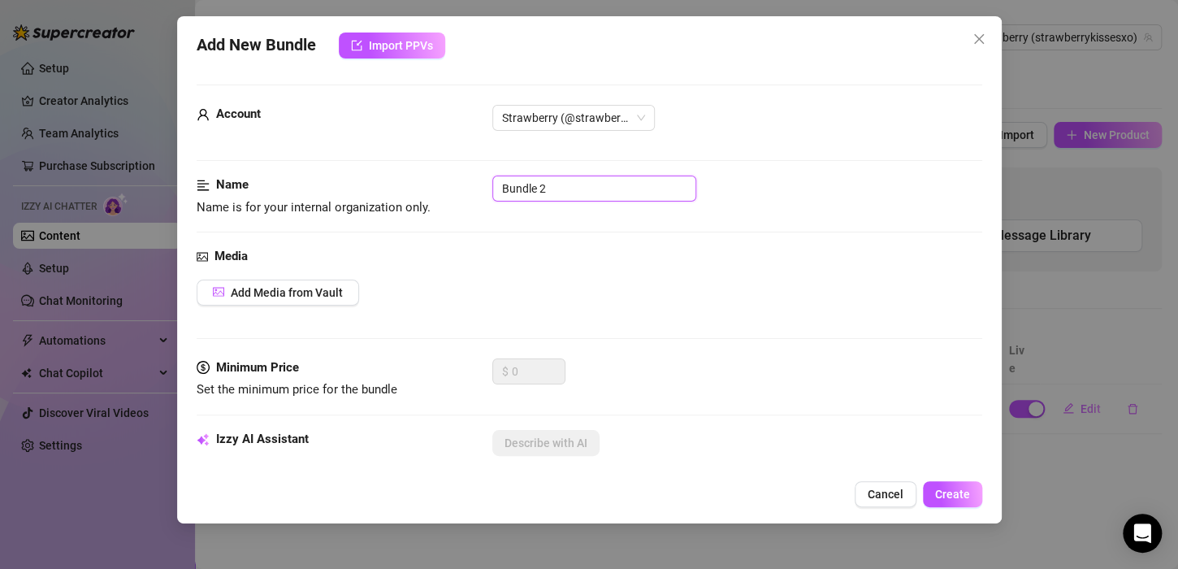
click at [581, 180] on input "Bundle 2" at bounding box center [594, 188] width 204 height 26
click at [325, 286] on span "Add Media from Vault" at bounding box center [287, 292] width 112 height 13
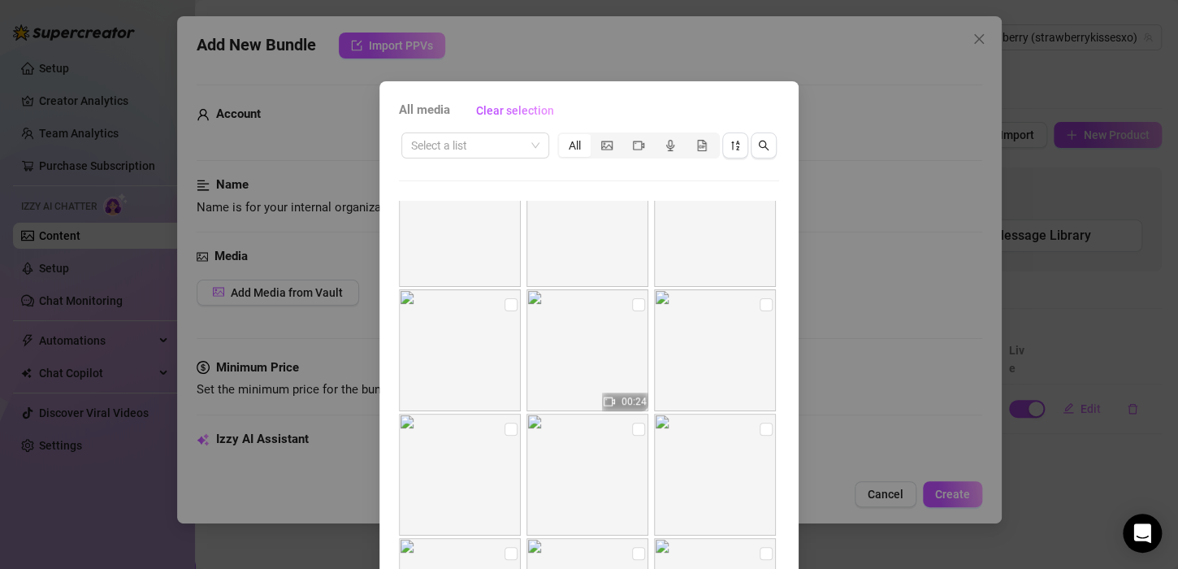
scroll to position [344, 0]
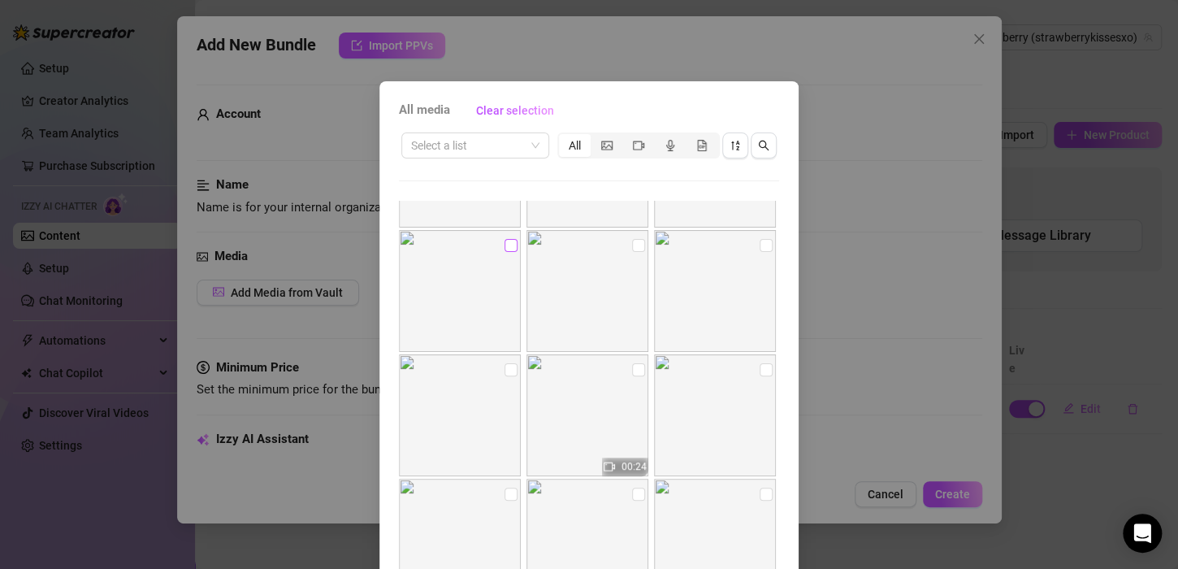
click at [504, 248] on input "checkbox" at bounding box center [510, 245] width 13 height 13
click at [737, 236] on img at bounding box center [715, 273] width 122 height 122
click at [756, 232] on img at bounding box center [715, 273] width 122 height 122
click at [756, 227] on img at bounding box center [715, 273] width 122 height 122
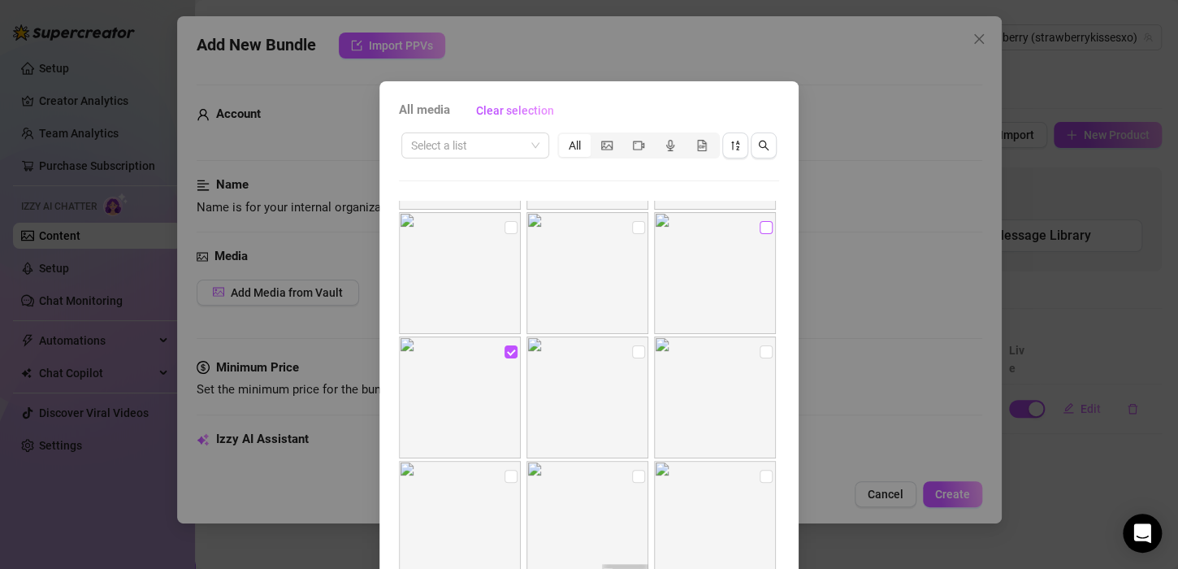
click at [759, 227] on input "checkbox" at bounding box center [765, 227] width 13 height 13
click at [773, 381] on div "All media Clear selection Select a list All 00:24 No more media Cancel OK" at bounding box center [588, 369] width 419 height 577
click at [773, 379] on div "All media Clear selection Select a list All 00:24 No more media Cancel OK" at bounding box center [588, 369] width 419 height 577
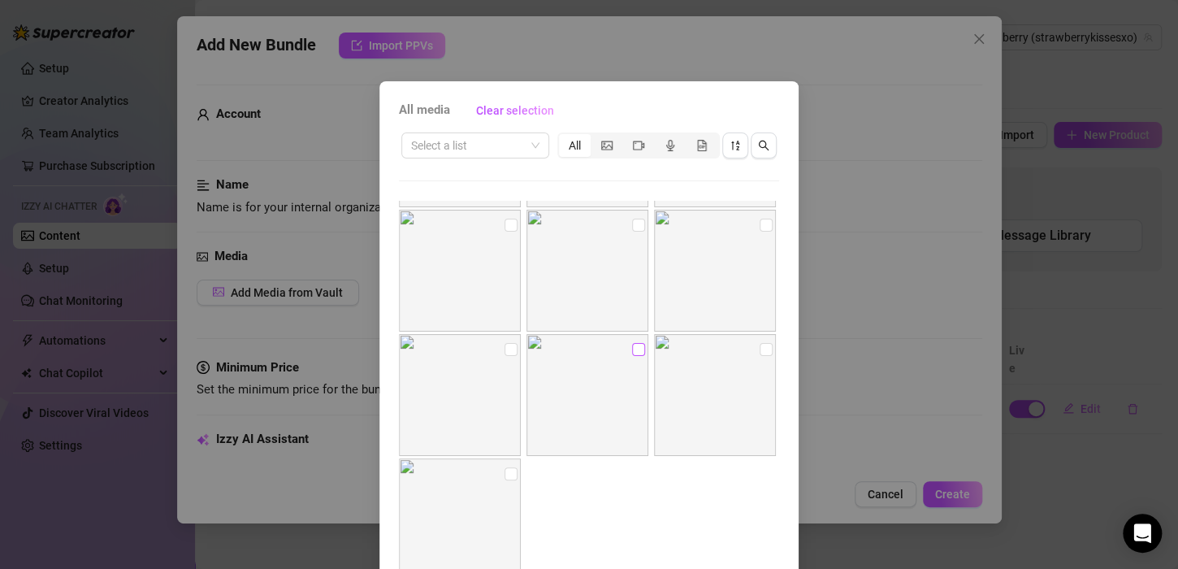
click at [632, 352] on input "checkbox" at bounding box center [638, 349] width 13 height 13
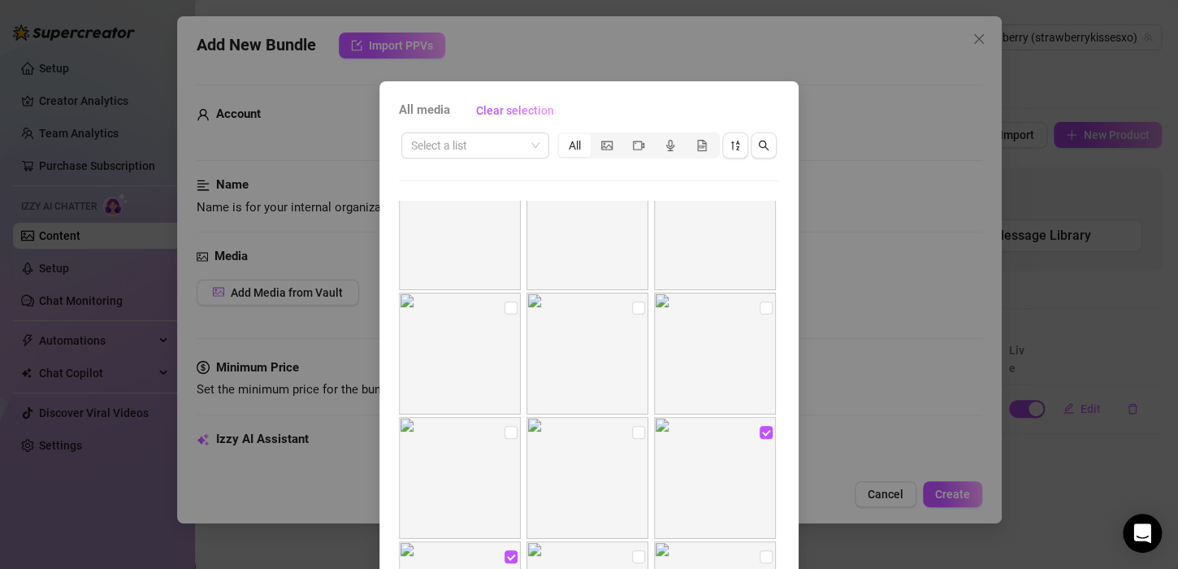
scroll to position [0, 0]
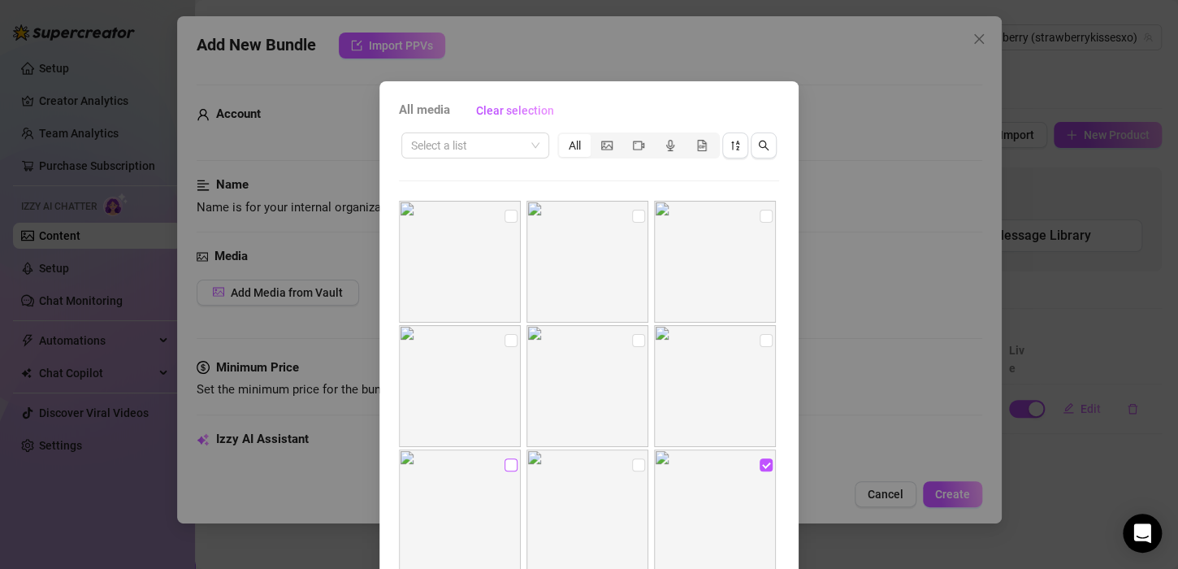
click at [504, 464] on input "checkbox" at bounding box center [510, 464] width 13 height 13
click at [861, 271] on div "All media Clear selection Select a list All 00:24 No more media Cancel OK" at bounding box center [589, 284] width 1178 height 569
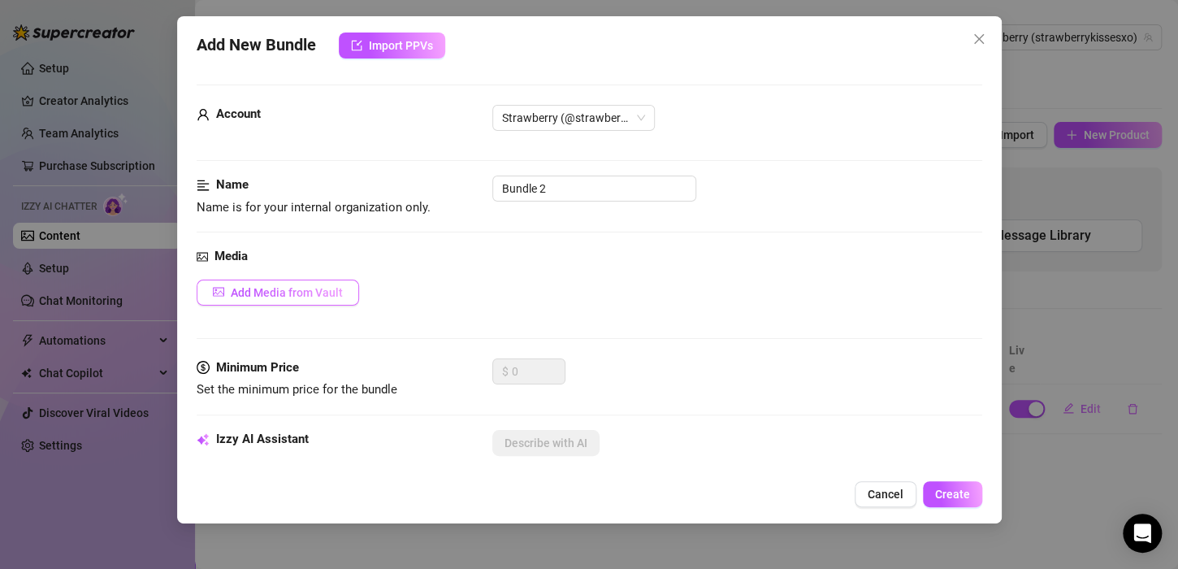
click at [326, 291] on span "Add Media from Vault" at bounding box center [287, 292] width 112 height 13
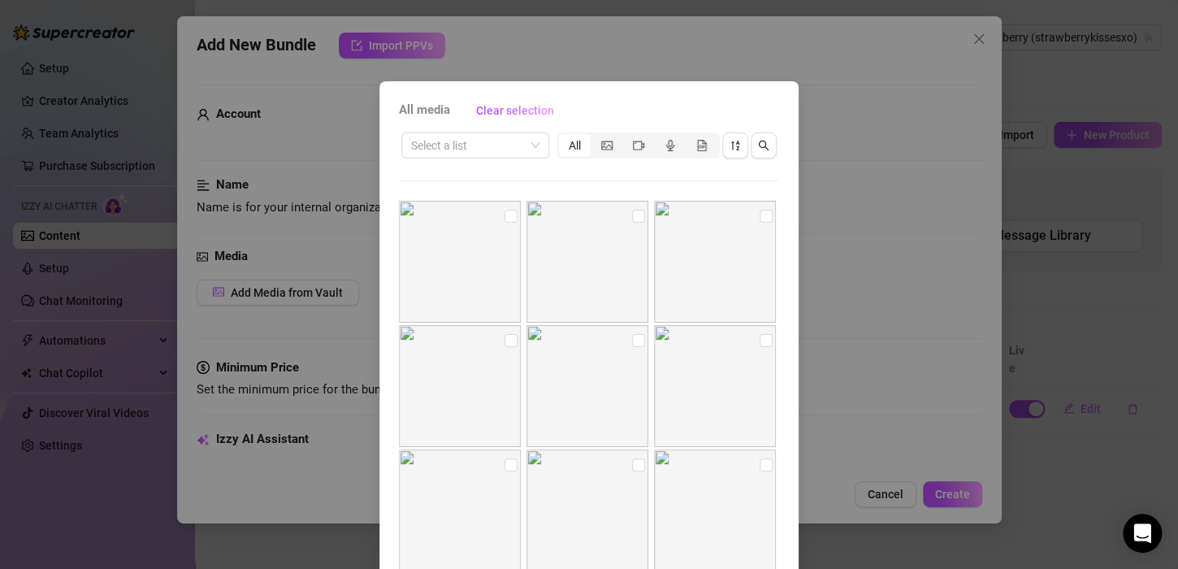
drag, startPoint x: 786, startPoint y: 248, endPoint x: 781, endPoint y: 282, distance: 34.5
click at [781, 282] on div "All media Clear selection Select a list All 00:24 No more media Cancel OK" at bounding box center [588, 369] width 419 height 577
click at [616, 227] on img at bounding box center [587, 271] width 122 height 122
click at [632, 226] on input "checkbox" at bounding box center [638, 225] width 13 height 13
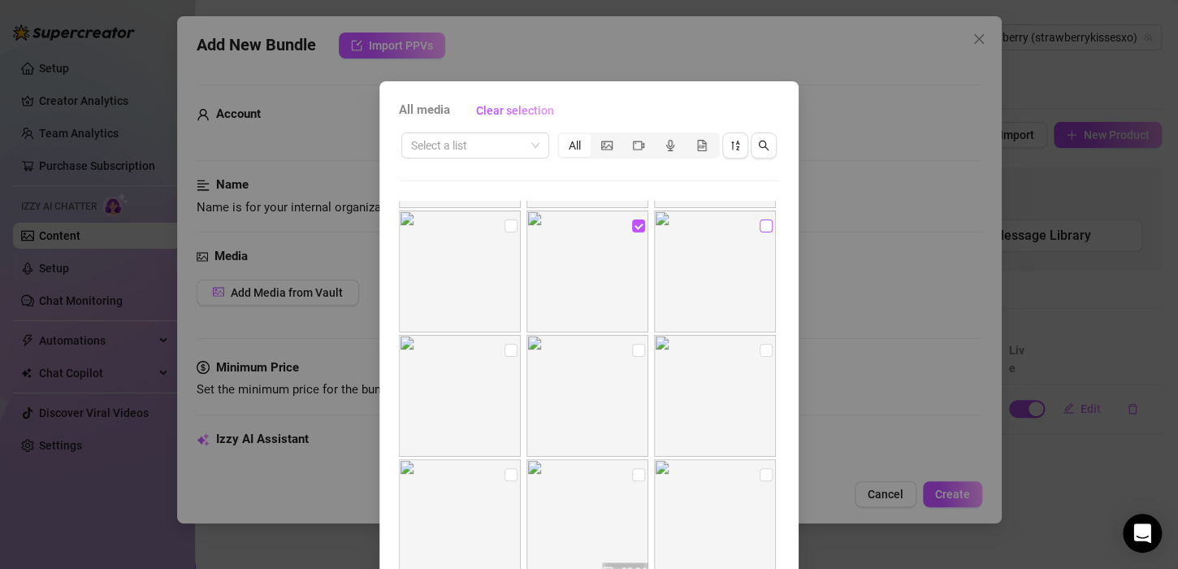
click at [759, 226] on input "checkbox" at bounding box center [765, 225] width 13 height 13
click at [504, 347] on input "checkbox" at bounding box center [510, 350] width 13 height 13
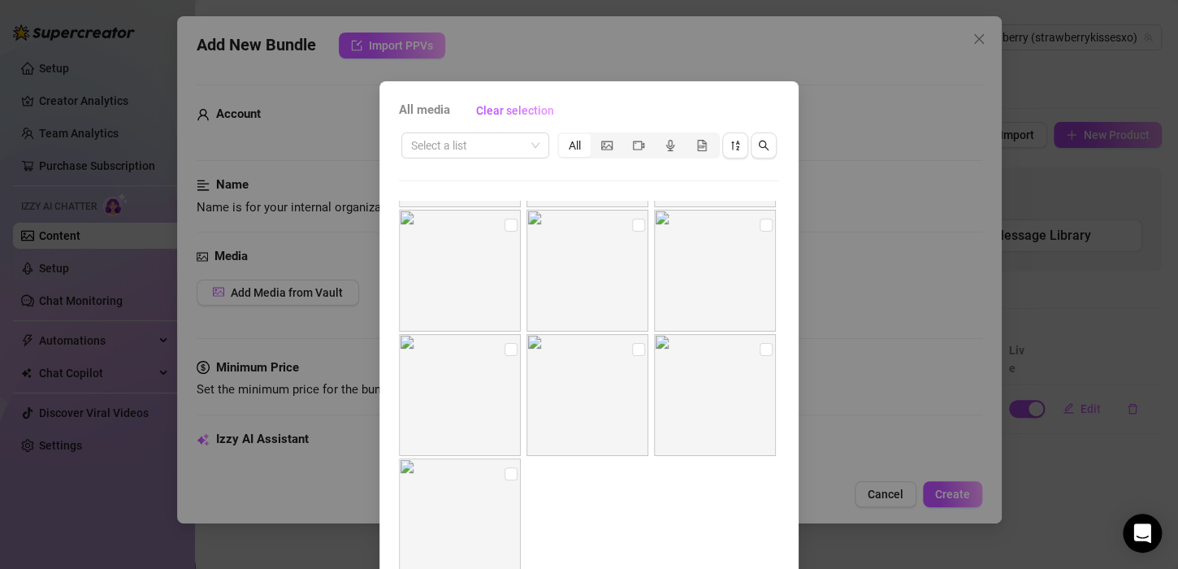
scroll to position [110, 0]
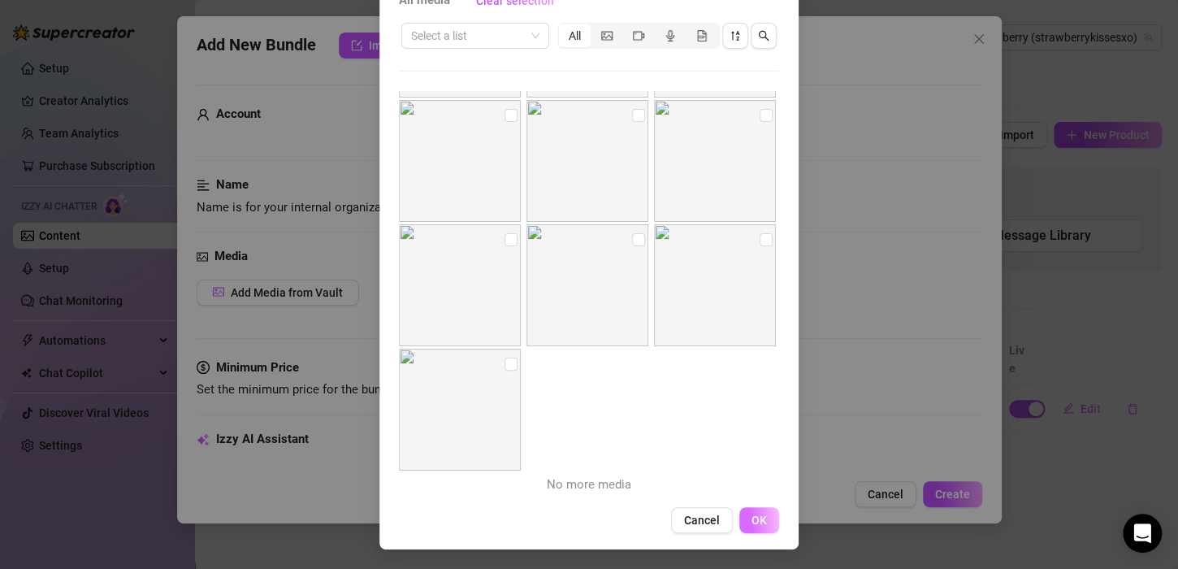
click at [759, 520] on span "OK" at bounding box center [758, 519] width 15 height 13
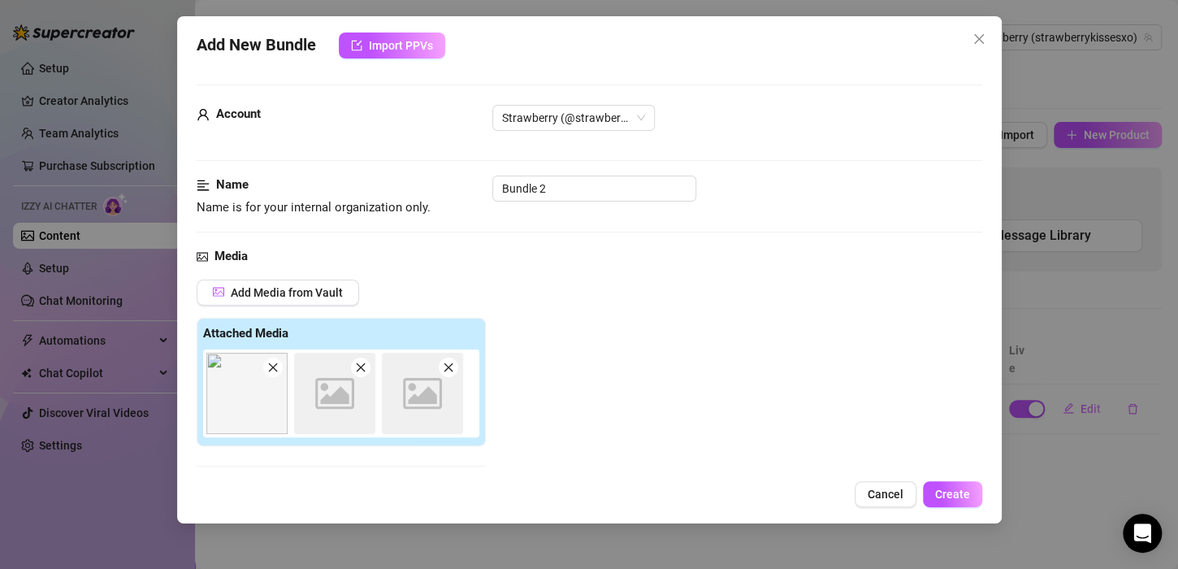
scroll to position [262, 0]
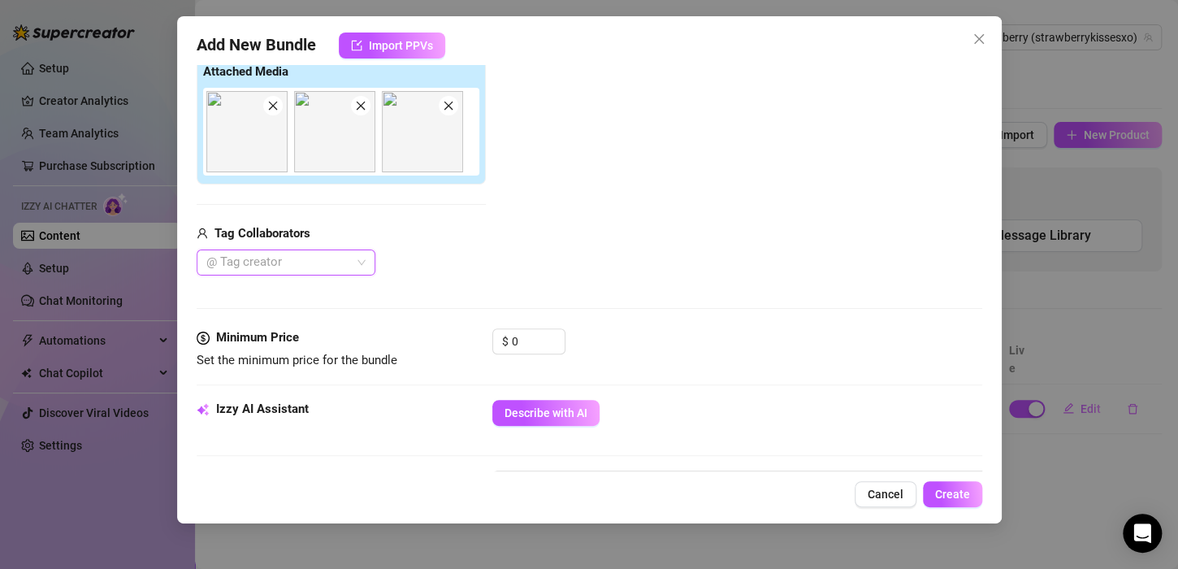
click at [357, 270] on div "@ Tag creator" at bounding box center [286, 262] width 179 height 26
click at [551, 352] on div "$ 0" at bounding box center [528, 341] width 73 height 26
click at [516, 331] on input "0" at bounding box center [538, 341] width 53 height 24
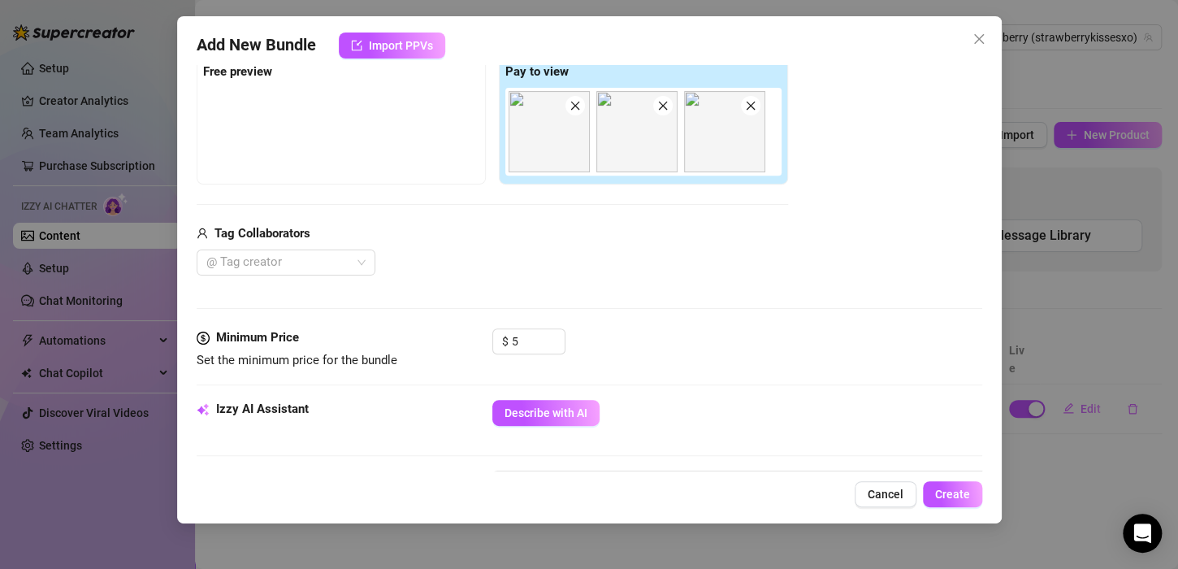
click at [818, 286] on div "Media Add Media from Vault Free preview Pay to view Tag Collaborators @ Tag cre…" at bounding box center [589, 156] width 785 height 343
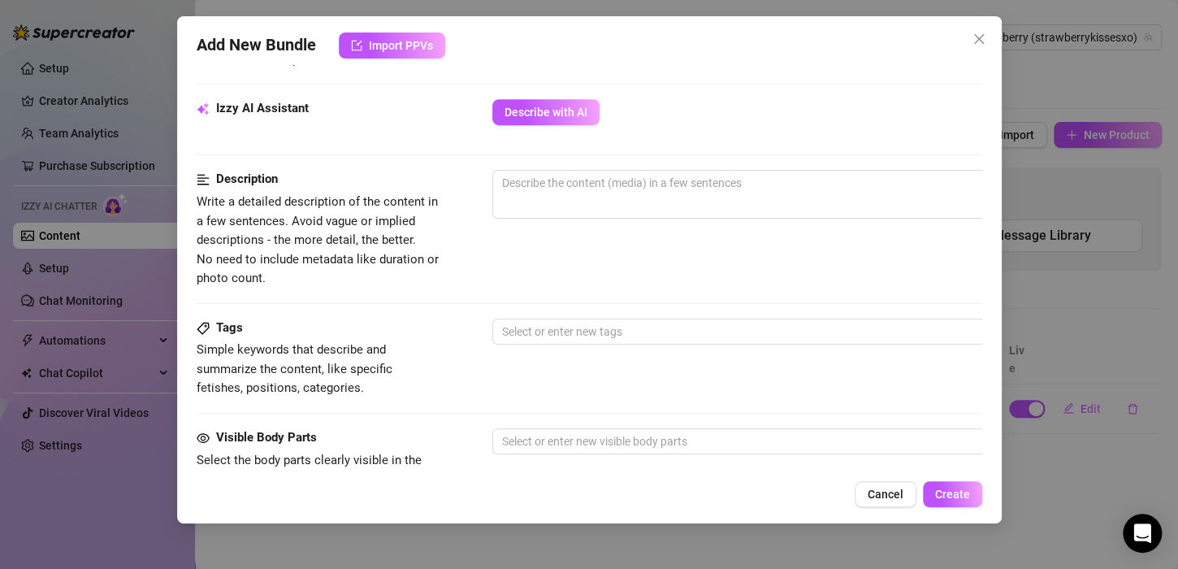
scroll to position [564, 0]
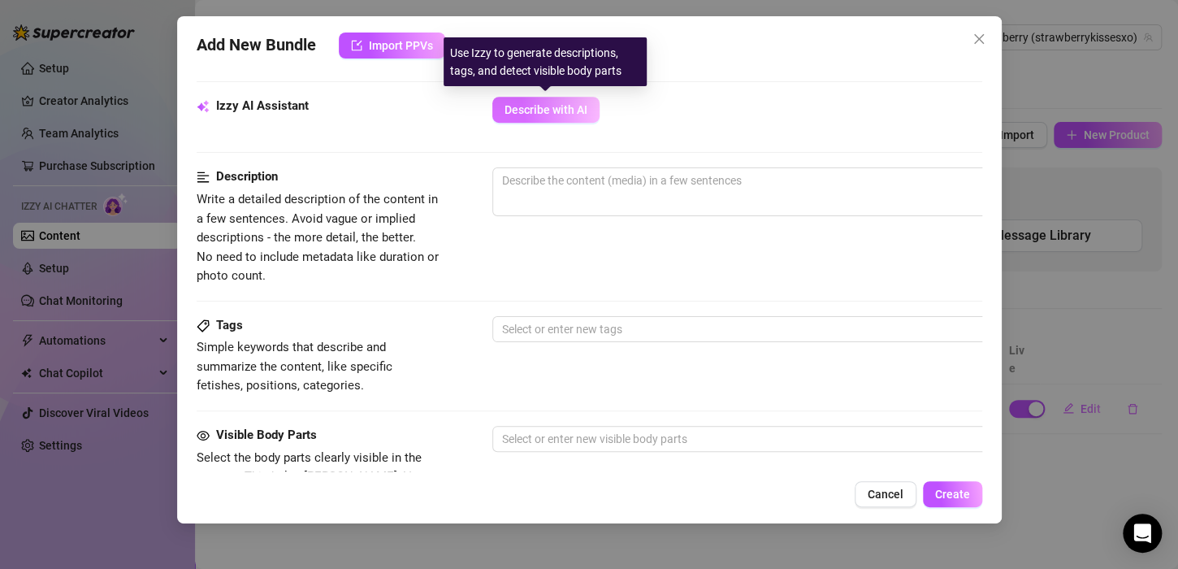
click at [573, 112] on span "Describe with AI" at bounding box center [545, 109] width 83 height 13
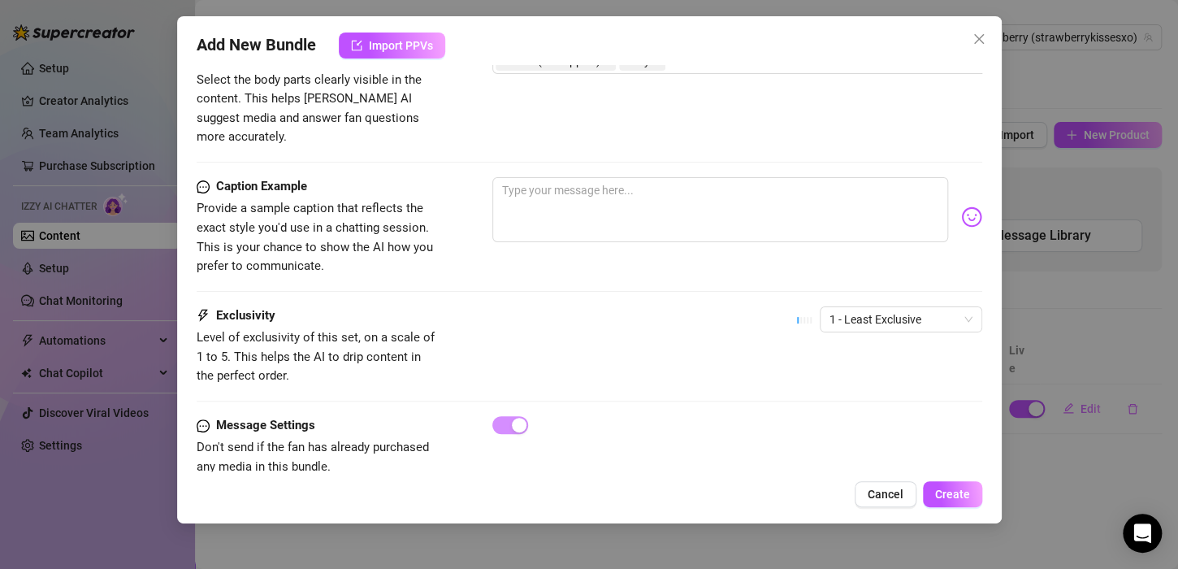
scroll to position [969, 0]
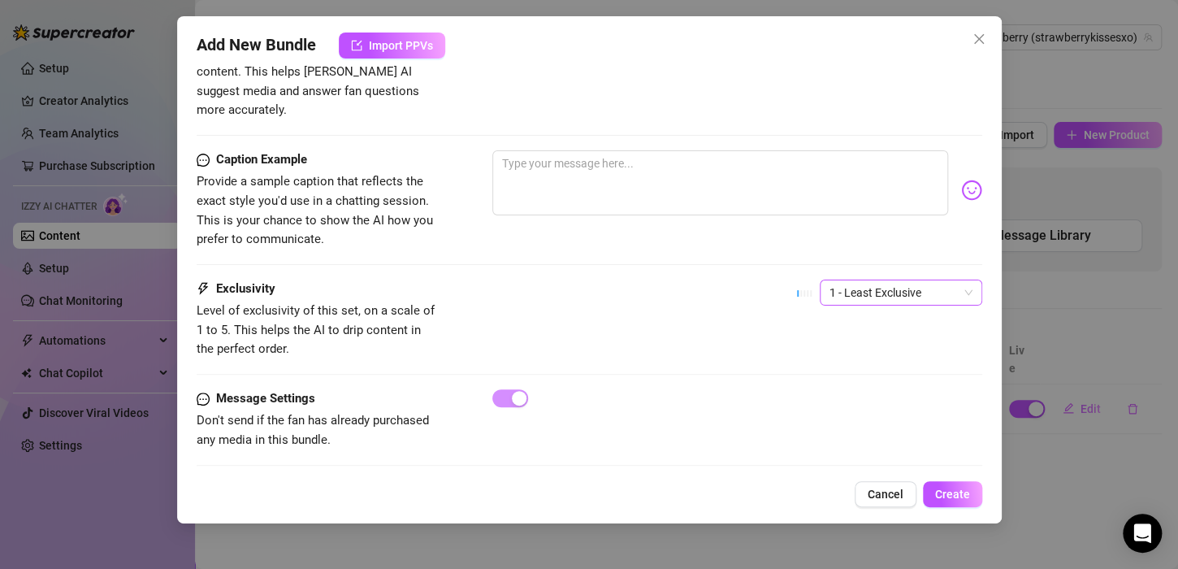
click at [893, 280] on span "1 - Least Exclusive" at bounding box center [900, 292] width 143 height 24
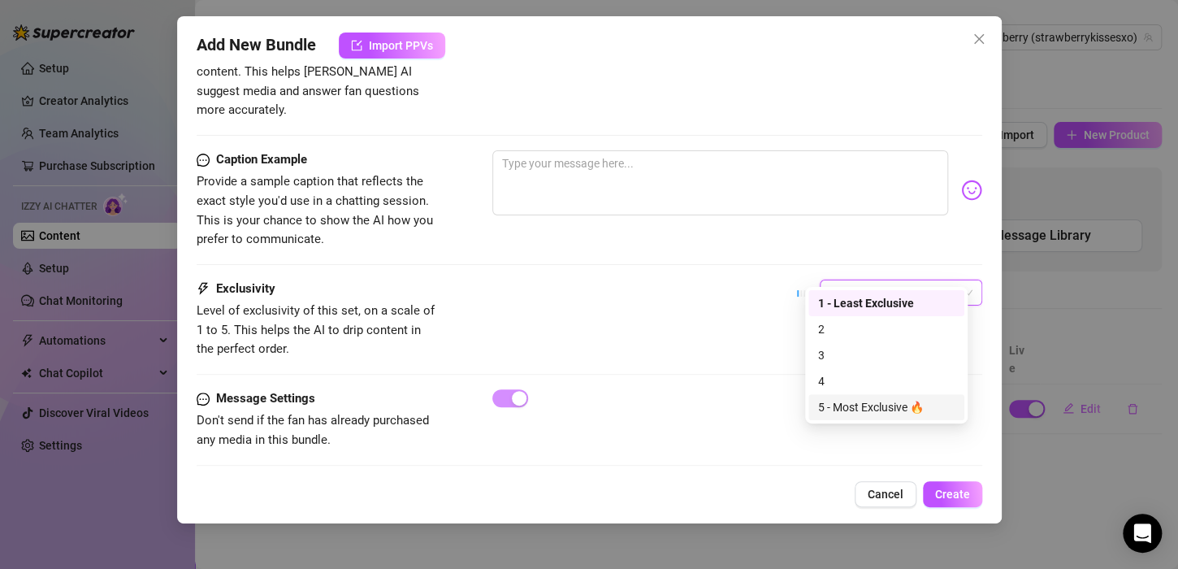
click at [893, 409] on div "5 - Most Exclusive 🔥" at bounding box center [886, 407] width 136 height 18
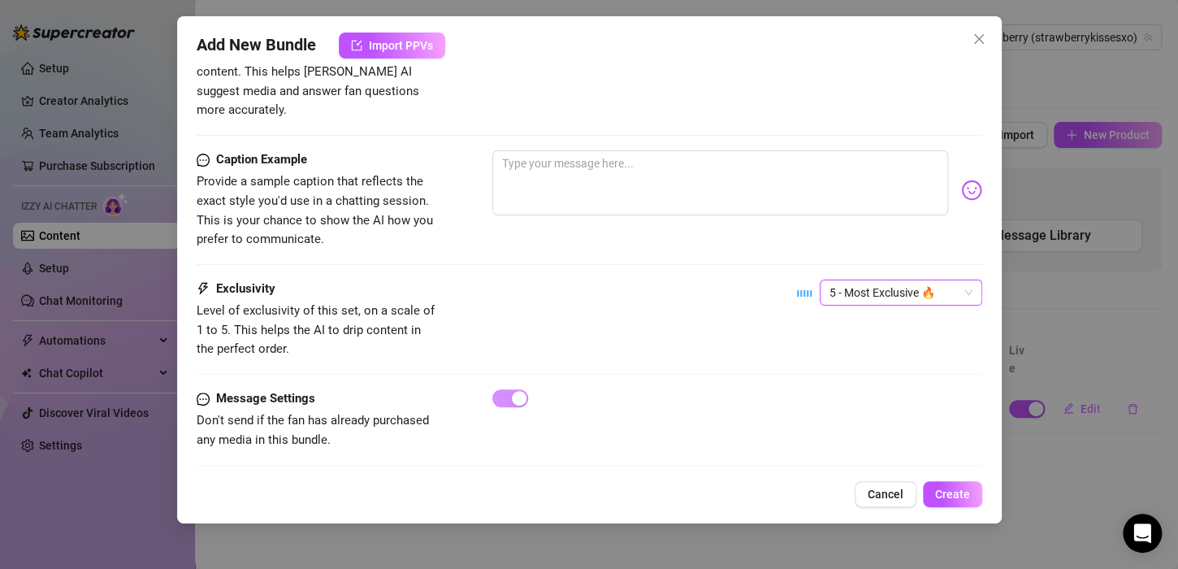
click at [916, 280] on span "5 - Most Exclusive 🔥" at bounding box center [900, 292] width 143 height 24
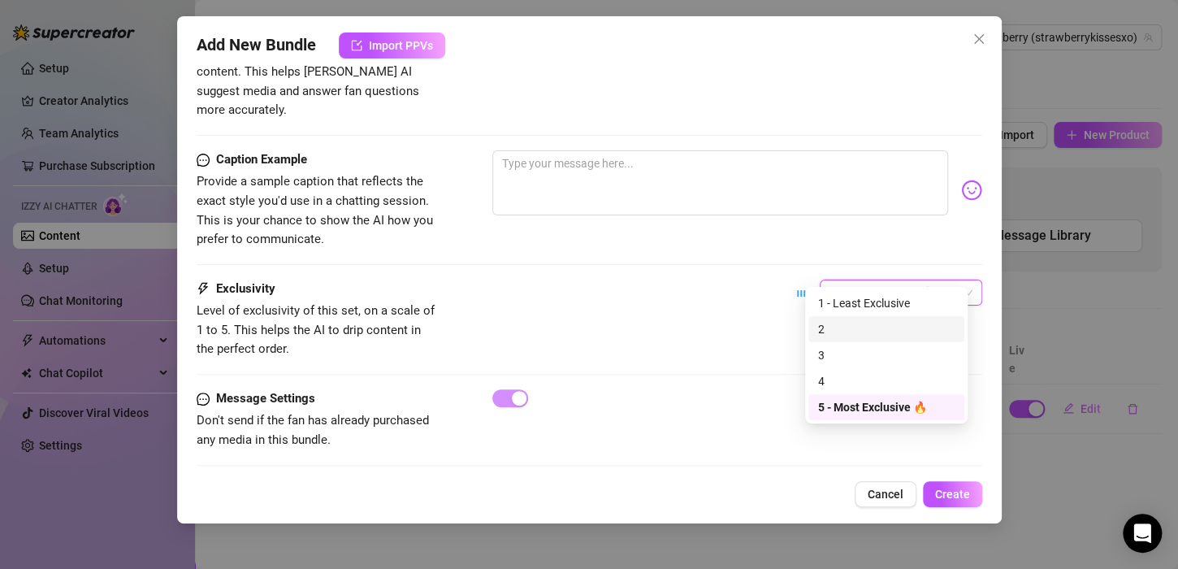
click at [889, 335] on div "2" at bounding box center [886, 329] width 136 height 18
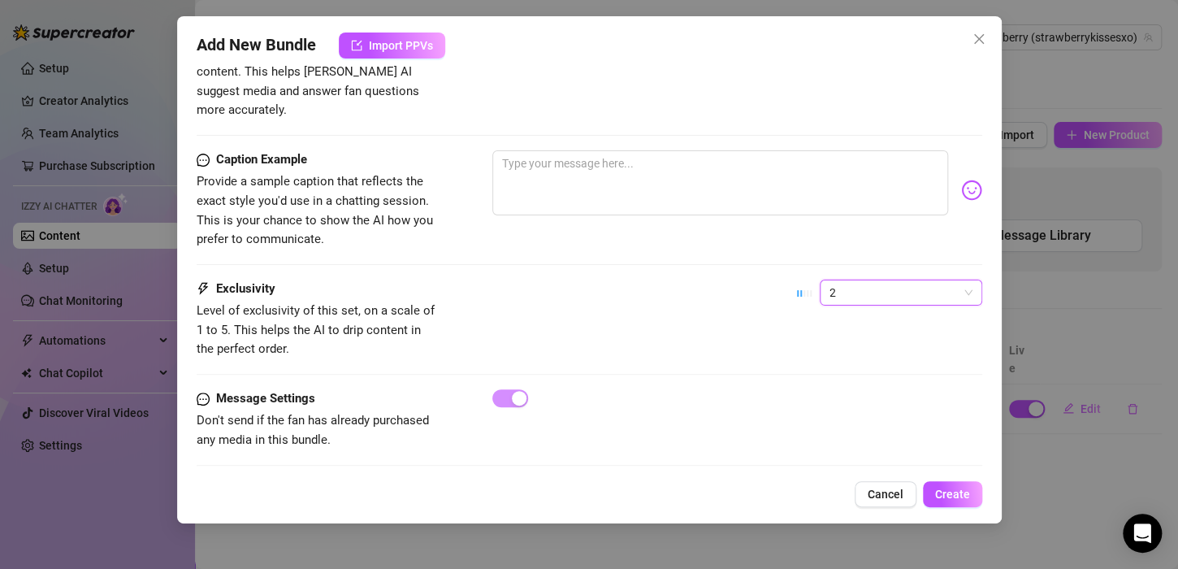
click at [907, 280] on span "2" at bounding box center [900, 292] width 143 height 24
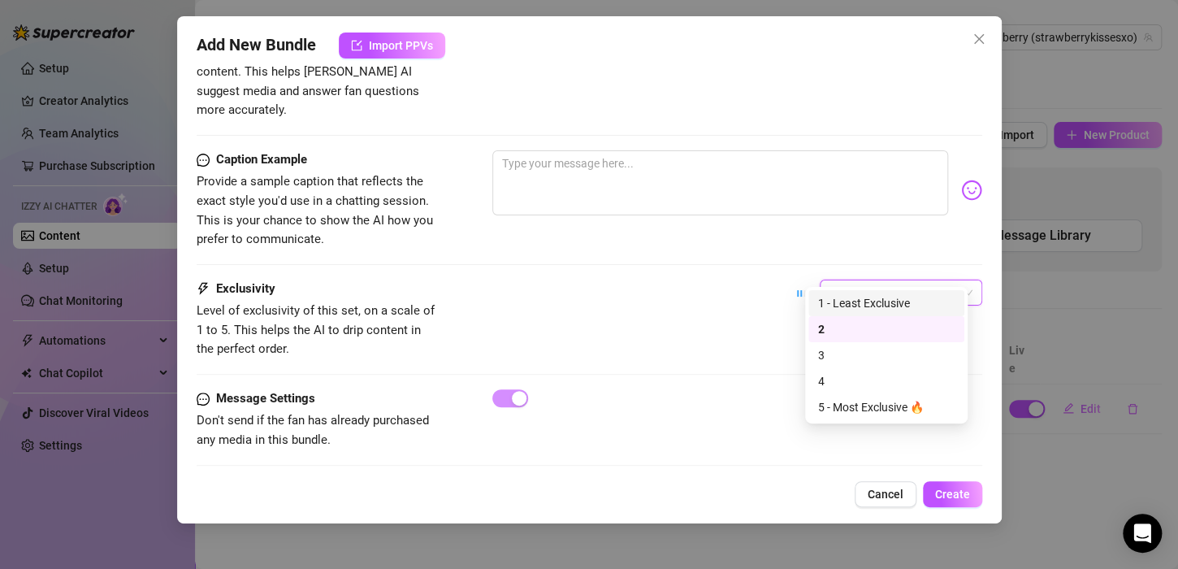
click at [903, 314] on div "1 - Least Exclusive" at bounding box center [886, 303] width 156 height 26
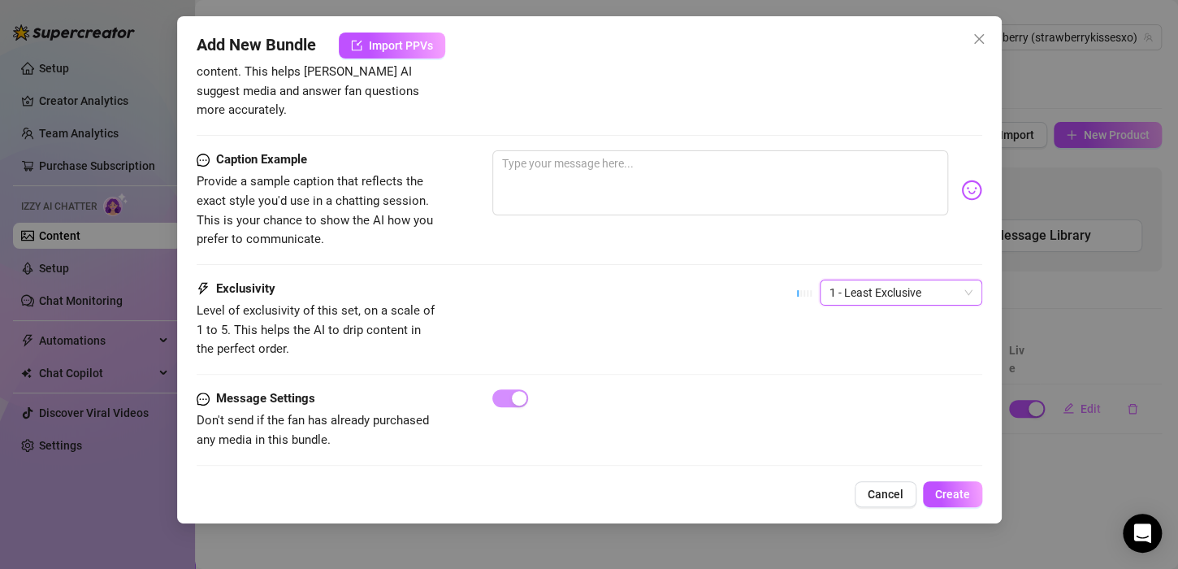
click at [915, 280] on span "1 - Least Exclusive" at bounding box center [900, 292] width 143 height 24
click at [928, 210] on div "Caption Example Provide a sample caption that reflects the exact style you'd us…" at bounding box center [589, 199] width 785 height 99
click at [949, 494] on span "Create" at bounding box center [952, 493] width 35 height 13
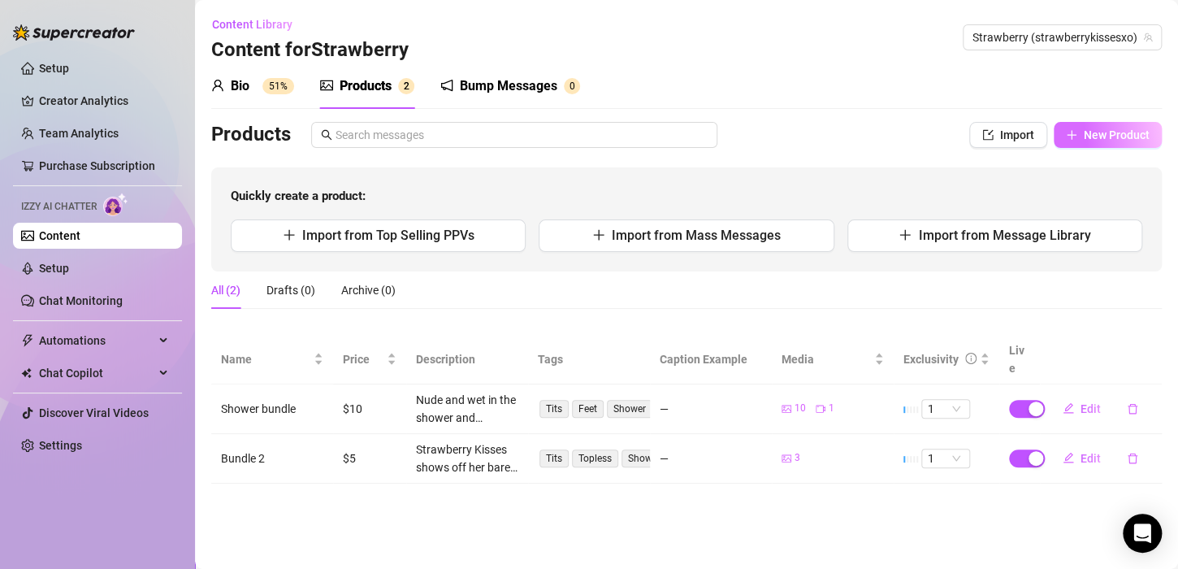
click at [1081, 130] on button "New Product" at bounding box center [1107, 135] width 108 height 26
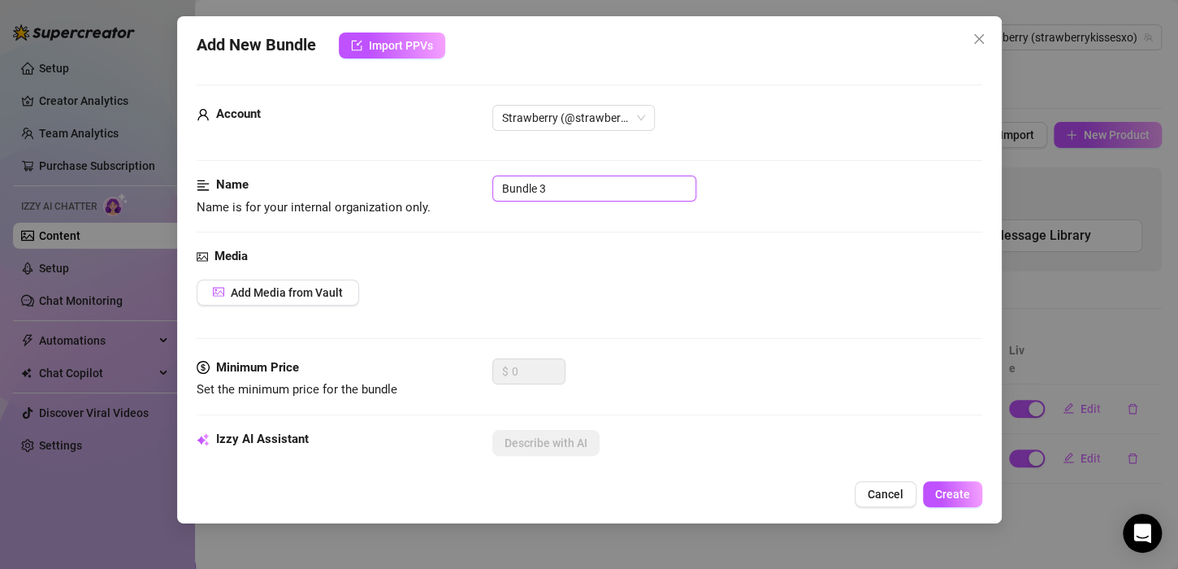
click at [590, 197] on input "Bundle 3" at bounding box center [594, 188] width 204 height 26
click at [315, 288] on span "Add Media from Vault" at bounding box center [287, 292] width 112 height 13
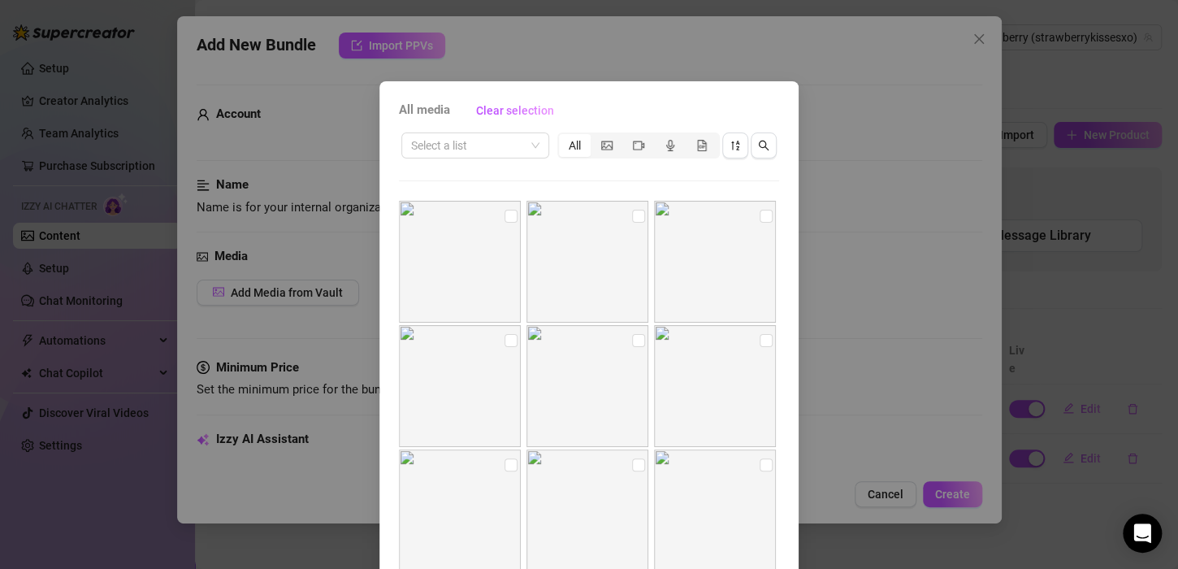
click at [479, 284] on img at bounding box center [460, 262] width 122 height 122
click at [504, 217] on input "checkbox" at bounding box center [510, 216] width 13 height 13
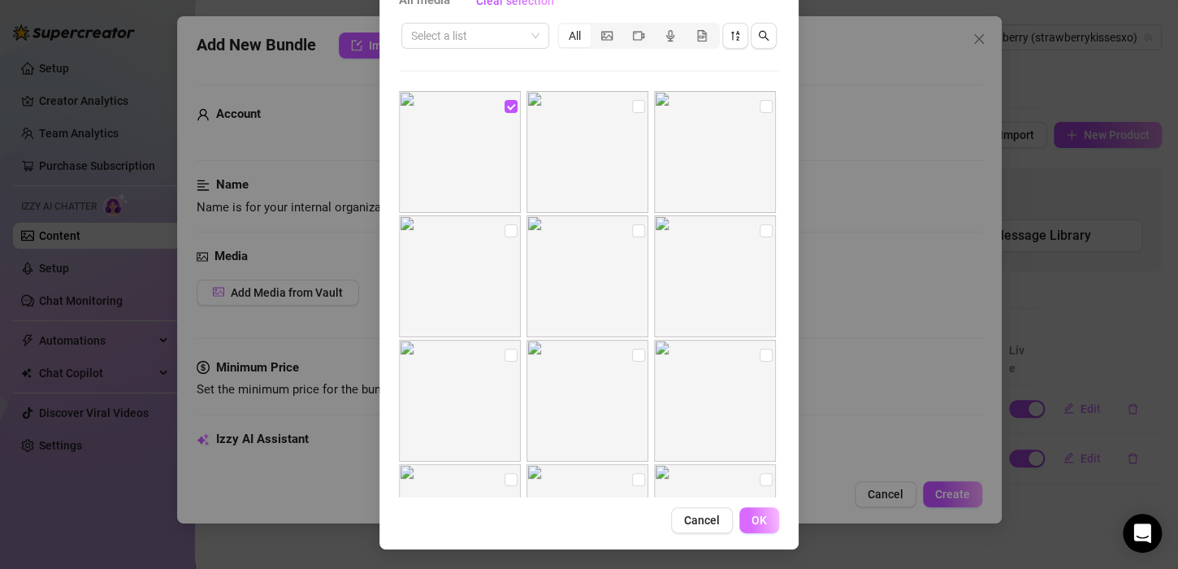
click at [764, 525] on button "OK" at bounding box center [759, 520] width 40 height 26
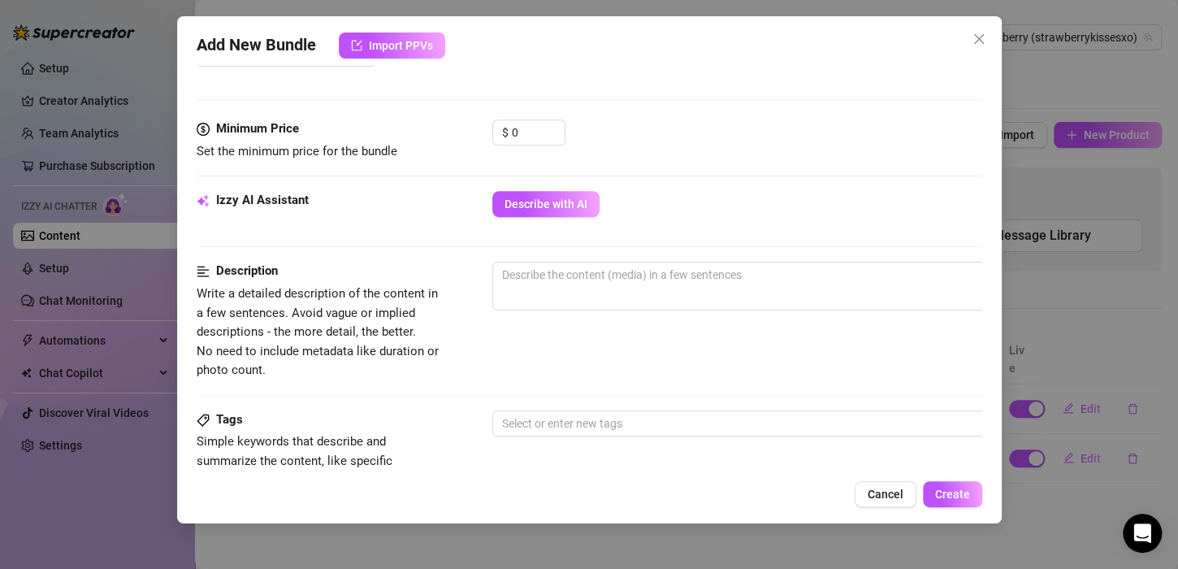
scroll to position [472, 0]
click at [537, 125] on input "0" at bounding box center [538, 131] width 53 height 24
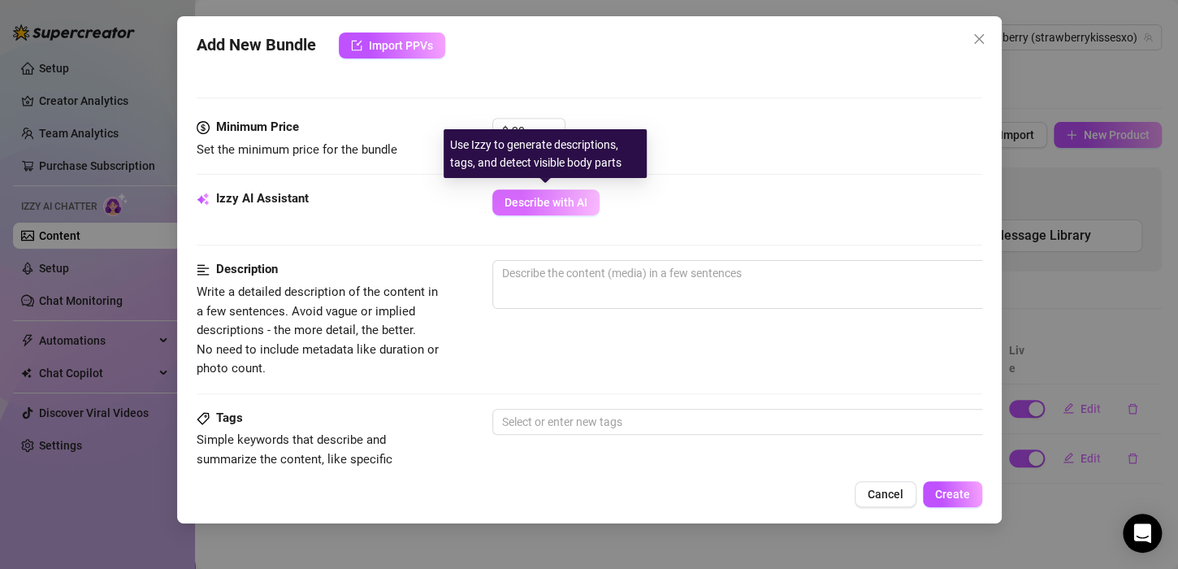
click at [554, 196] on span "Describe with AI" at bounding box center [545, 202] width 83 height 13
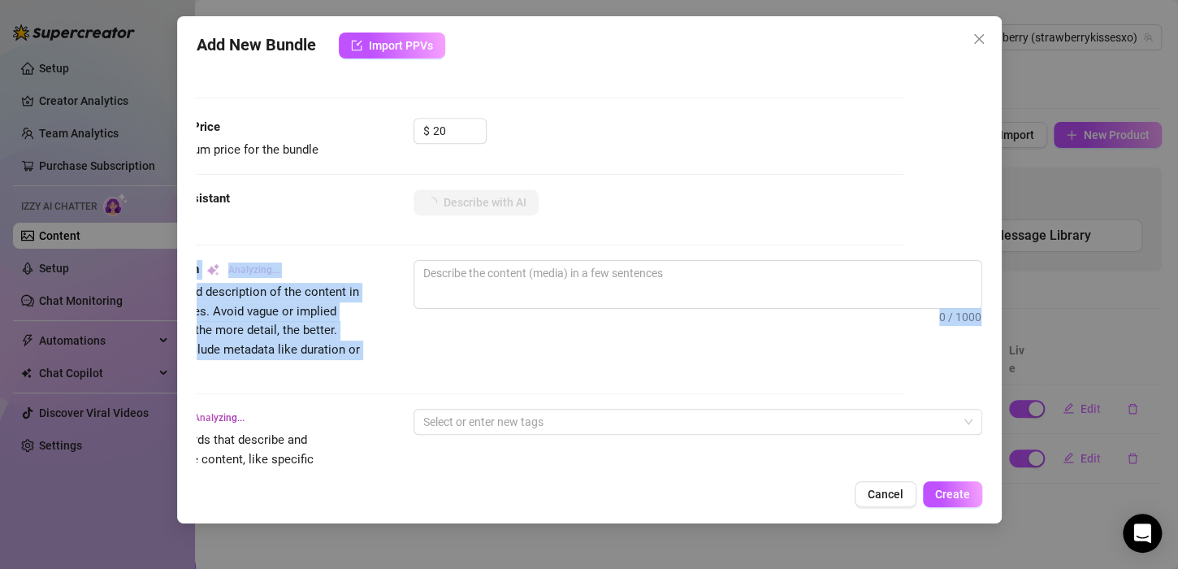
drag, startPoint x: 962, startPoint y: 245, endPoint x: 976, endPoint y: 297, distance: 53.8
click at [976, 297] on div "Account Strawberry (@strawberrykissesxo) Name Name is for your internal organiz…" at bounding box center [589, 268] width 785 height 406
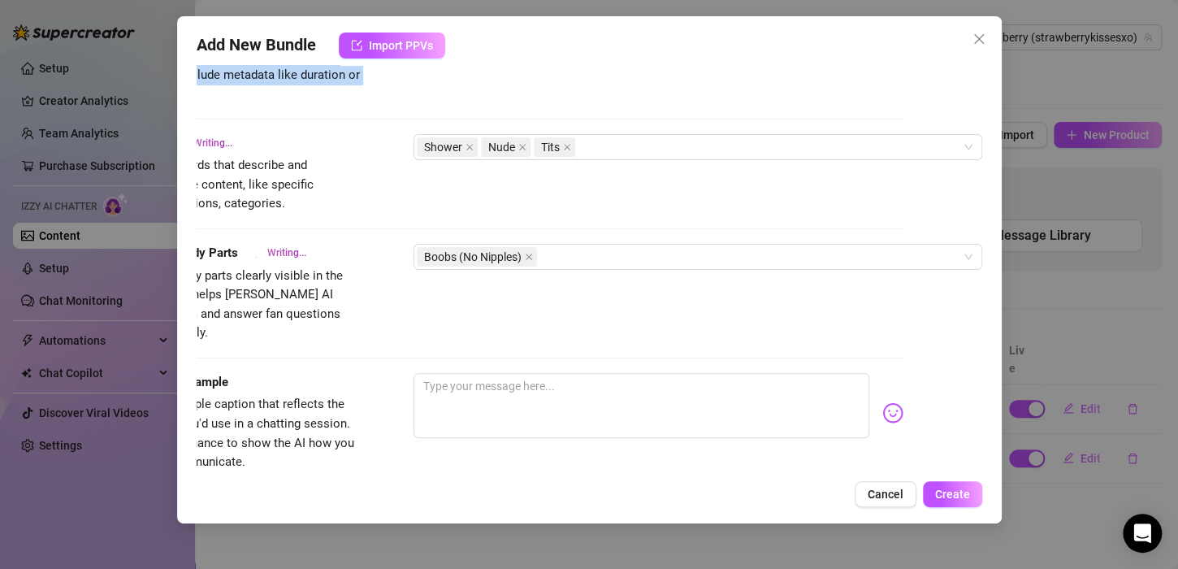
scroll to position [750, 93]
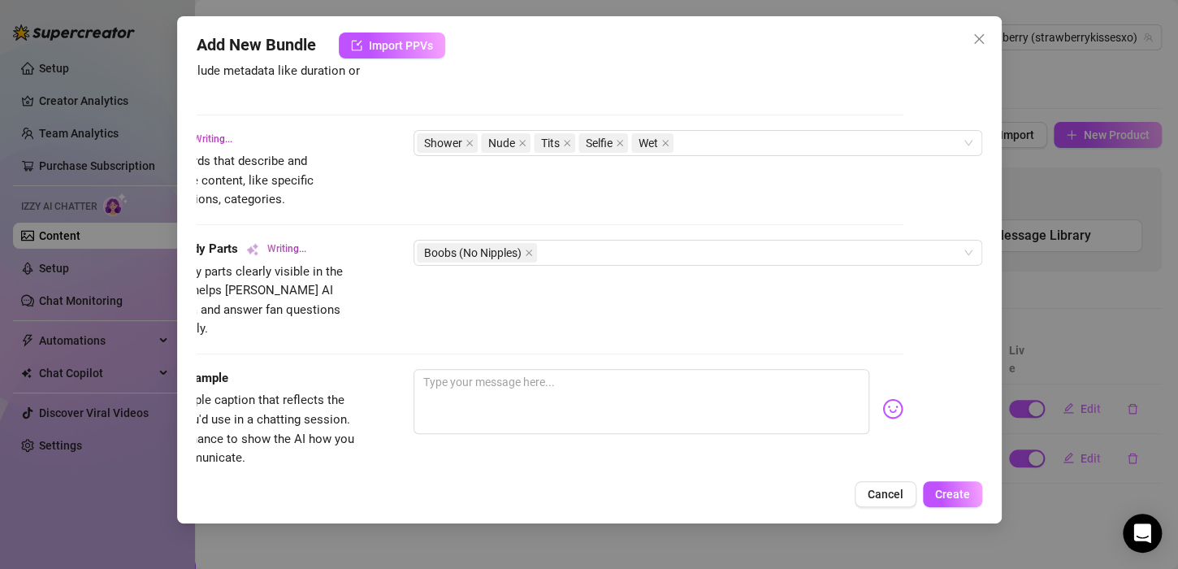
click at [643, 478] on div "Add New Bundle Import PPVs Account Strawberry (@strawberrykissesxo) Name Name i…" at bounding box center [589, 269] width 824 height 507
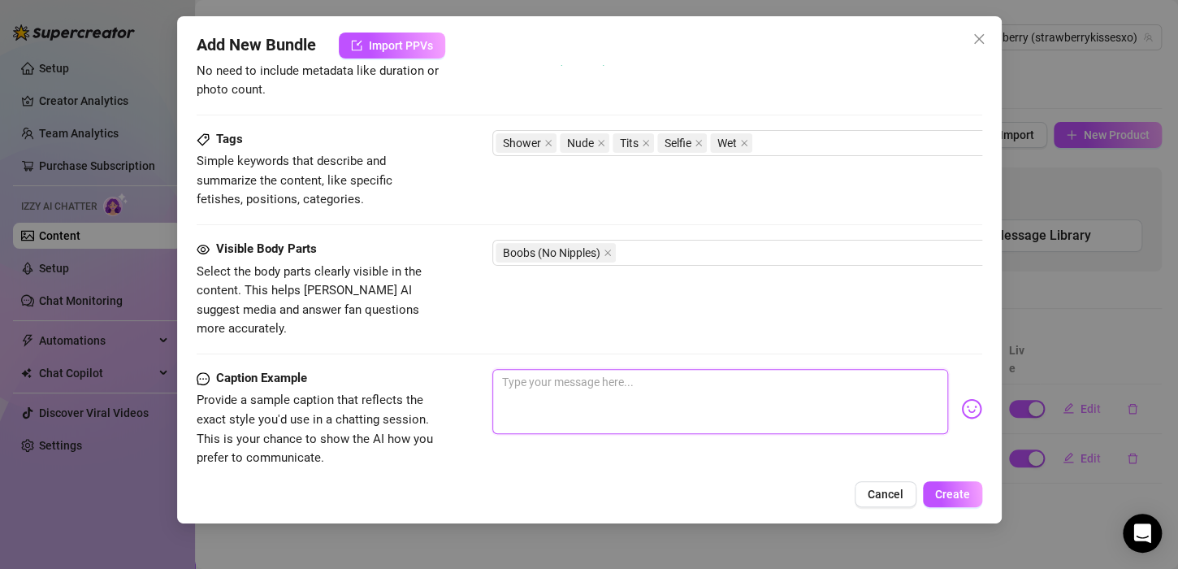
click at [593, 385] on textarea at bounding box center [720, 401] width 456 height 65
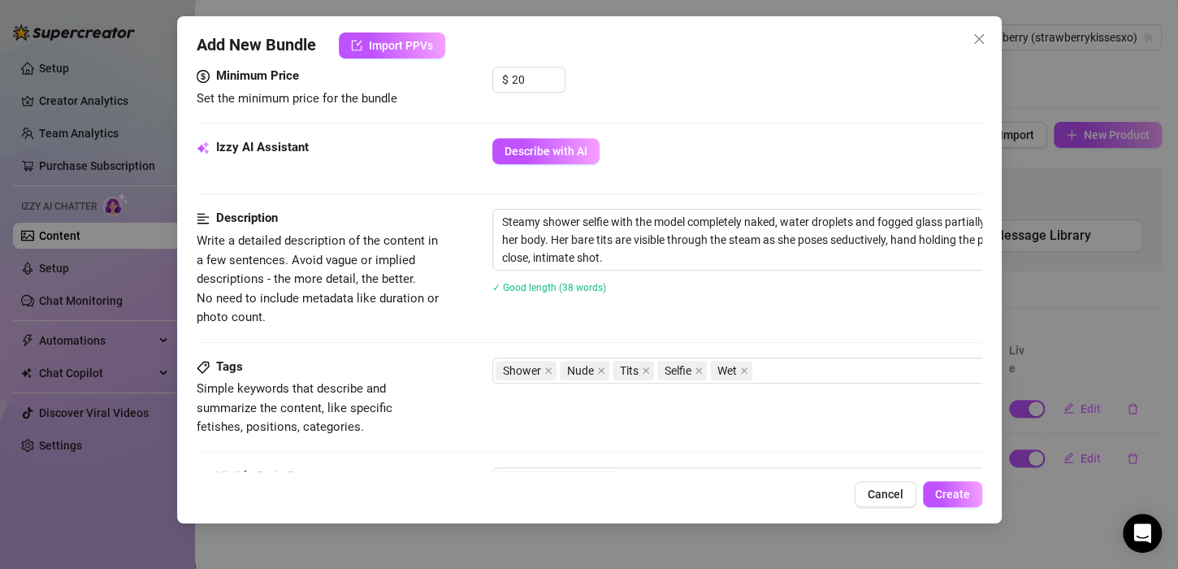
scroll to position [460, 0]
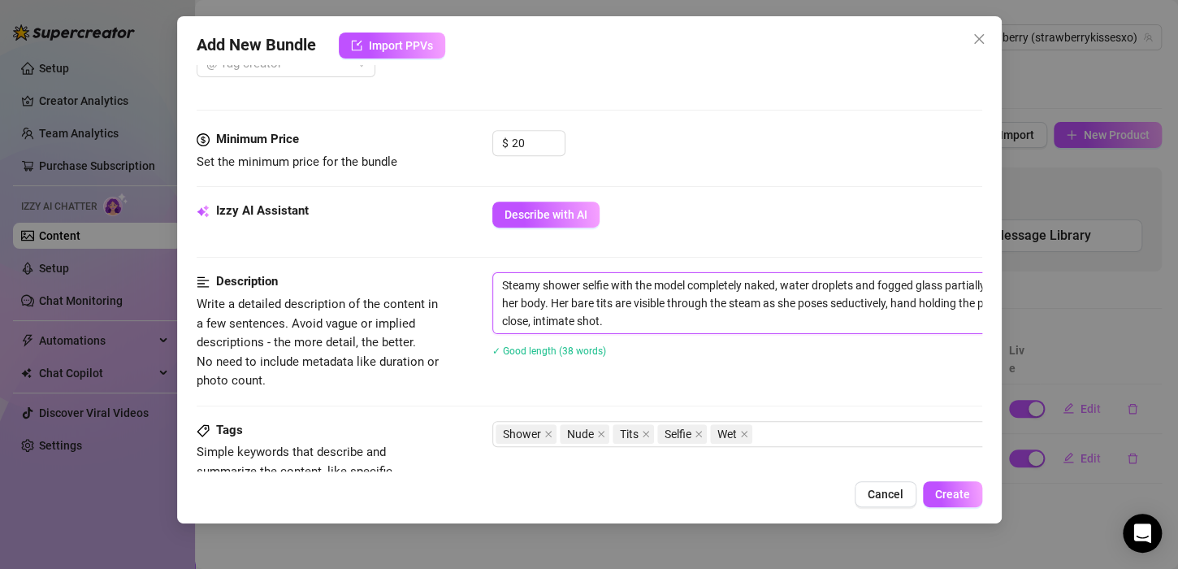
click at [858, 319] on textarea "Steamy shower selfie with the model completely naked, water droplets and fogged…" at bounding box center [776, 303] width 567 height 60
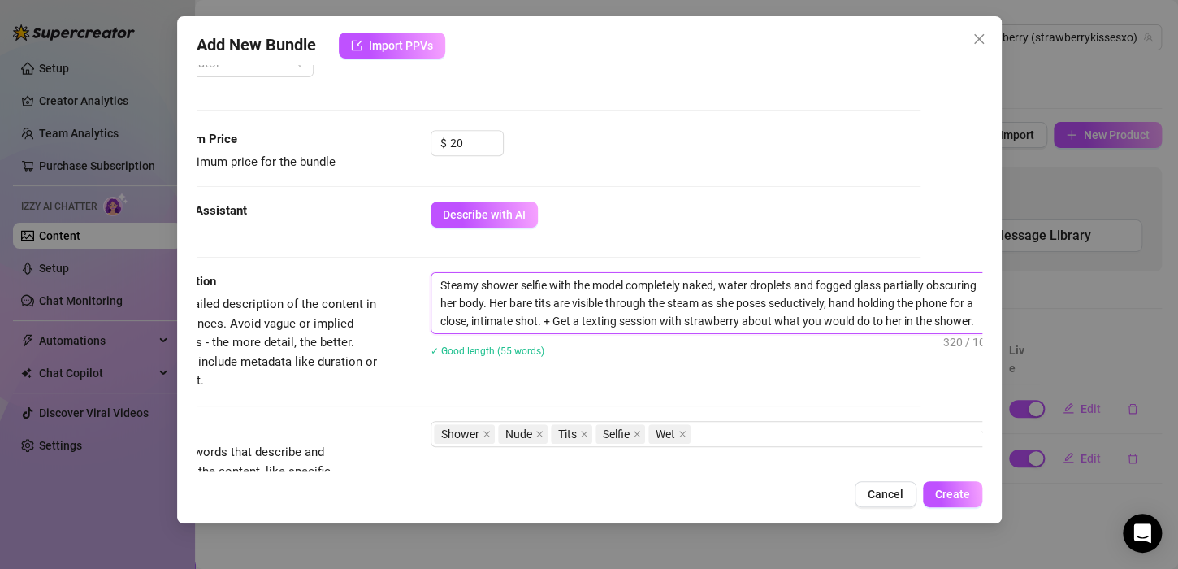
scroll to position [460, 68]
click at [959, 492] on span "Create" at bounding box center [952, 493] width 35 height 13
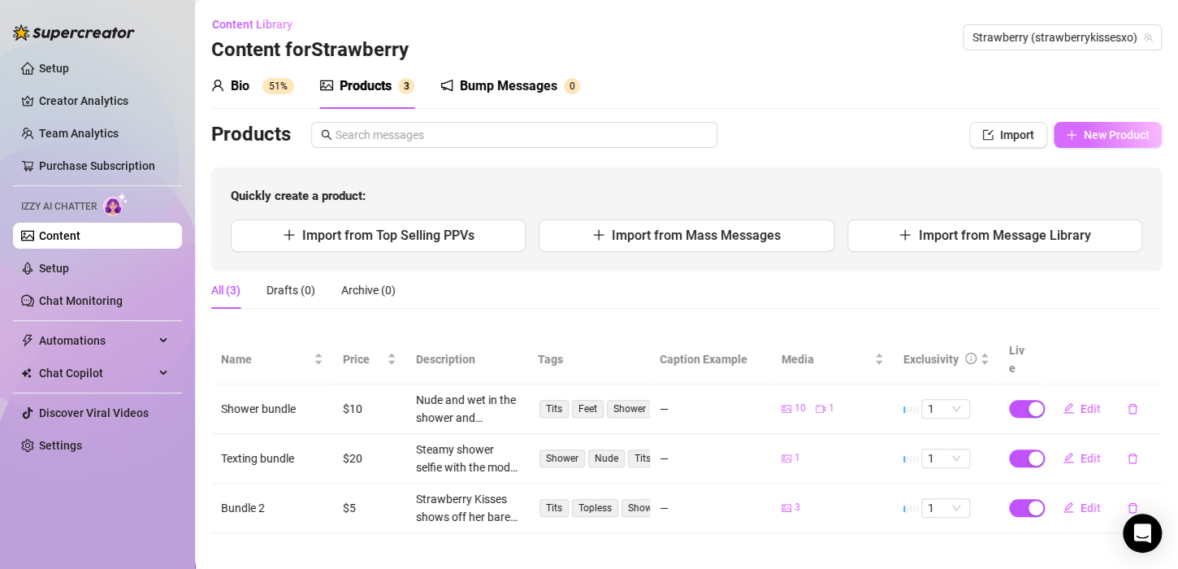
click at [1101, 125] on button "New Product" at bounding box center [1107, 135] width 108 height 26
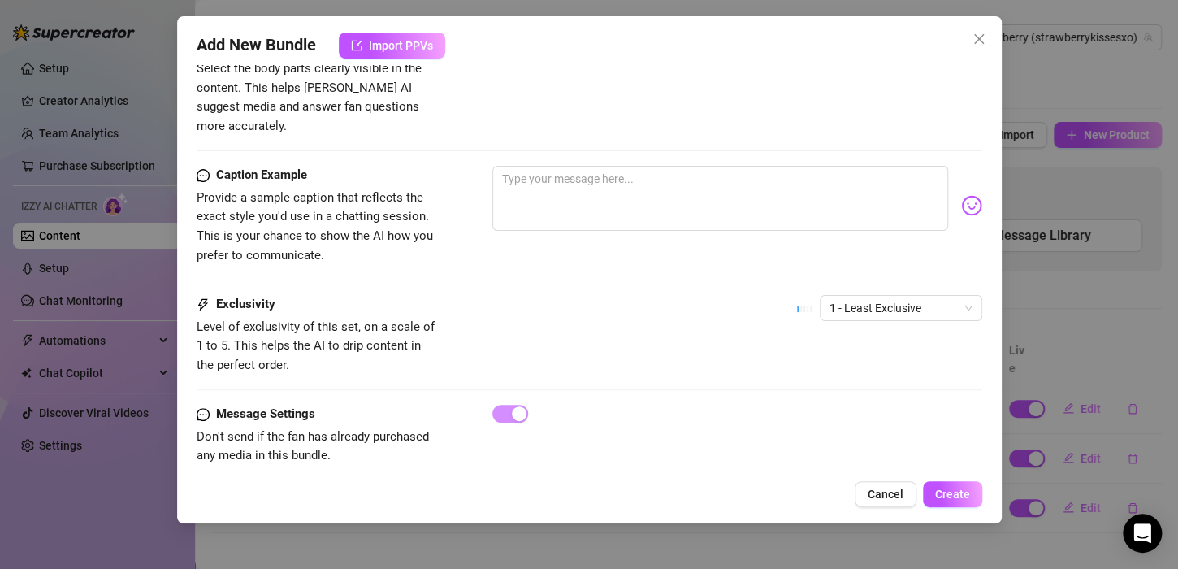
scroll to position [737, 0]
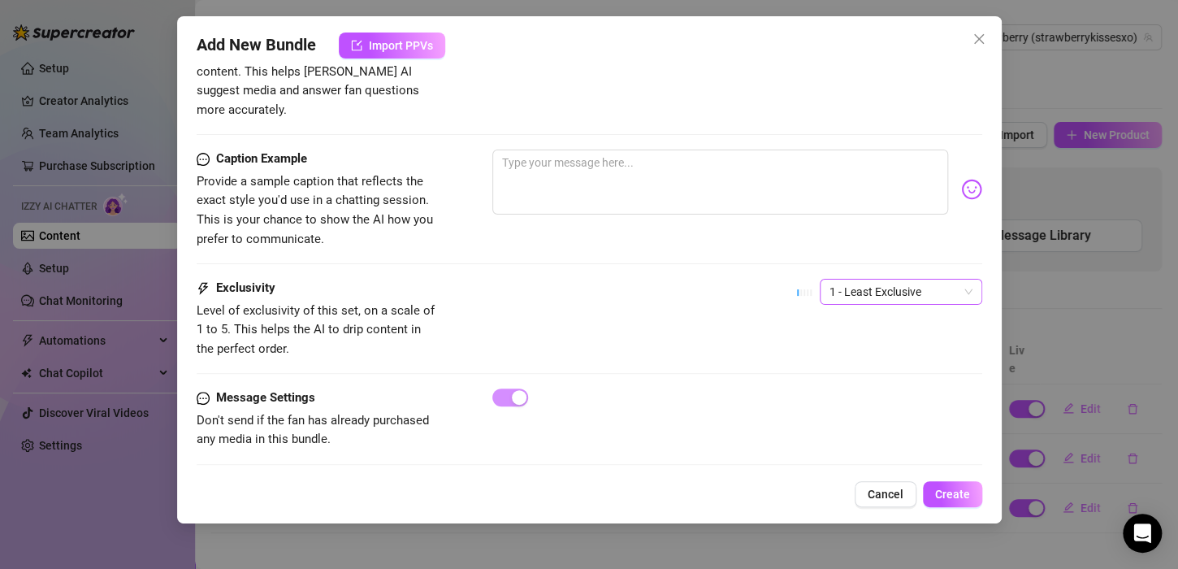
click at [883, 279] on span "1 - Least Exclusive" at bounding box center [900, 291] width 143 height 24
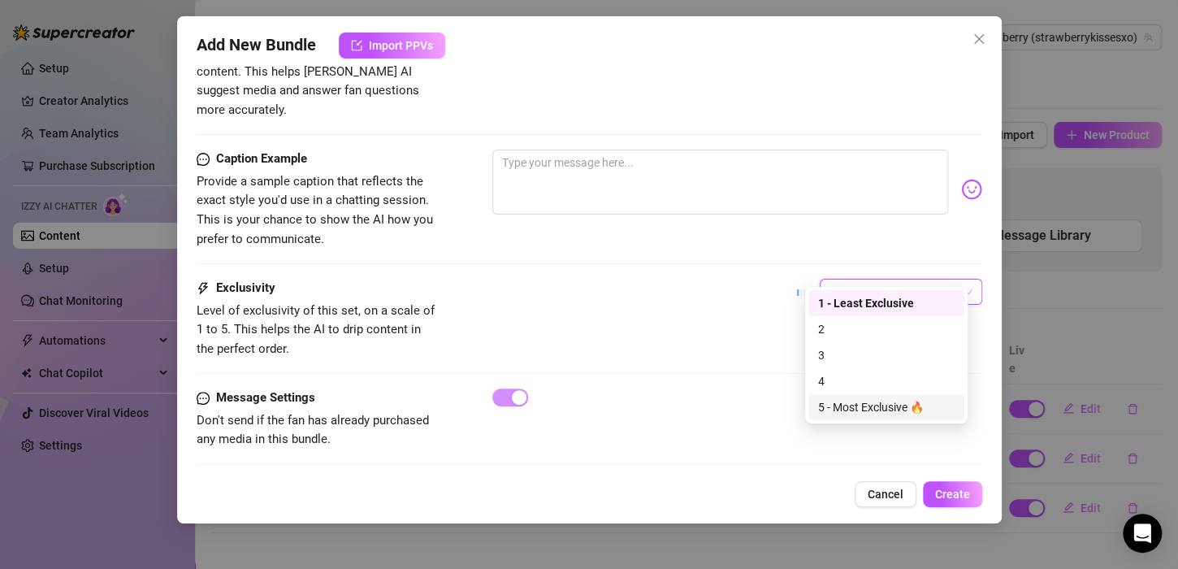
click at [889, 416] on div "5 - Most Exclusive 🔥" at bounding box center [886, 407] width 156 height 26
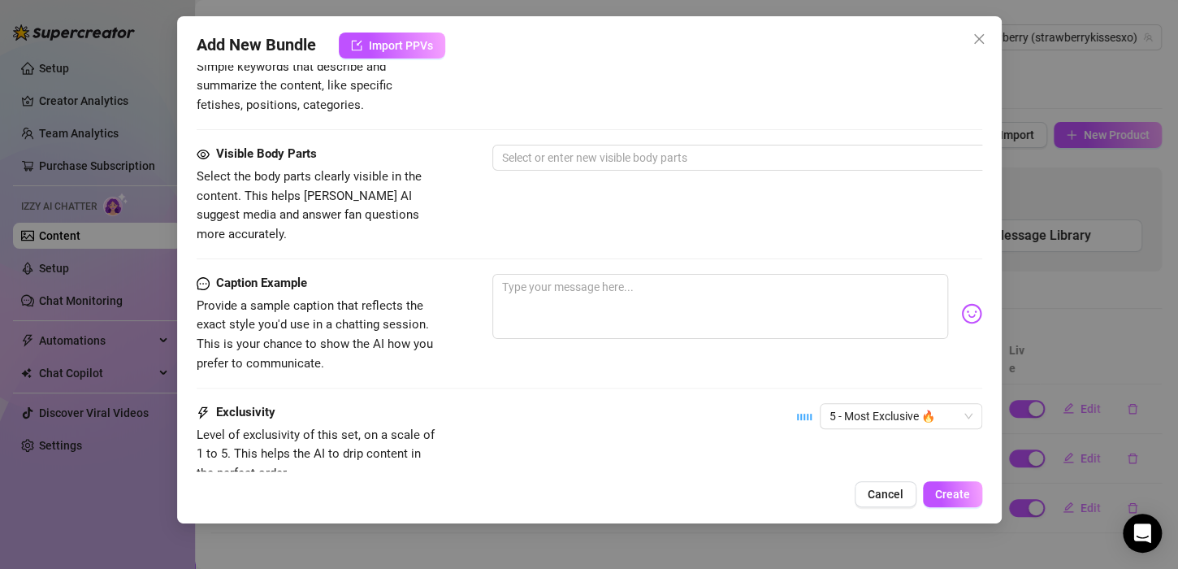
scroll to position [523, 0]
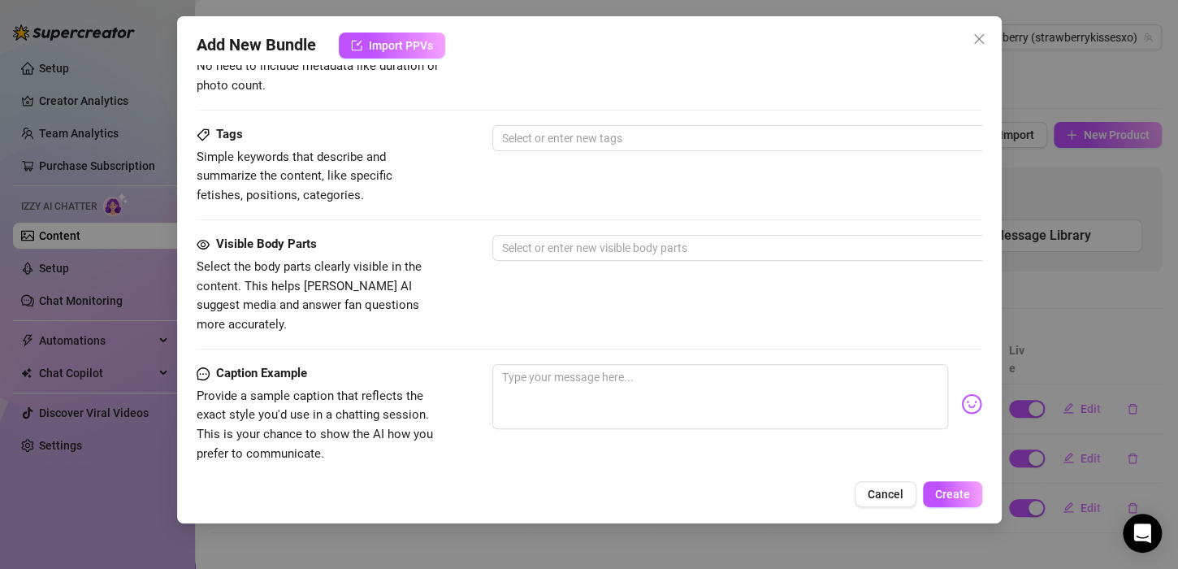
click at [645, 421] on div at bounding box center [737, 404] width 490 height 80
click at [641, 478] on div "Add New Bundle Import PPVs Account Strawberry (@strawberrykissesxo) Name Name i…" at bounding box center [589, 269] width 824 height 507
click at [642, 381] on textarea at bounding box center [720, 396] width 456 height 65
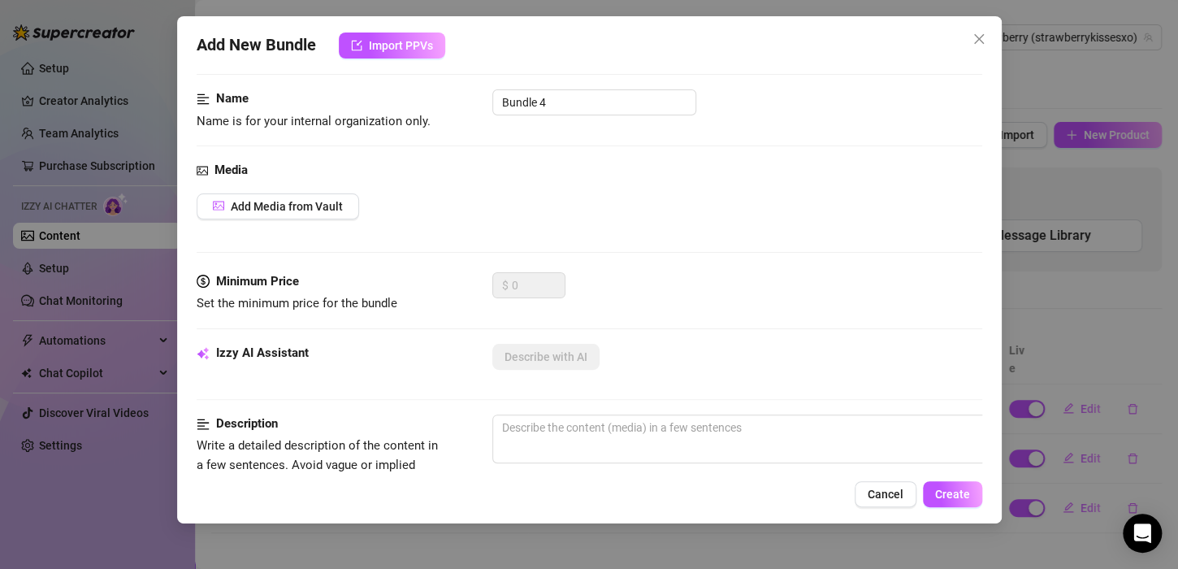
scroll to position [0, 0]
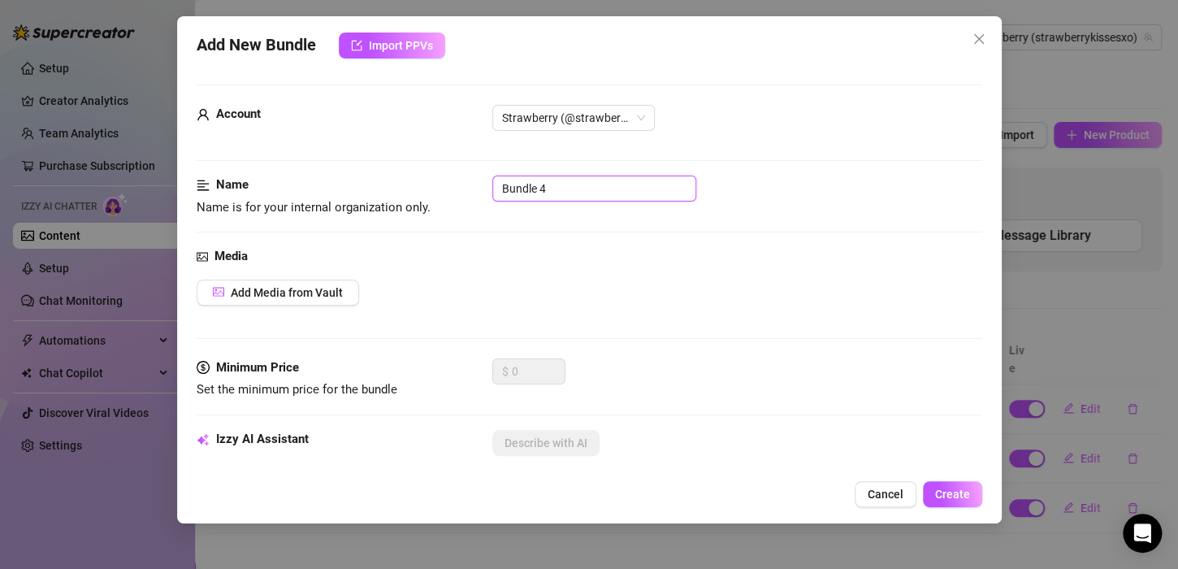
click at [595, 188] on input "Bundle 4" at bounding box center [594, 188] width 204 height 26
click at [334, 288] on span "Add Media from Vault" at bounding box center [287, 292] width 112 height 13
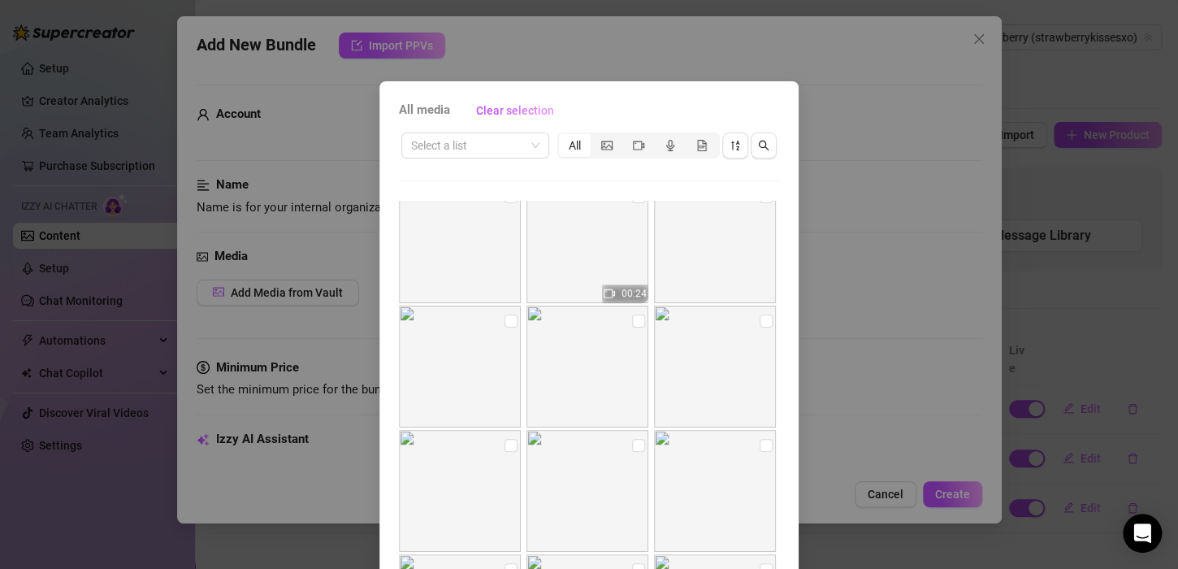
scroll to position [411, 0]
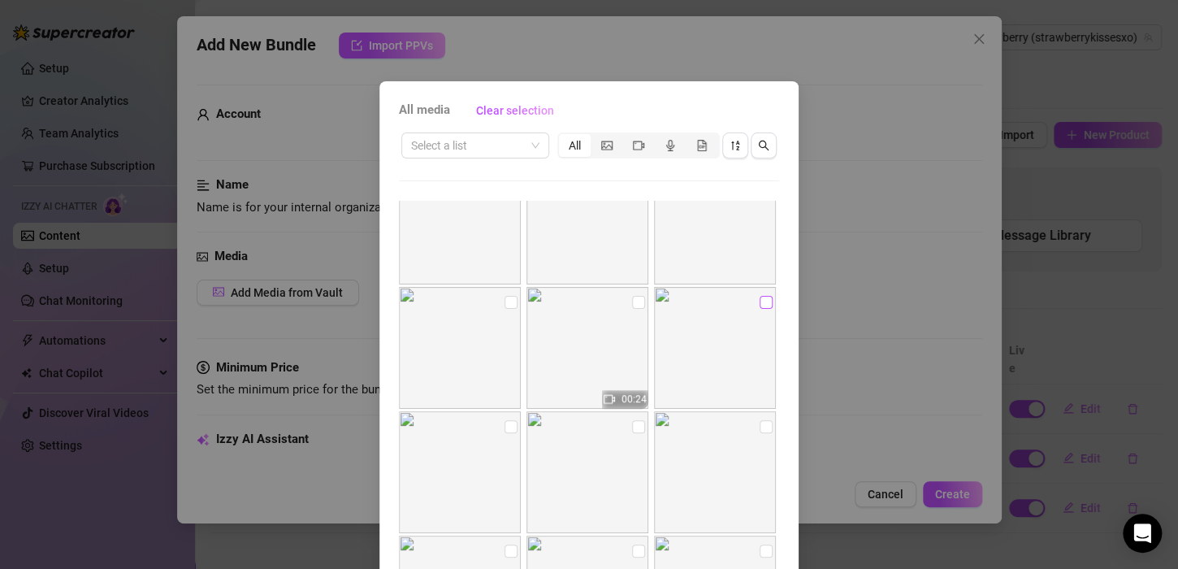
click at [759, 302] on input "checkbox" at bounding box center [765, 302] width 13 height 13
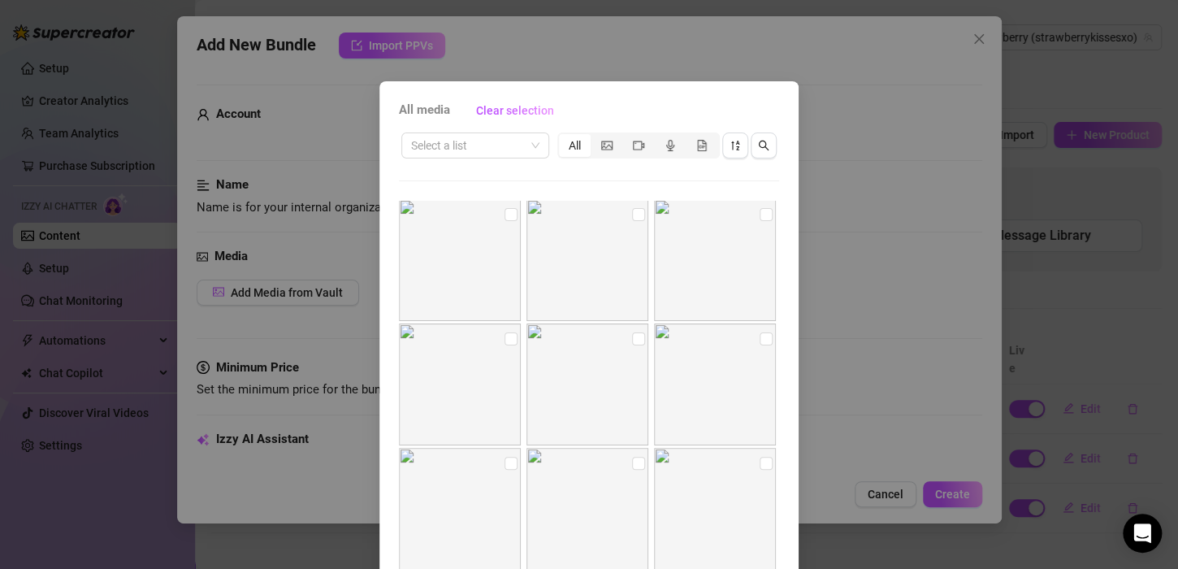
scroll to position [861, 0]
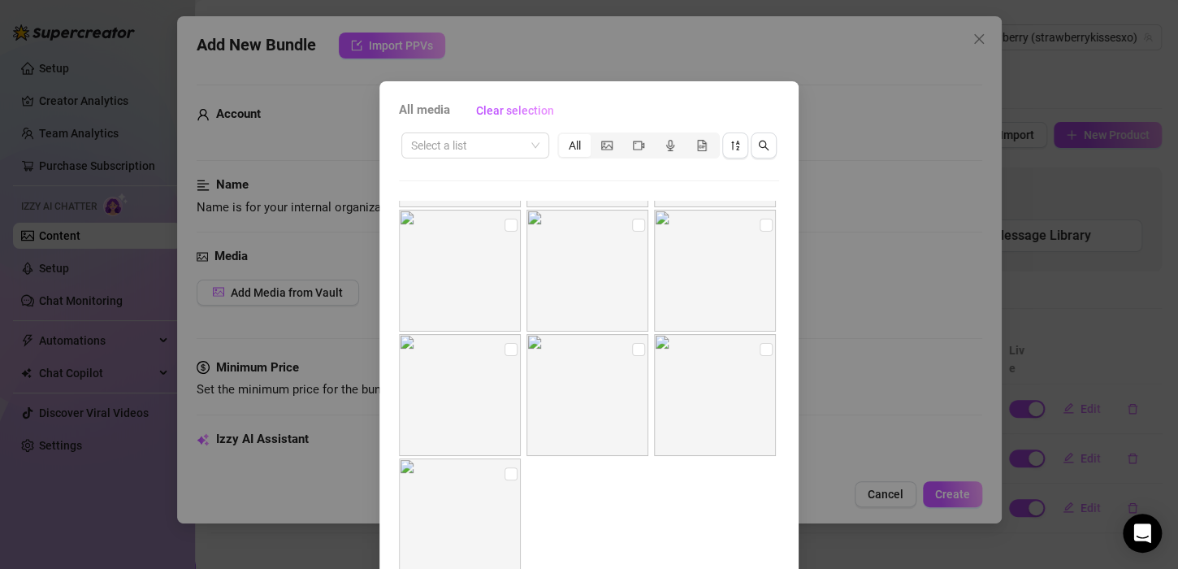
click at [1162, 185] on div "All media Clear selection Select a list All 00:24 No more media Cancel OK" at bounding box center [589, 284] width 1178 height 569
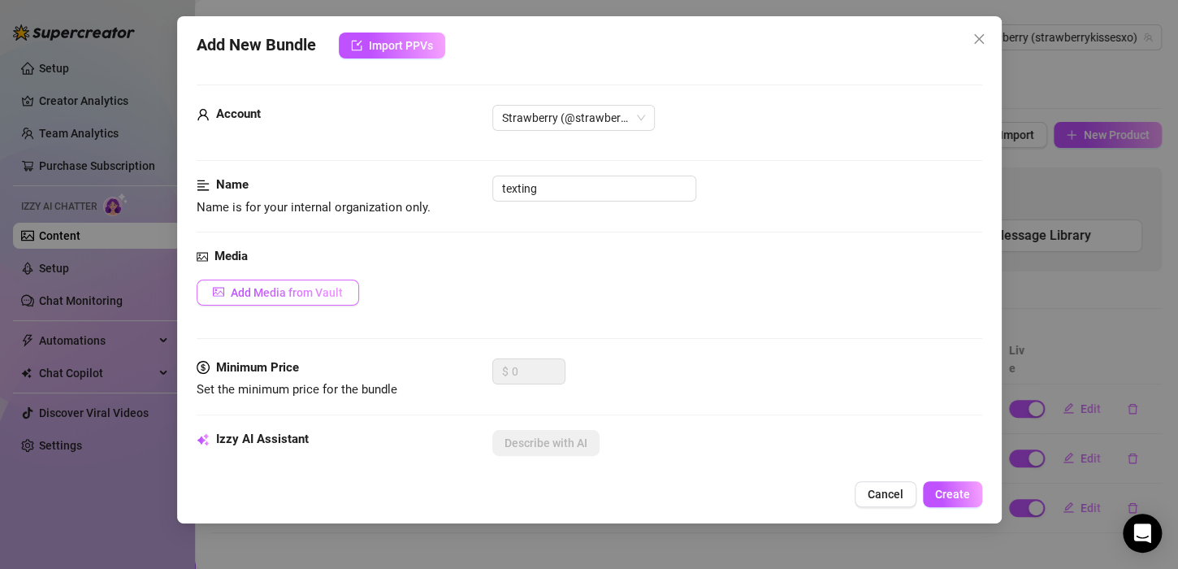
click at [324, 288] on span "Add Media from Vault" at bounding box center [287, 292] width 112 height 13
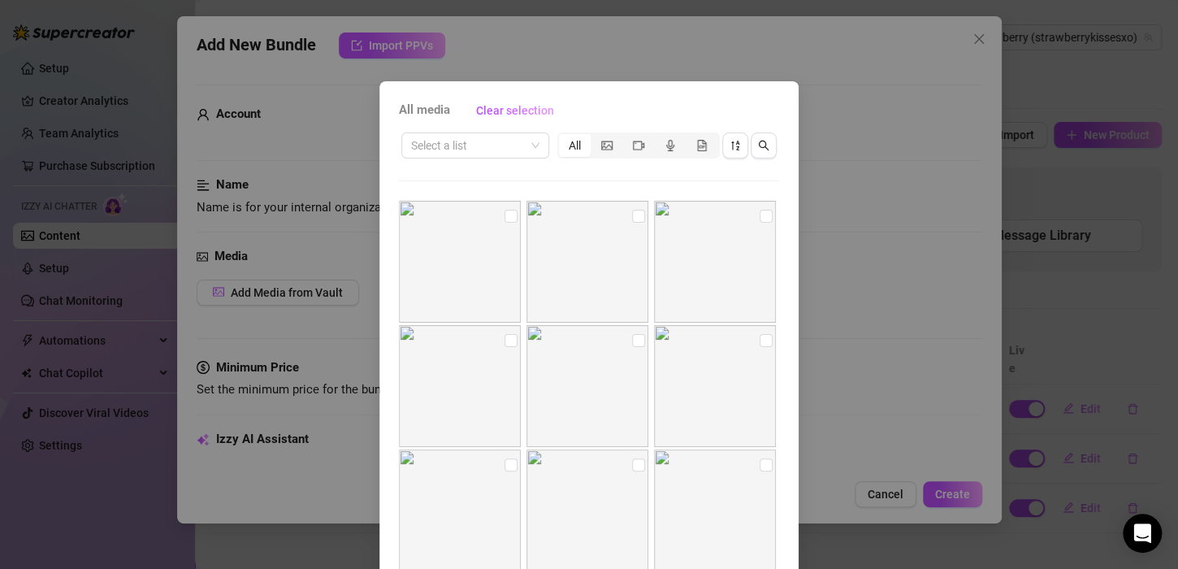
scroll to position [110, 0]
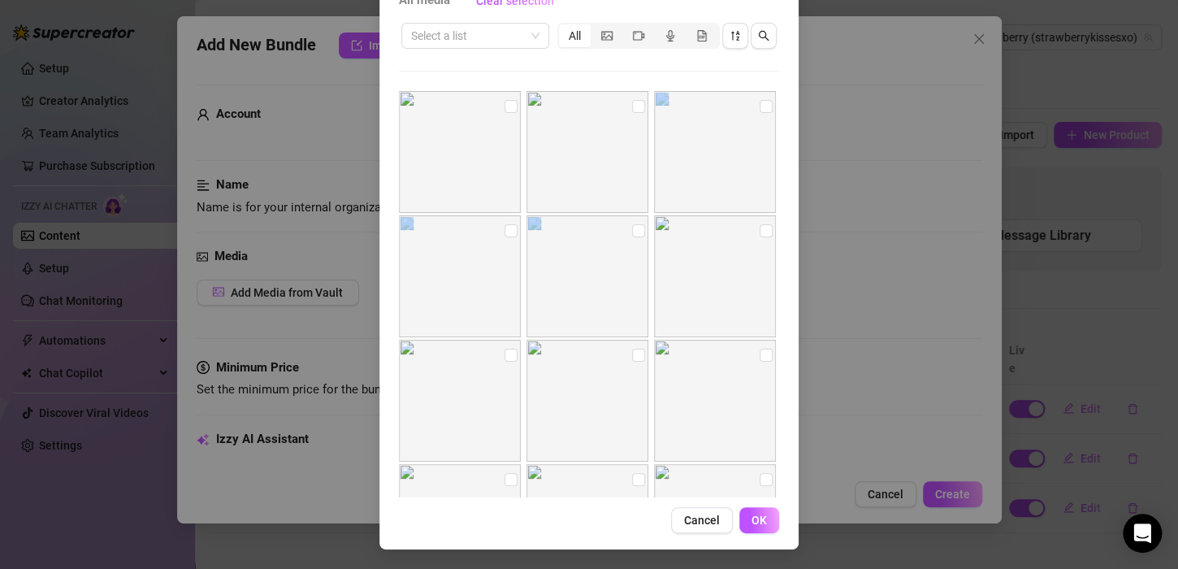
drag, startPoint x: 772, startPoint y: 148, endPoint x: 793, endPoint y: 308, distance: 161.3
click at [793, 308] on div "All media Clear selection Select a list All 00:24 No more media Cancel OK" at bounding box center [589, 284] width 1178 height 569
click at [777, 203] on div "All media Clear selection Select a list All 00:24 No more media Cancel OK" at bounding box center [588, 260] width 419 height 577
click at [632, 104] on input "checkbox" at bounding box center [638, 106] width 13 height 13
click at [492, 109] on img at bounding box center [460, 152] width 122 height 122
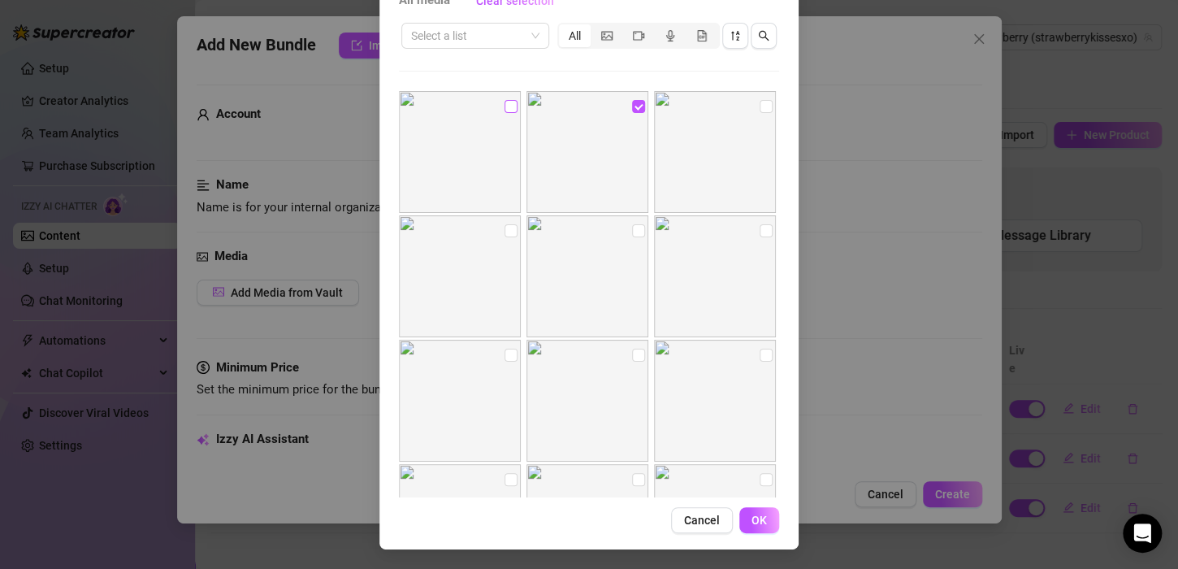
click at [504, 108] on input "checkbox" at bounding box center [510, 106] width 13 height 13
click at [751, 520] on span "OK" at bounding box center [758, 519] width 15 height 13
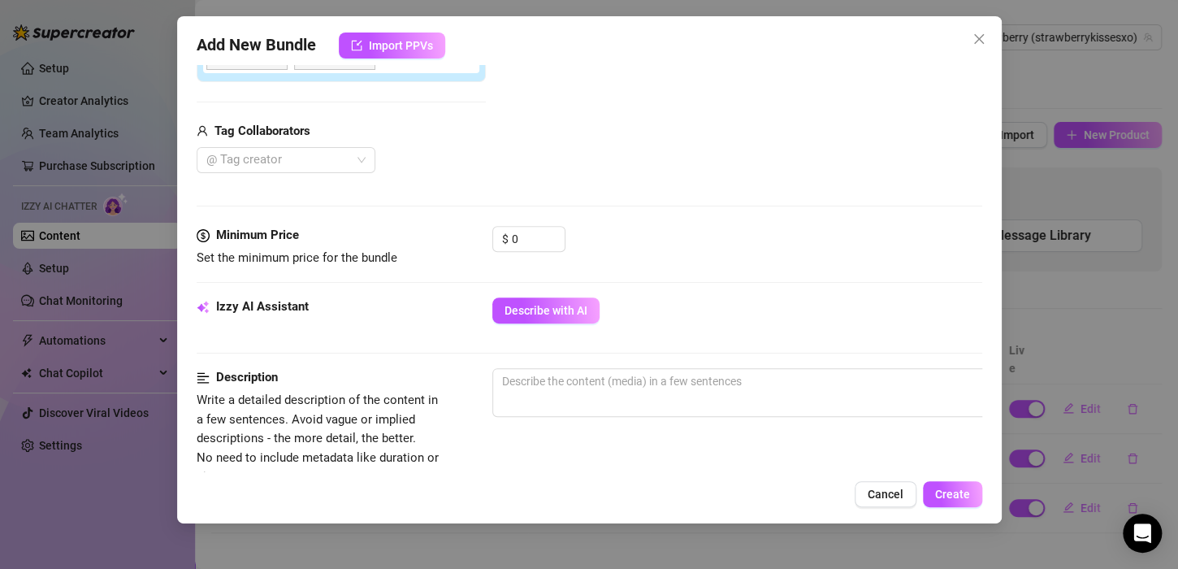
scroll to position [390, 0]
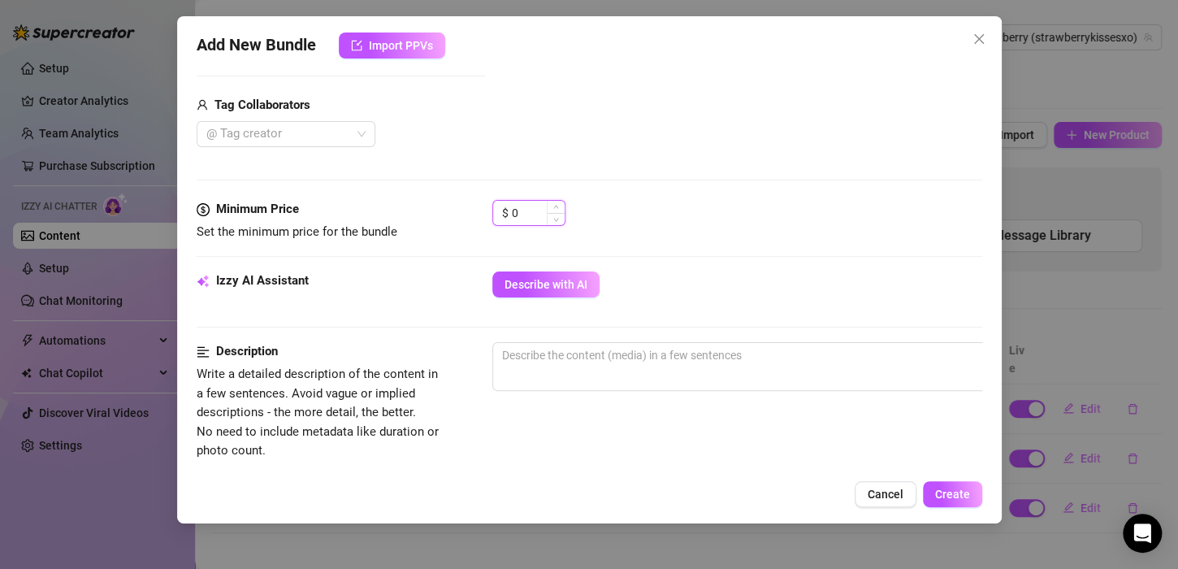
click at [517, 206] on input "0" at bounding box center [538, 213] width 53 height 24
click at [567, 278] on span "Describe with AI" at bounding box center [545, 284] width 83 height 13
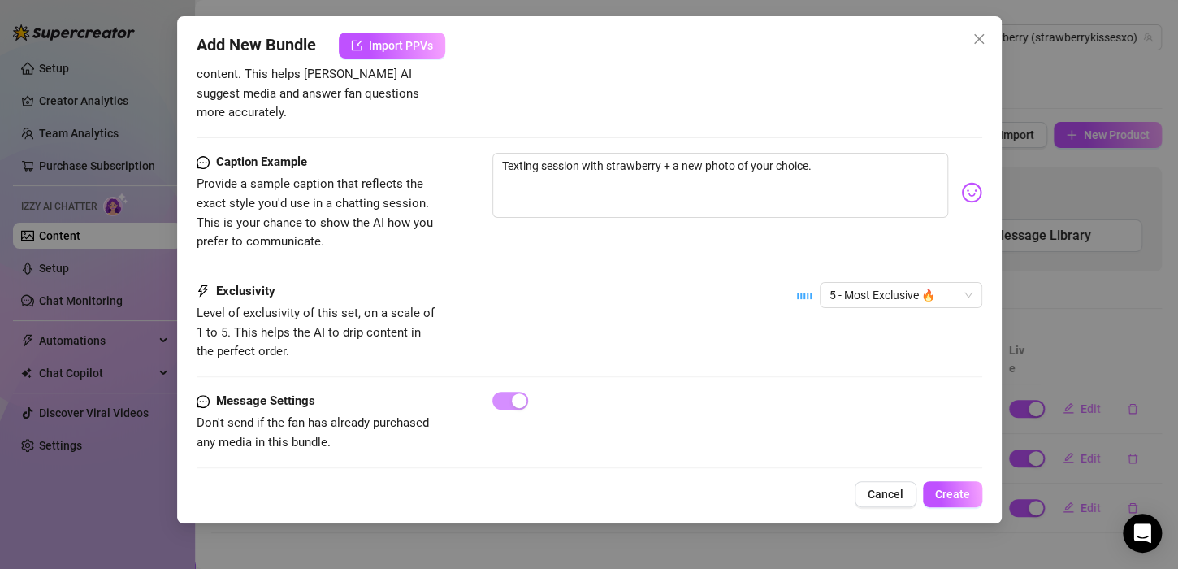
scroll to position [969, 0]
click at [953, 487] on span "Create" at bounding box center [952, 493] width 35 height 13
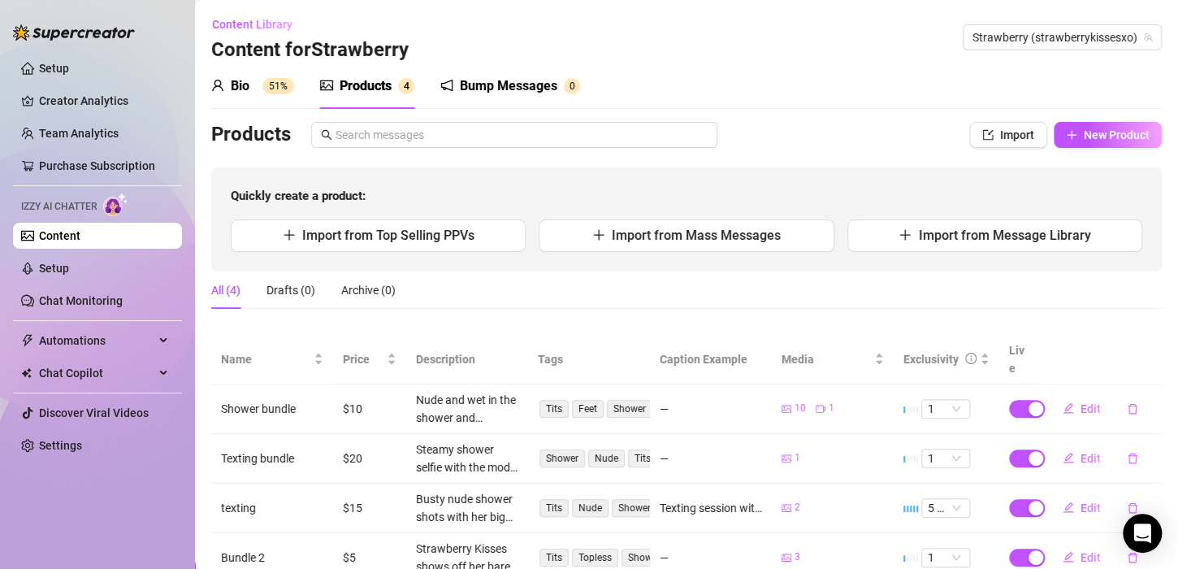
click at [115, 203] on img at bounding box center [115, 204] width 25 height 24
click at [69, 273] on link "Setup" at bounding box center [54, 268] width 30 height 13
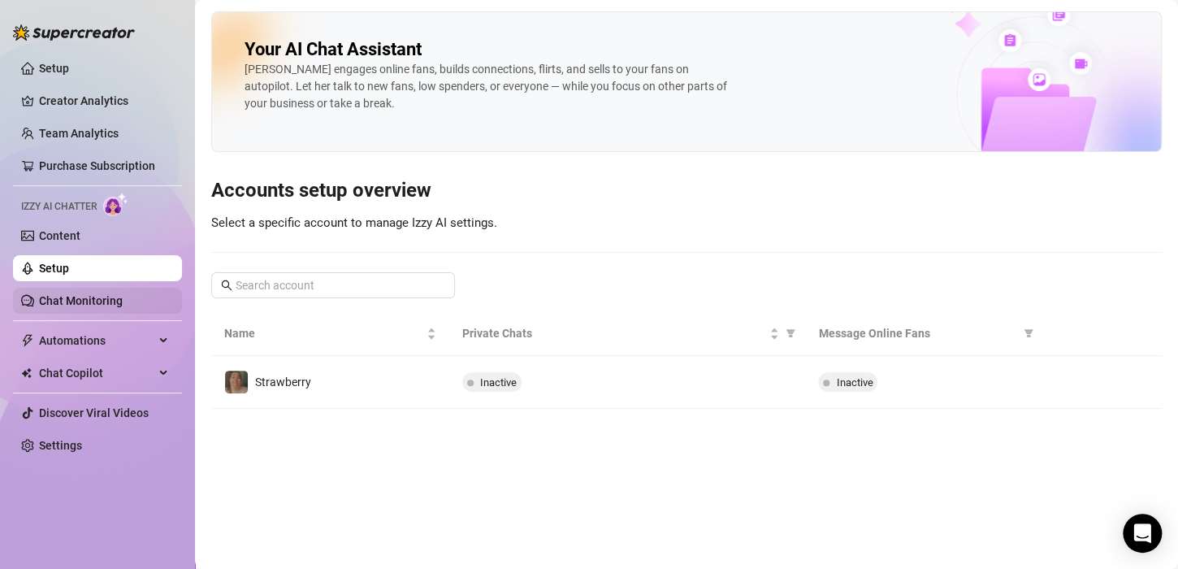
click at [80, 307] on link "Chat Monitoring" at bounding box center [81, 300] width 84 height 13
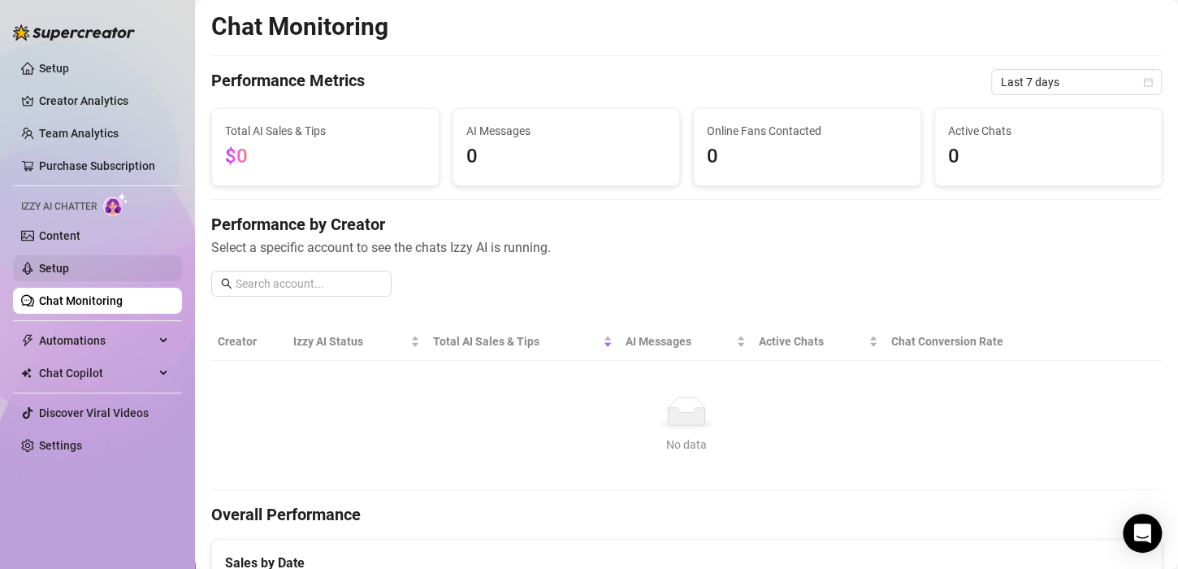
click at [69, 275] on link "Setup" at bounding box center [54, 268] width 30 height 13
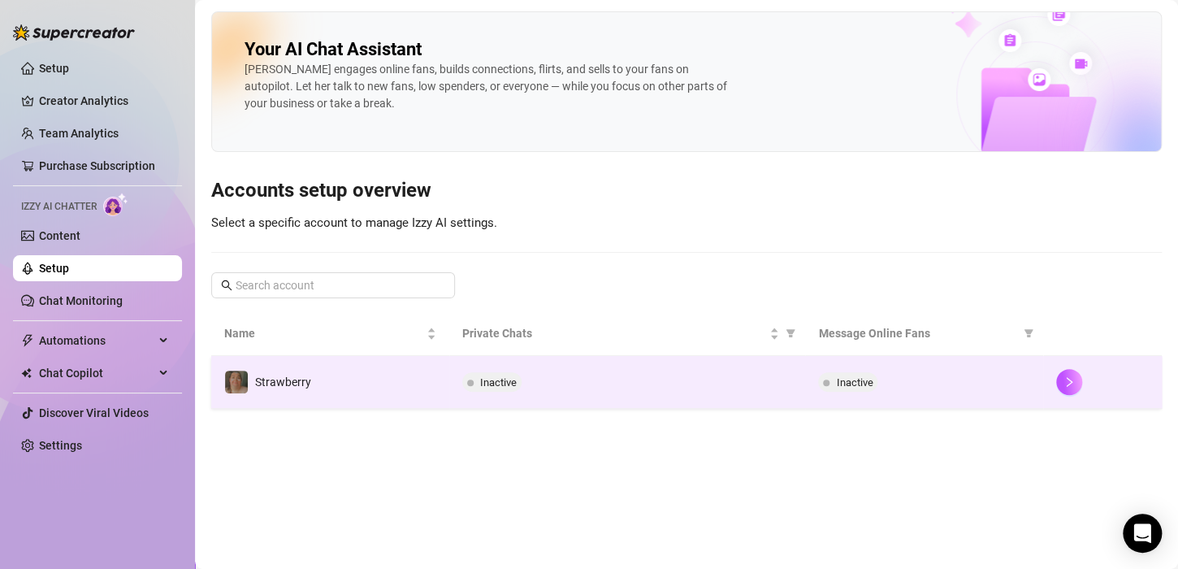
click at [321, 391] on td "Strawberry" at bounding box center [330, 382] width 238 height 53
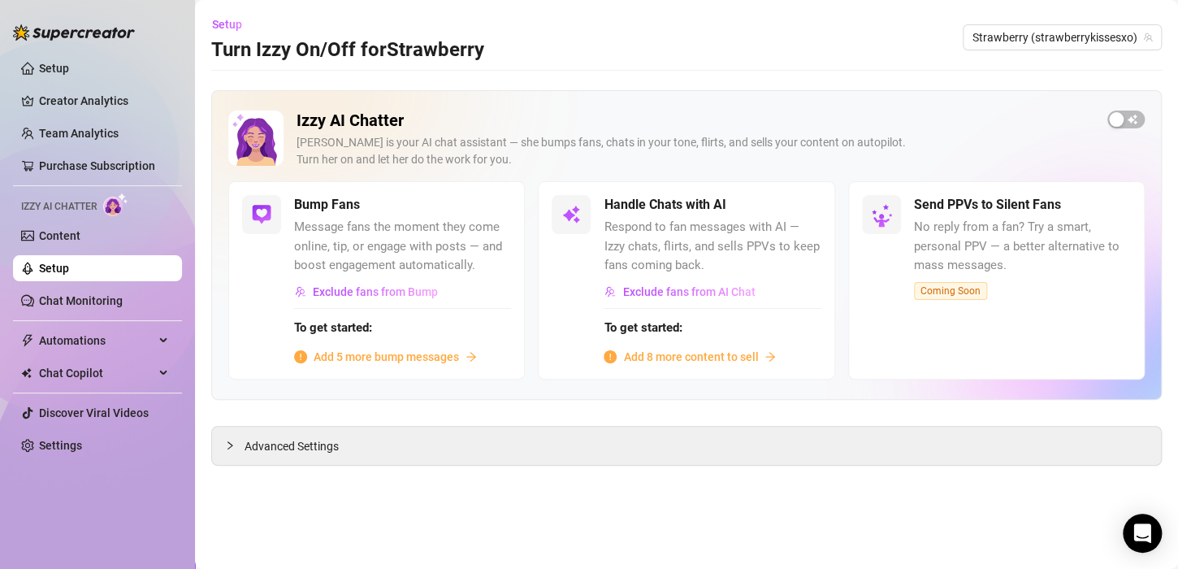
click at [451, 368] on div "Bump Fans Message fans the moment they come online, tip, or engage with posts —…" at bounding box center [376, 279] width 296 height 197
click at [451, 348] on span "Add 5 more bump messages" at bounding box center [386, 357] width 145 height 18
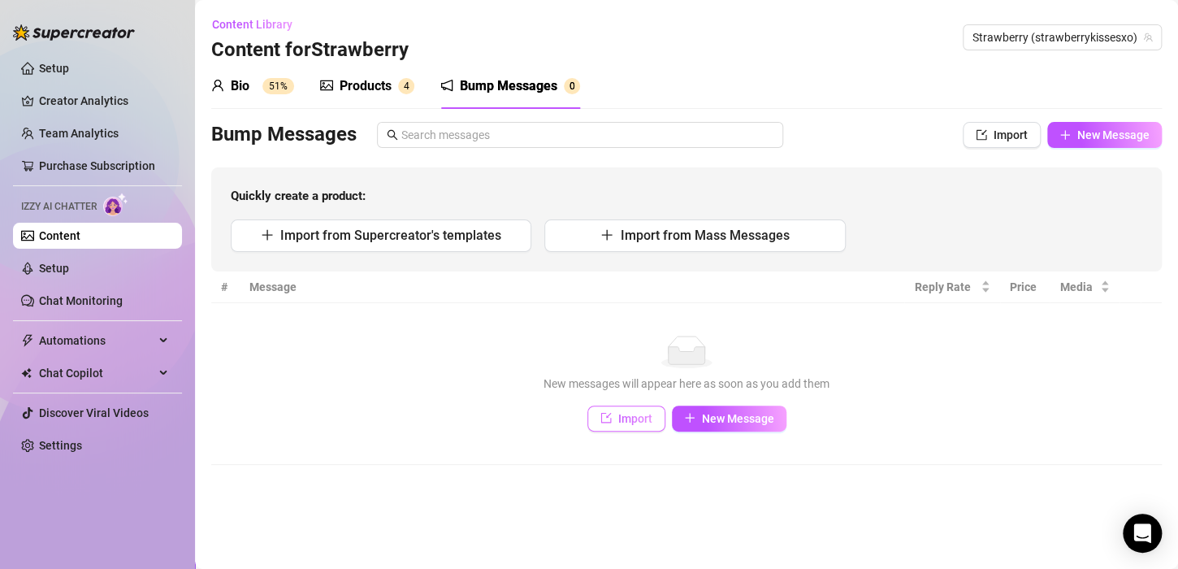
click at [636, 412] on span "Import" at bounding box center [635, 418] width 34 height 13
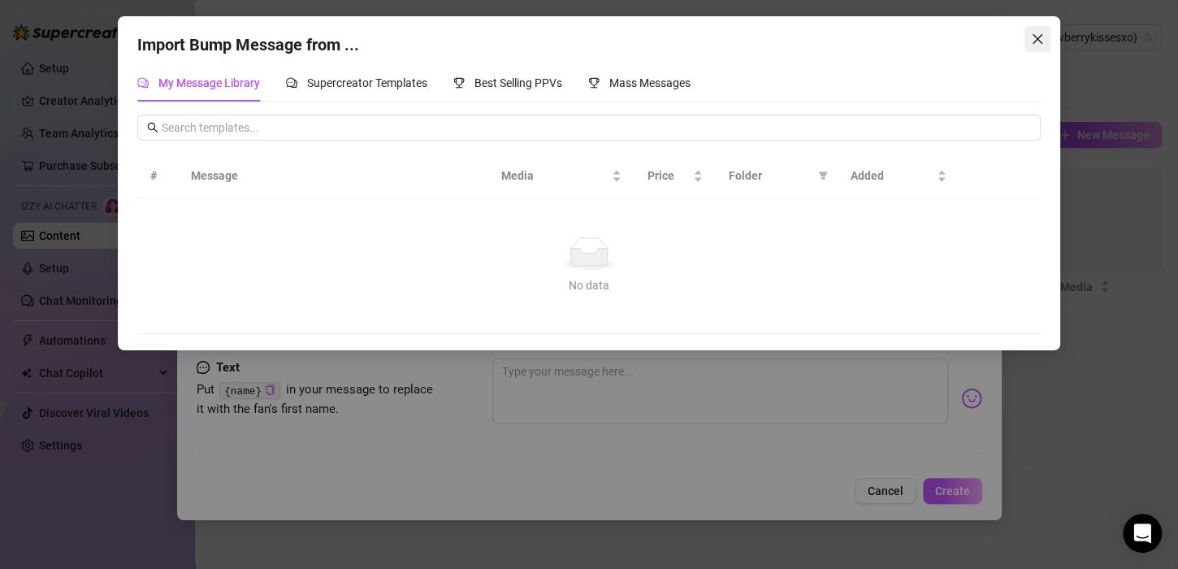
click at [1035, 37] on icon "close" at bounding box center [1037, 39] width 10 height 10
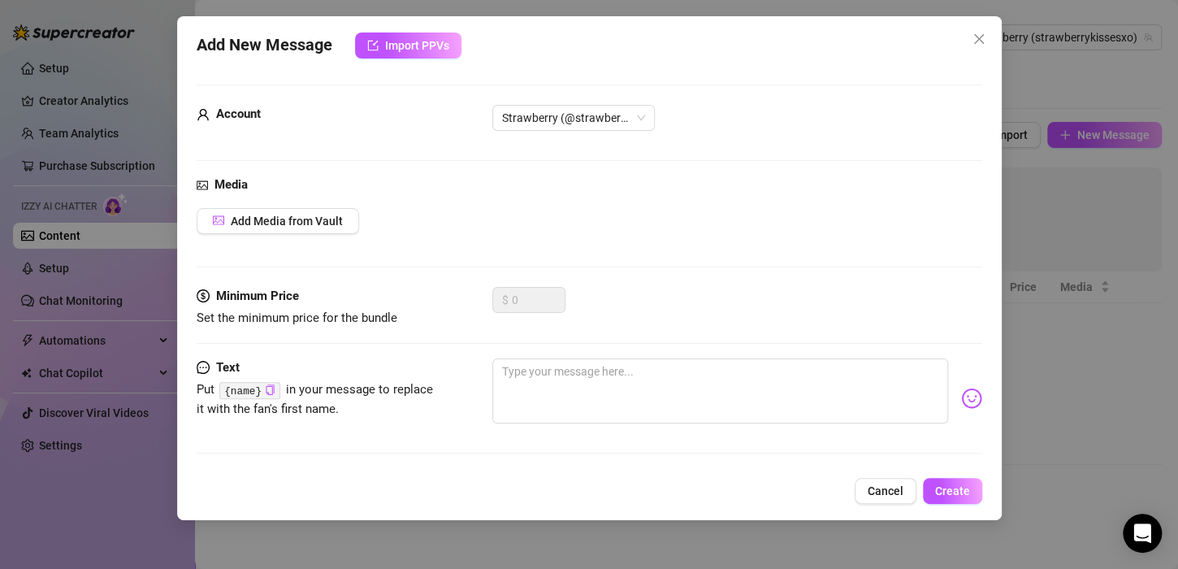
click at [1103, 247] on div "Add New Message Import PPVs Account Strawberry (@strawberrykissesxo) Media Add …" at bounding box center [589, 284] width 1178 height 569
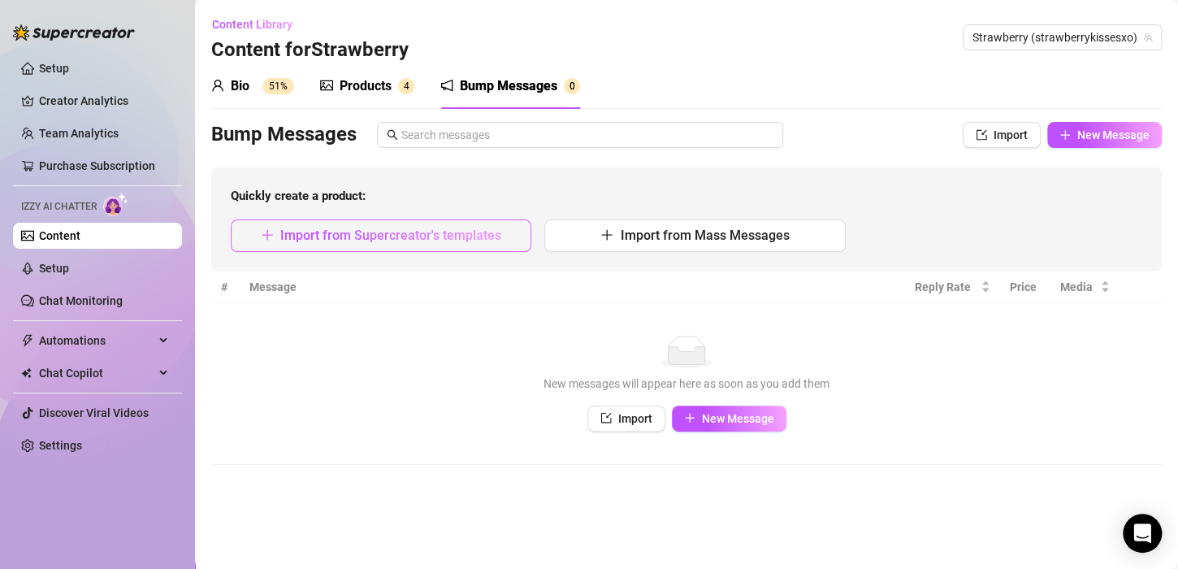
click at [476, 239] on span "Import from Supercreator's templates" at bounding box center [390, 234] width 221 height 15
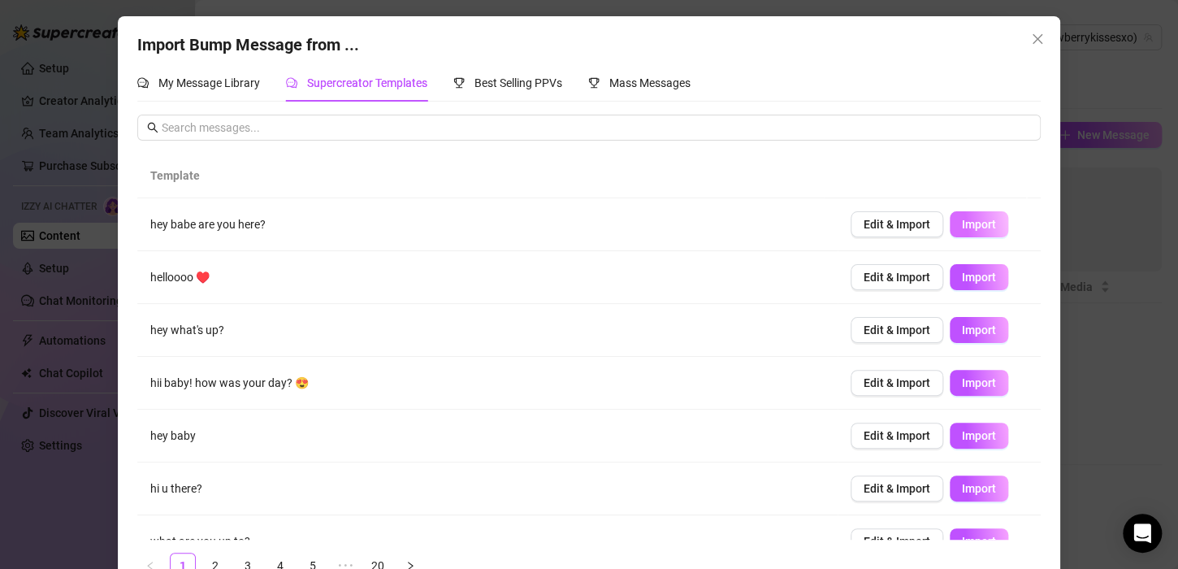
click at [962, 226] on span "Import" at bounding box center [979, 224] width 34 height 13
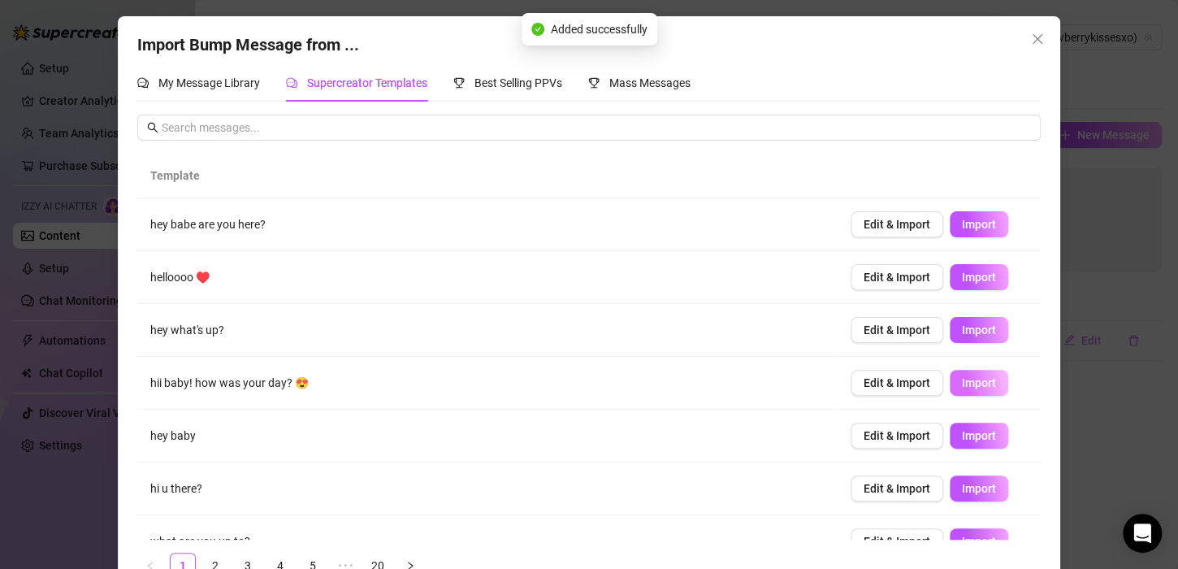
click at [956, 374] on button "Import" at bounding box center [978, 383] width 58 height 26
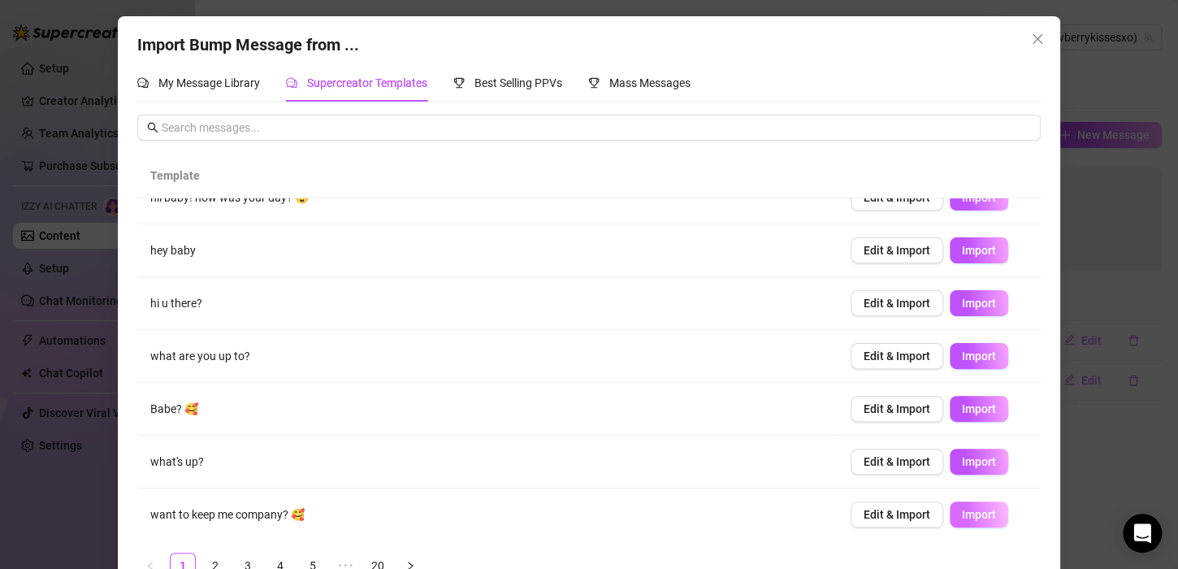
click at [957, 501] on button "Import" at bounding box center [978, 514] width 58 height 26
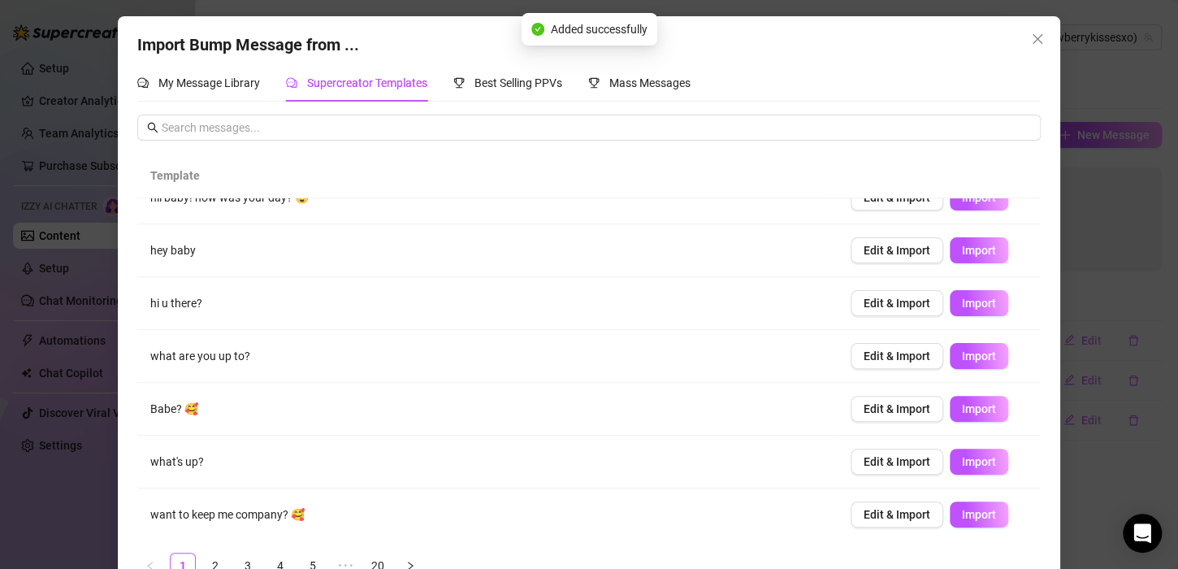
scroll to position [39, 0]
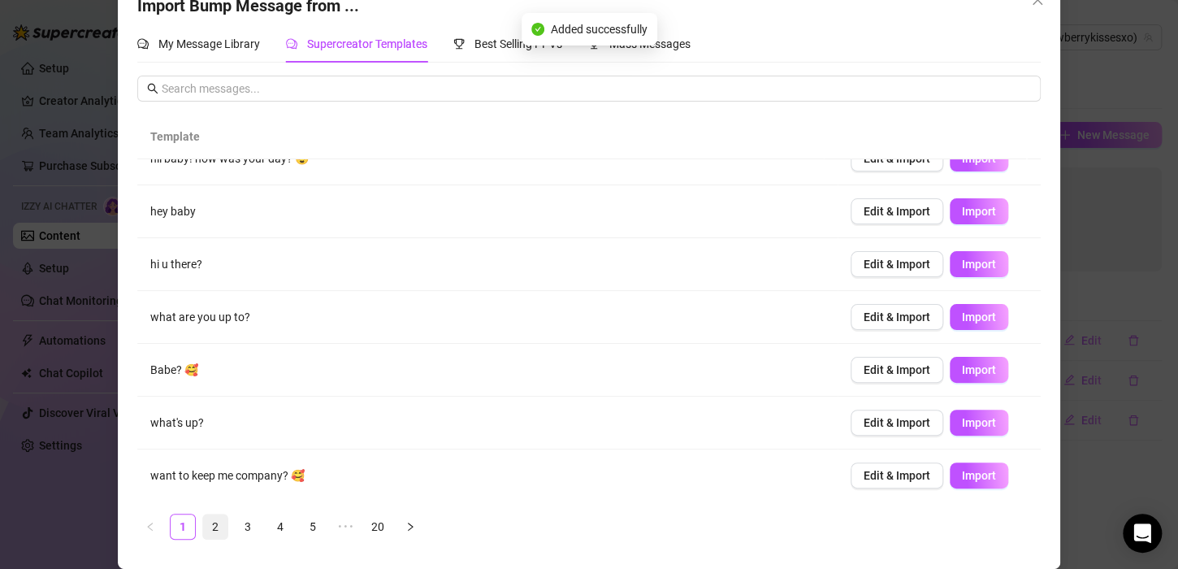
click at [210, 536] on link "2" at bounding box center [215, 526] width 24 height 24
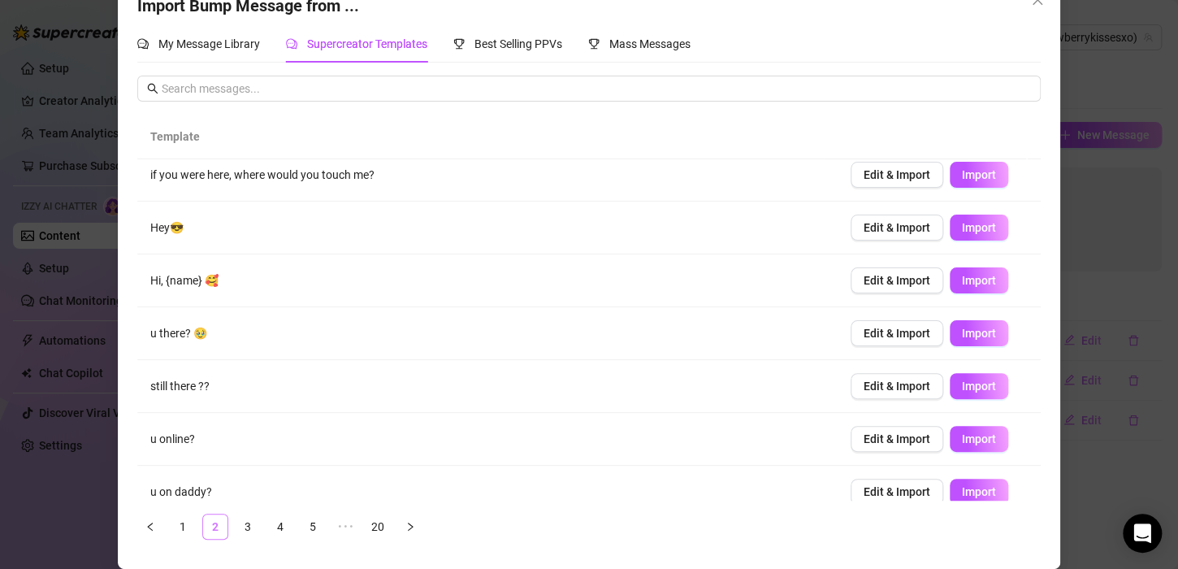
scroll to position [0, 0]
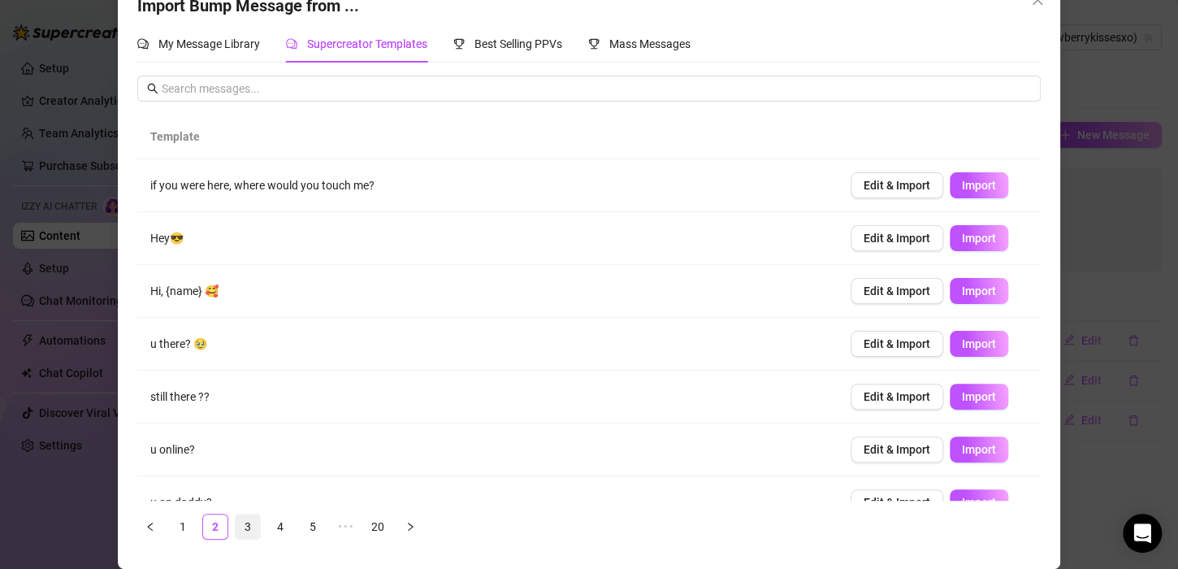
click at [238, 522] on link "3" at bounding box center [248, 526] width 24 height 24
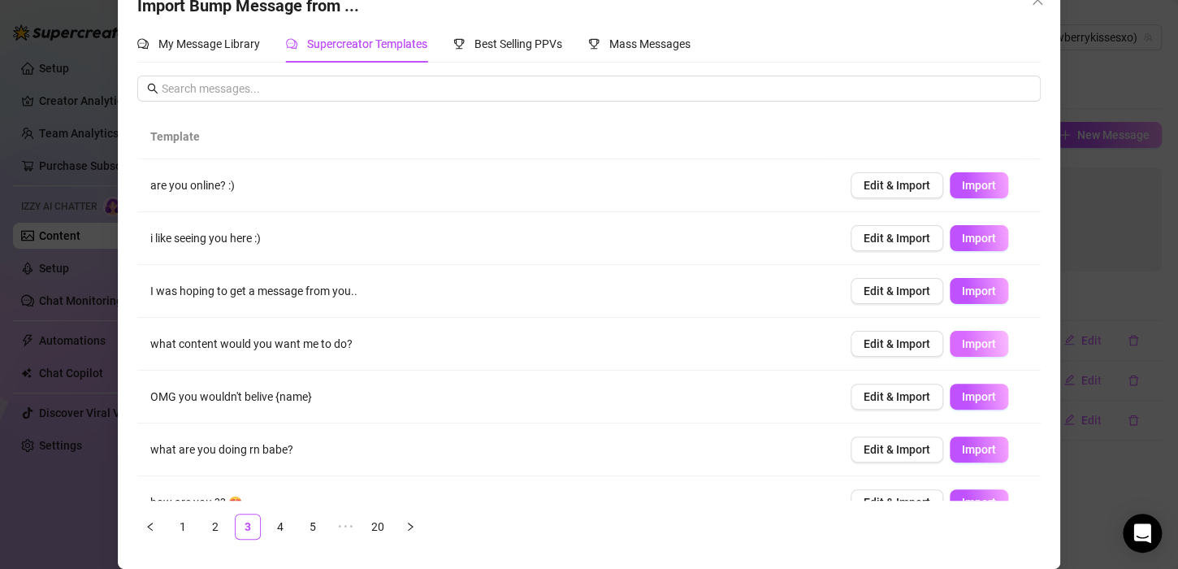
click at [962, 348] on span "Import" at bounding box center [979, 343] width 34 height 13
click at [962, 443] on span "Import" at bounding box center [979, 449] width 34 height 13
click at [272, 527] on link "4" at bounding box center [280, 526] width 24 height 24
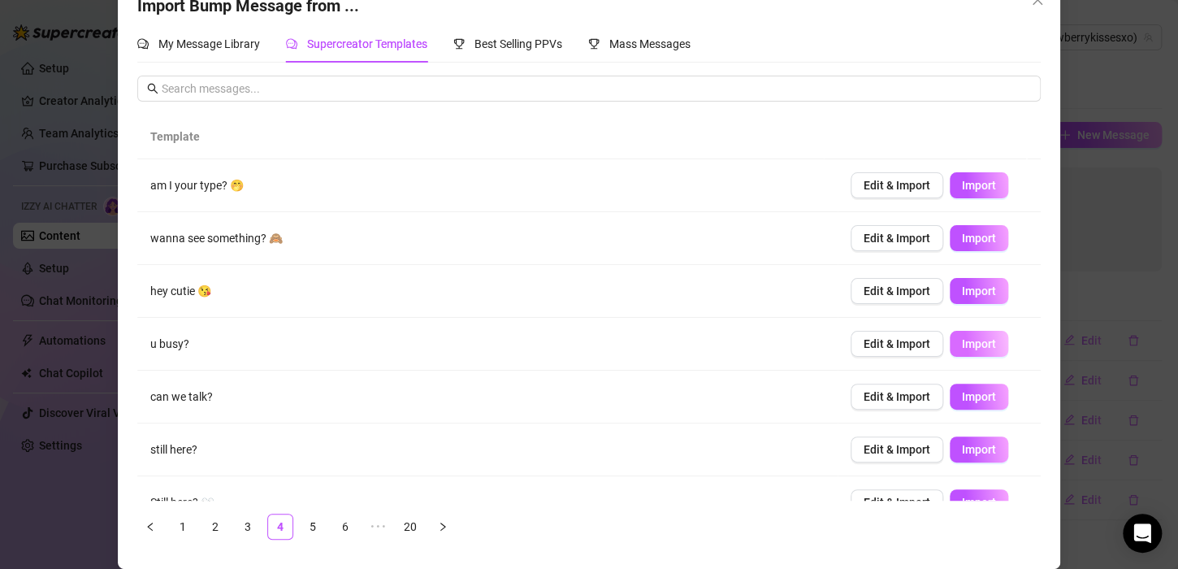
click at [956, 335] on button "Import" at bounding box center [978, 344] width 58 height 26
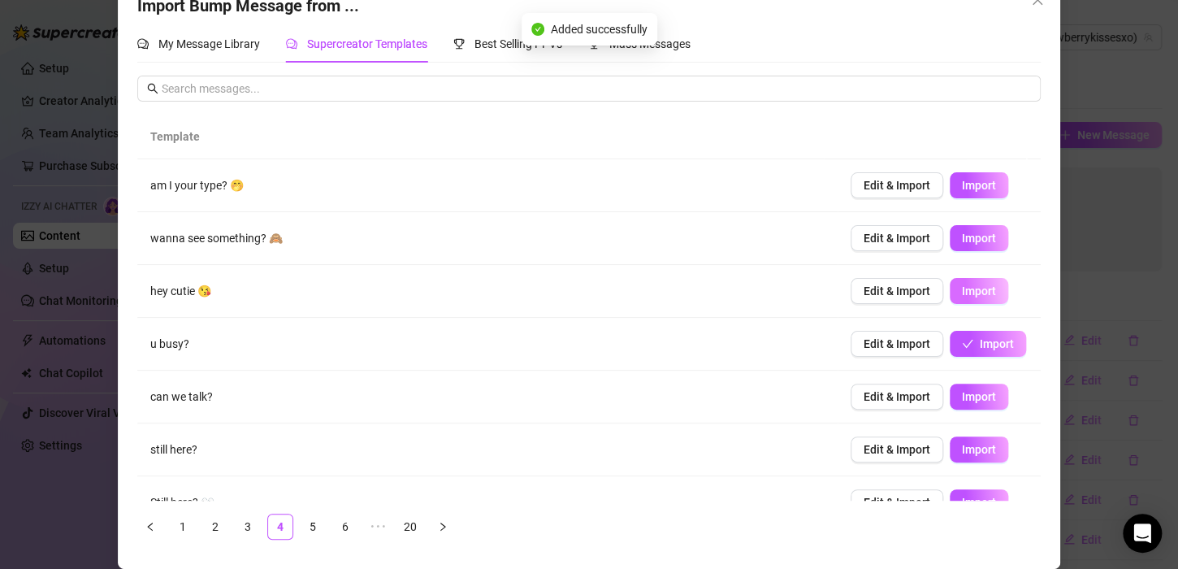
click at [962, 296] on span "Import" at bounding box center [979, 290] width 34 height 13
click at [336, 526] on link "6" at bounding box center [345, 526] width 24 height 24
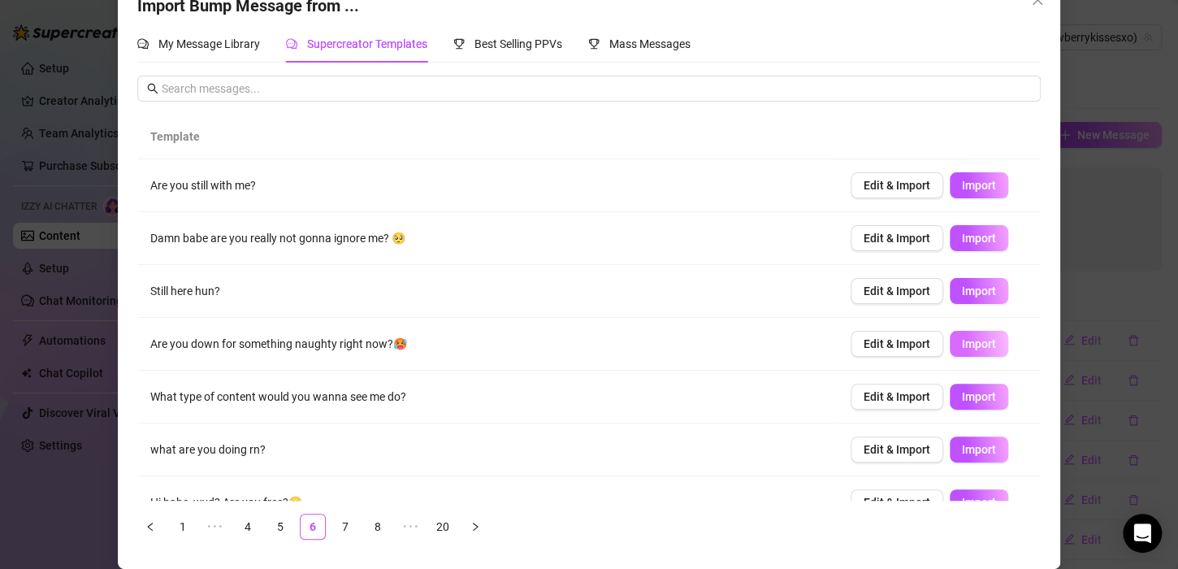
click at [960, 335] on button "Import" at bounding box center [978, 344] width 58 height 26
click at [1032, 2] on icon "close" at bounding box center [1037, 0] width 10 height 10
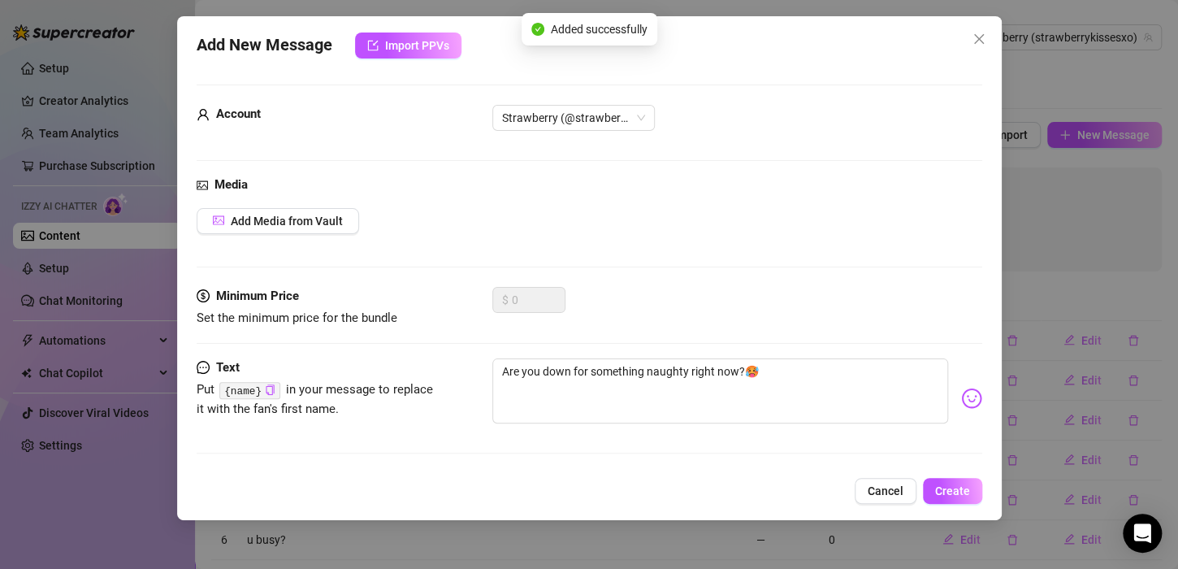
scroll to position [23, 0]
click at [905, 486] on button "Cancel" at bounding box center [885, 491] width 62 height 26
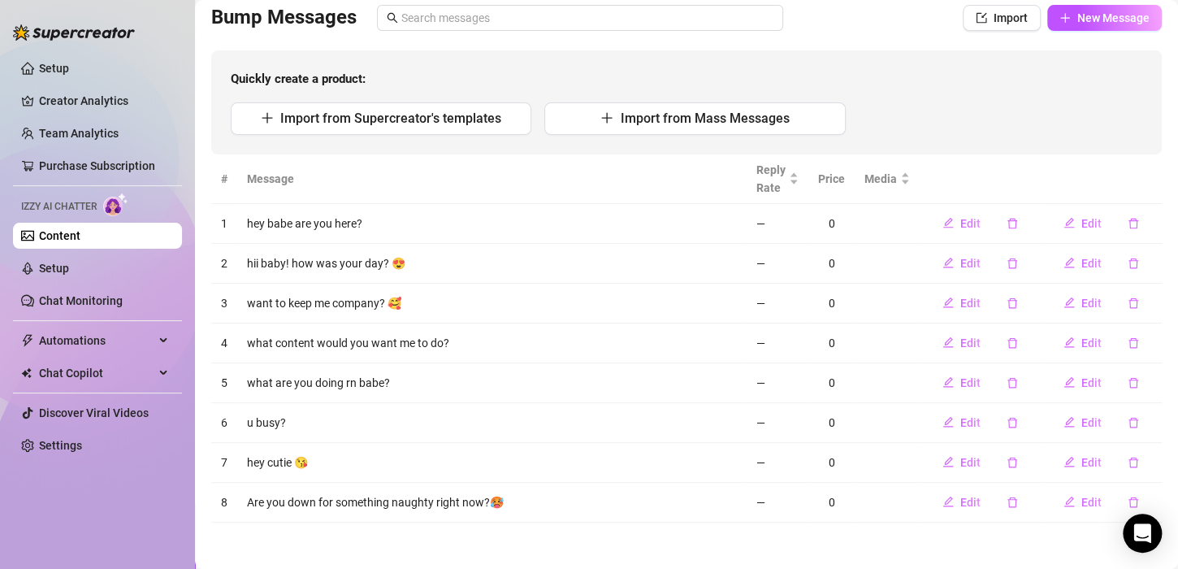
scroll to position [0, 0]
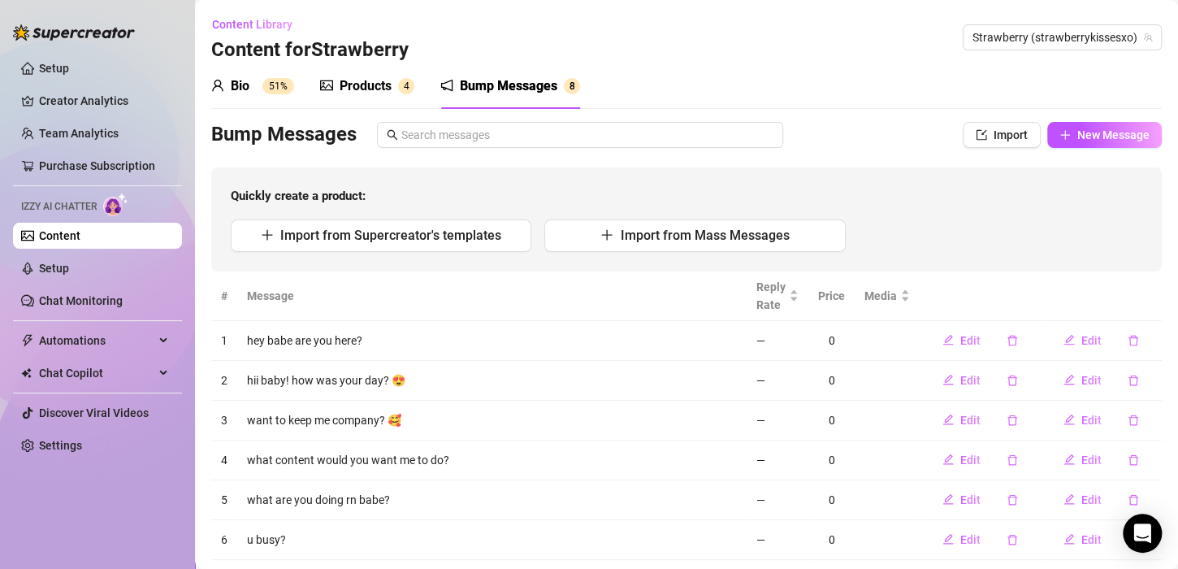
click at [80, 236] on link "Content" at bounding box center [59, 235] width 41 height 13
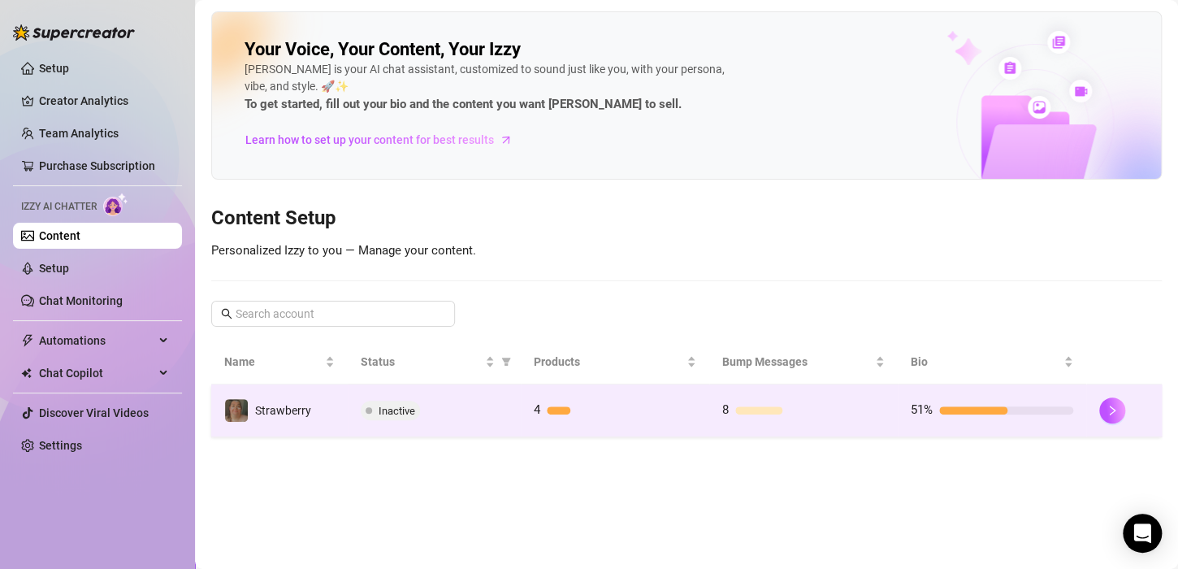
click at [682, 389] on td "4" at bounding box center [615, 410] width 188 height 53
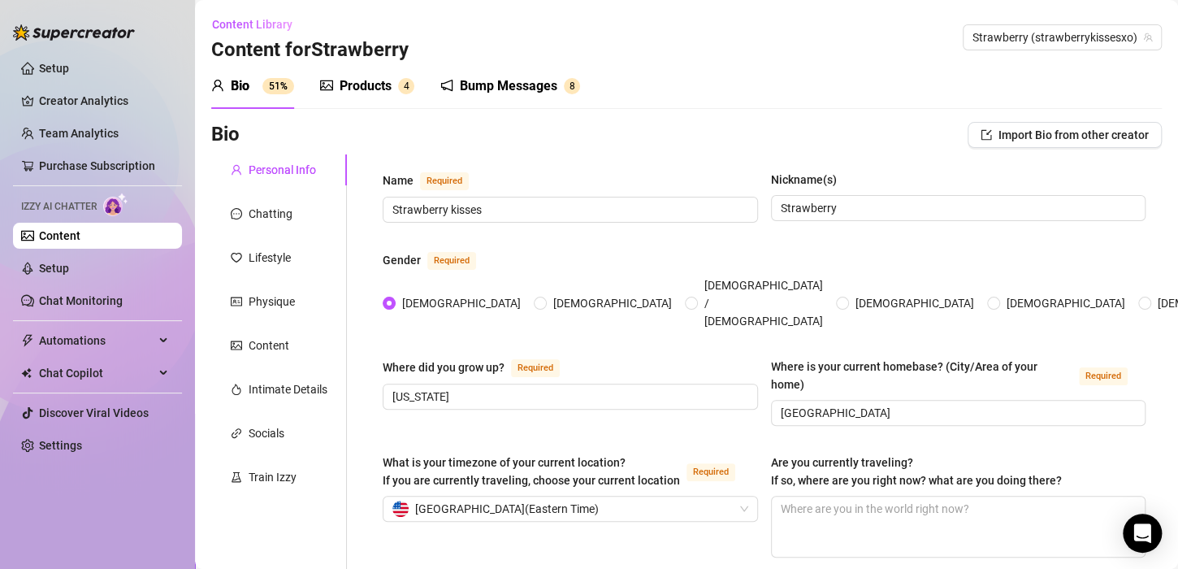
click at [80, 231] on link "Content" at bounding box center [59, 235] width 41 height 13
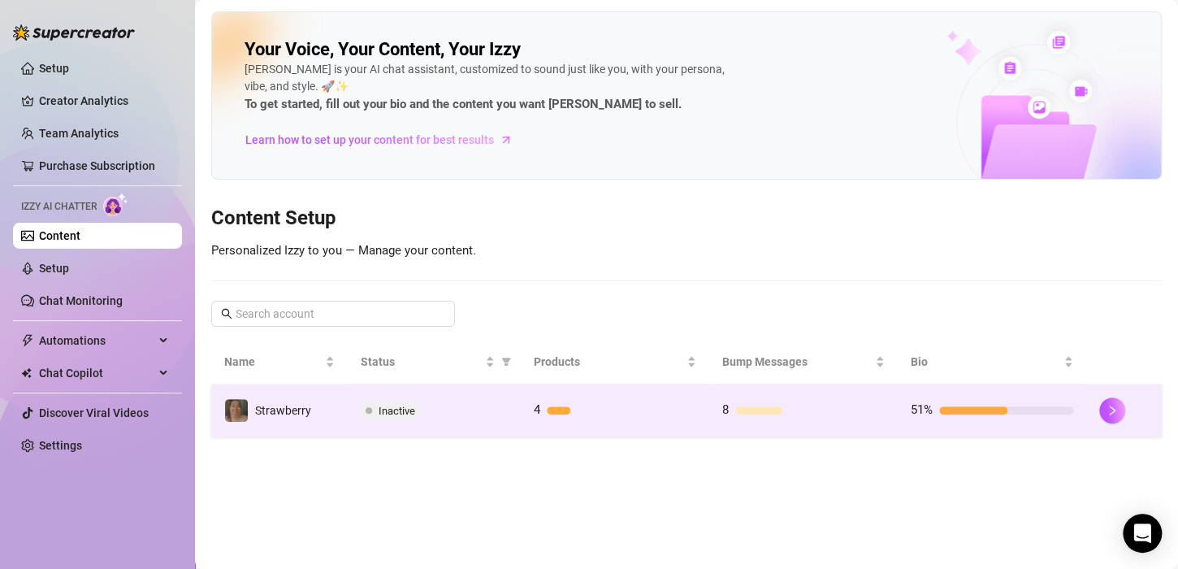
click at [435, 420] on td "Inactive" at bounding box center [434, 410] width 173 height 53
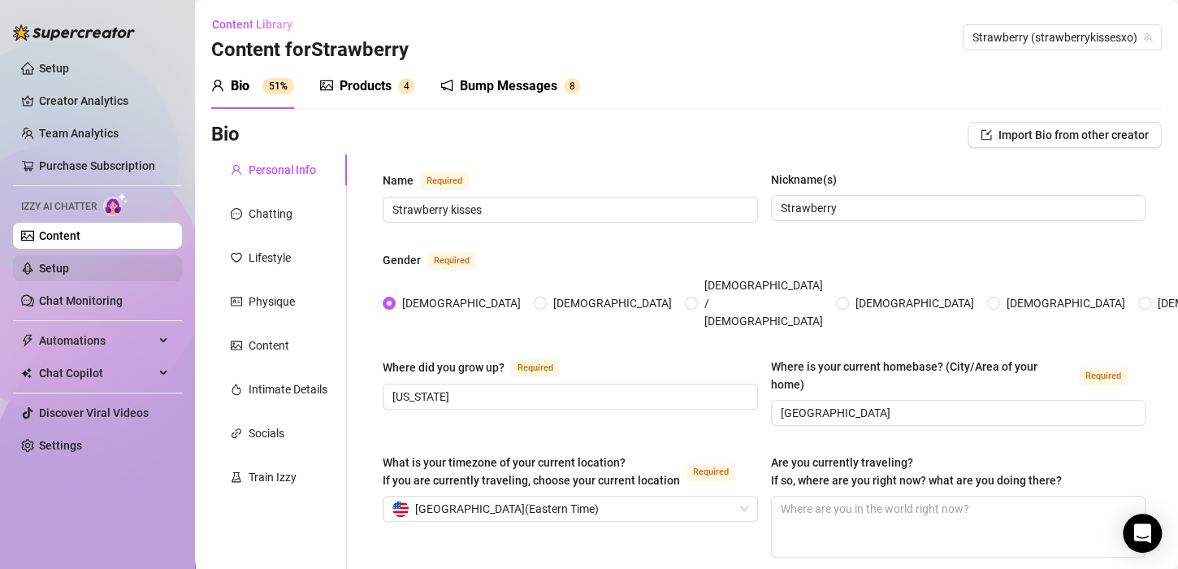
click at [69, 274] on link "Setup" at bounding box center [54, 268] width 30 height 13
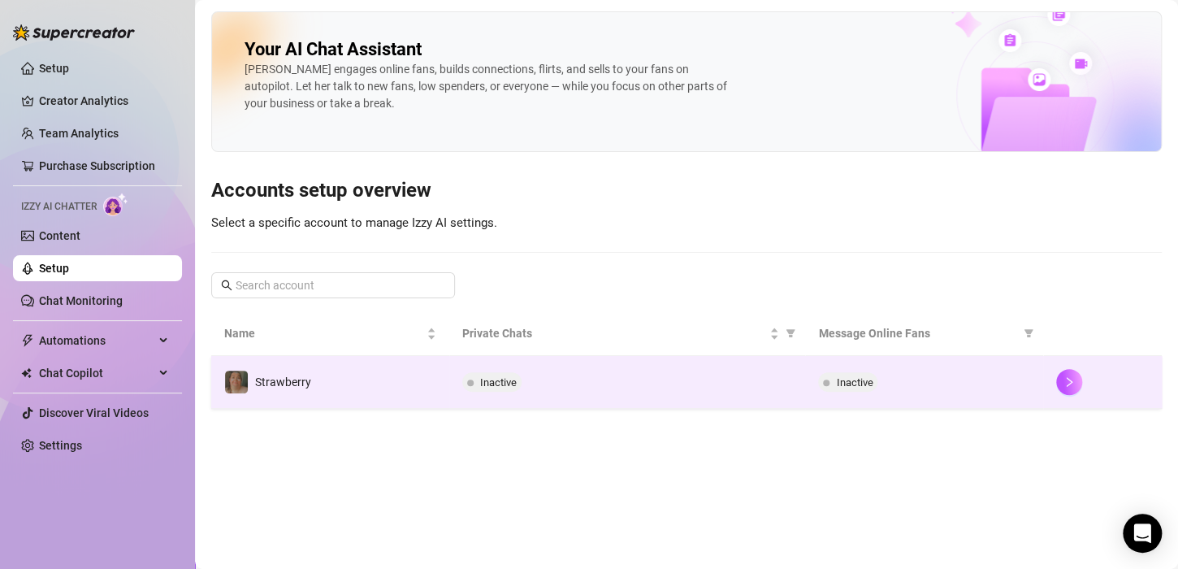
click at [417, 357] on td "Strawberry" at bounding box center [330, 382] width 238 height 53
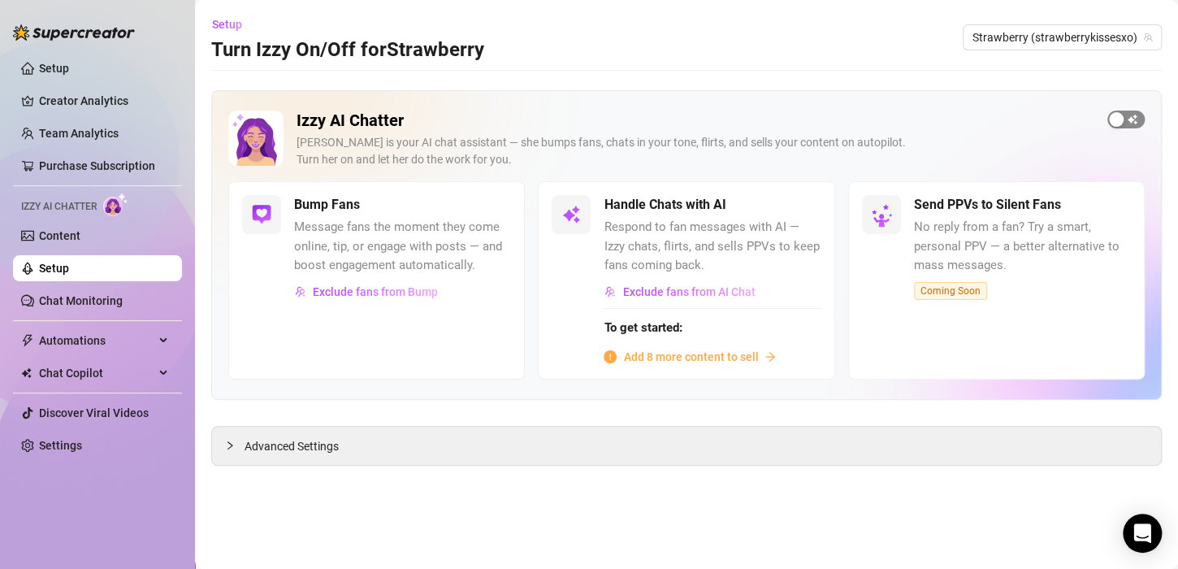
click at [1127, 119] on span "button" at bounding box center [1125, 119] width 37 height 18
click at [802, 197] on span "button" at bounding box center [803, 205] width 36 height 18
click at [118, 301] on link "Chat Monitoring" at bounding box center [81, 300] width 84 height 13
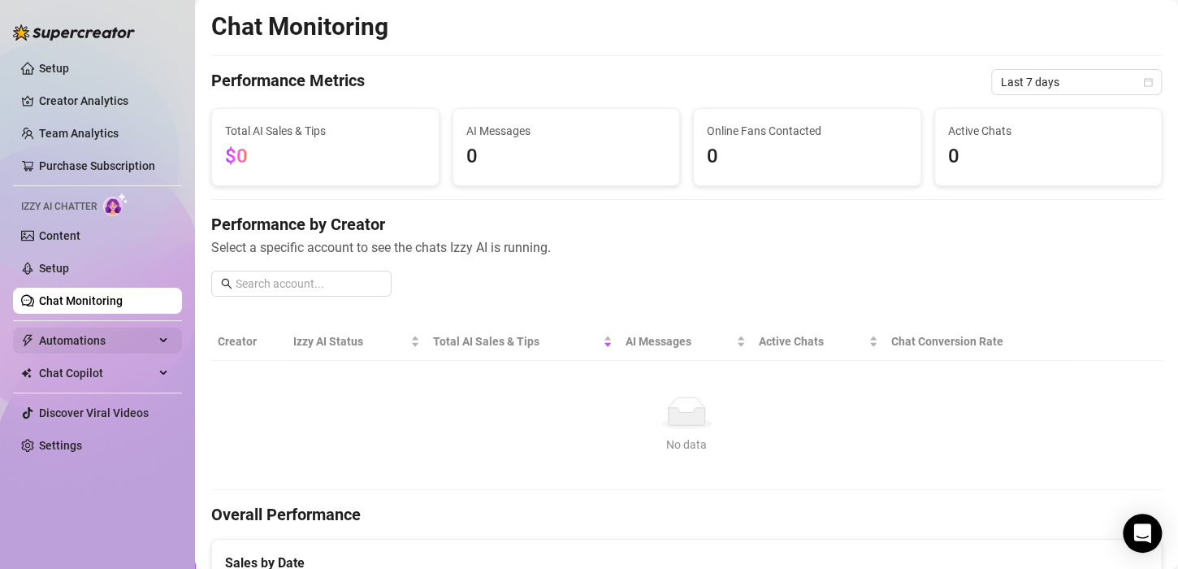
click at [103, 348] on span "Automations" at bounding box center [96, 340] width 115 height 26
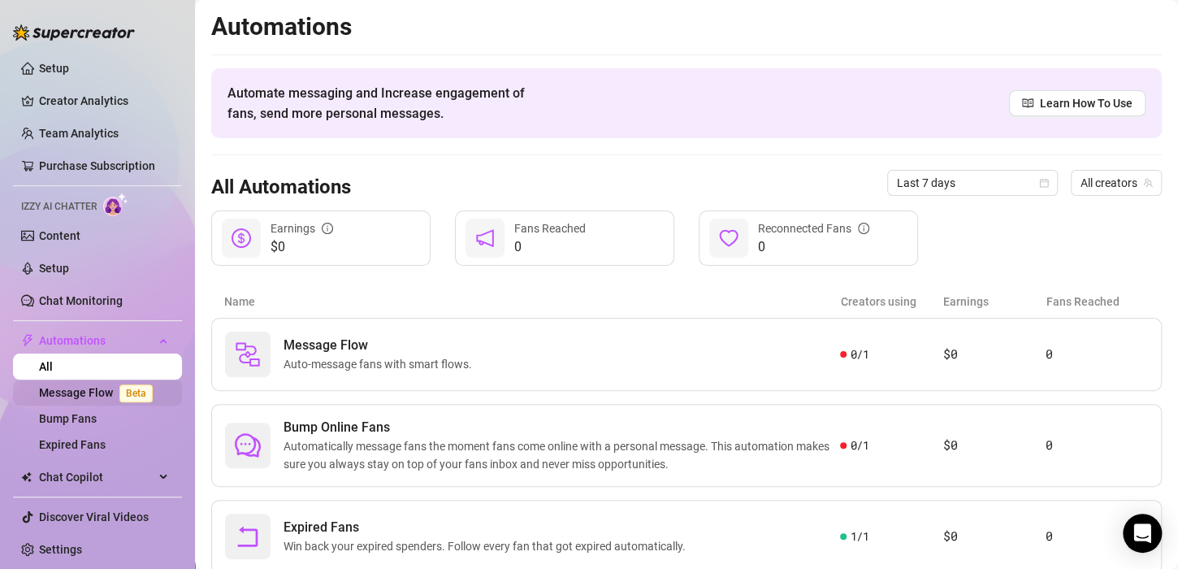
click at [100, 395] on link "Message Flow Beta" at bounding box center [99, 392] width 120 height 13
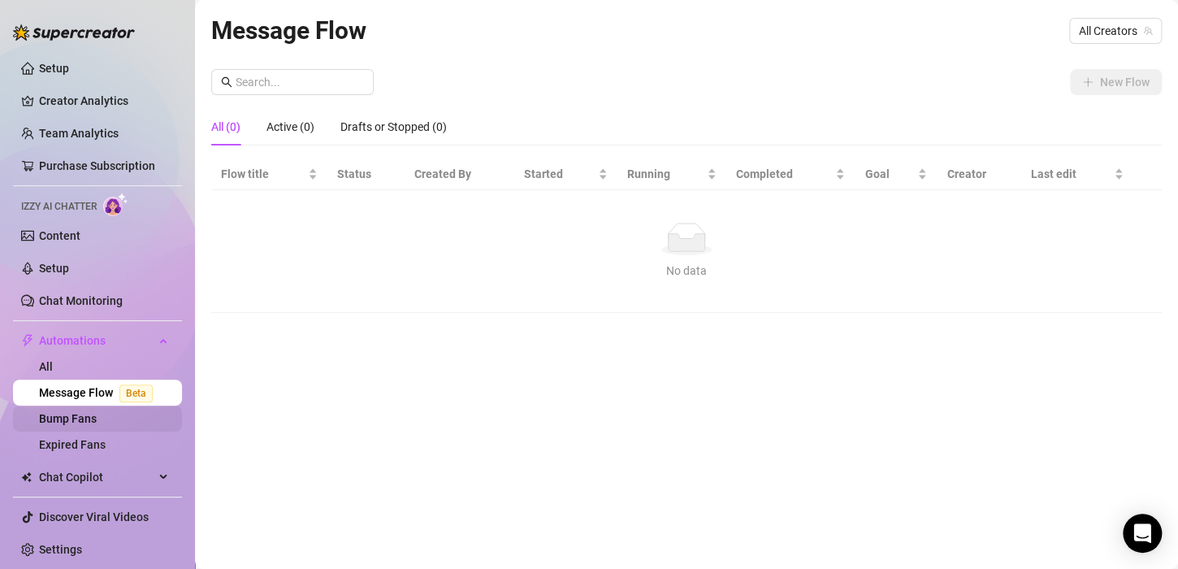
click at [97, 422] on link "Bump Fans" at bounding box center [68, 418] width 58 height 13
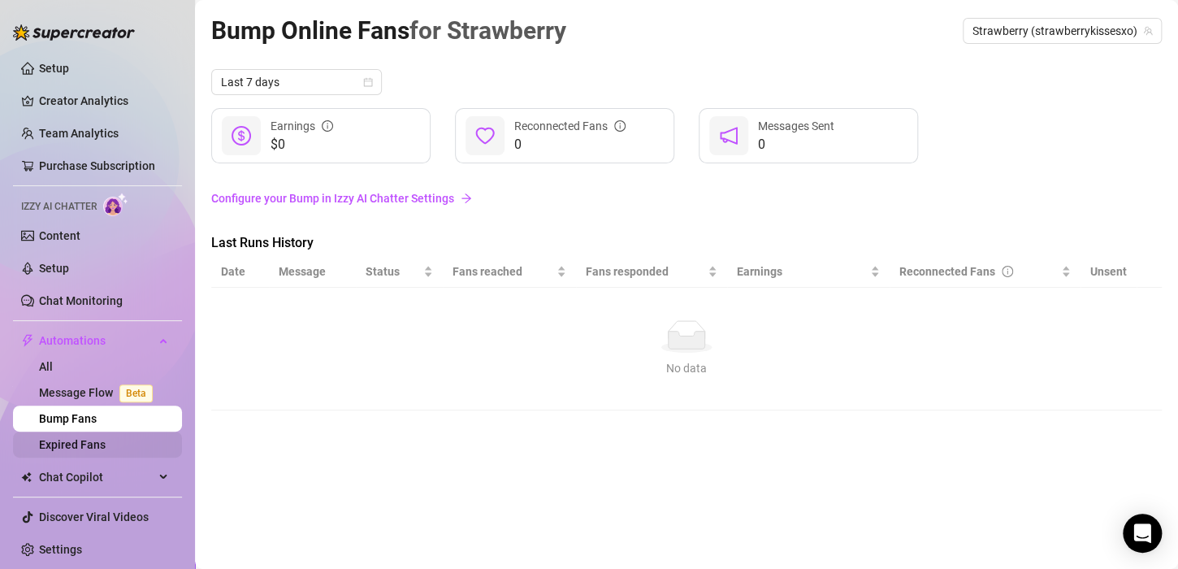
click at [102, 438] on link "Expired Fans" at bounding box center [72, 444] width 67 height 13
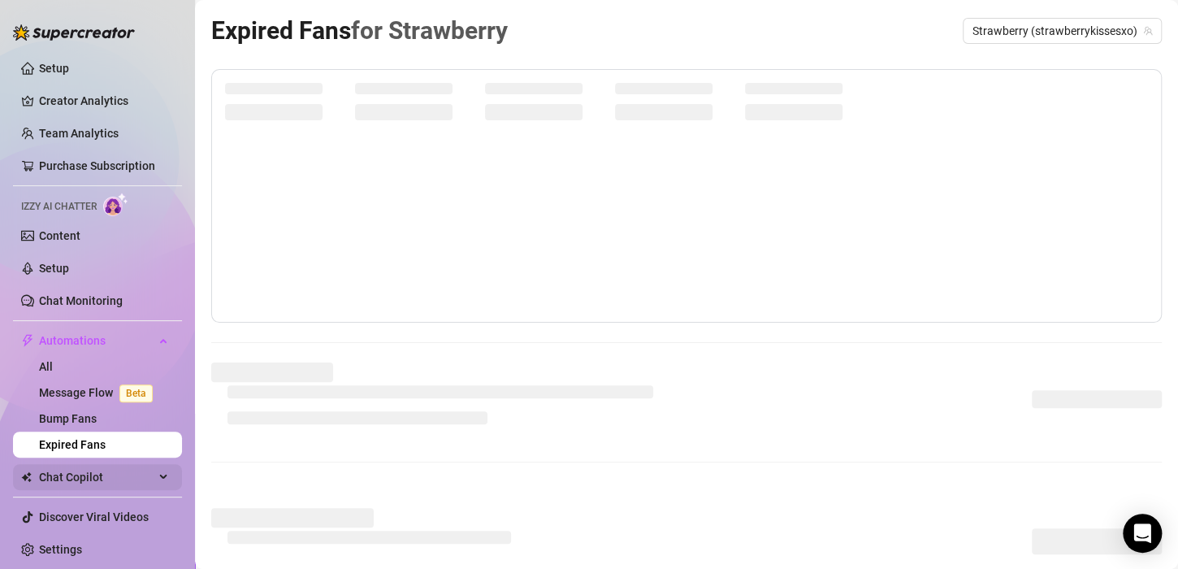
click at [102, 467] on span "Chat Copilot" at bounding box center [96, 477] width 115 height 26
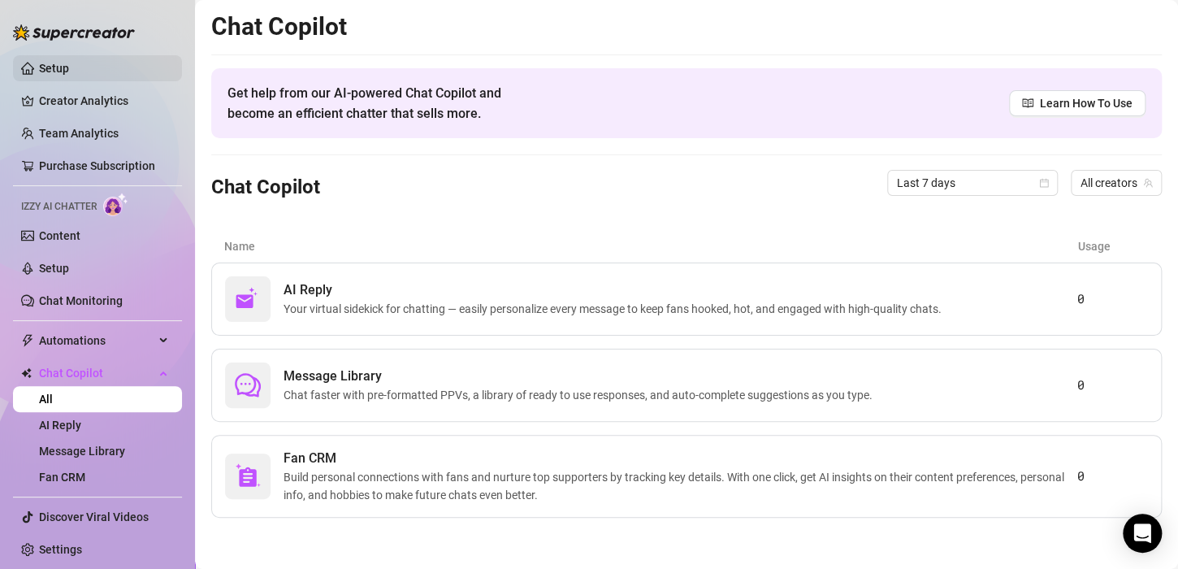
click at [69, 62] on link "Setup" at bounding box center [54, 68] width 30 height 13
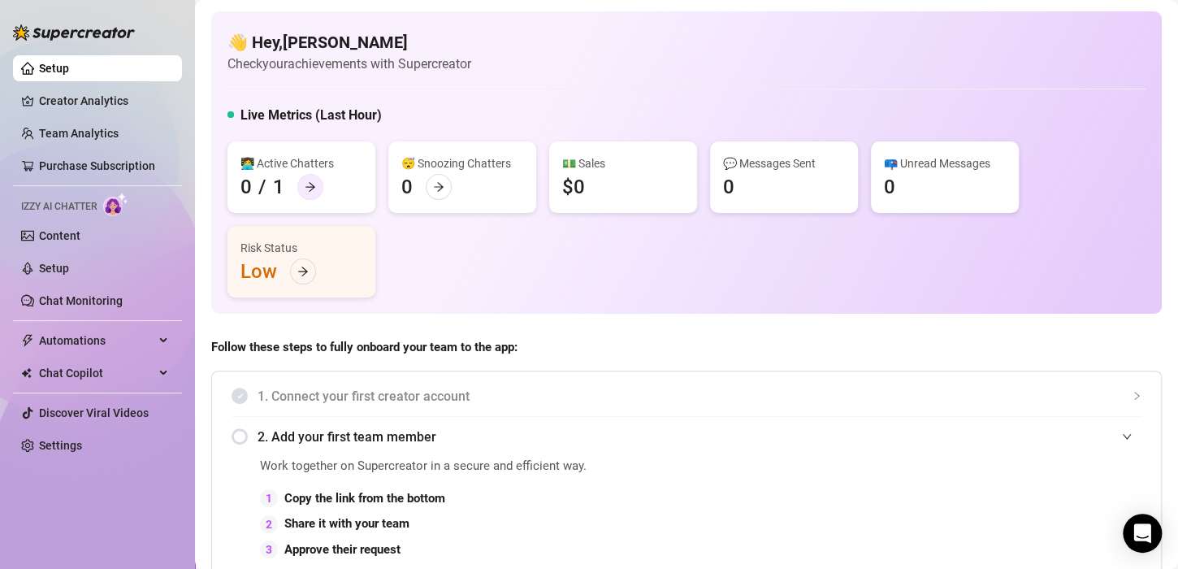
click at [311, 184] on icon "arrow-right" at bounding box center [310, 187] width 10 height 9
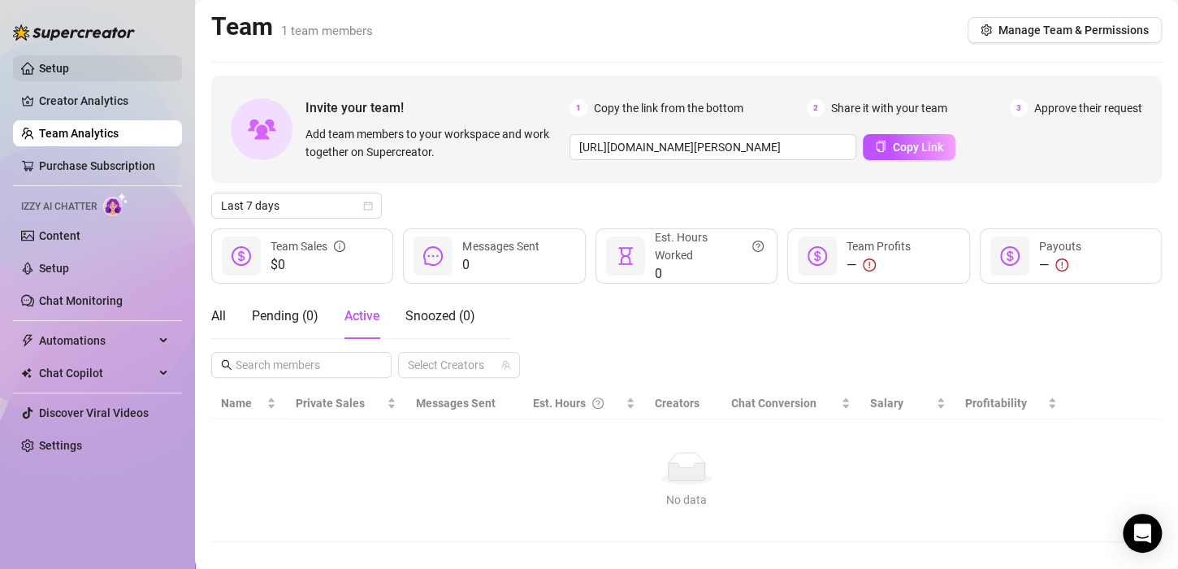
click at [67, 71] on link "Setup" at bounding box center [54, 68] width 30 height 13
